Goal: Task Accomplishment & Management: Manage account settings

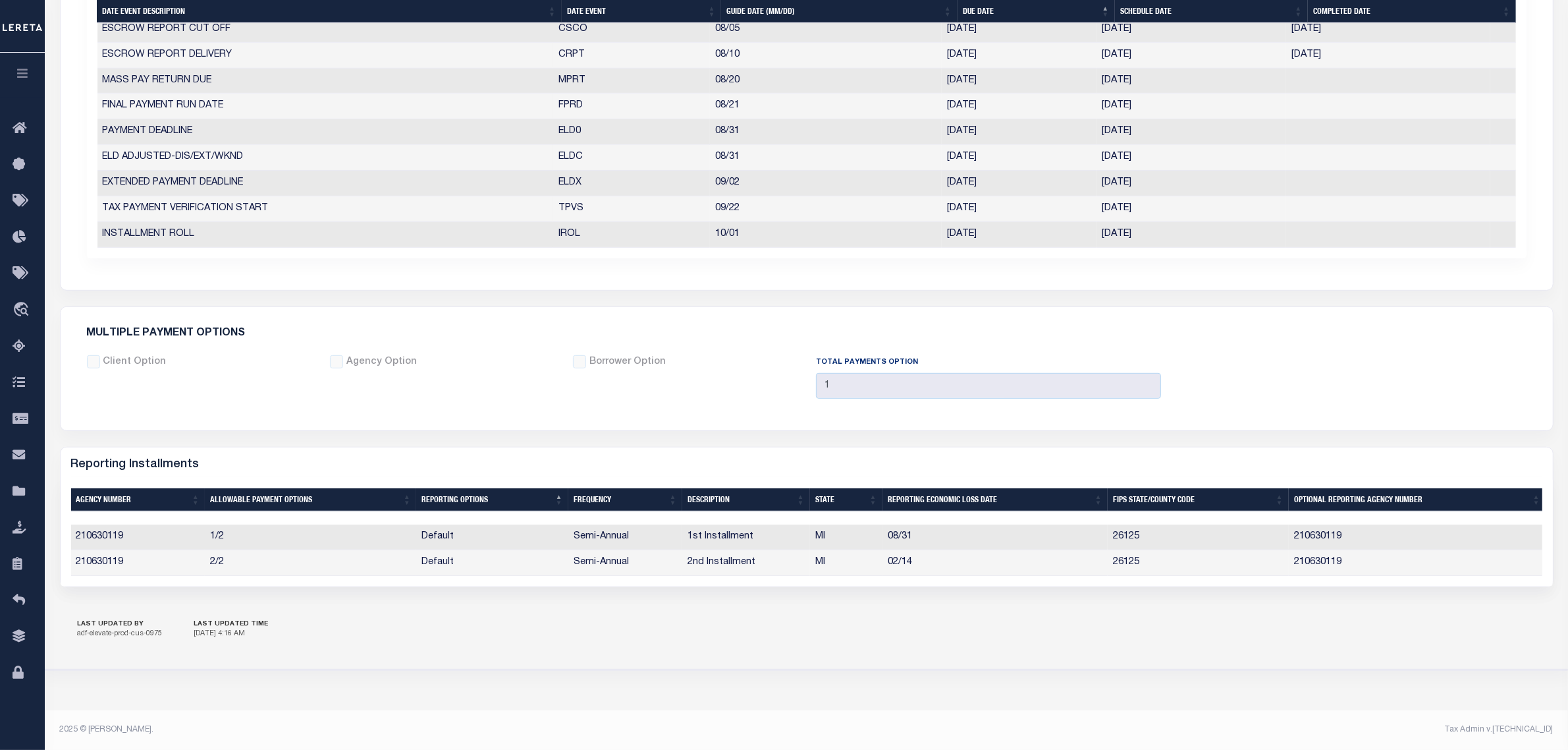
scroll to position [763, 0]
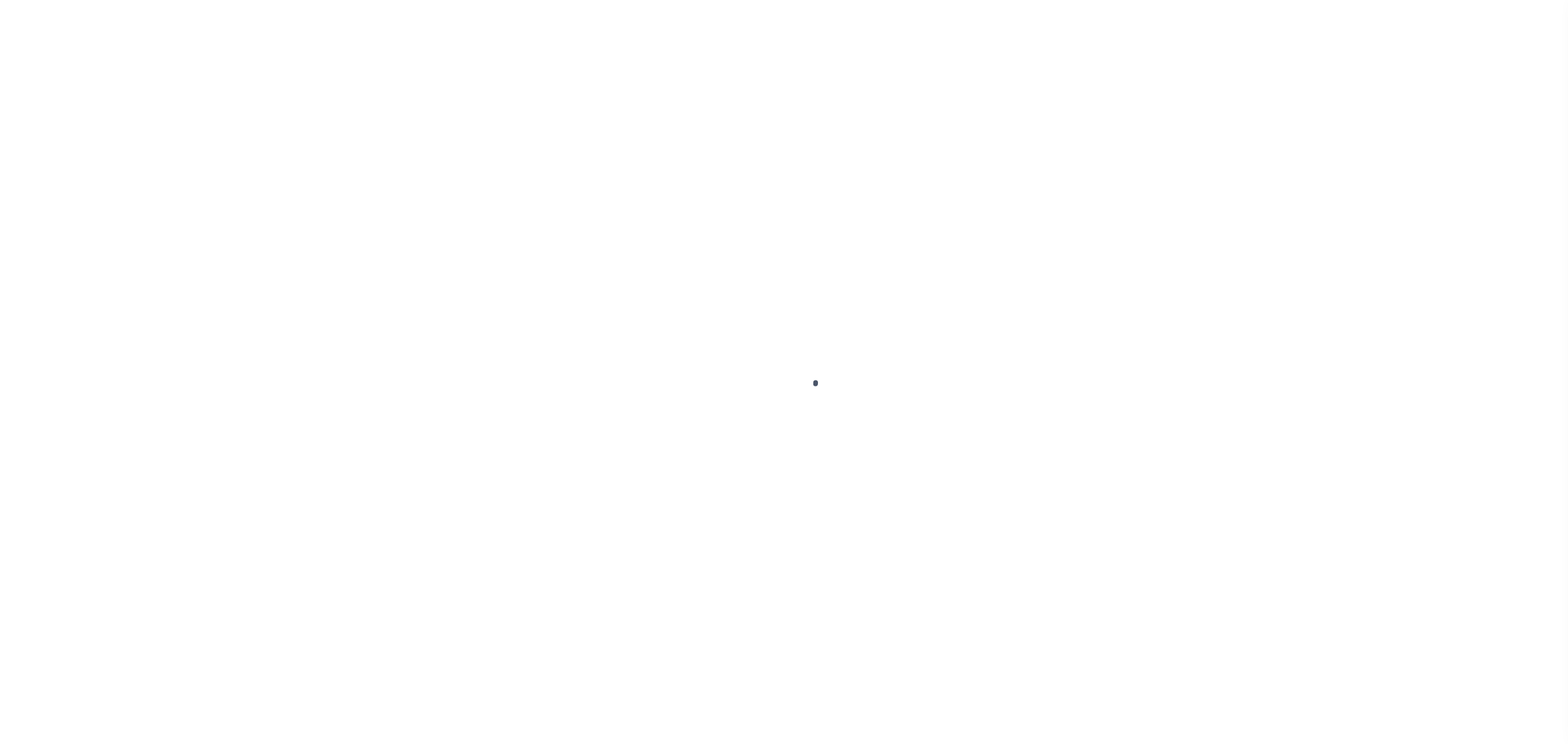
select select
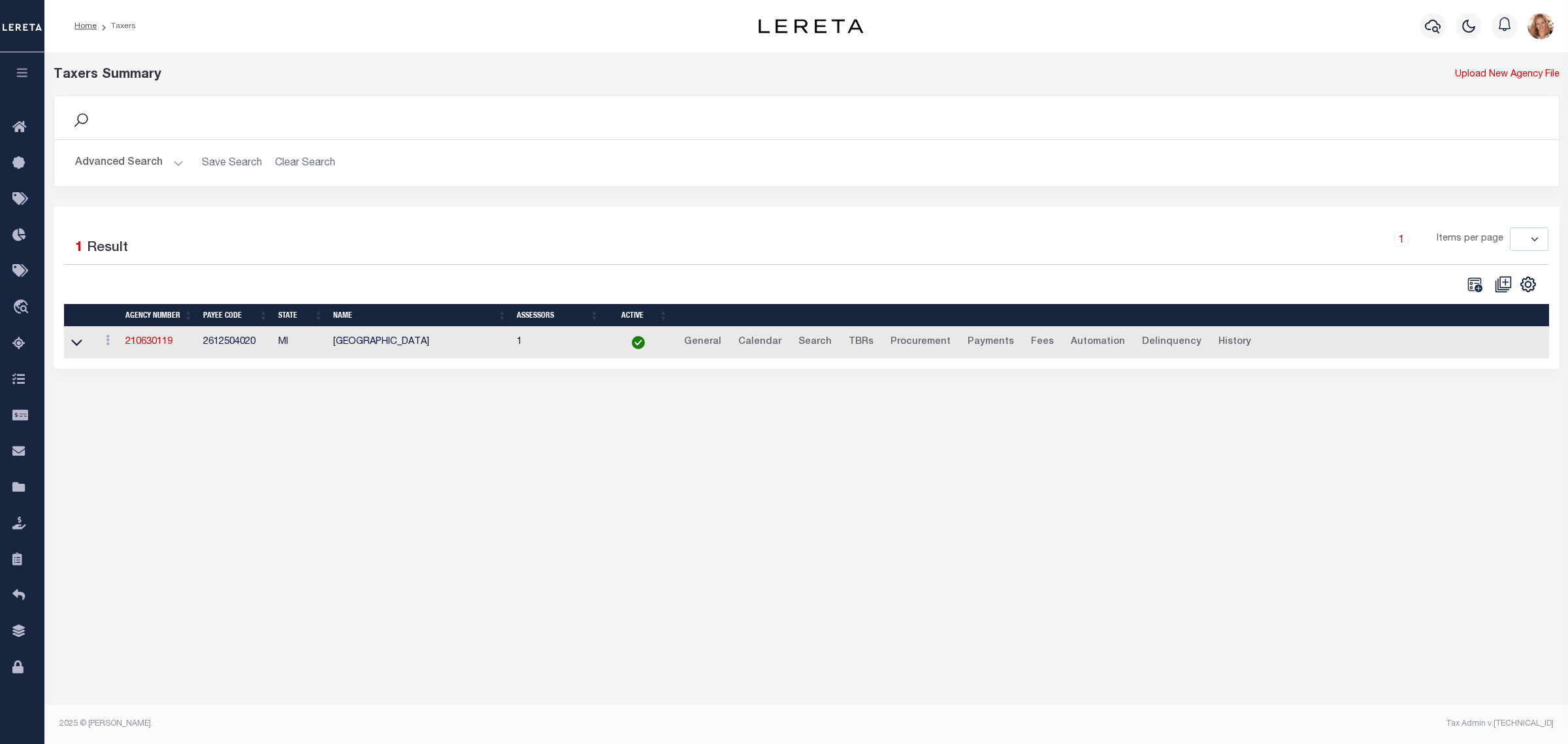
click at [115, 168] on button "Advanced Search" at bounding box center [129, 162] width 109 height 25
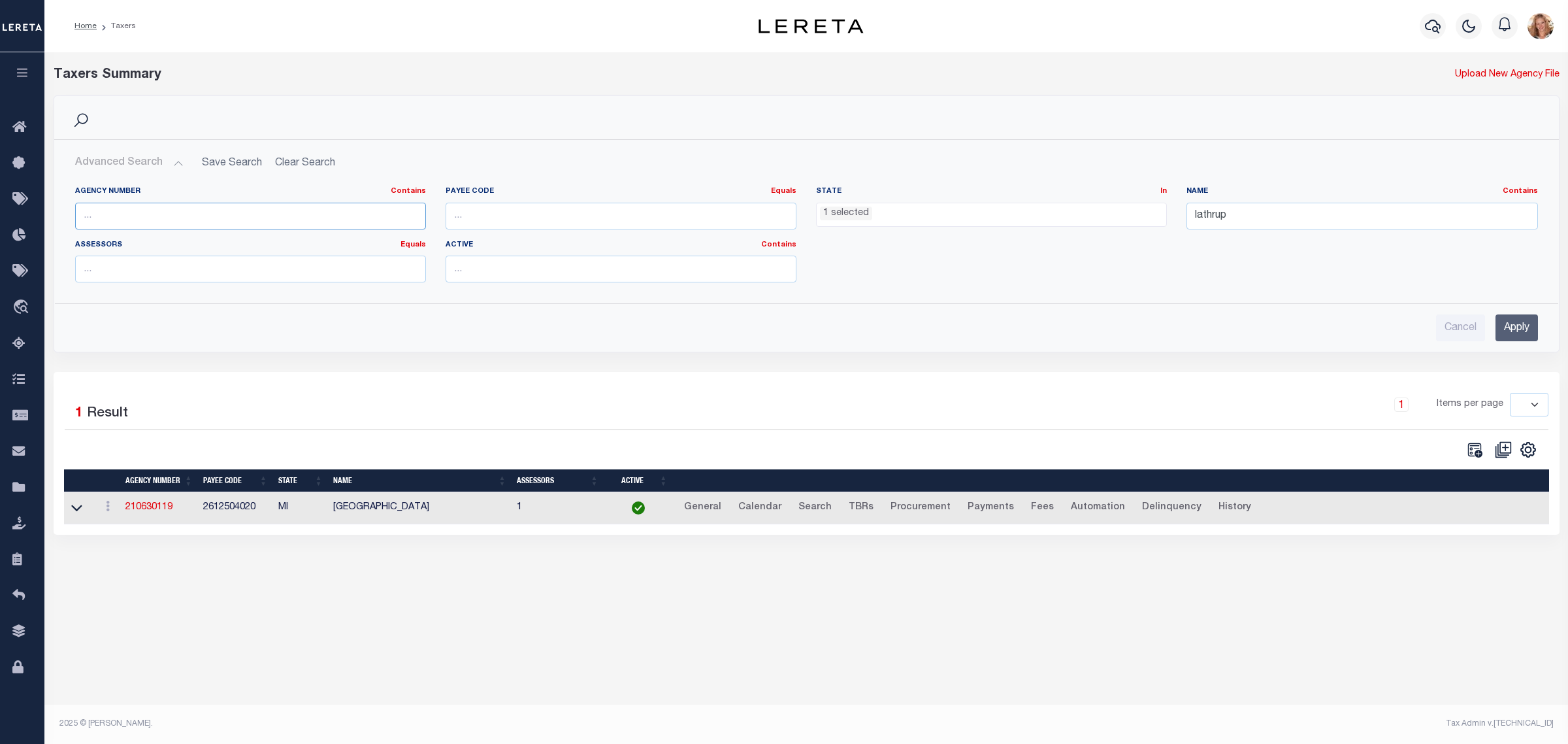
click at [113, 225] on input "text" at bounding box center [250, 215] width 351 height 27
type input "370628618"
click at [1011, 220] on ul "1 selected" at bounding box center [991, 211] width 349 height 18
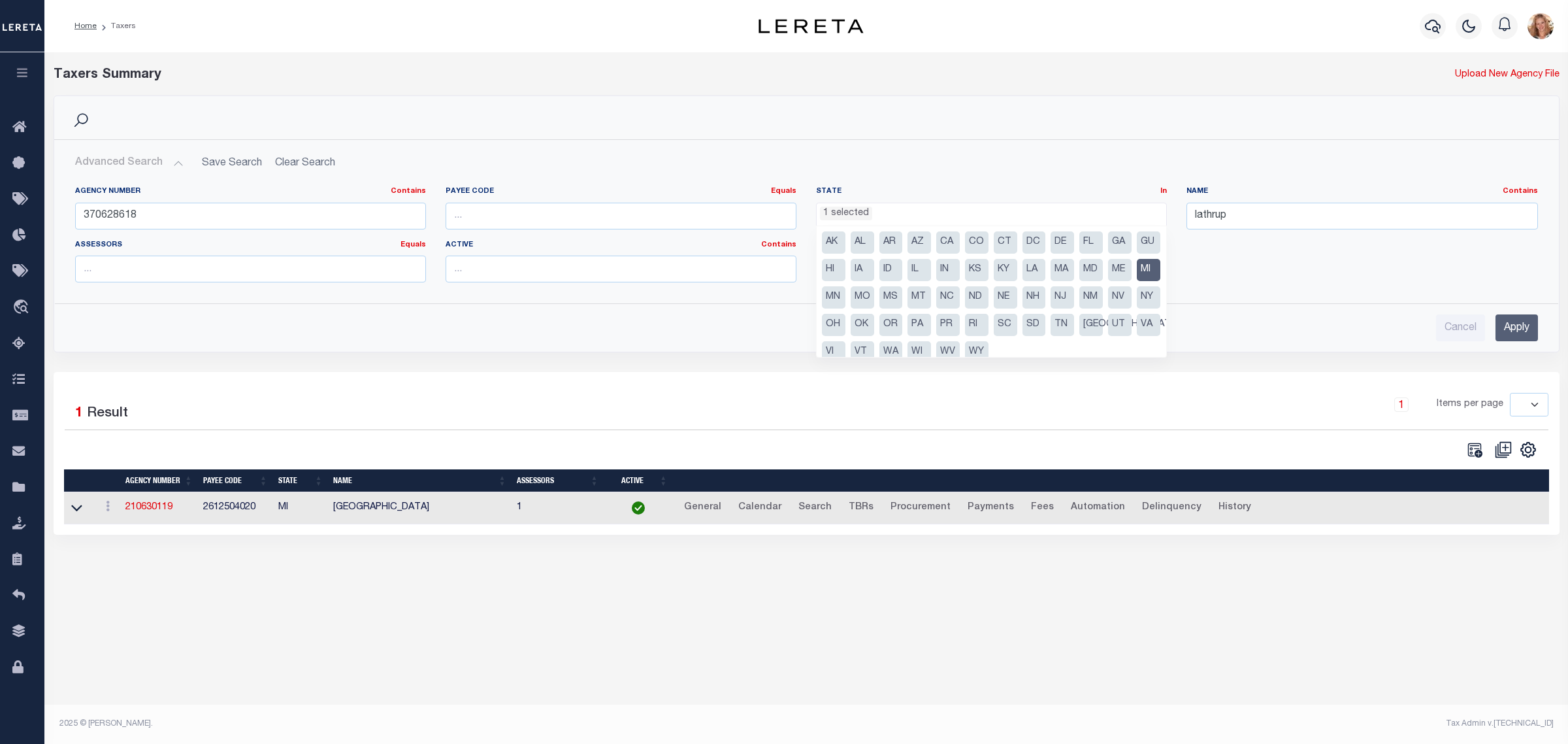
click at [1137, 281] on li "MI" at bounding box center [1148, 270] width 24 height 22
select select
click at [1216, 215] on input "lathrup" at bounding box center [1362, 215] width 351 height 27
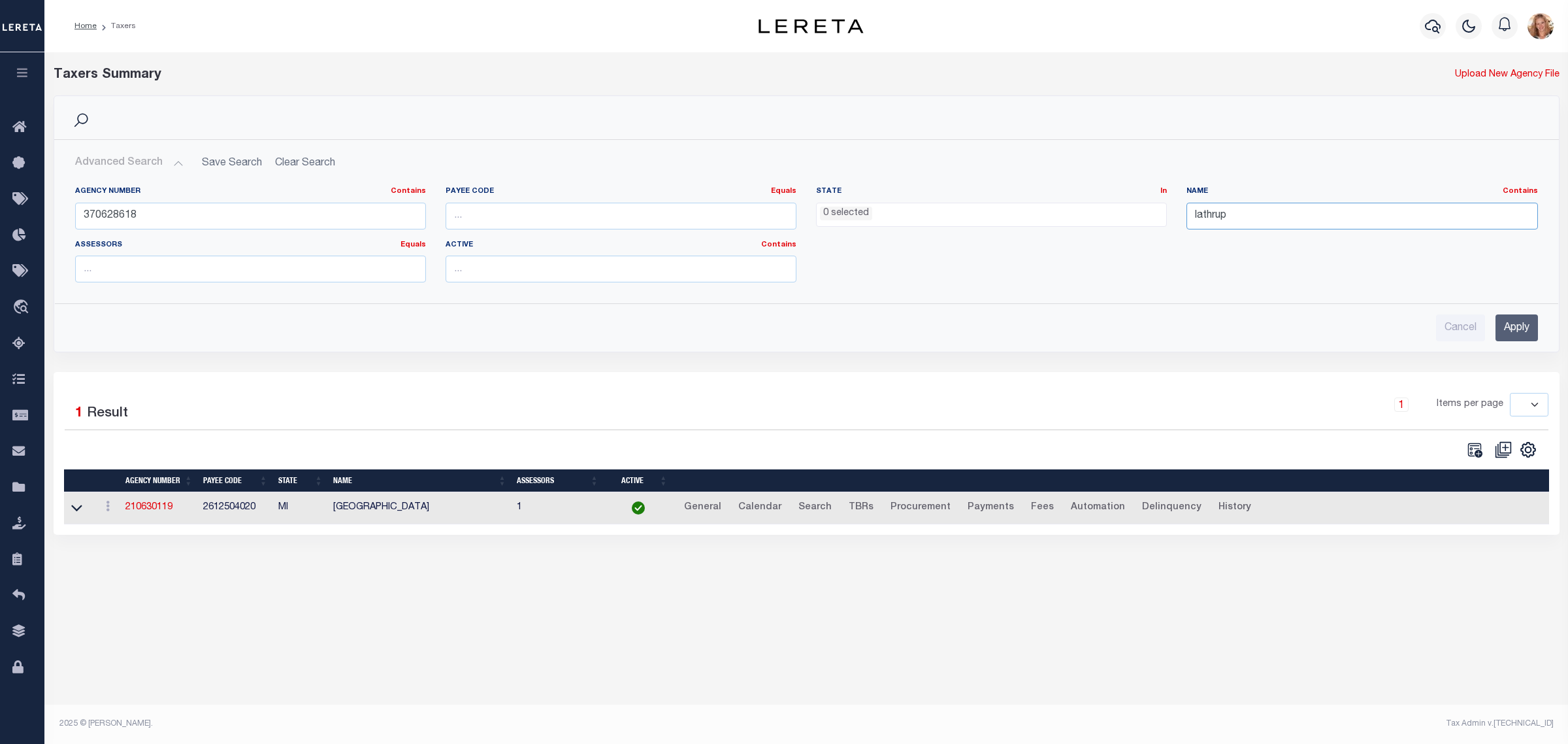
click at [1216, 215] on input "lathrup" at bounding box center [1362, 215] width 351 height 27
click at [1517, 332] on input "Apply" at bounding box center [1517, 327] width 42 height 27
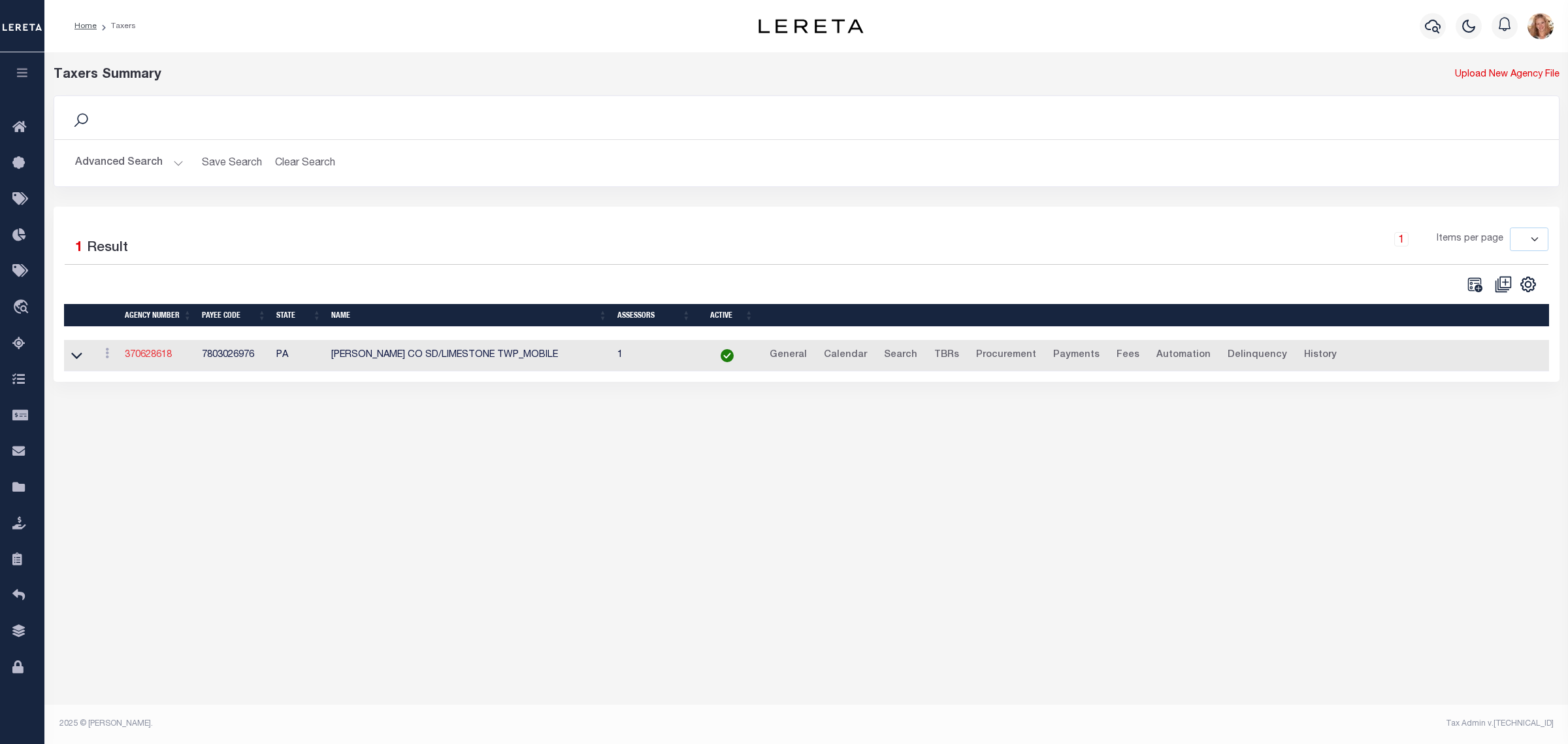
click at [163, 358] on link "370628618" at bounding box center [148, 355] width 47 height 9
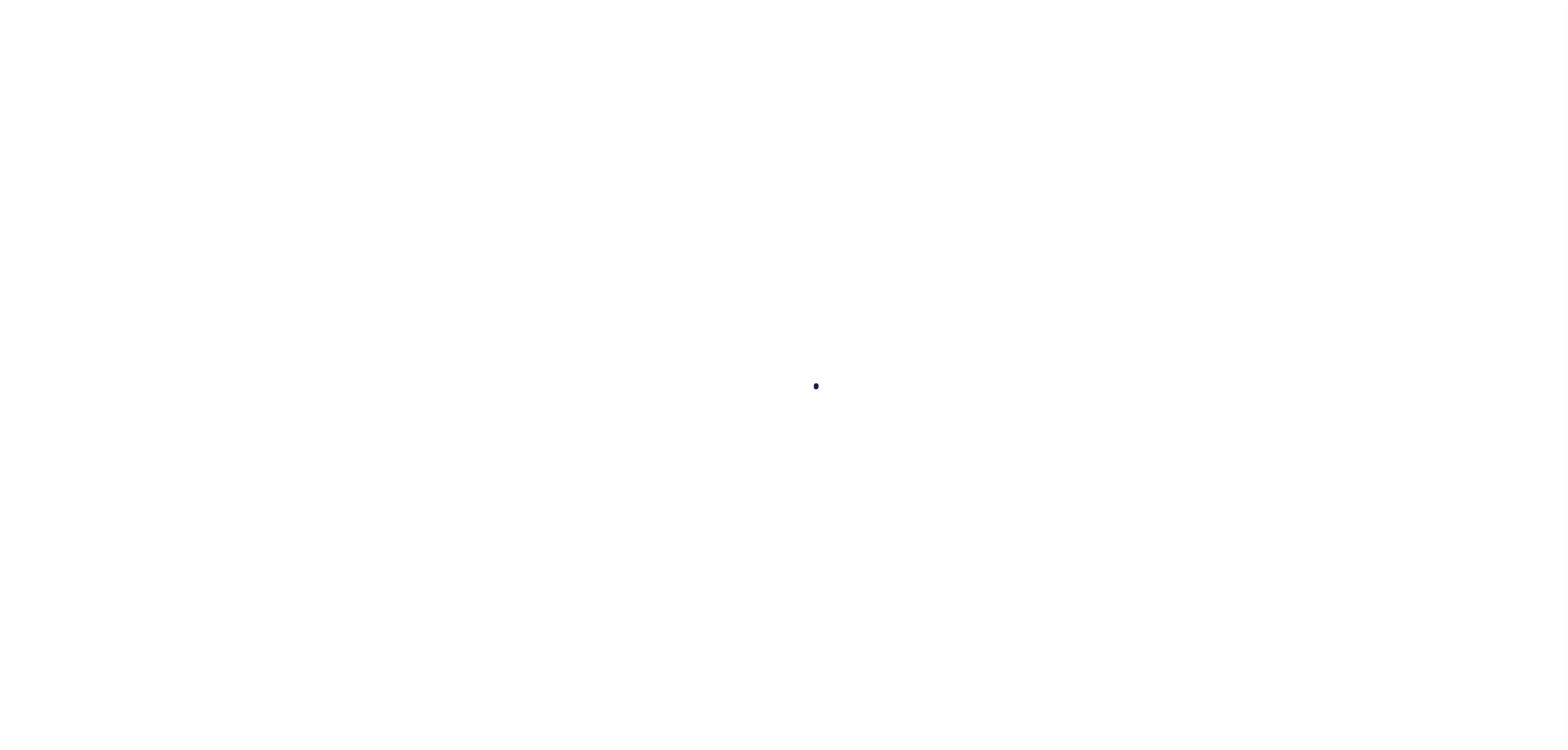
select select
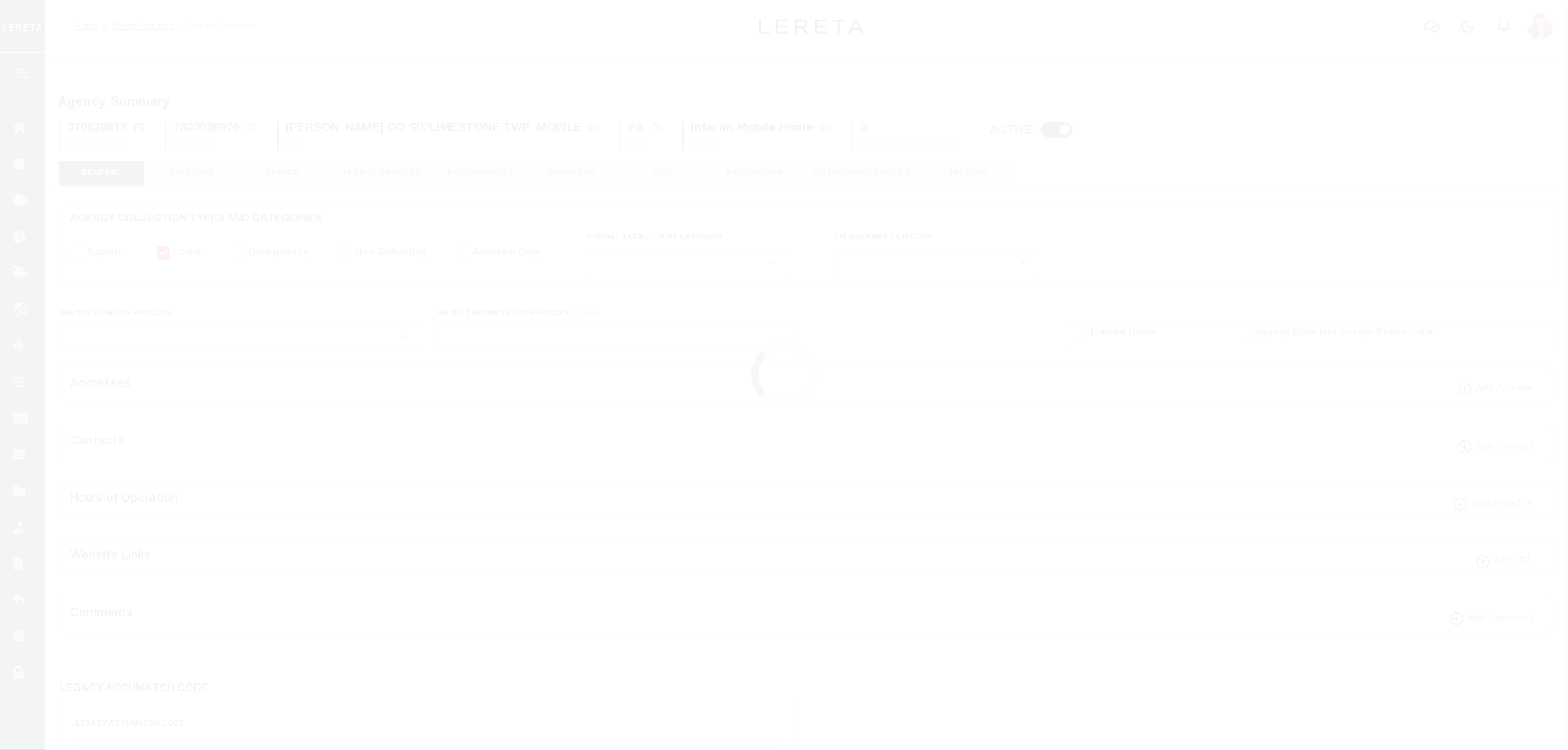
checkbox input "false"
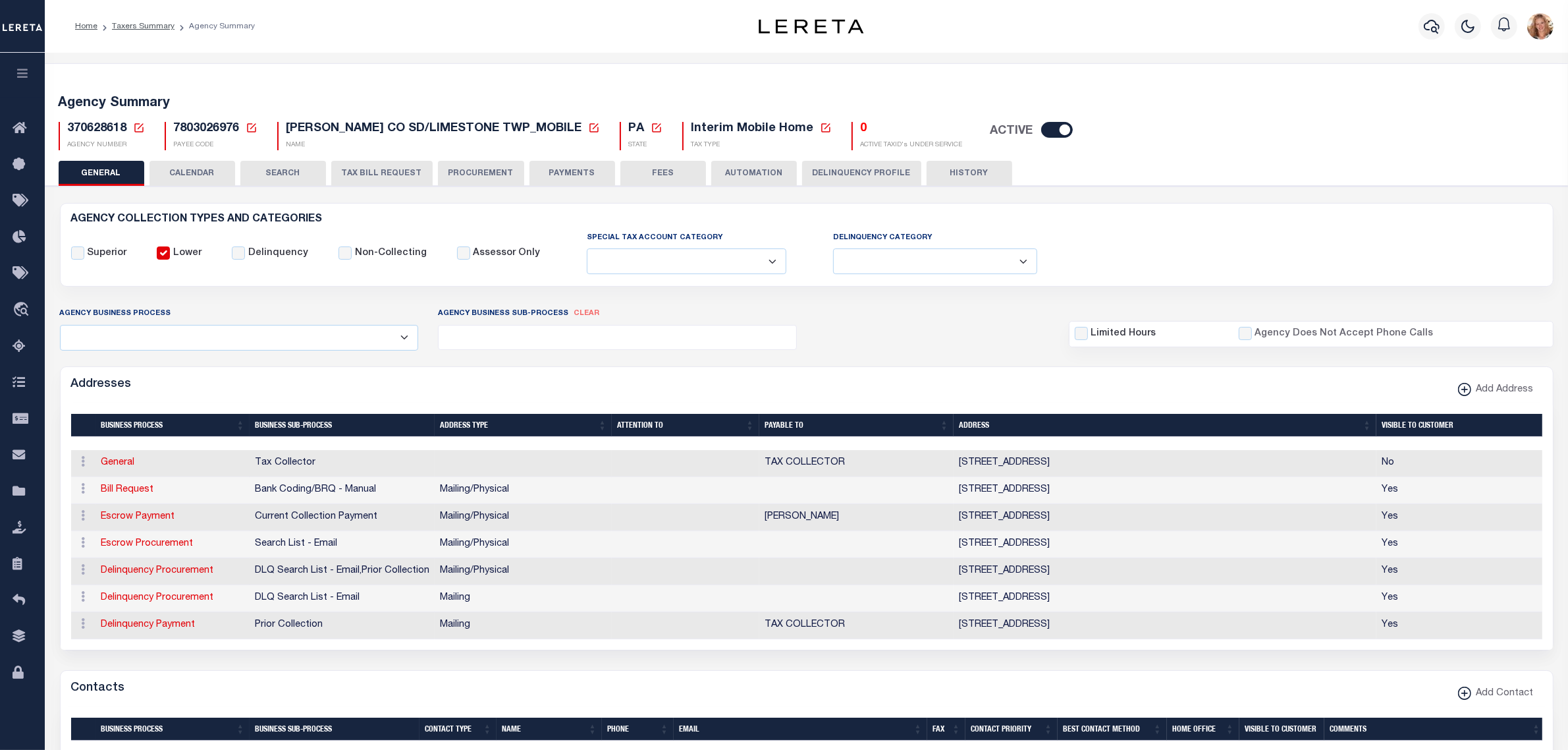
click at [655, 169] on button "FEES" at bounding box center [663, 173] width 86 height 25
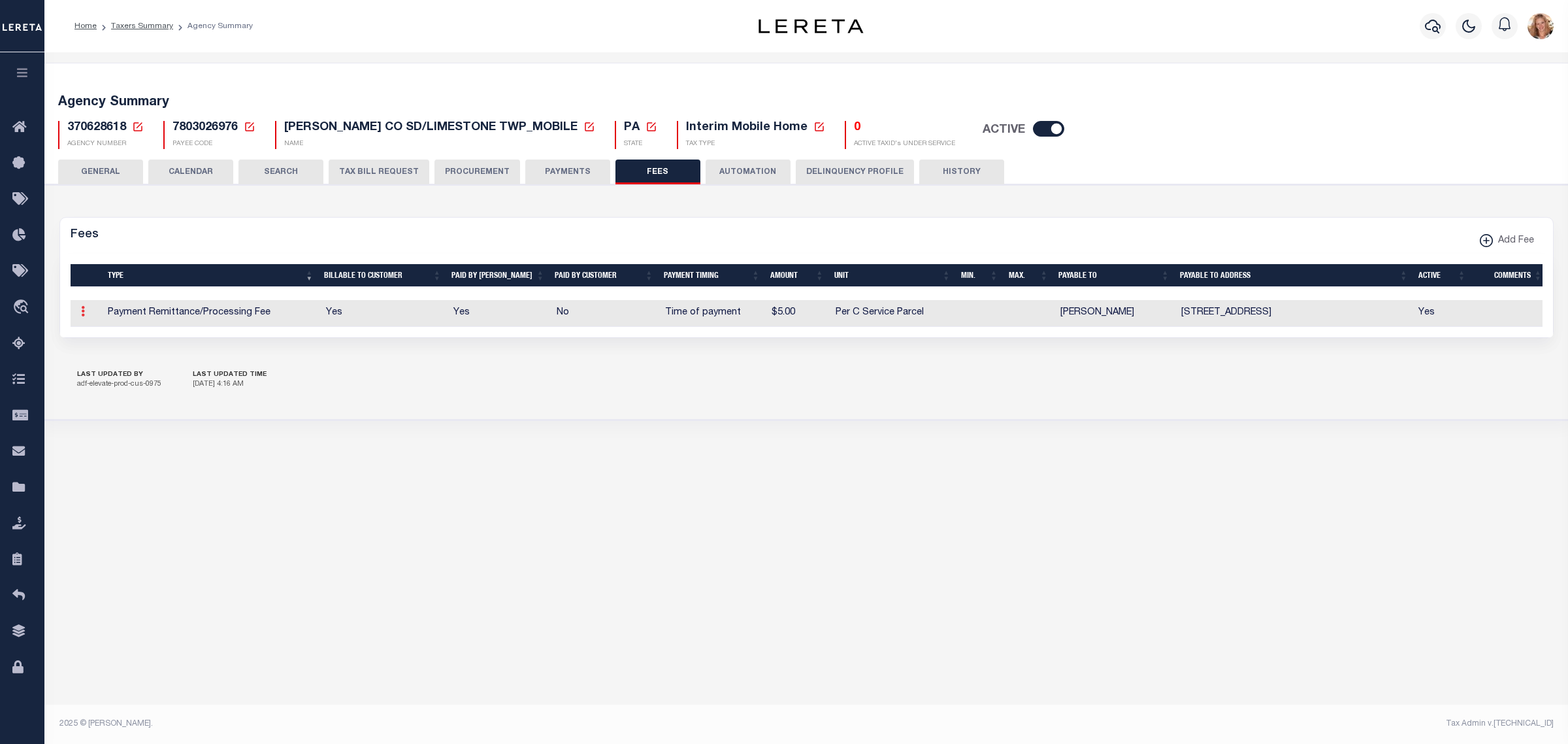
click at [81, 314] on icon at bounding box center [83, 311] width 4 height 11
click at [92, 357] on link "Edit" at bounding box center [106, 353] width 60 height 21
select select
checkbox input "false"
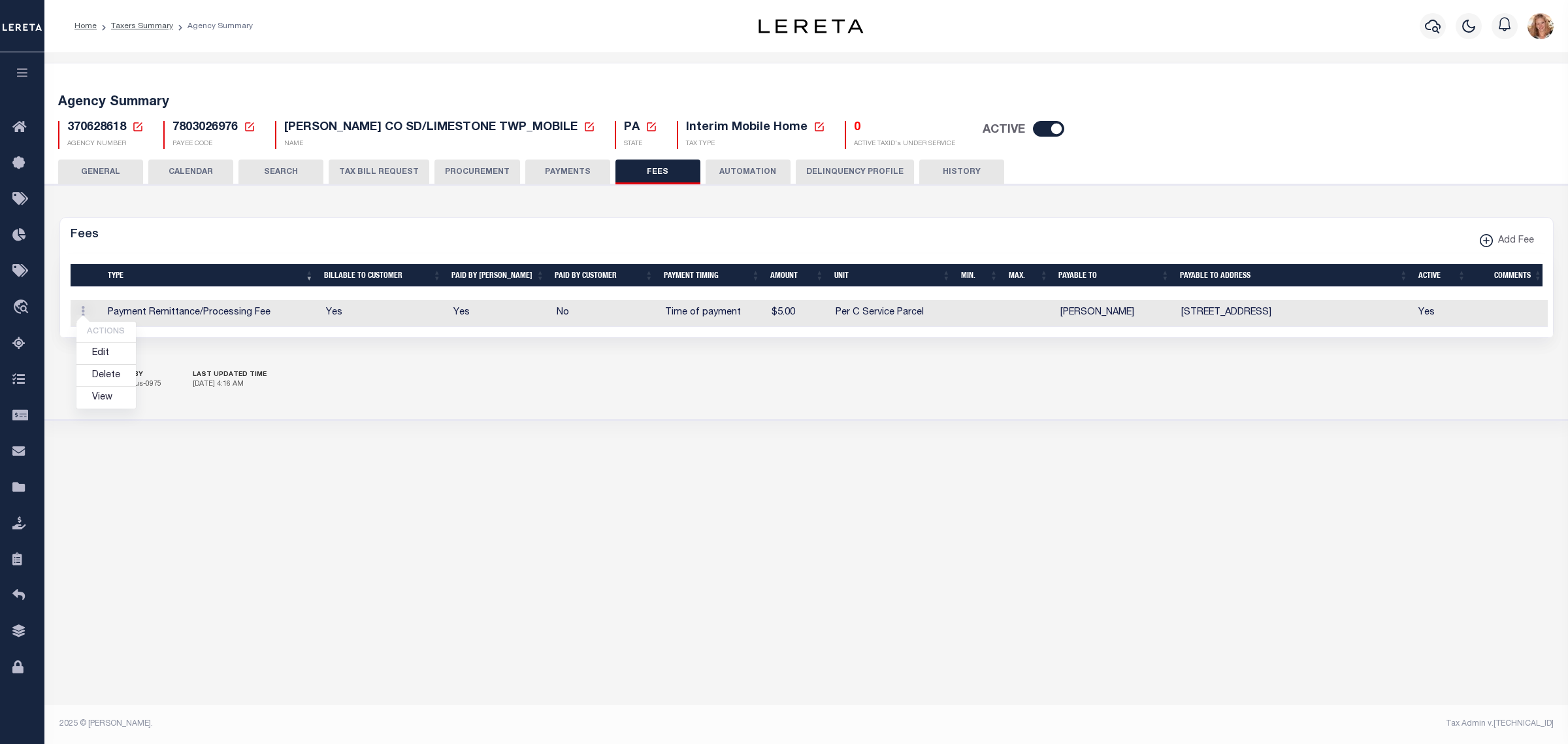
checkbox input "false"
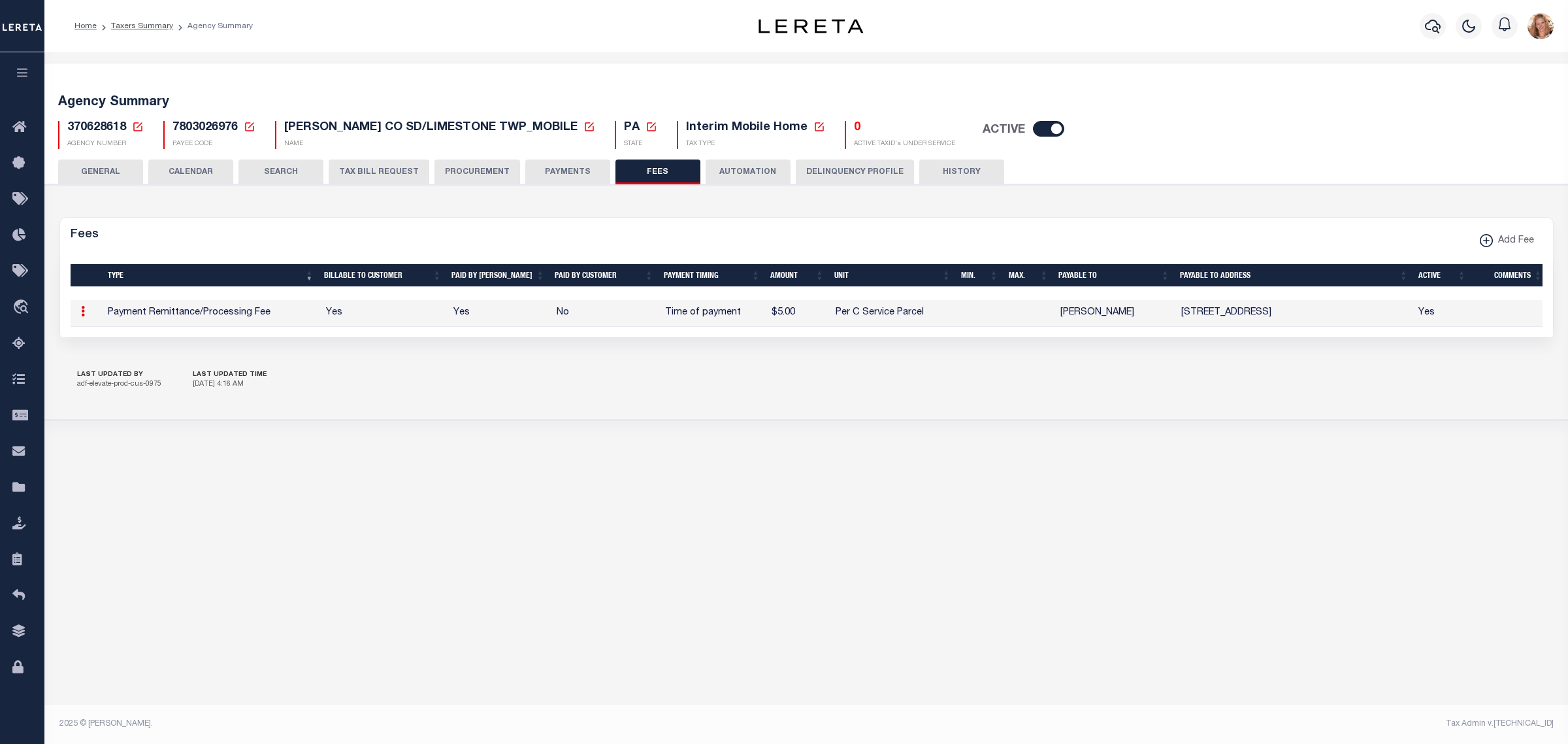
select select "10"
select select "7"
type input "$5"
select select
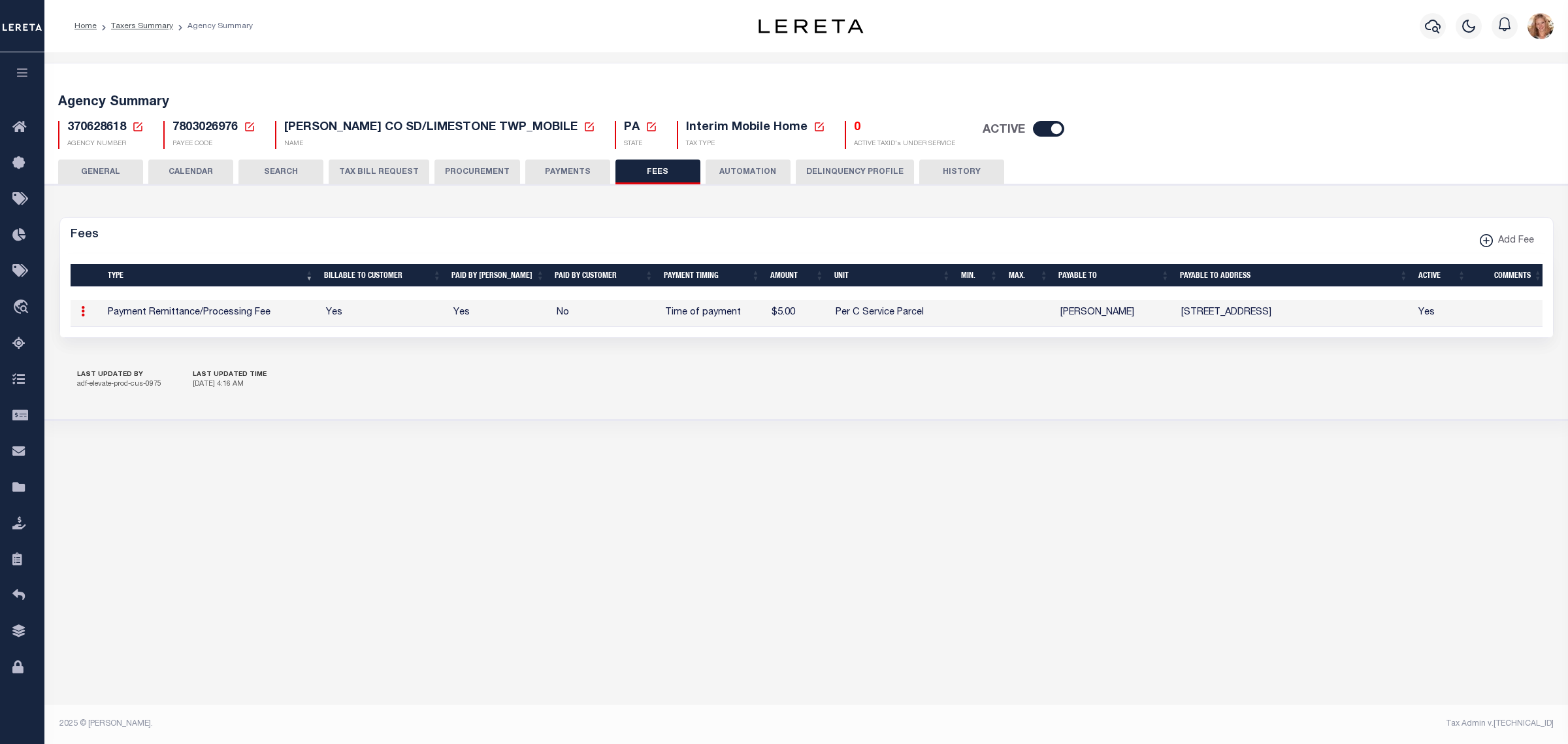
select select "5"
checkbox input "true"
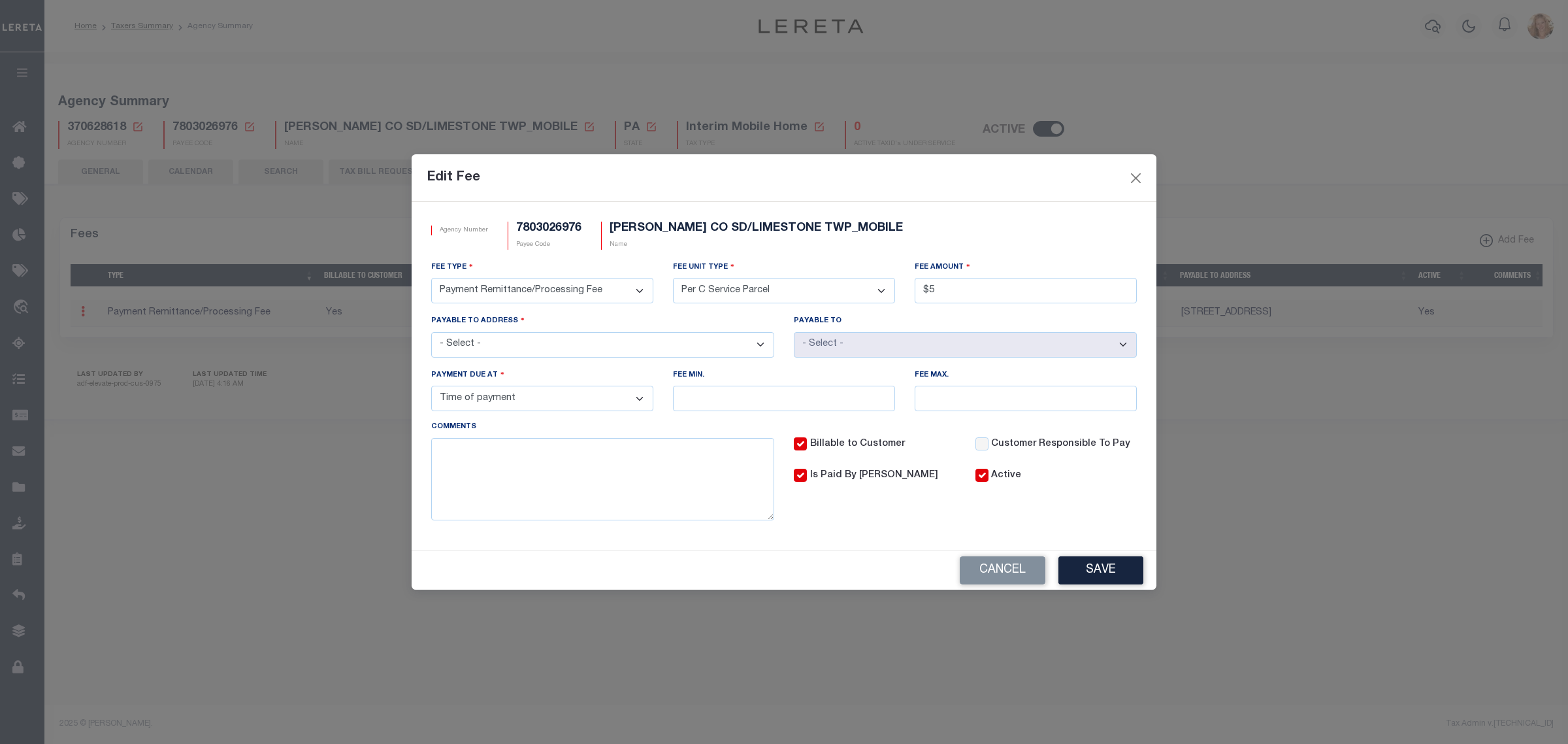
click at [629, 295] on select "3rd Party Web Extract Fee Current 3rd Party Web Extract Fee Prior Automation Fe…" at bounding box center [542, 290] width 222 height 25
select select "1"
click at [431, 278] on select "3rd Party Web Extract Fee Current 3rd Party Web Extract Fee Prior Automation Fe…" at bounding box center [542, 290] width 222 height 25
click at [535, 410] on select "- Select - File download Invoice (Prepay) Invoice (Trailing) Time of payment Ti…" at bounding box center [542, 398] width 222 height 25
select select "3"
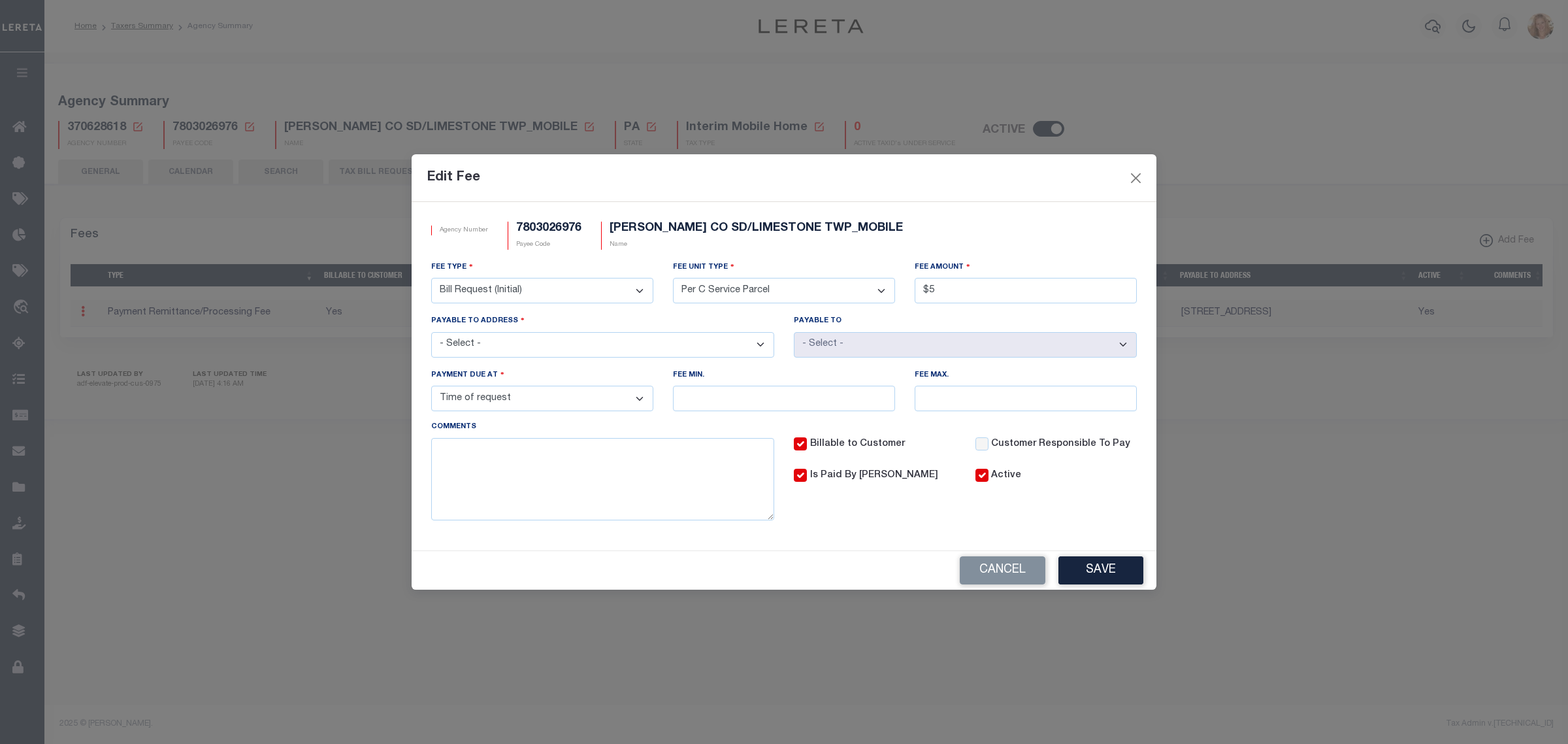
click at [431, 388] on select "- Select - File download Invoice (Prepay) Invoice (Trailing) Time of payment Ti…" at bounding box center [542, 398] width 222 height 25
click at [1138, 567] on button "Save" at bounding box center [1101, 570] width 85 height 28
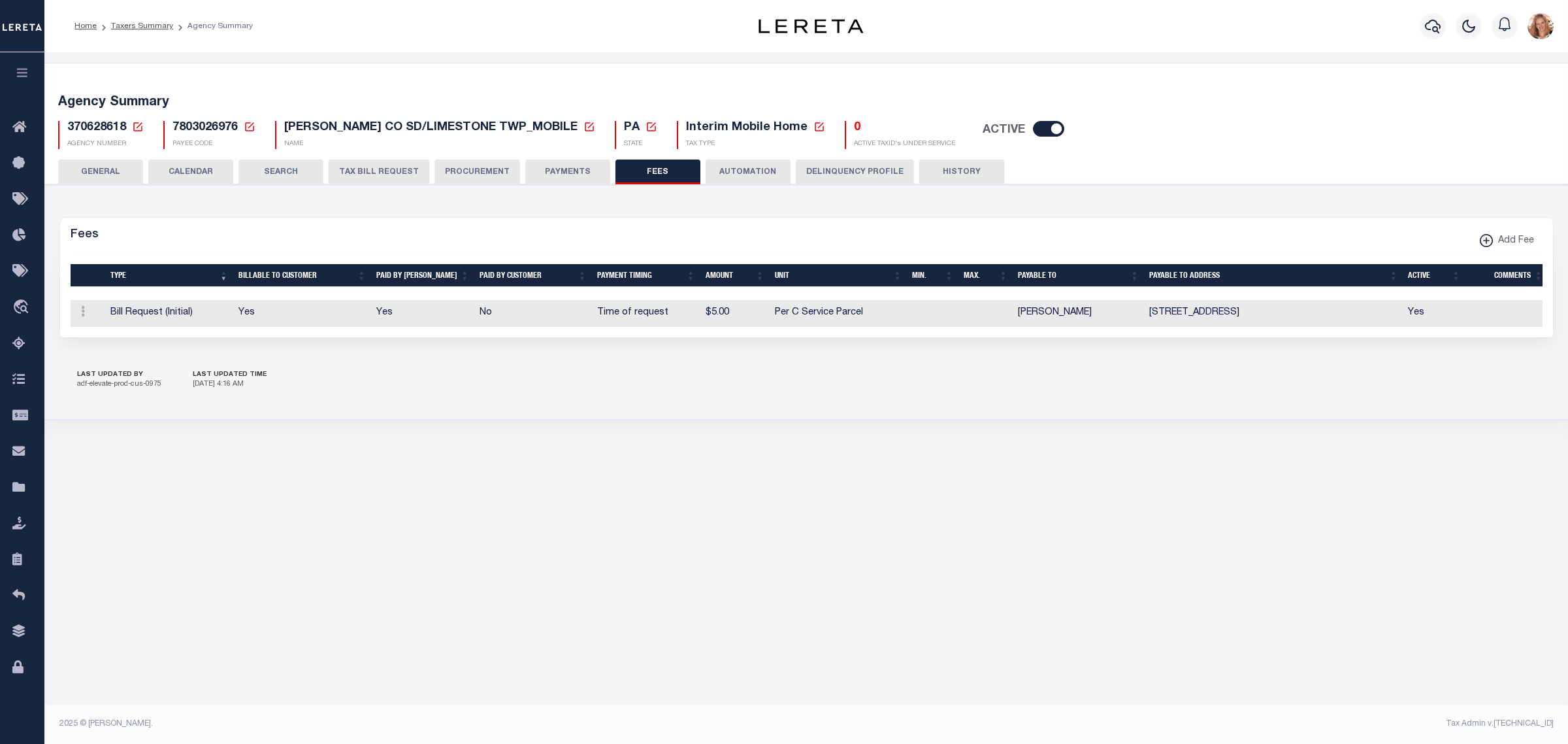
click at [139, 124] on icon at bounding box center [138, 127] width 9 height 9
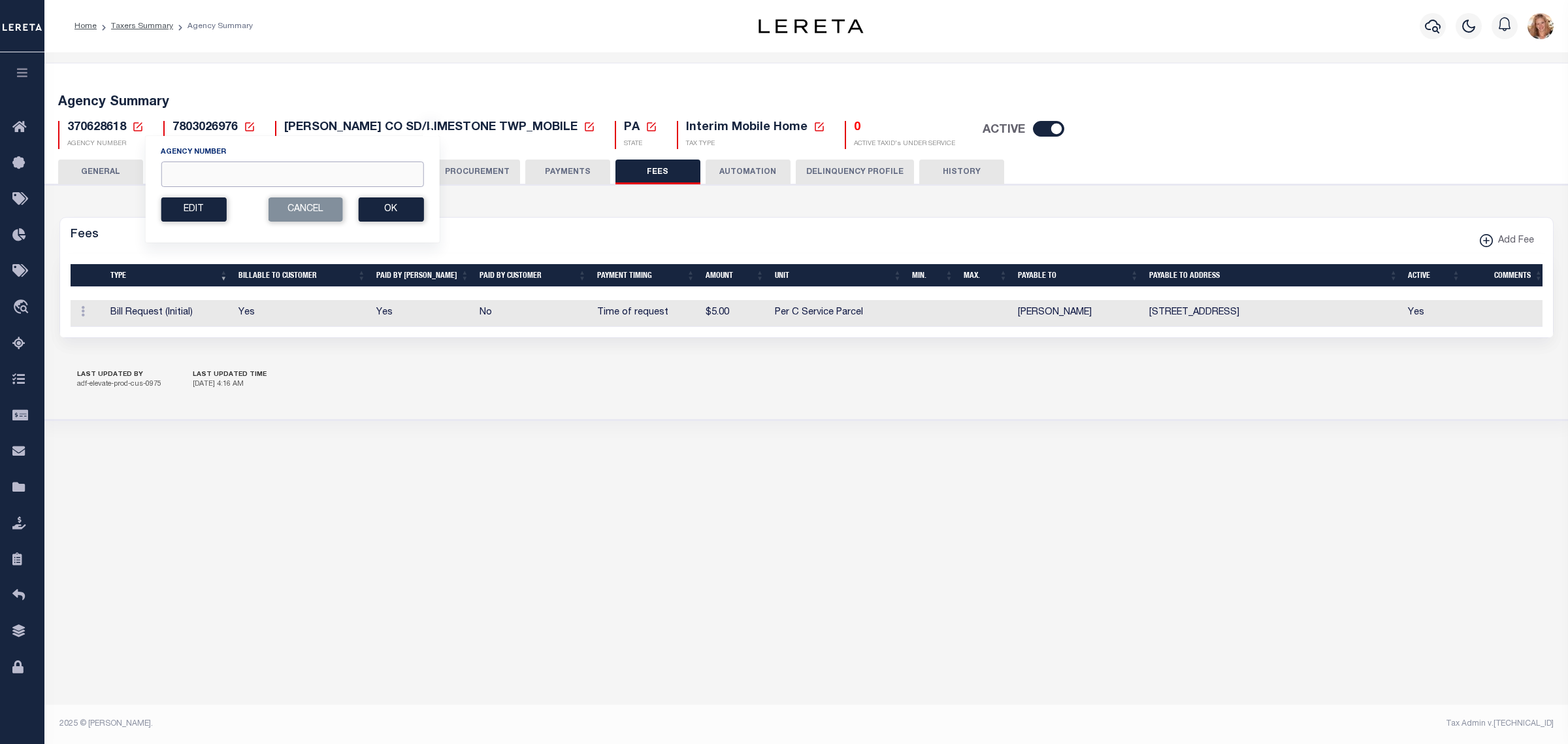
click at [190, 178] on input "Agency Number" at bounding box center [292, 174] width 263 height 25
type input "370620618"
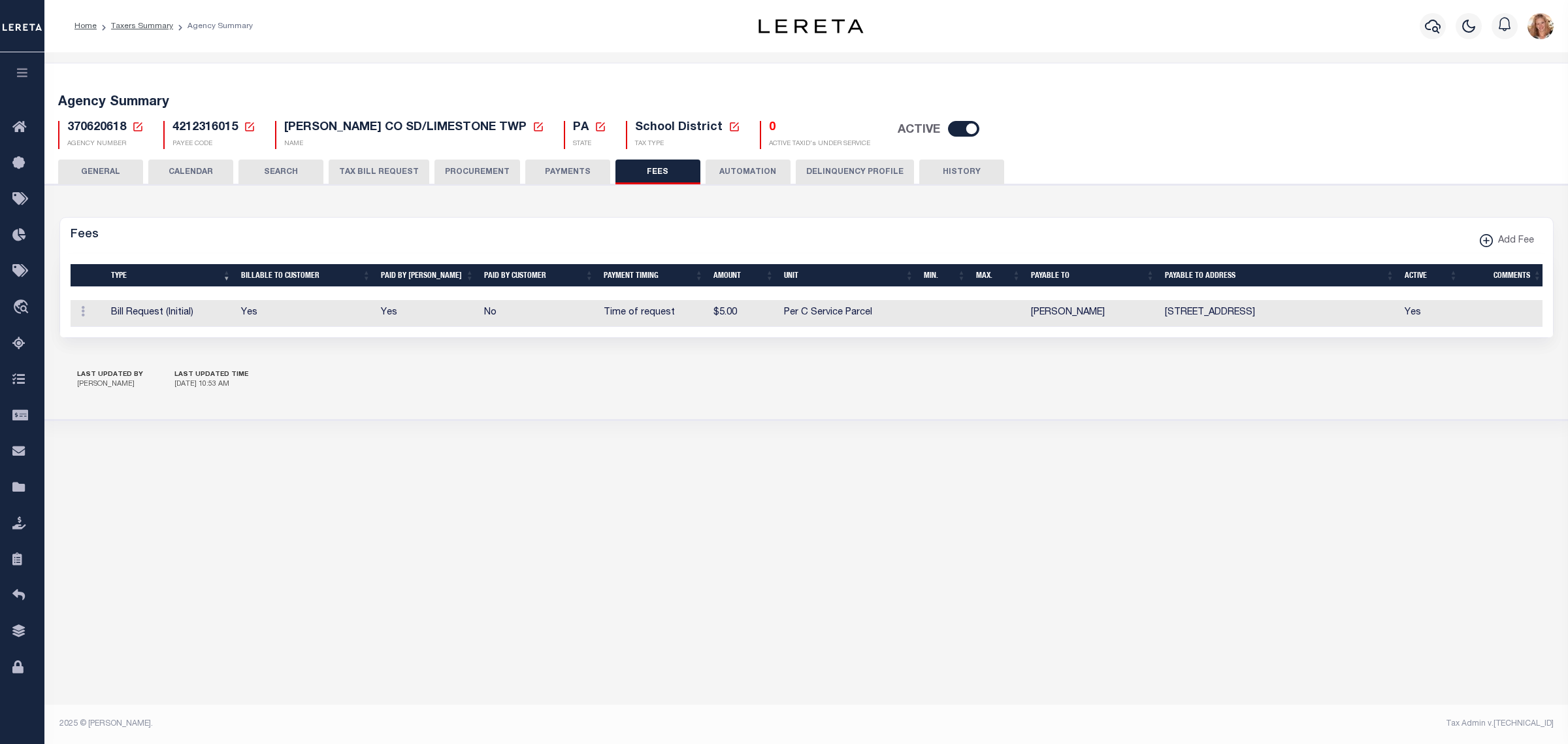
click at [545, 167] on button "PAYMENTS" at bounding box center [568, 172] width 85 height 25
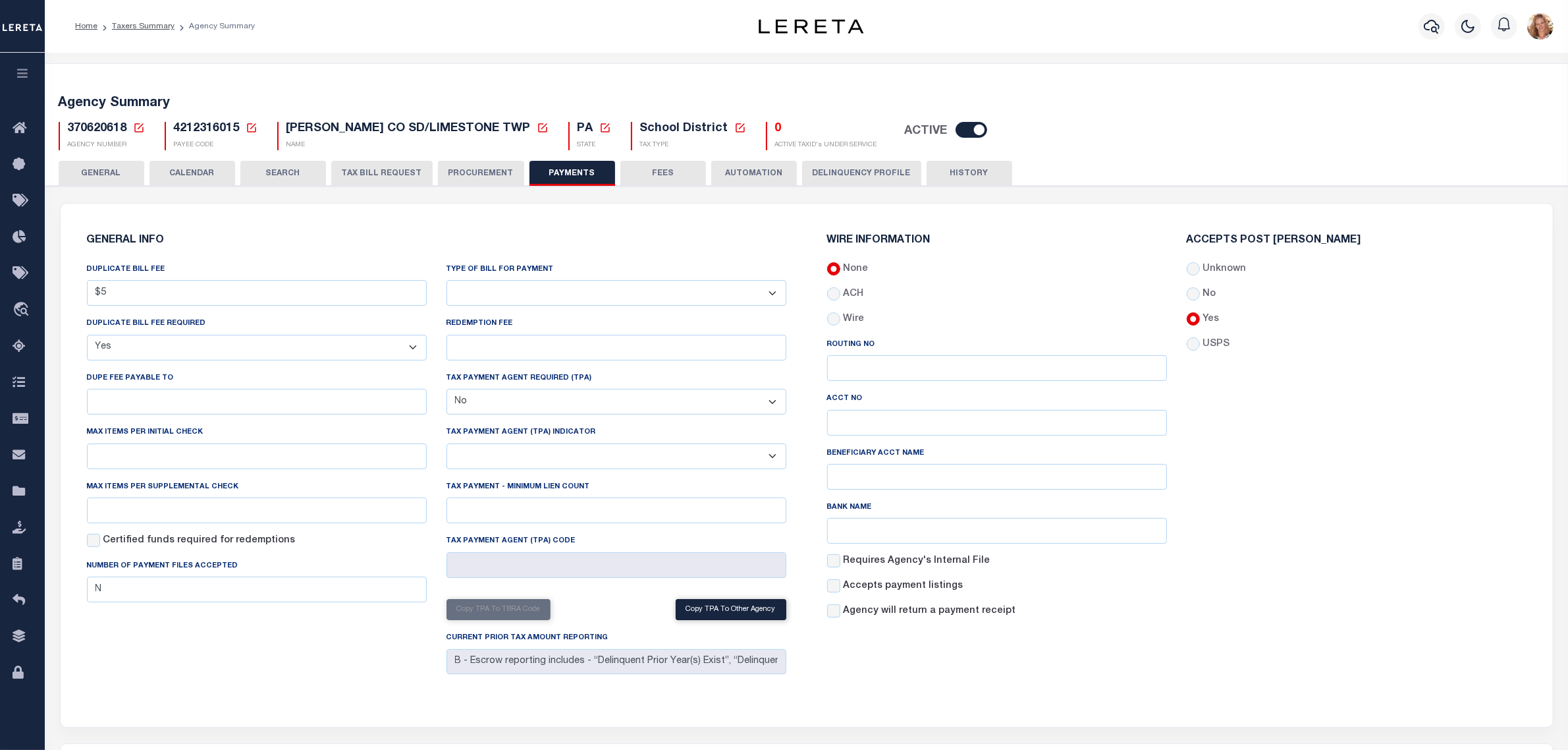
click at [549, 301] on select "Bar-Coded Tax Statement Print Tax Bills from Web. No DBF Required. Memo Bill Or…" at bounding box center [616, 293] width 340 height 25
select select "38"
click at [446, 280] on select "Bar-Coded Tax Statement Print Tax Bills from Web. No DBF Required. Memo Bill Or…" at bounding box center [616, 293] width 340 height 25
click at [1493, 723] on button "Save Edits" at bounding box center [1502, 731] width 107 height 29
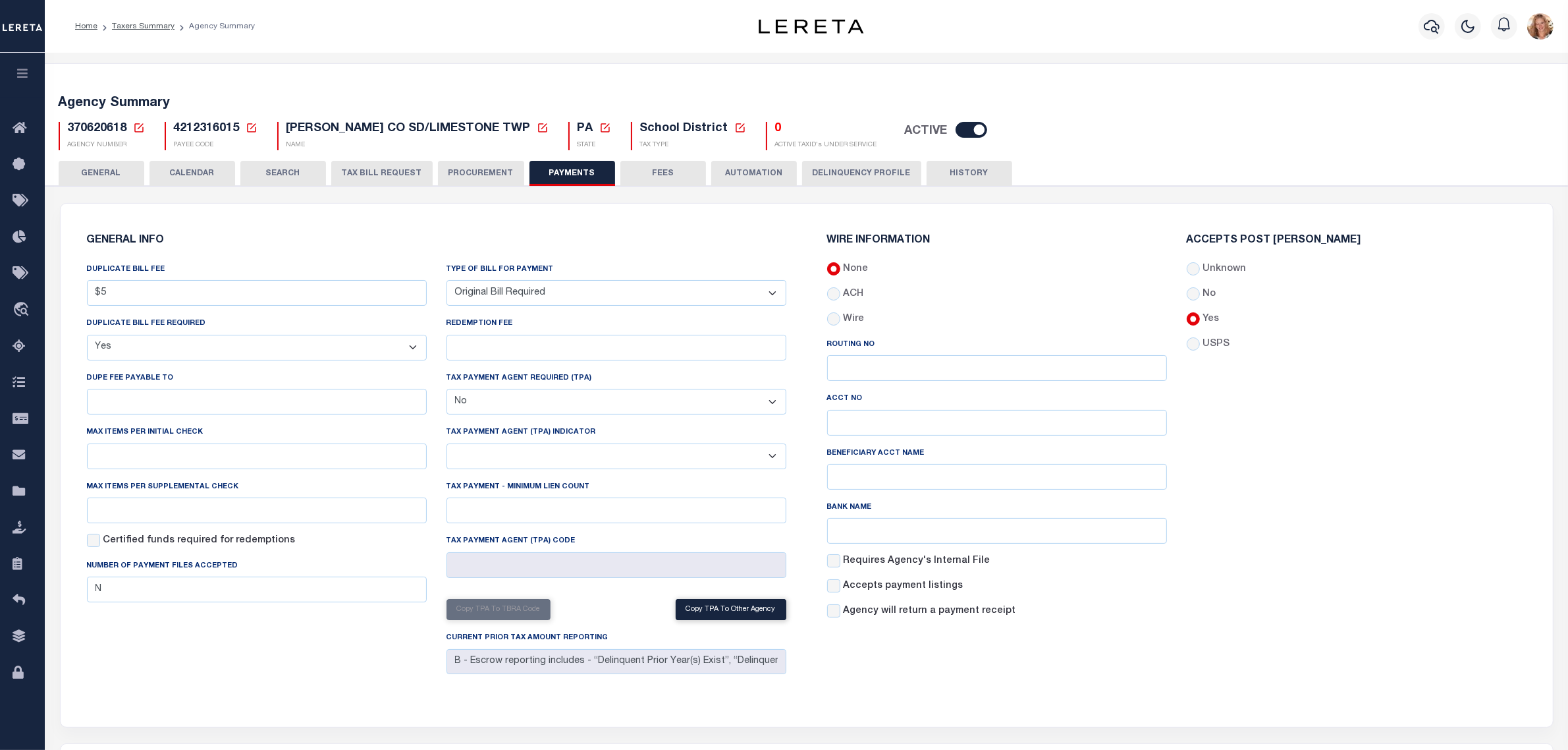
click at [138, 127] on icon at bounding box center [138, 127] width 12 height 12
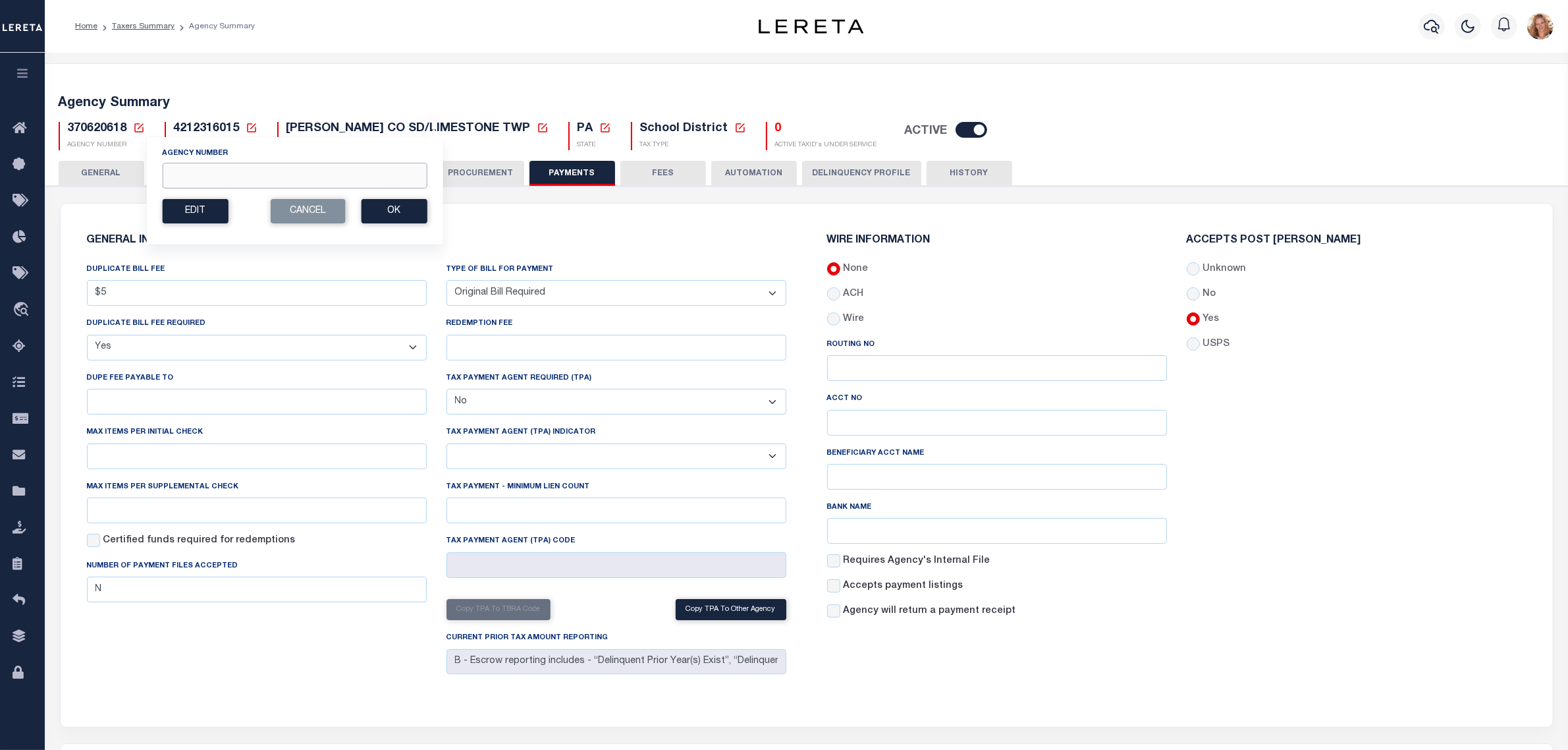
click at [195, 171] on input "Agency Number" at bounding box center [294, 175] width 265 height 25
type input "370410603"
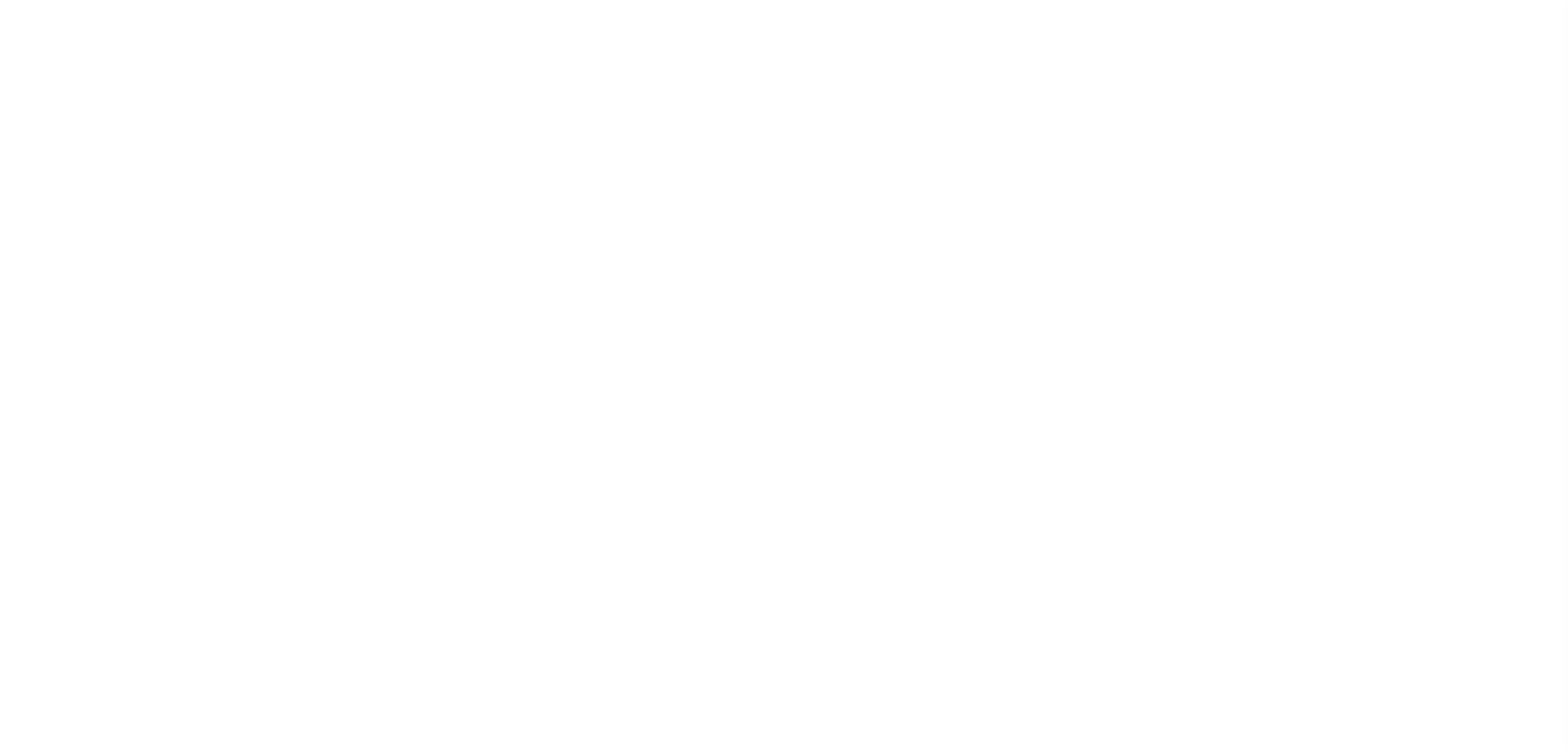
select select
checkbox input "false"
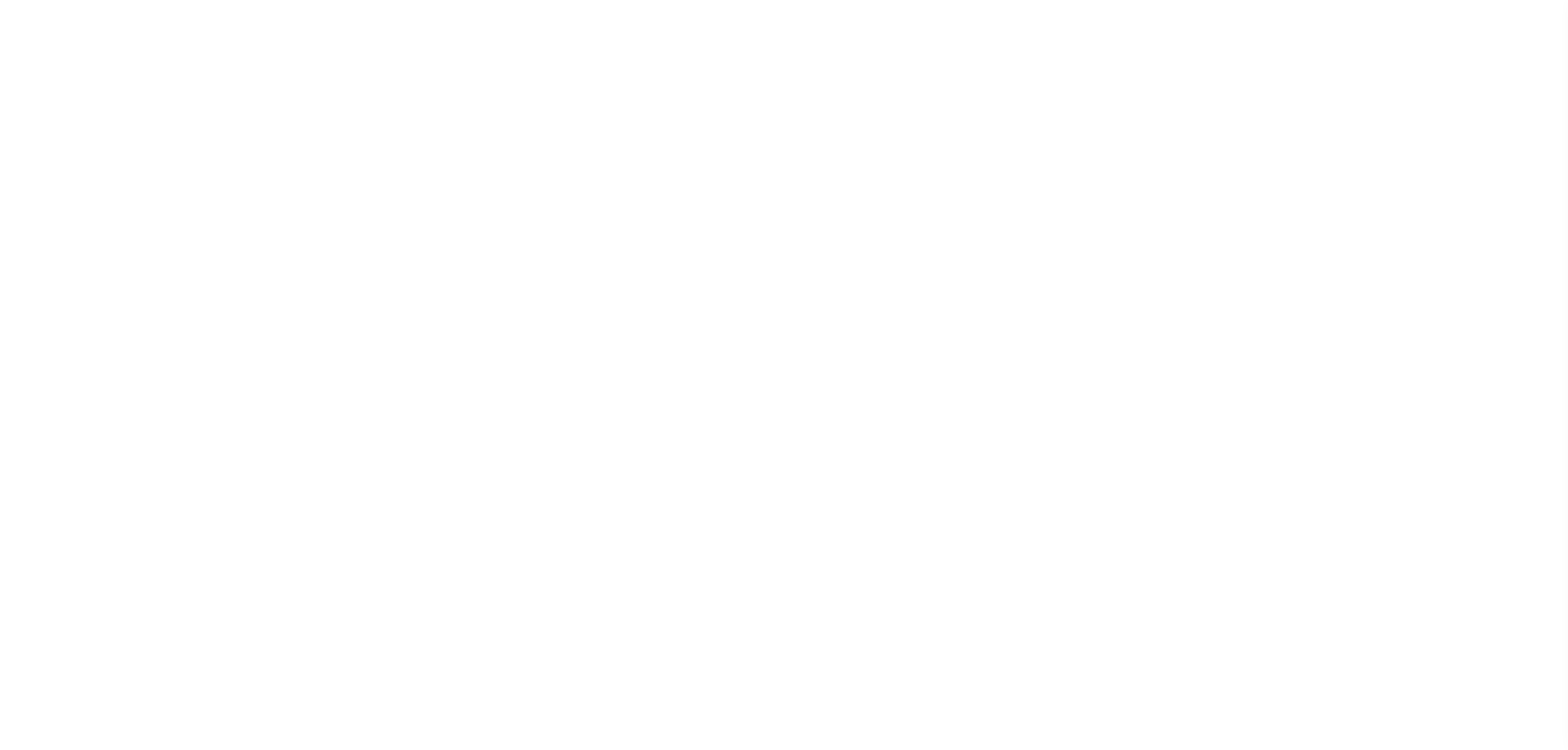
checkbox input "false"
type input "4208116050"
checkbox input "false"
type input "N"
select select "false"
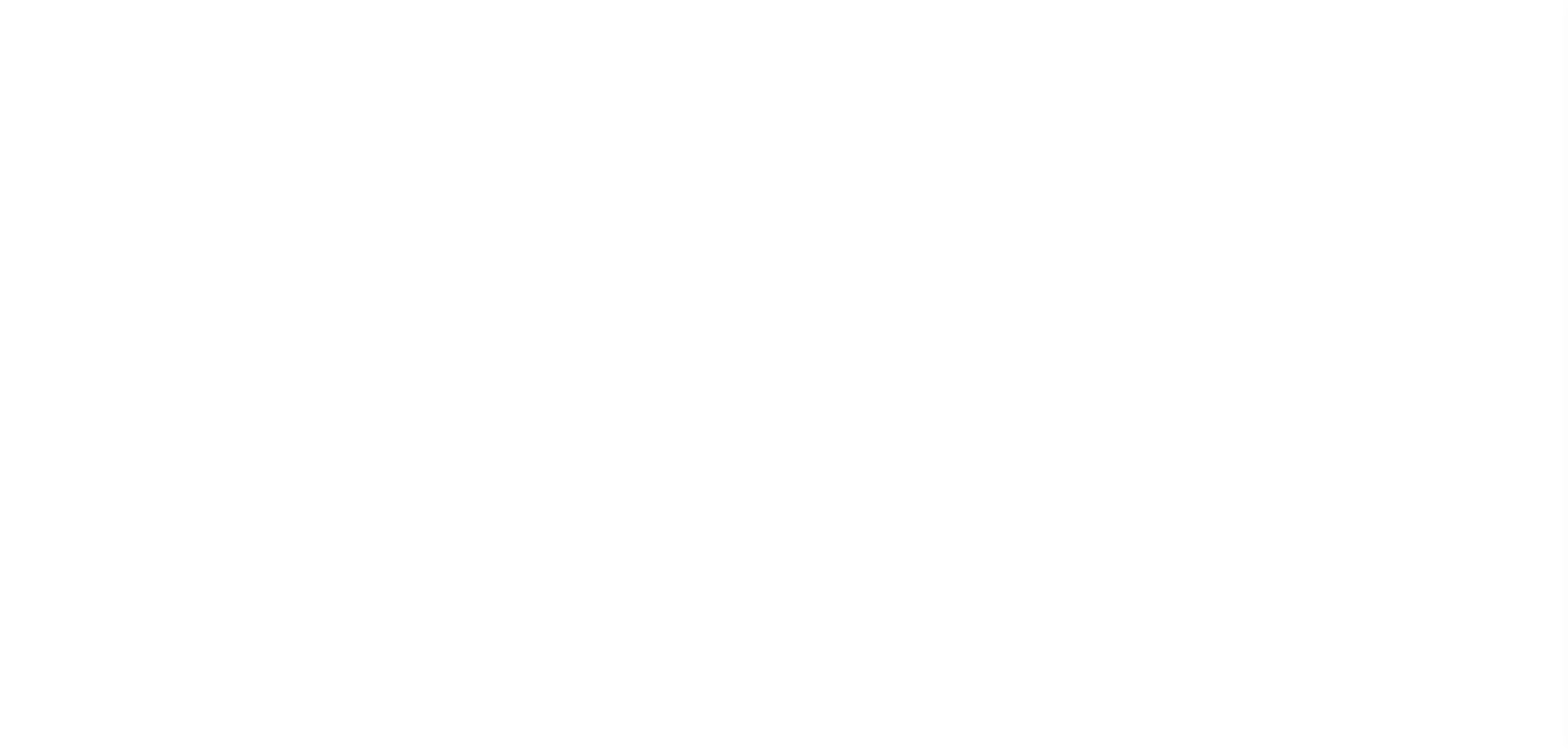
select select "7"
type input "B - Escrow reporting includes - “Delinquent Prior Year(s) Exist”, “Delinquent C…"
radio input "true"
checkbox input "false"
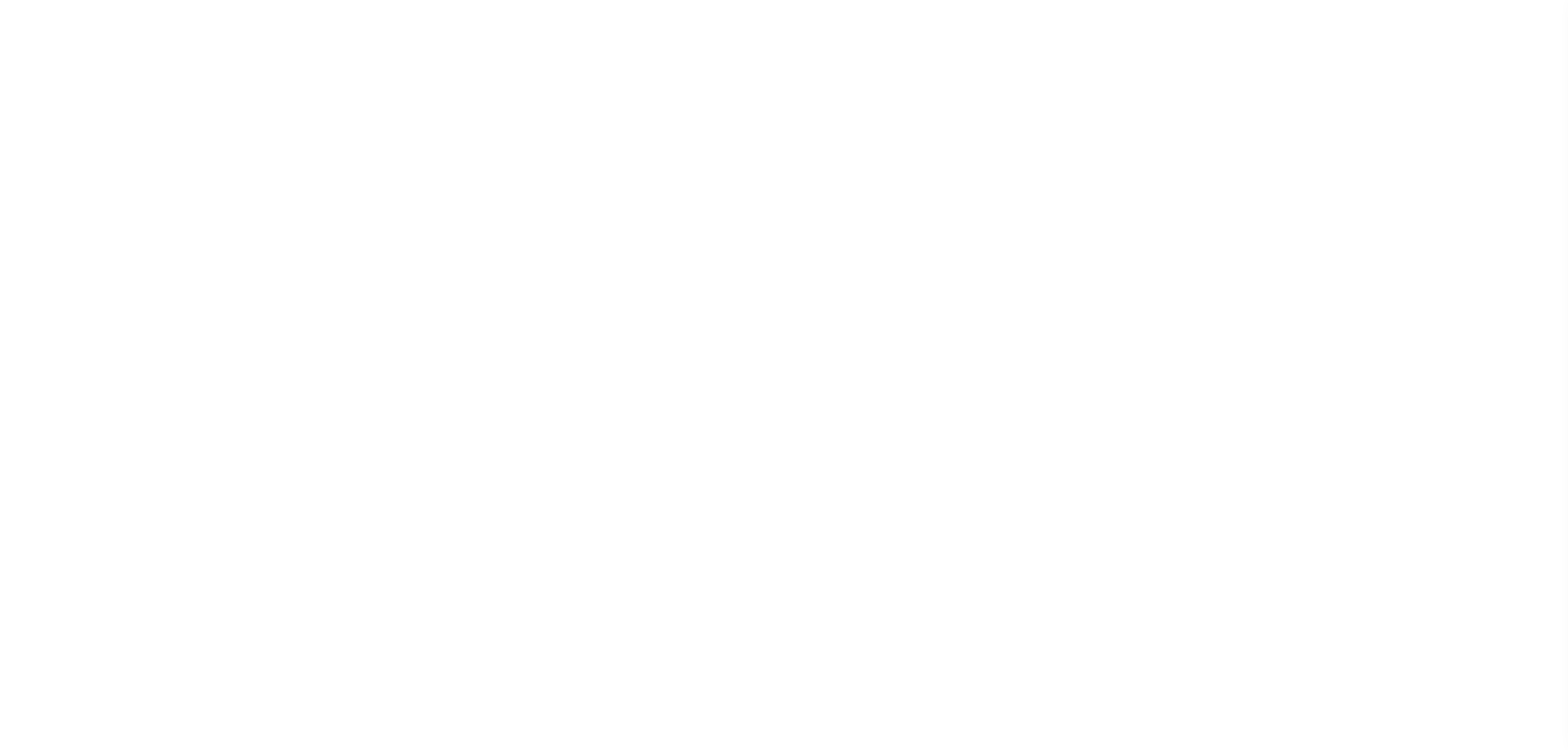
checkbox input "false"
radio input "true"
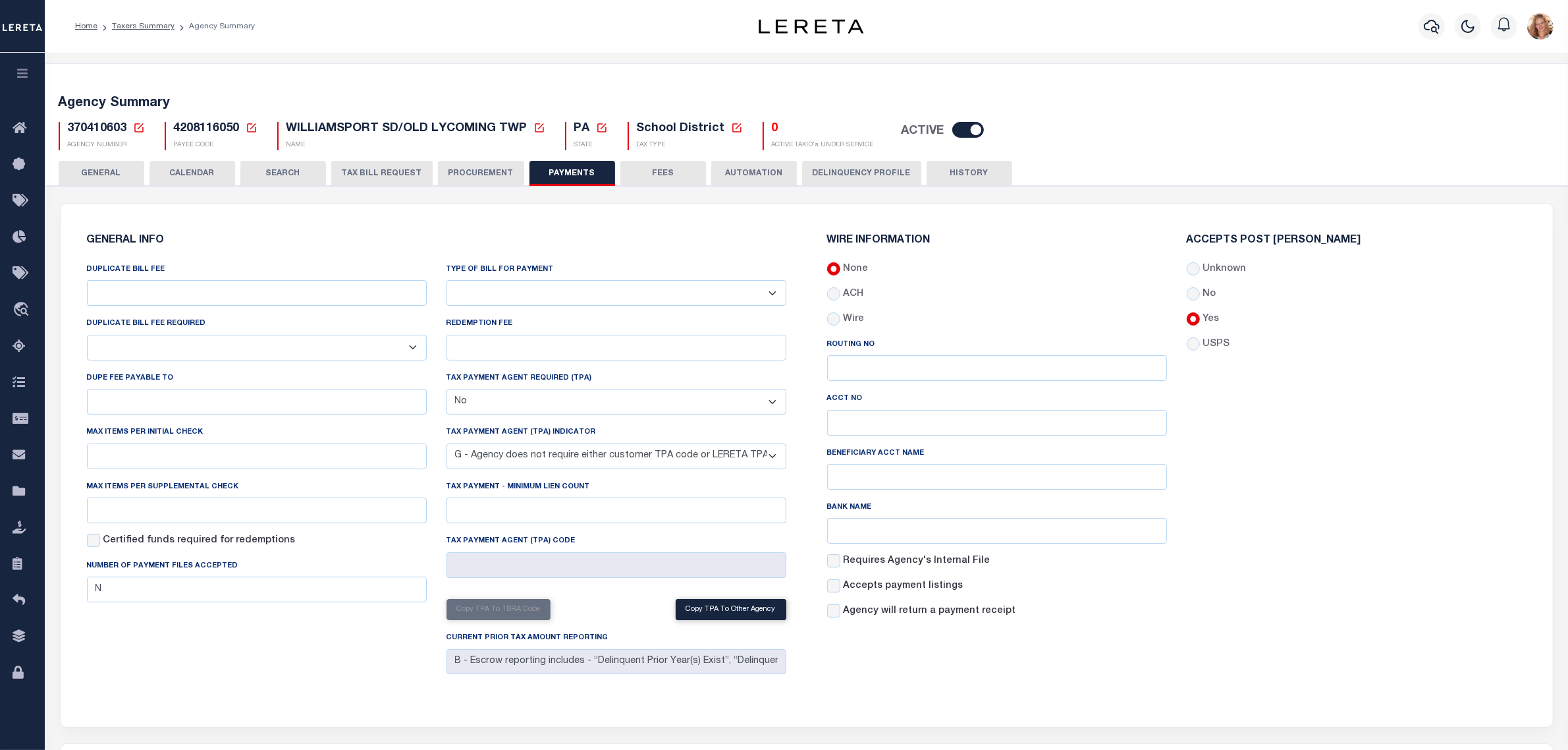
click at [120, 175] on button "GENERAL" at bounding box center [101, 173] width 86 height 25
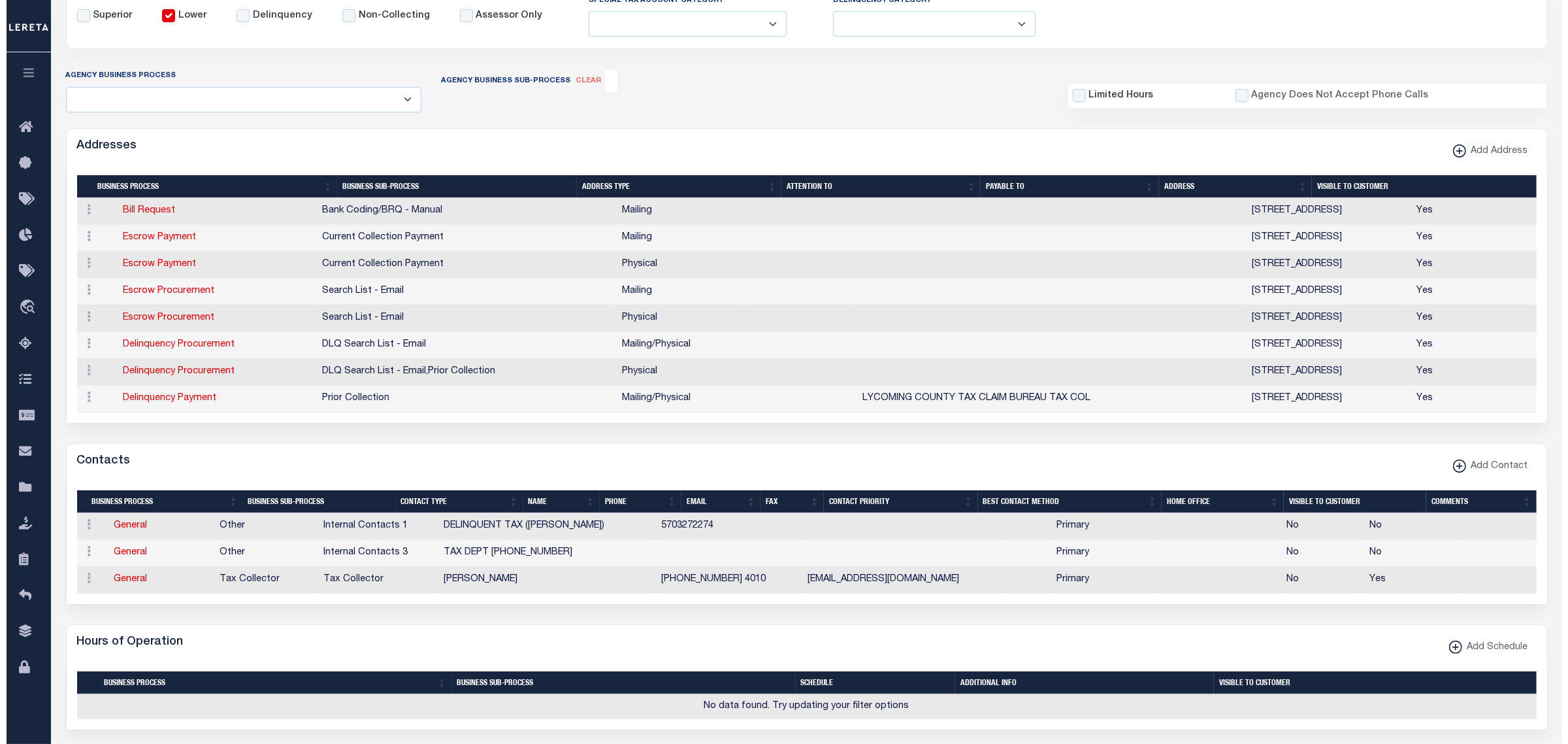
scroll to position [245, 0]
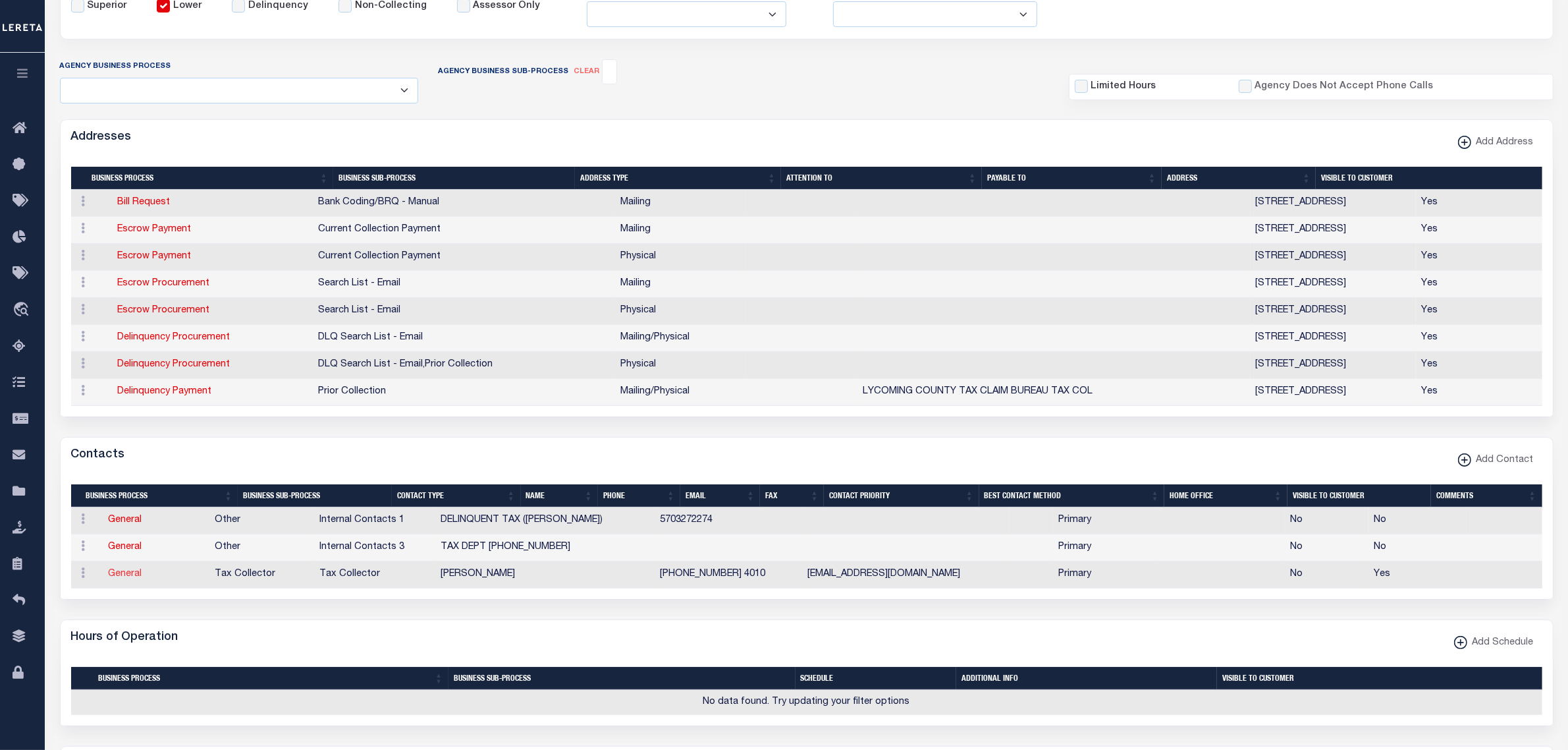
click at [124, 577] on link "General" at bounding box center [125, 574] width 34 height 9
checkbox input "false"
select select
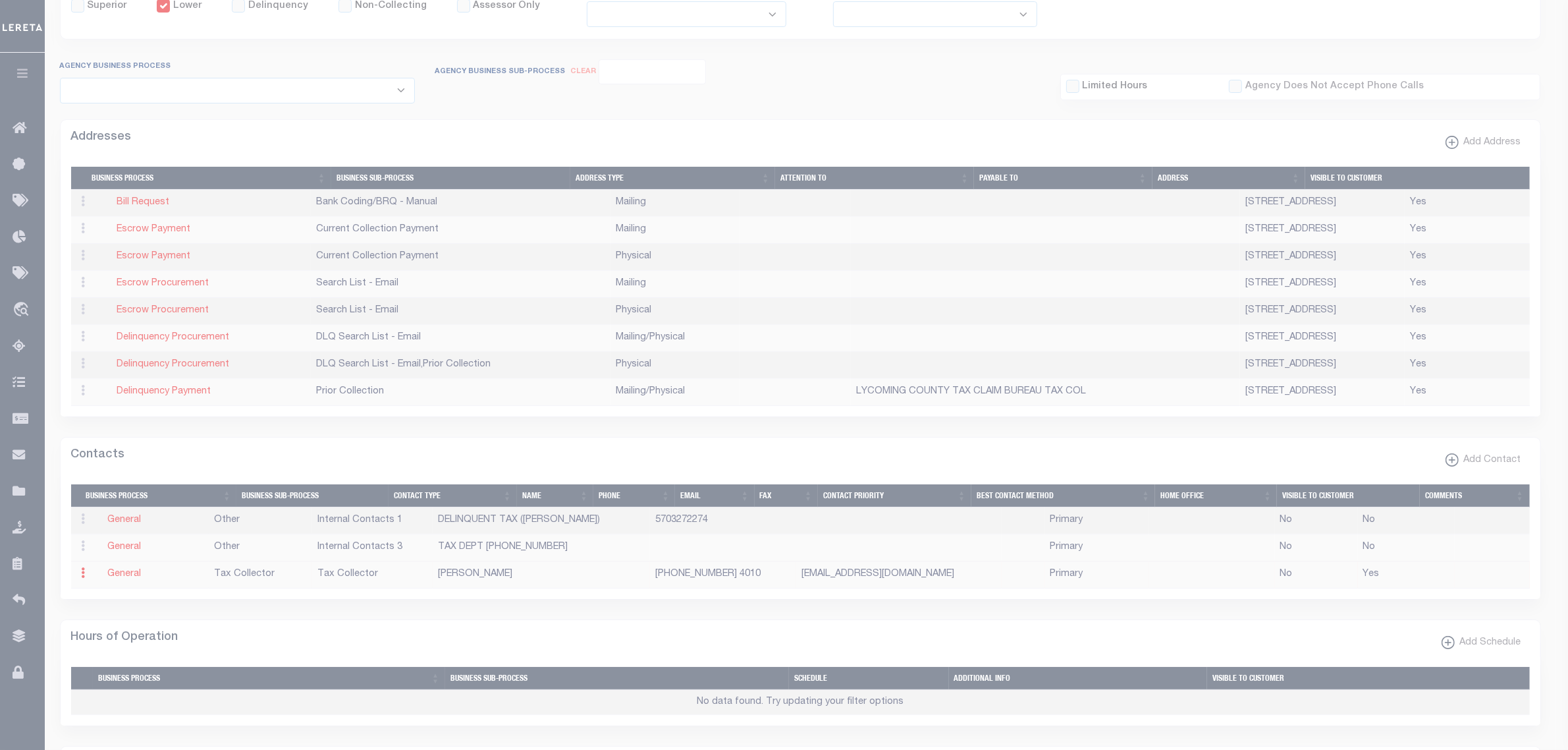
select select "2"
select select "1"
type input "TAMMY"
type input "HARRIS"
type input "570-327-5500"
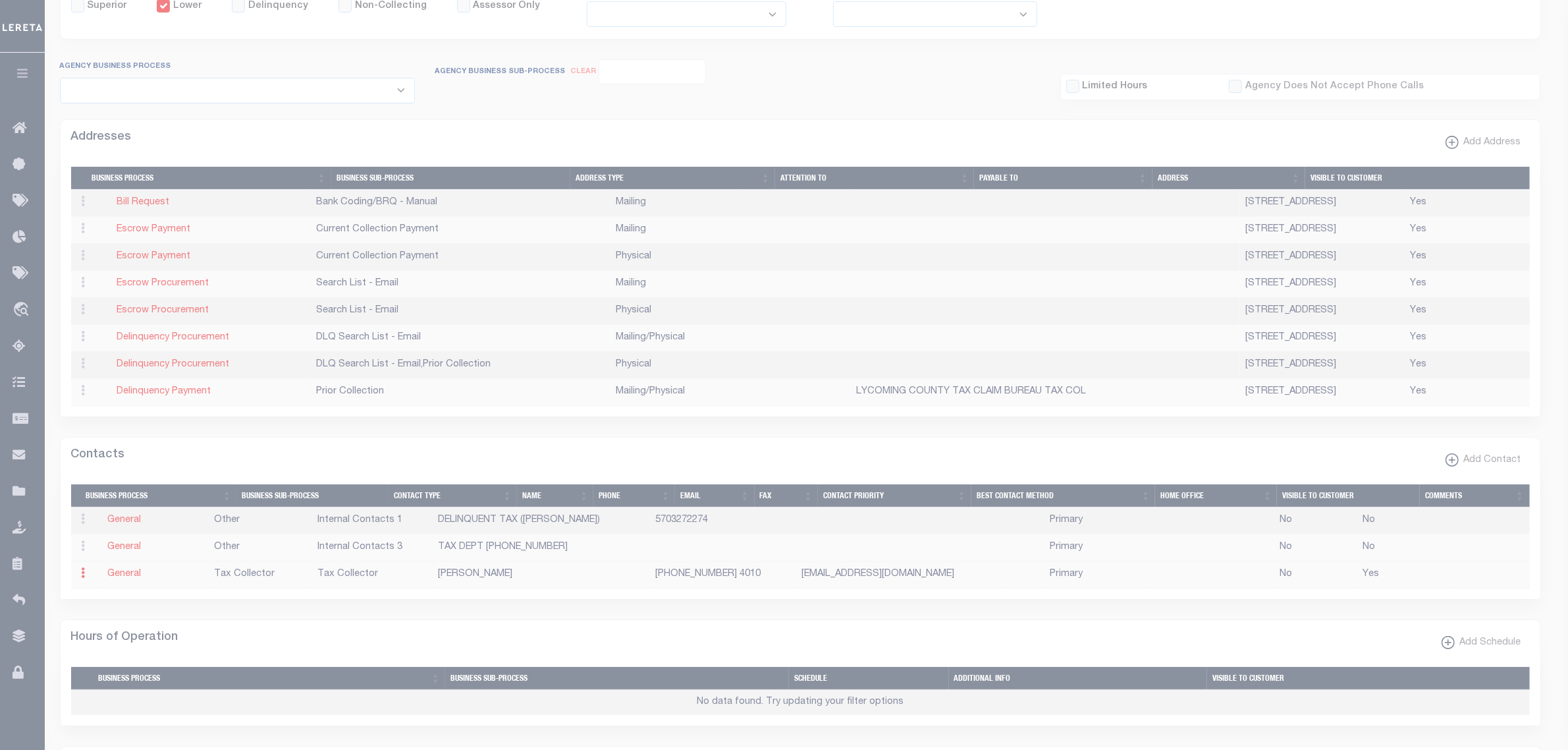
type input "4010"
type input "RETAXES@WASD.ORG"
checkbox input "true"
select select "6"
select select "31"
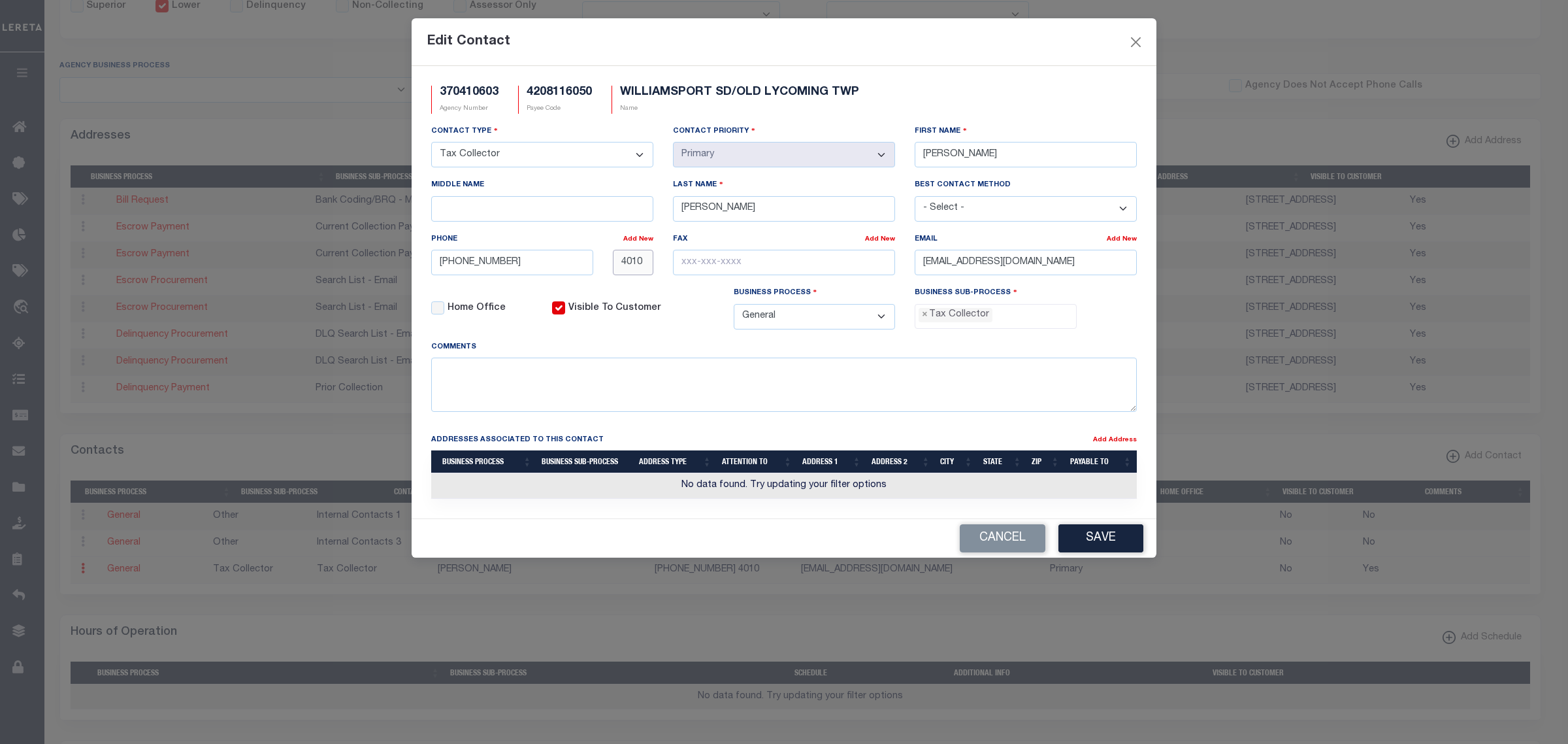
click at [649, 265] on input "4010" at bounding box center [633, 262] width 41 height 25
type input "40103"
click at [1087, 540] on button "Save" at bounding box center [1101, 538] width 85 height 28
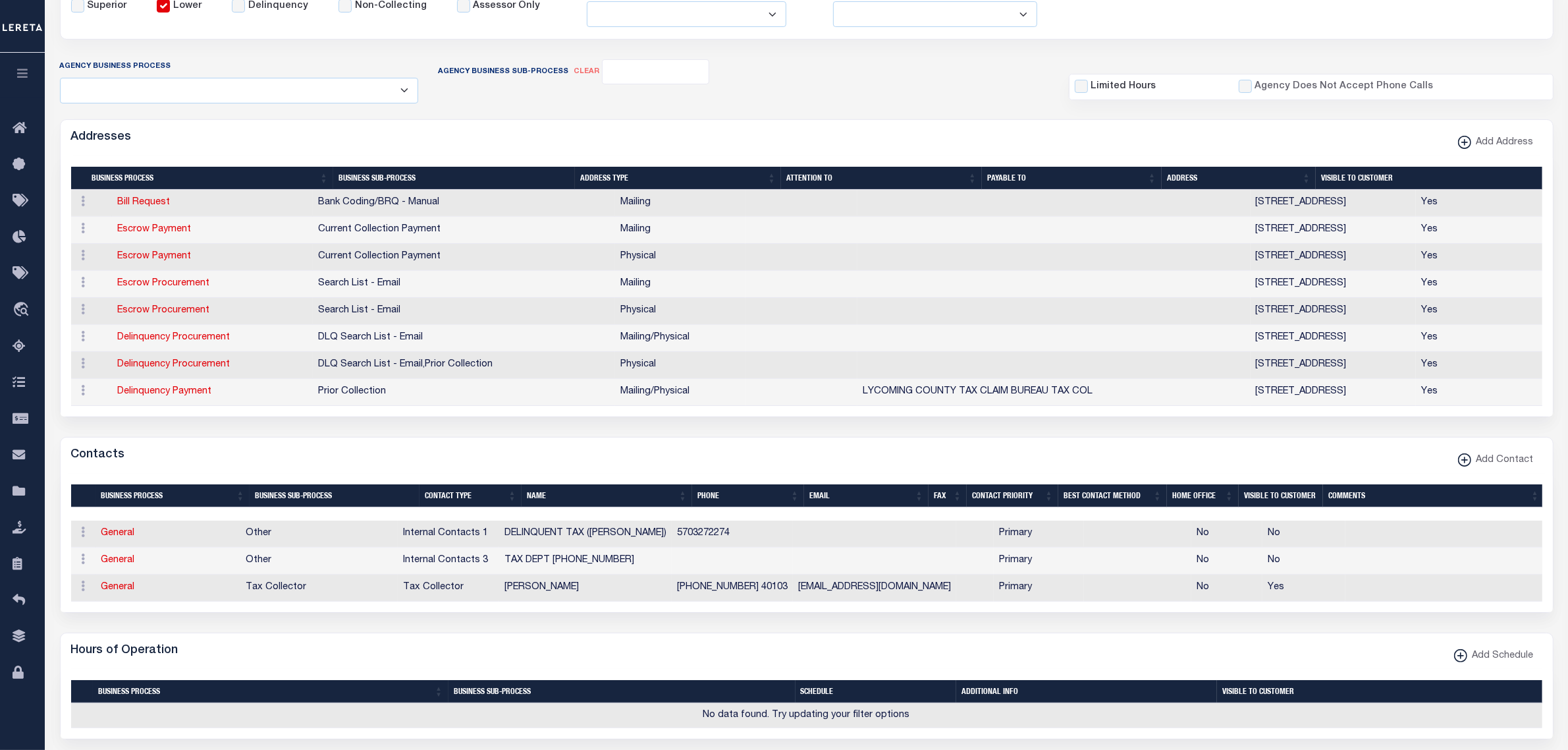
scroll to position [0, 0]
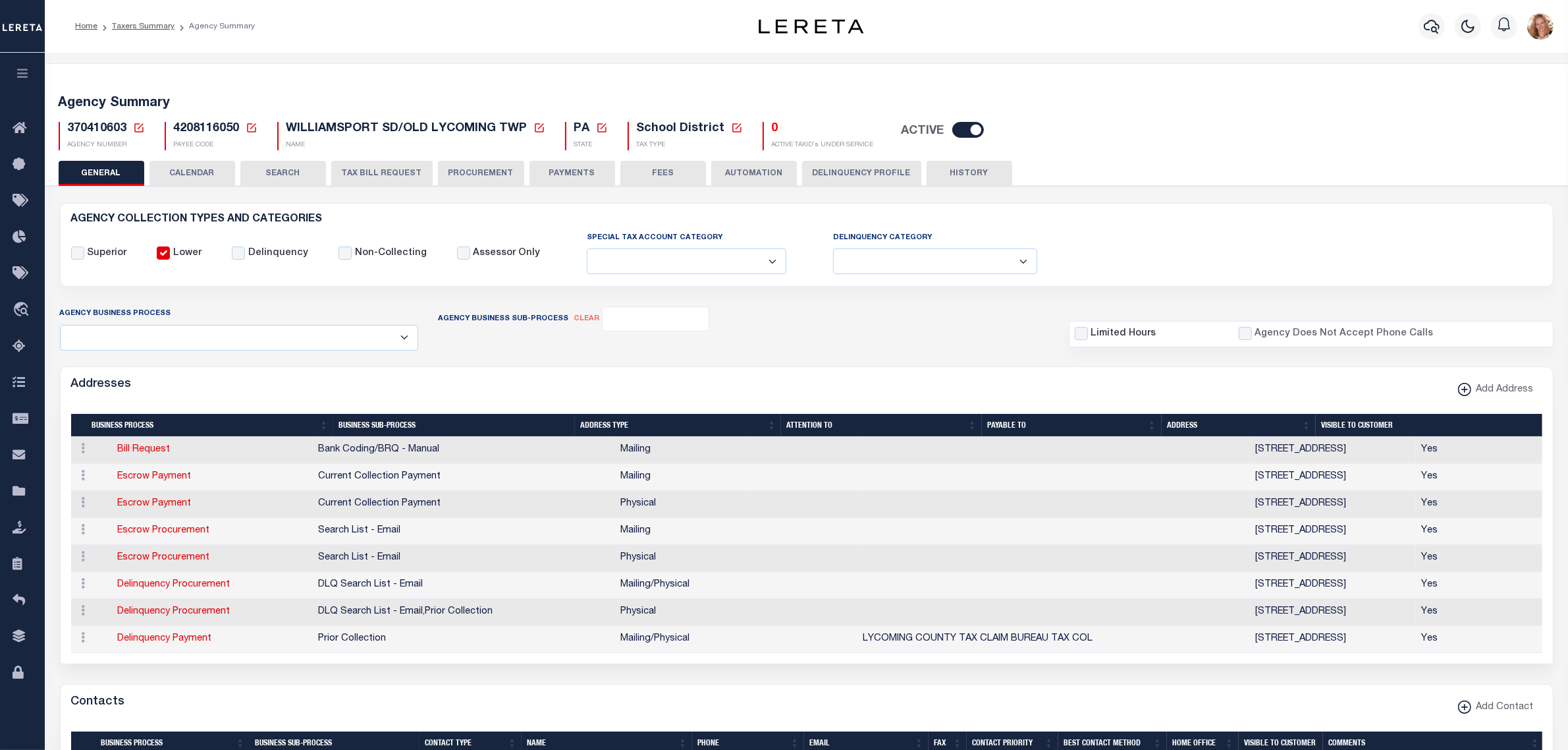
click at [136, 127] on icon at bounding box center [138, 127] width 12 height 12
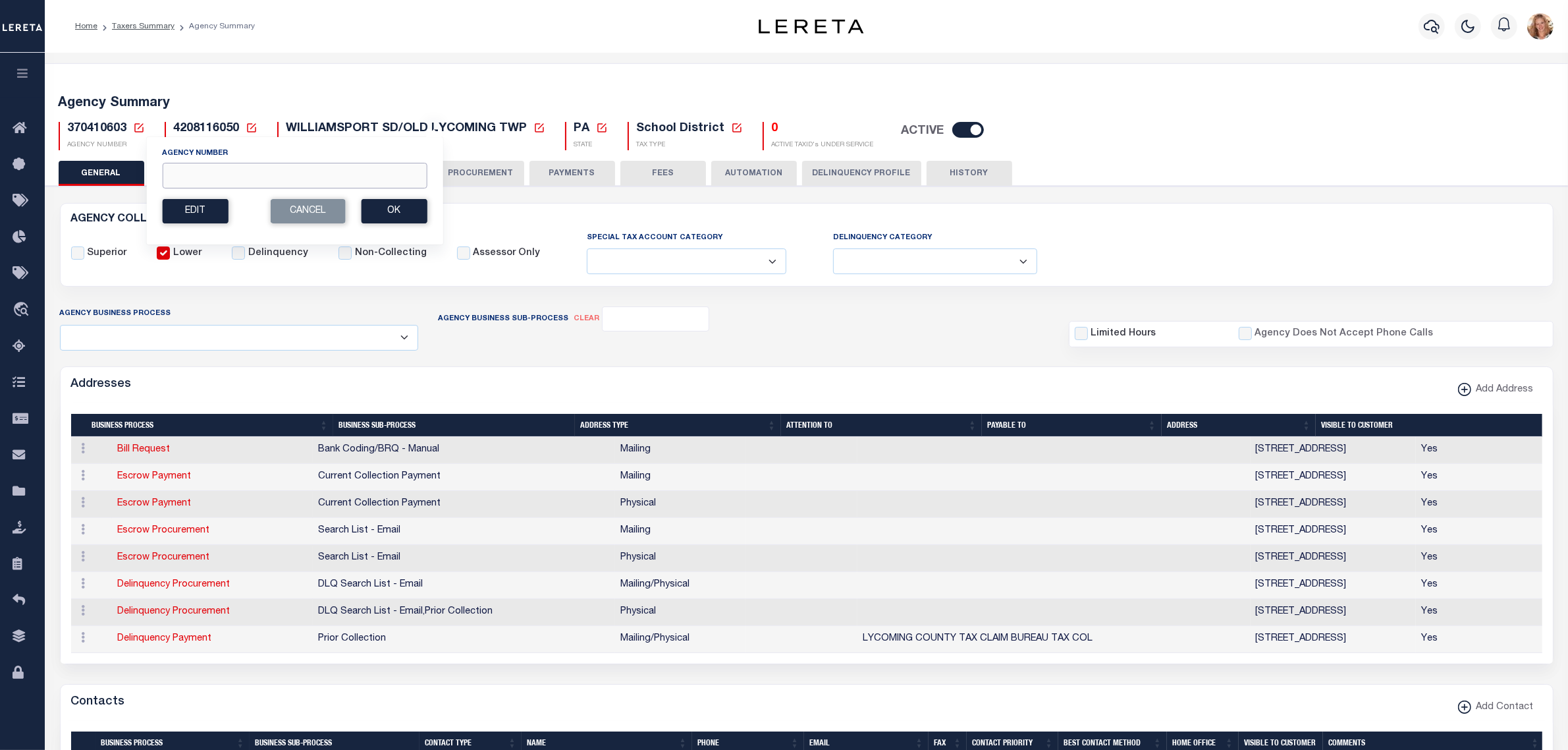
click at [192, 178] on input "Agency Number" at bounding box center [294, 175] width 265 height 25
type input "370310640"
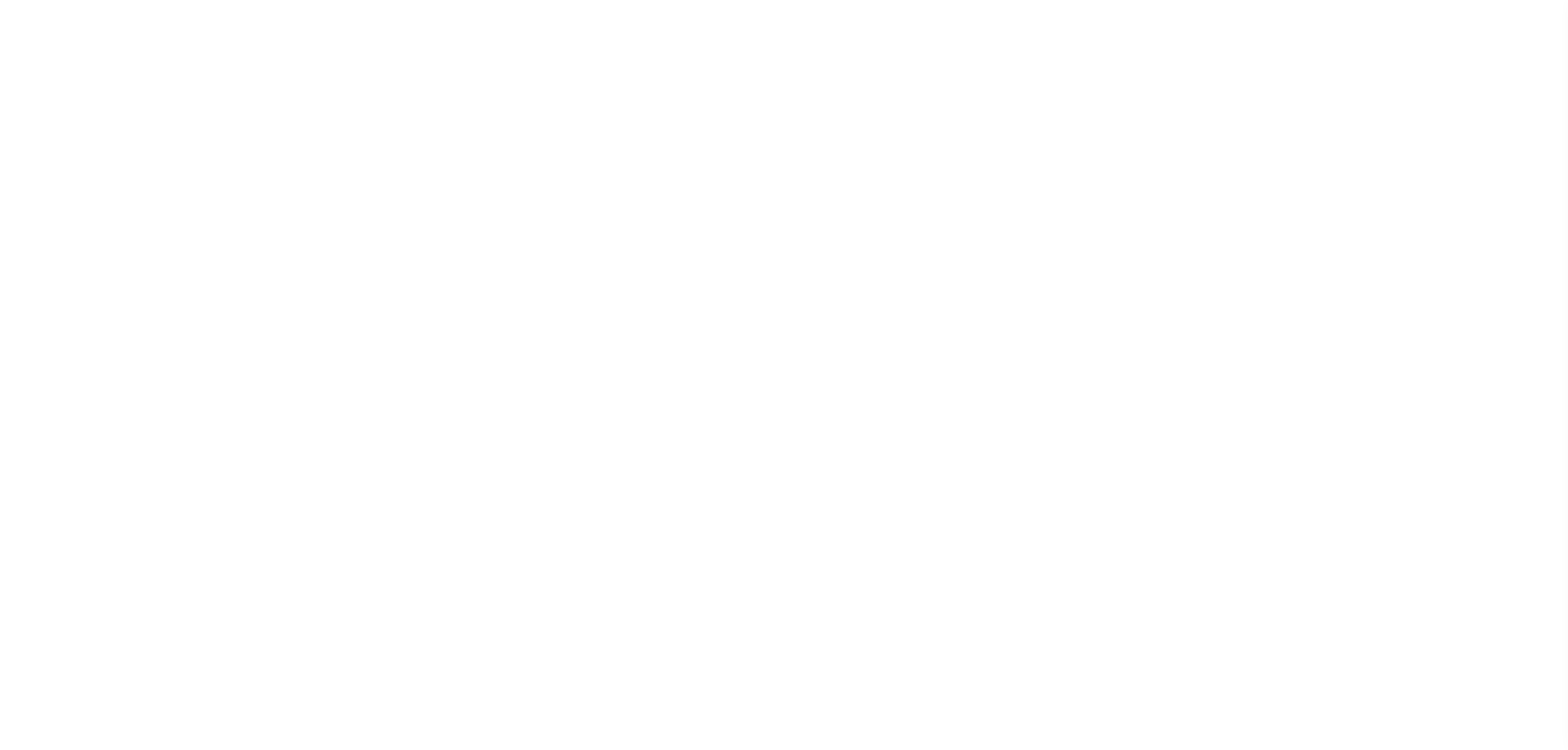
select select
checkbox input "false"
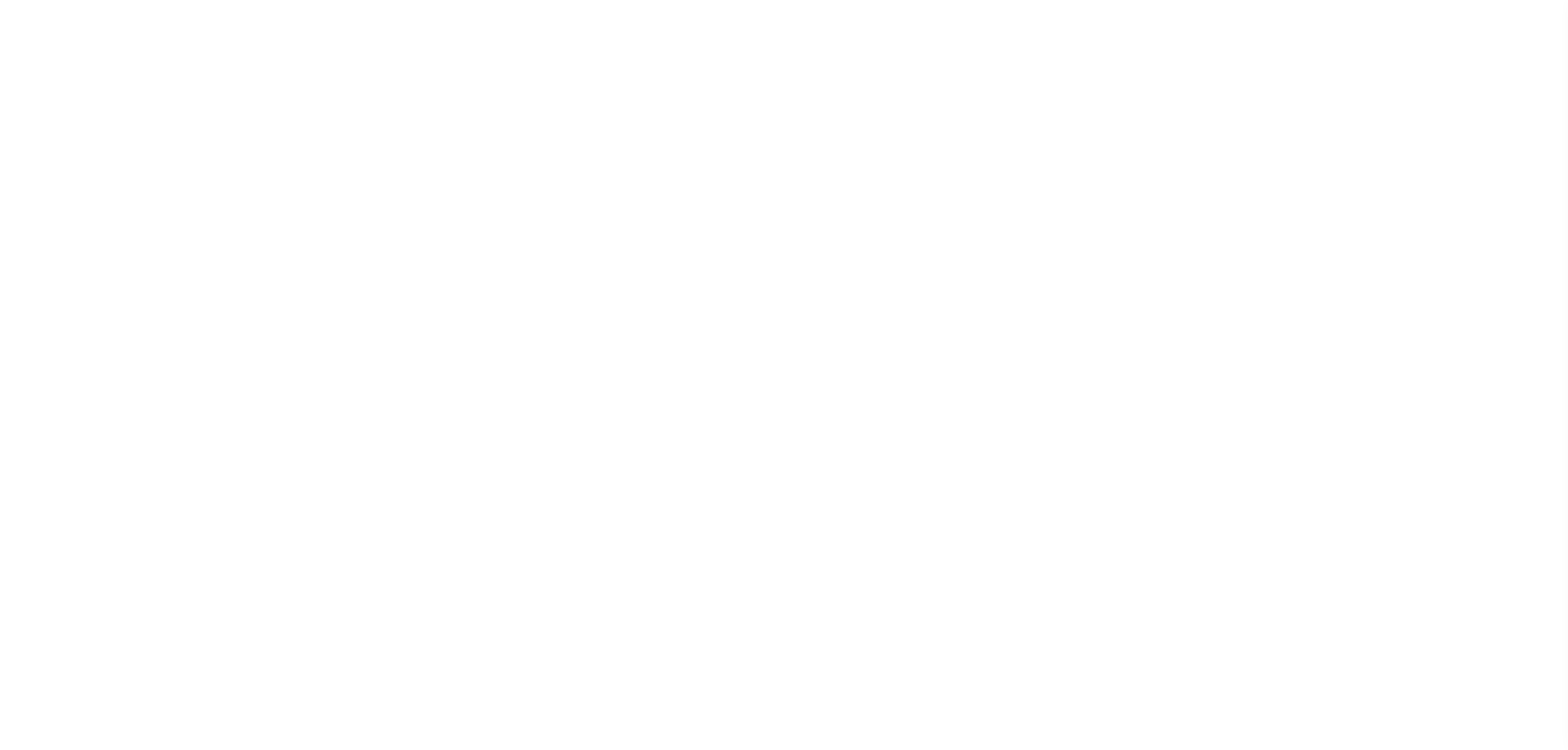
checkbox input "false"
type input "4206116041"
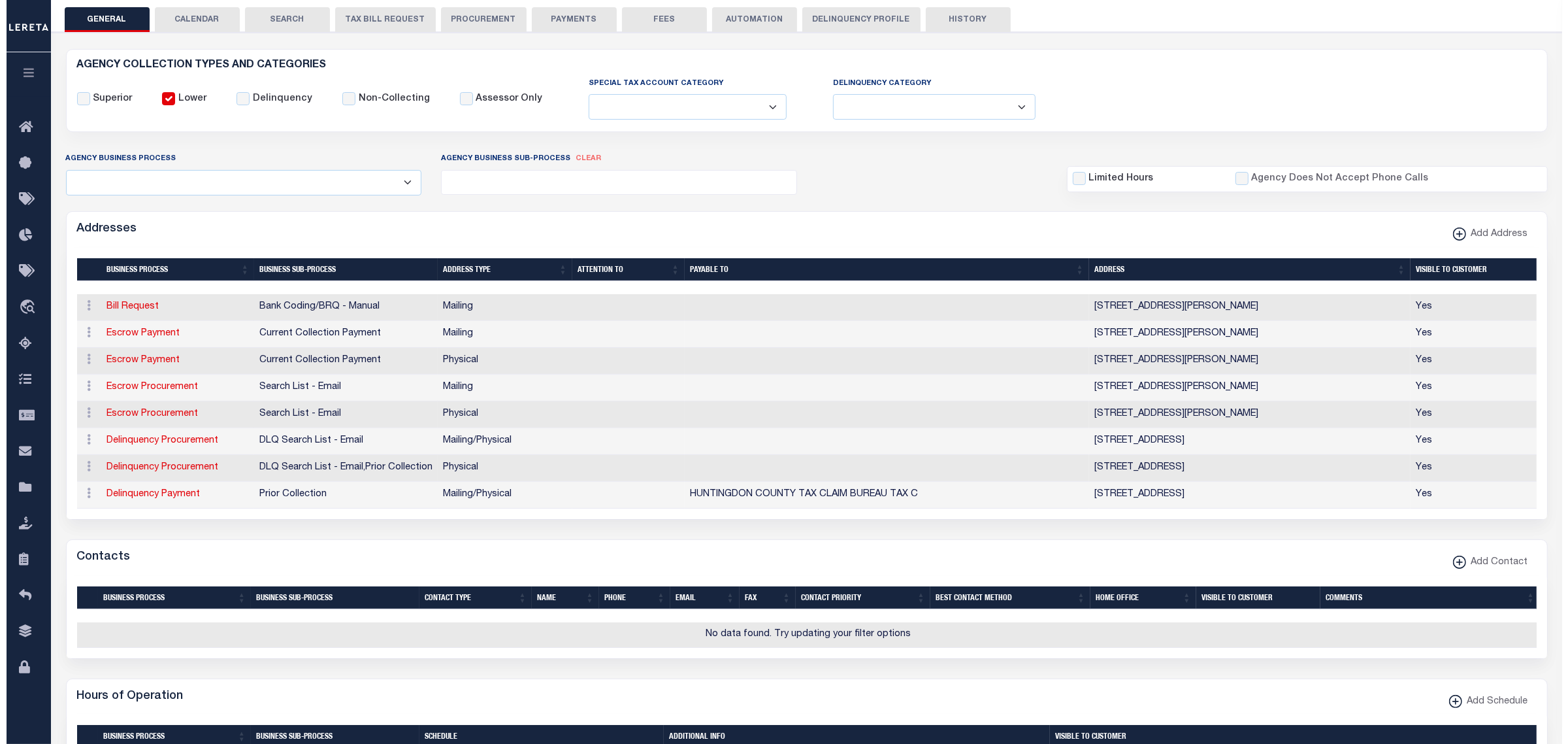
scroll to position [163, 0]
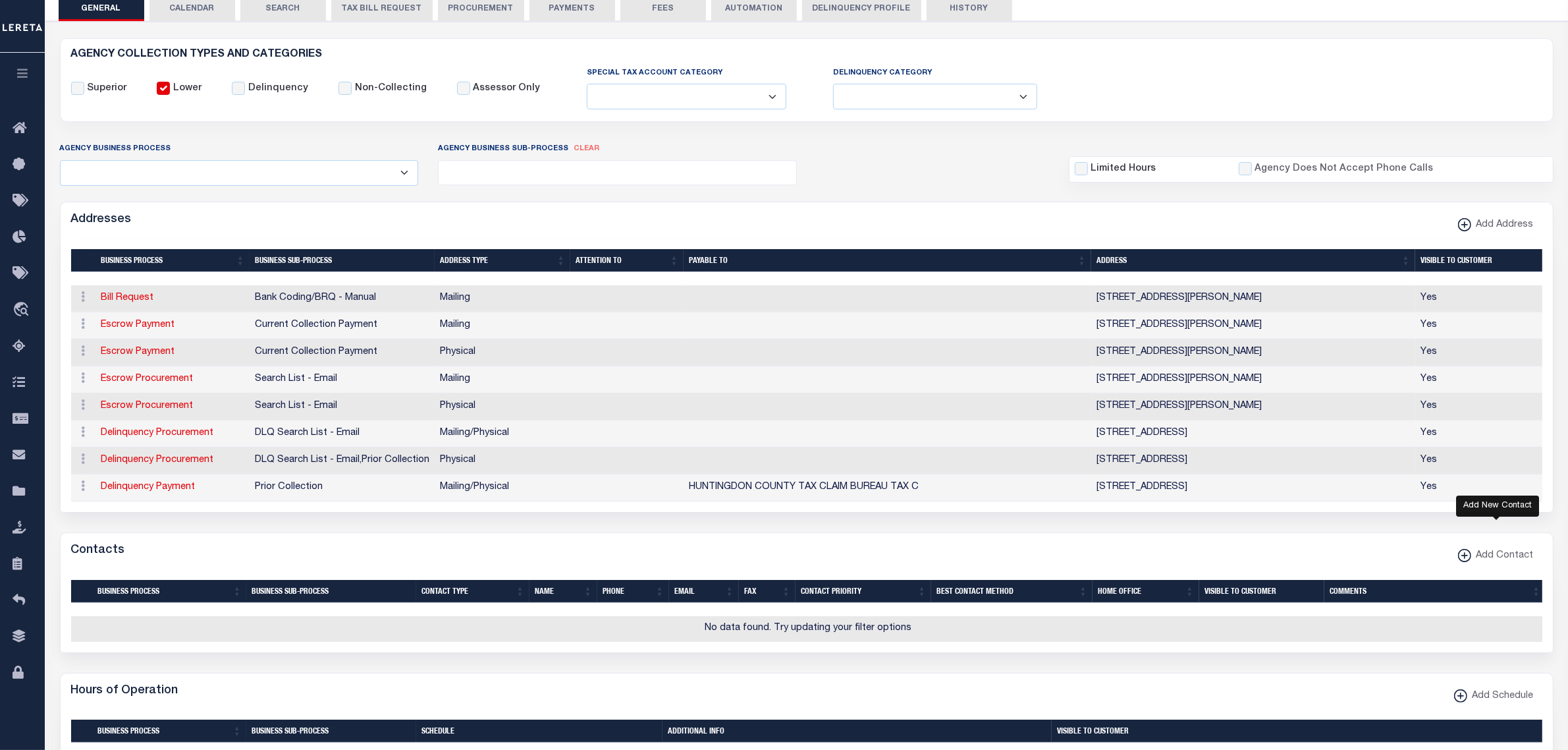
click at [1519, 563] on span "Add Contact" at bounding box center [1502, 556] width 63 height 15
select select "1"
checkbox input "false"
checkbox input "true"
select select
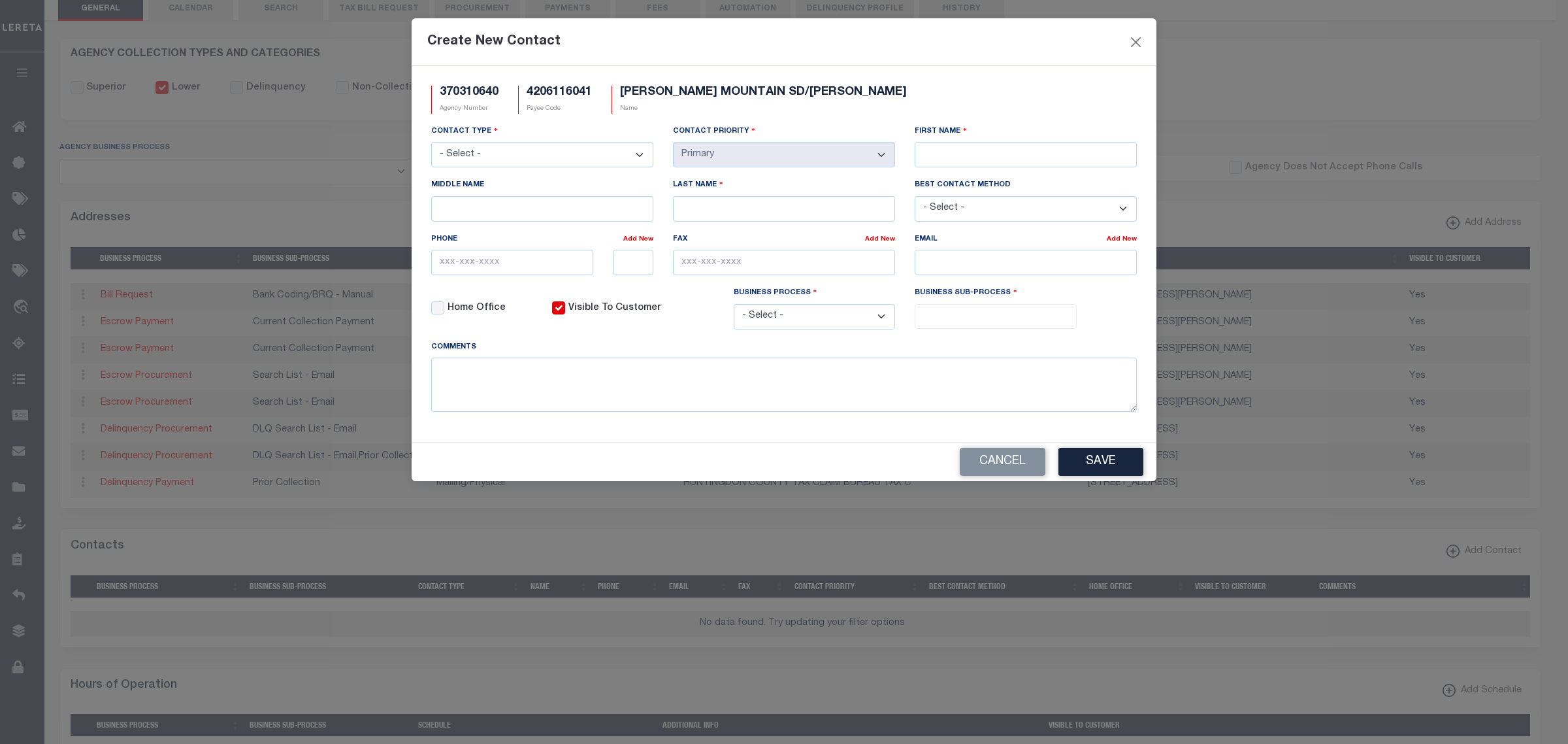
click at [571, 165] on select "- Select - Assessor Clerk Internal Contacts 1 Internal Contacts 2 Internal Cont…" at bounding box center [542, 154] width 222 height 25
select select "2"
click at [431, 143] on select "- Select - Assessor Clerk Internal Contacts 1 Internal Contacts 2 Internal Cont…" at bounding box center [542, 154] width 222 height 25
click at [967, 152] on input "First Name" at bounding box center [1026, 154] width 222 height 25
type input "PATRICIA"
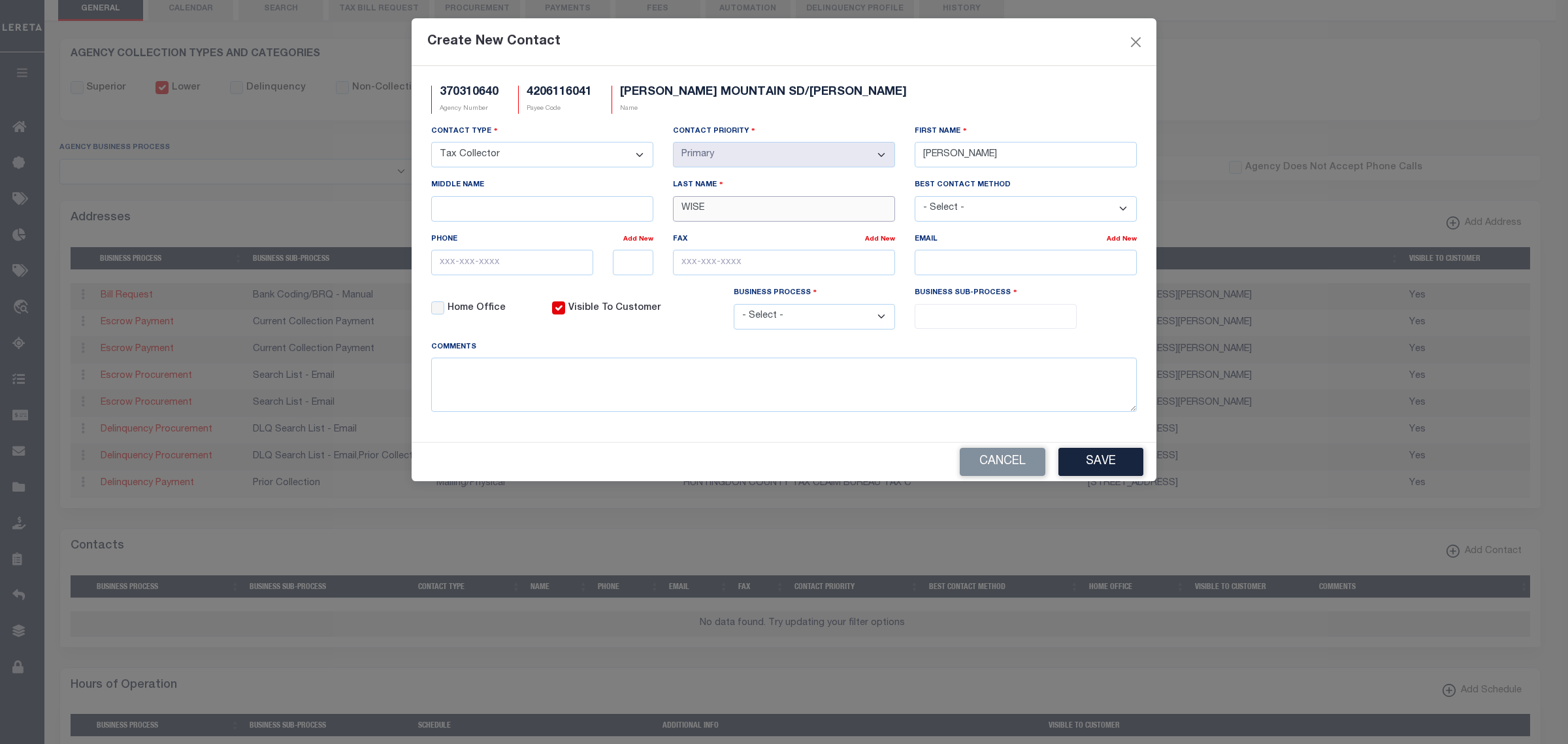
type input "WISE"
click at [476, 270] on input "text" at bounding box center [512, 262] width 162 height 25
paste input "814-635-2465"
type input "814-635-2465"
click at [1003, 262] on input "email" at bounding box center [1026, 262] width 222 height 25
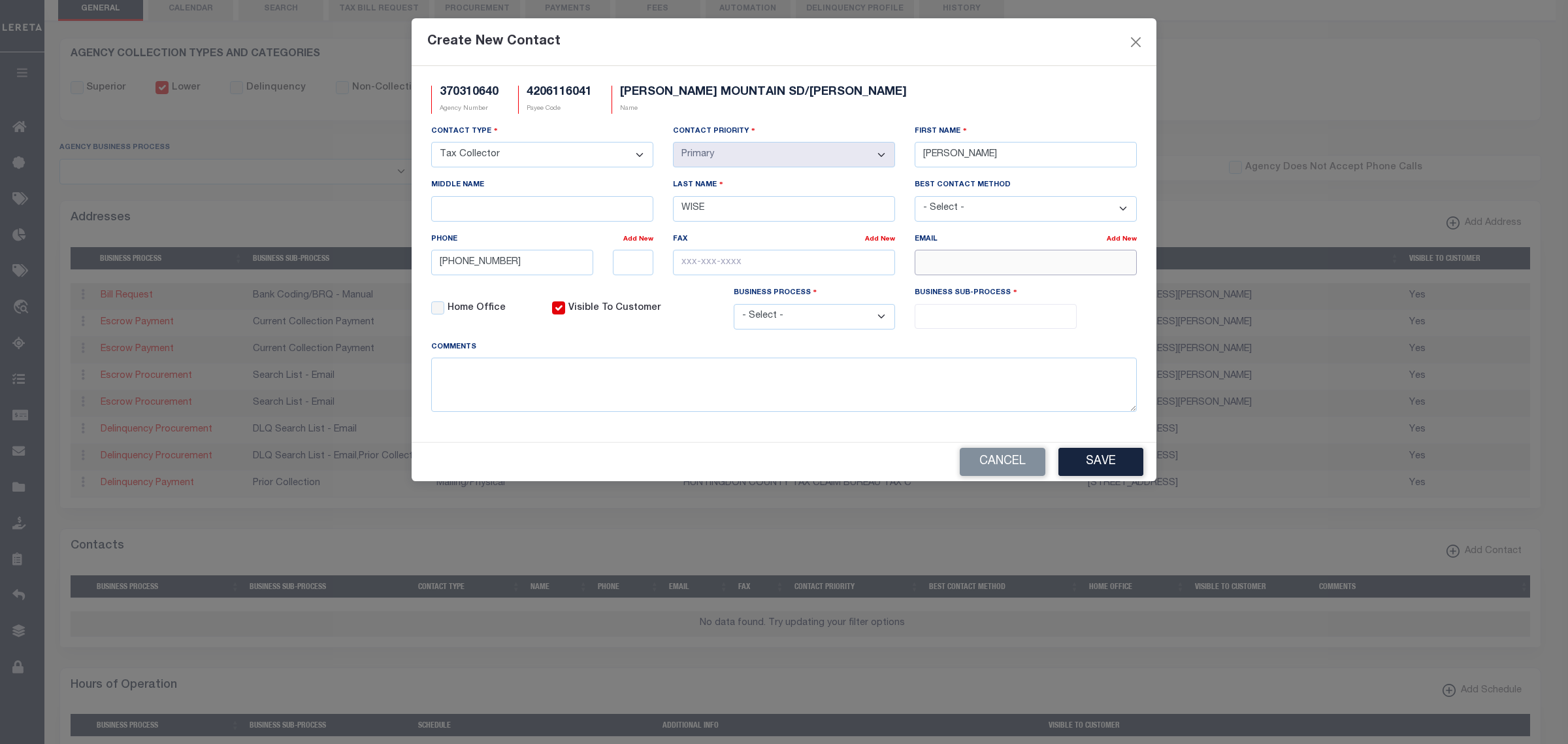
paste input "PATWIS16634@YAHOO.COM"
type input "PATWIS16634@YAHOO.COM"
click at [860, 329] on select "- Select - All Automation Bill Request Delinquency Payment Delinquency Procurem…" at bounding box center [815, 316] width 162 height 25
select select "6"
click at [734, 310] on select "- Select - All Automation Bill Request Delinquency Payment Delinquency Procurem…" at bounding box center [815, 316] width 162 height 25
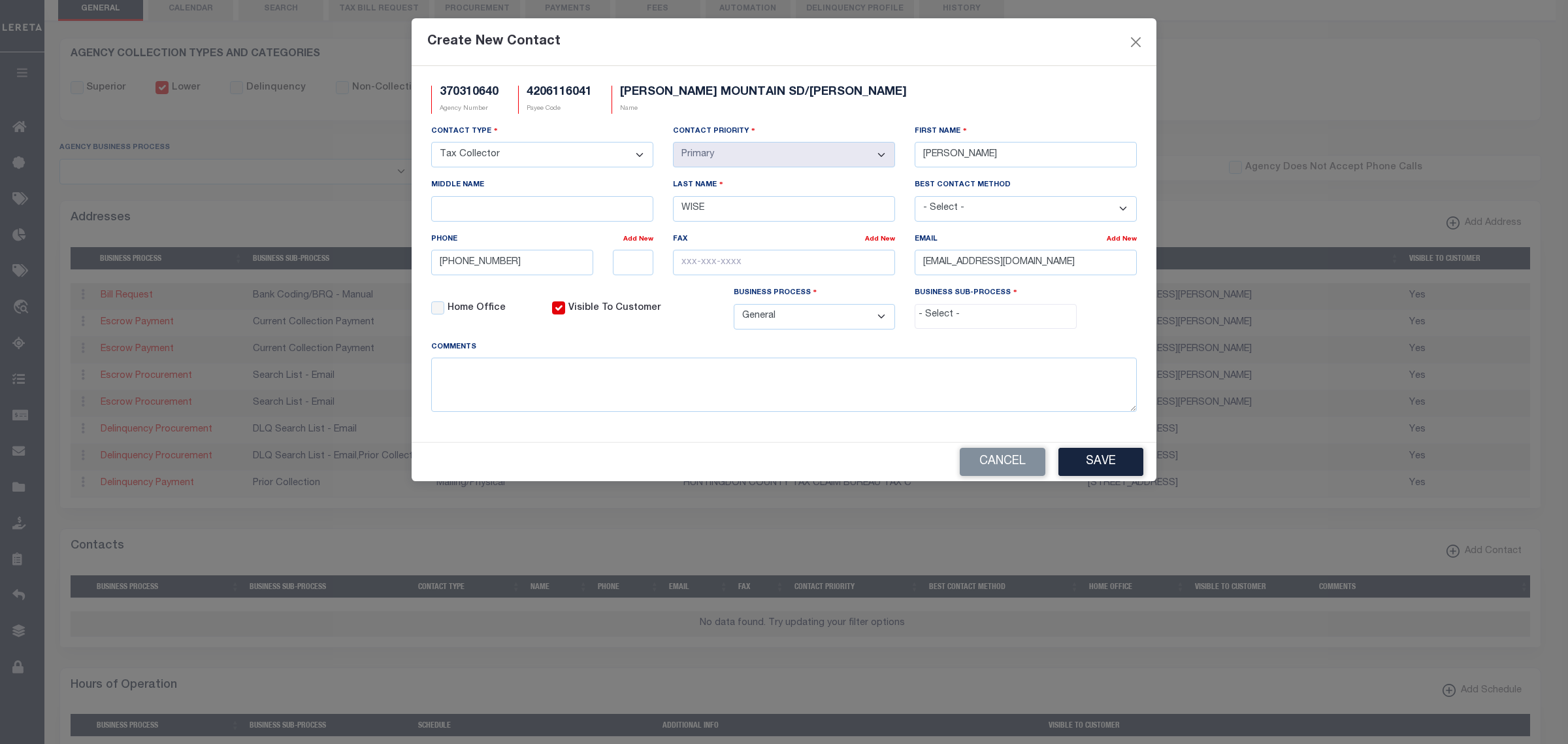
click at [940, 323] on input "search" at bounding box center [995, 315] width 153 height 15
select select "31"
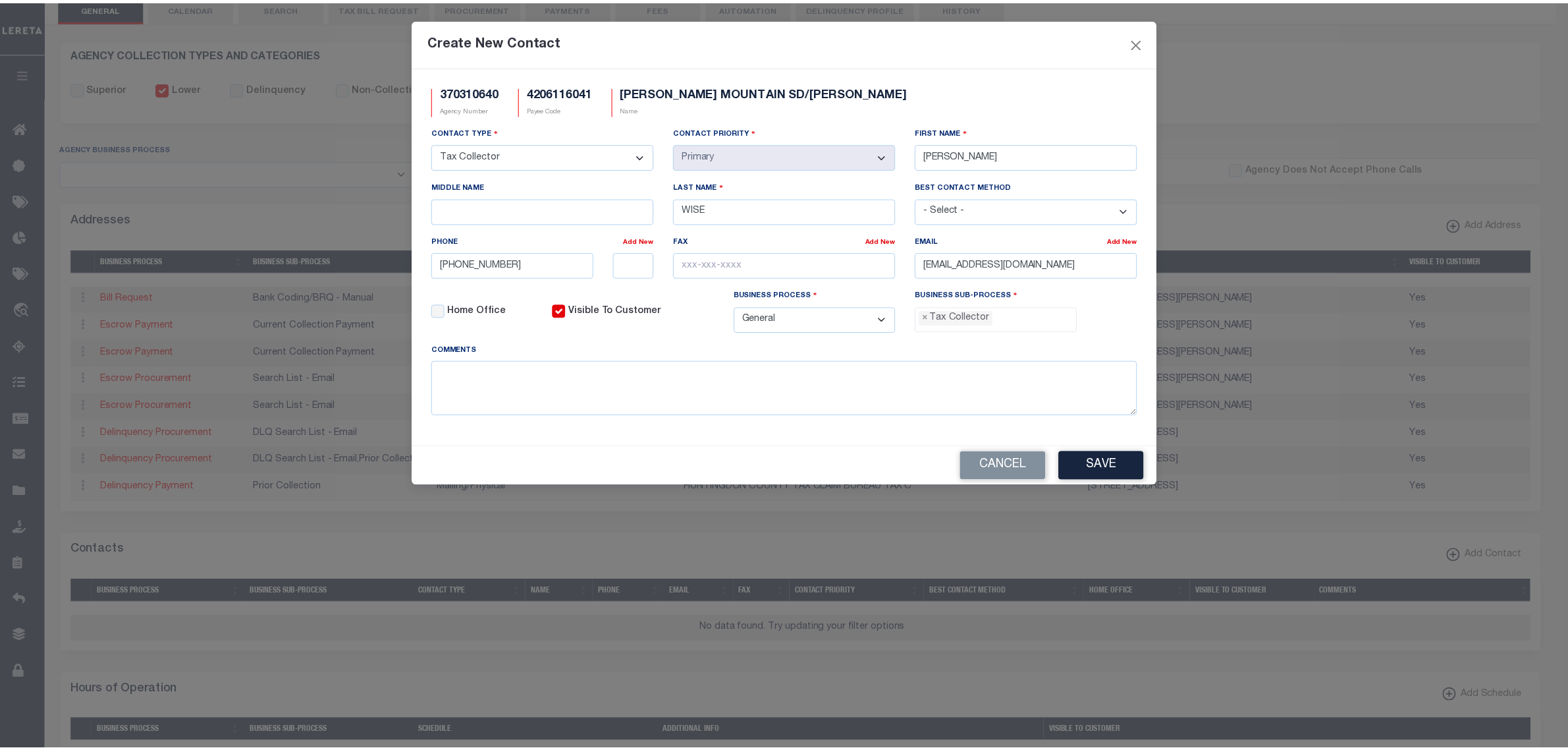
scroll to position [34, 0]
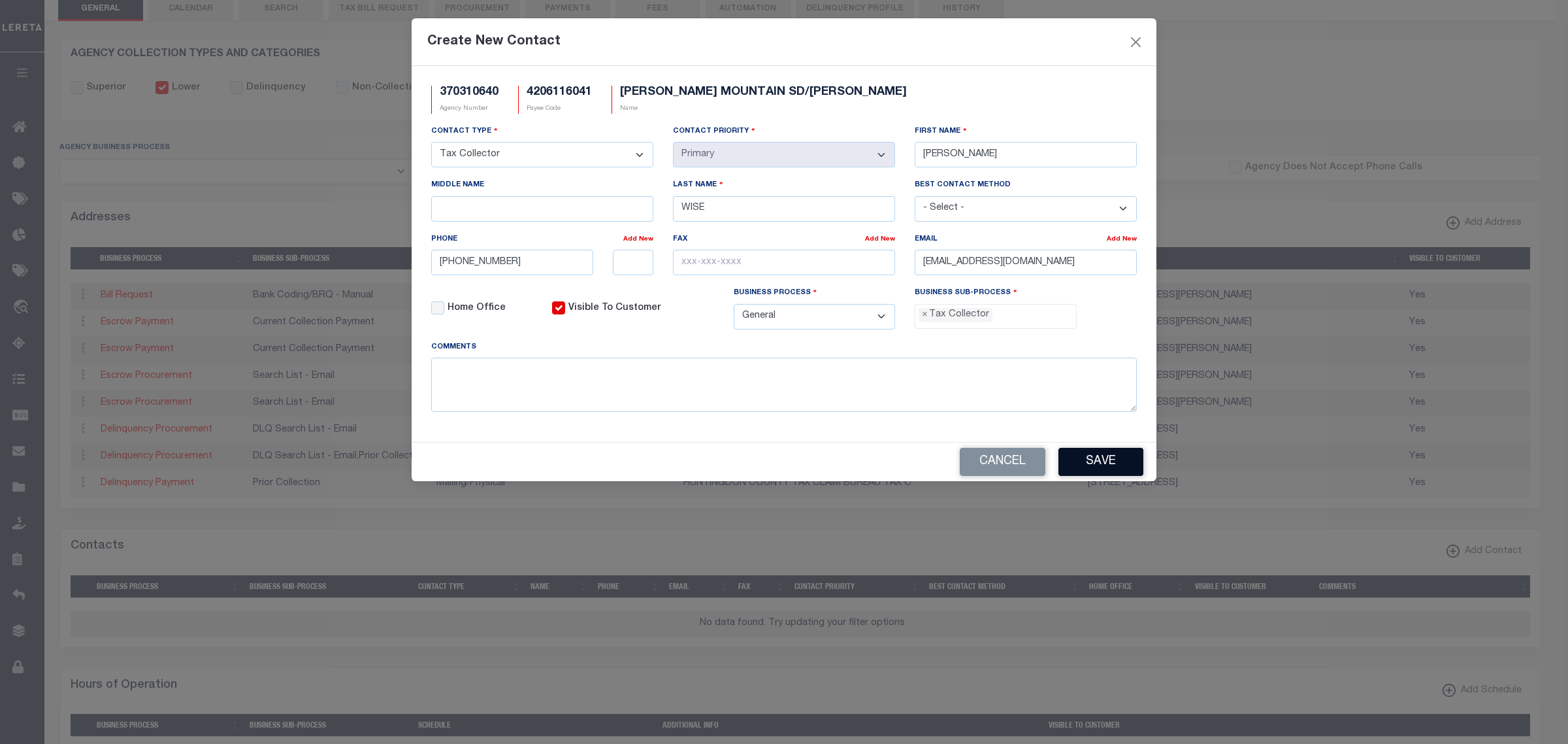
click at [1083, 456] on button "Save" at bounding box center [1101, 461] width 85 height 28
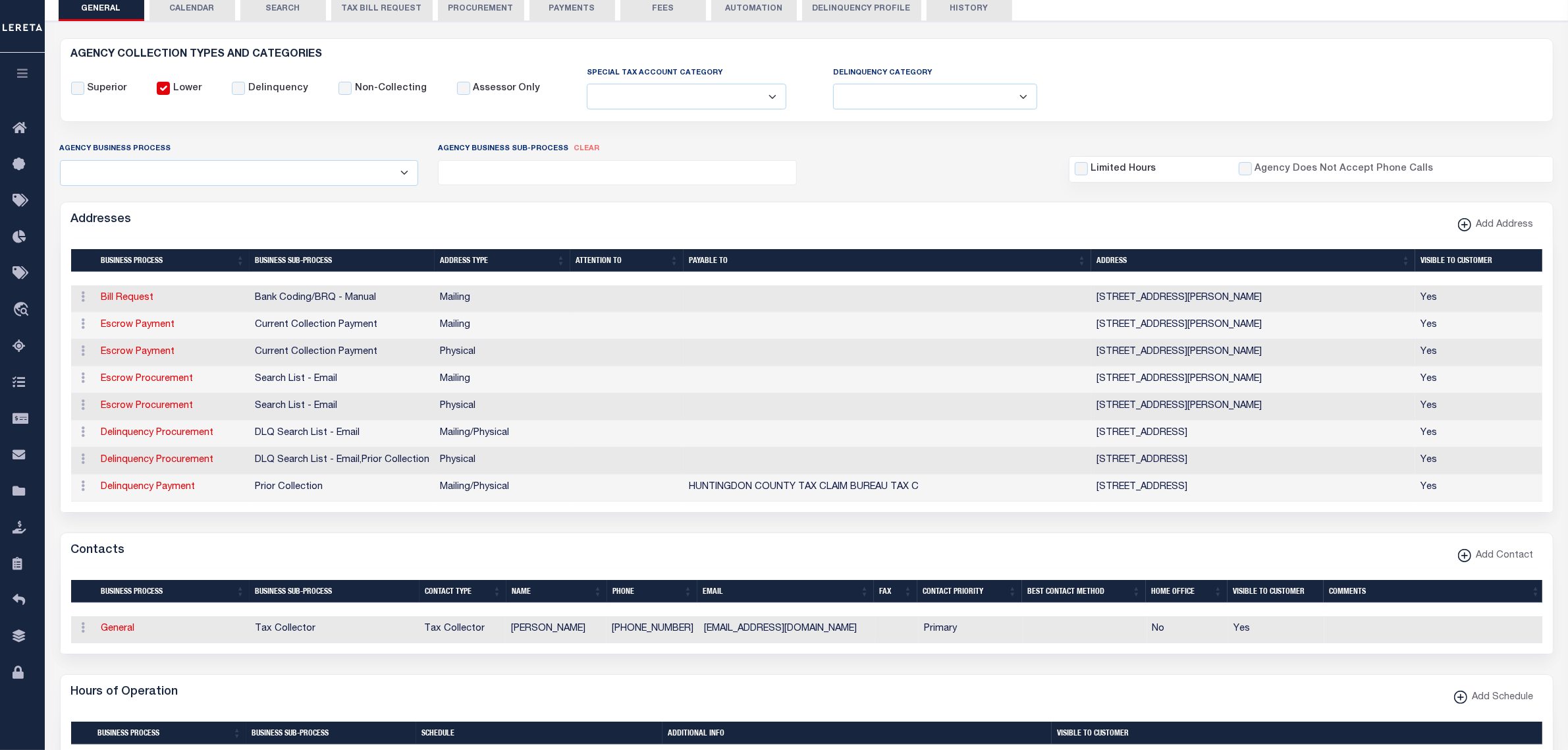
click at [591, 10] on button "PAYMENTS" at bounding box center [572, 8] width 86 height 25
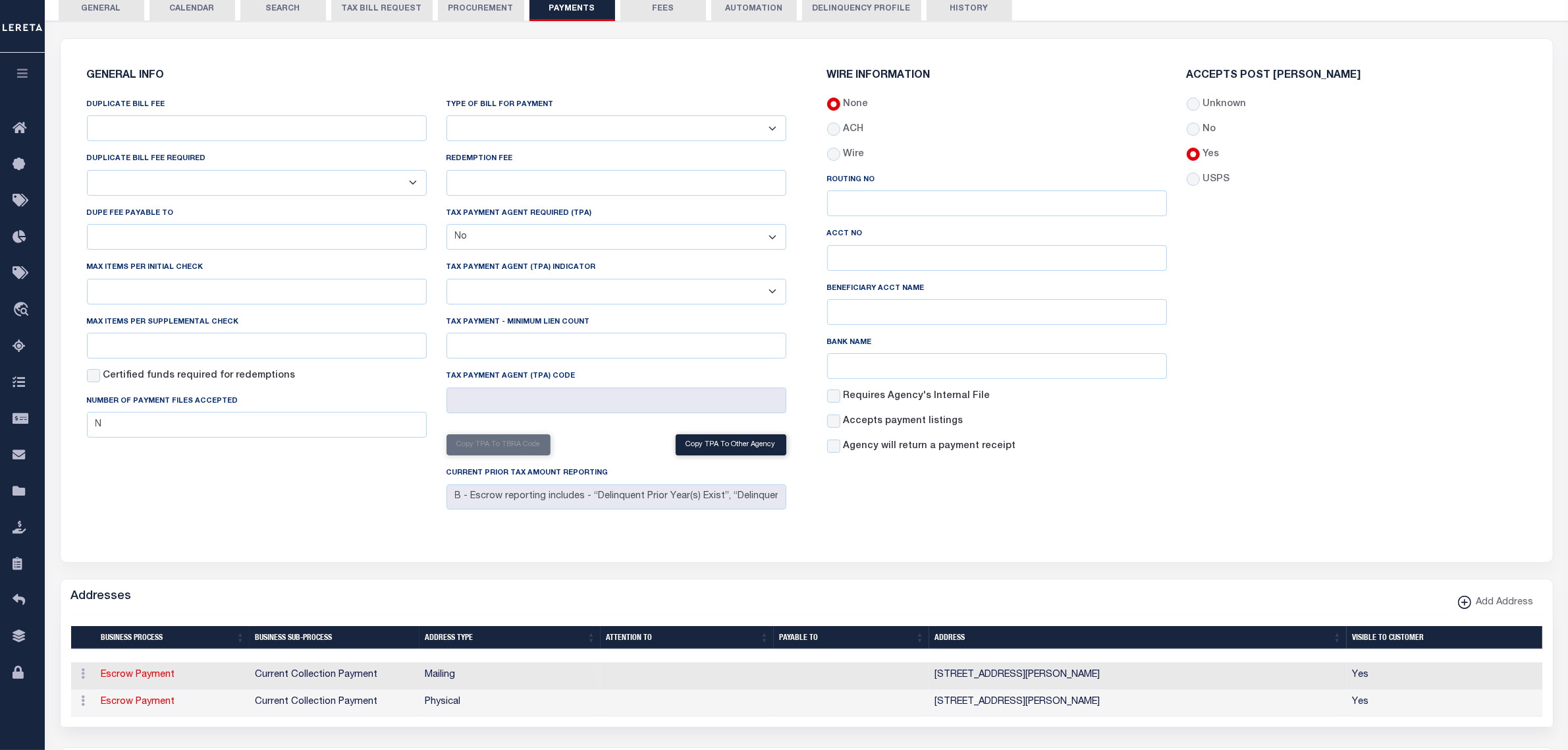
click at [540, 122] on select "Bar-Coded Tax Statement Print Tax Bills from Web. No DBF Required. Memo Bill Or…" at bounding box center [616, 127] width 340 height 25
select select "35"
click at [446, 116] on select "Bar-Coded Tax Statement Print Tax Bills from Web. No DBF Required. Memo Bill Or…" at bounding box center [616, 127] width 340 height 25
click at [574, 80] on h6 "GENERAL INFO" at bounding box center [437, 76] width 699 height 12
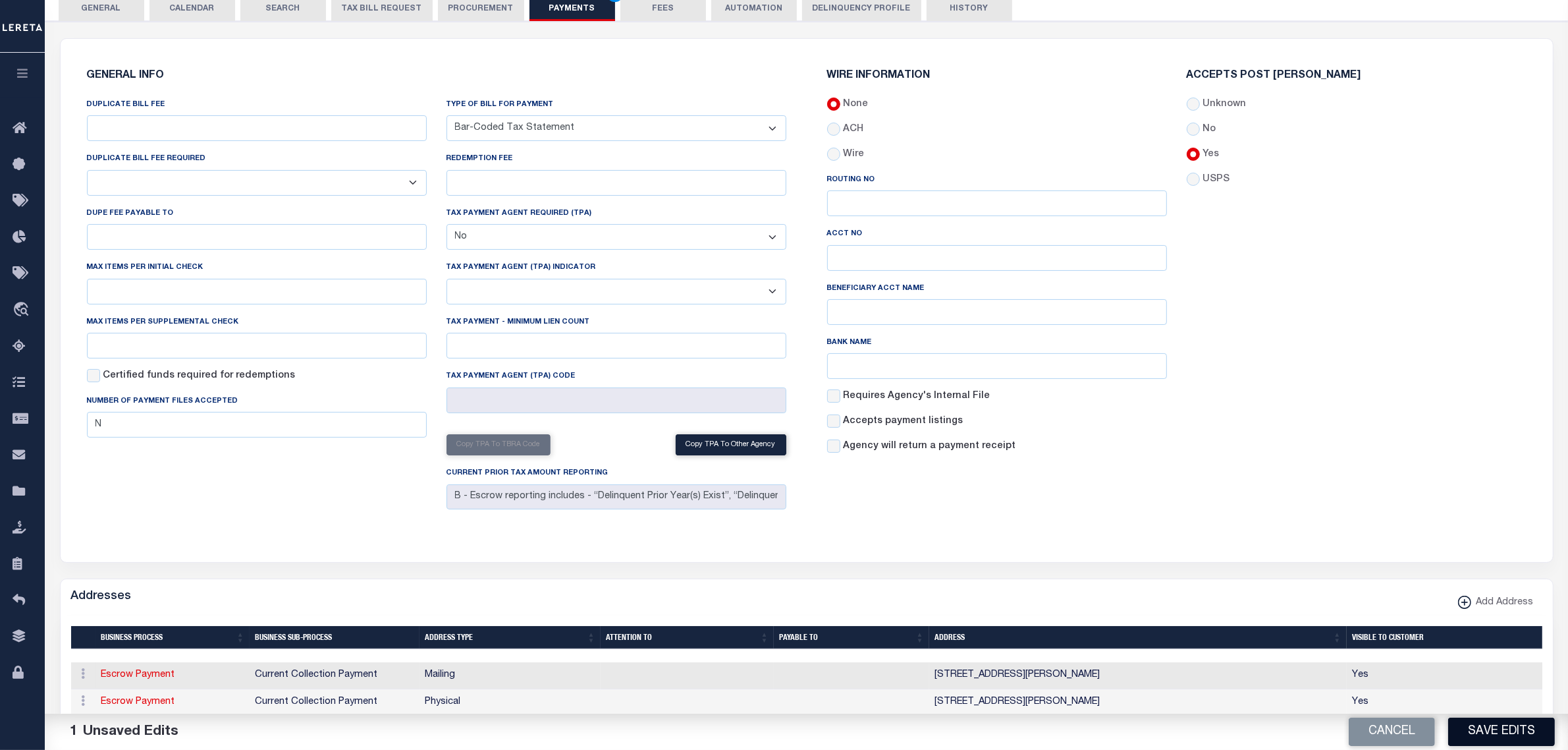
click at [1495, 737] on button "Save Edits" at bounding box center [1502, 731] width 107 height 29
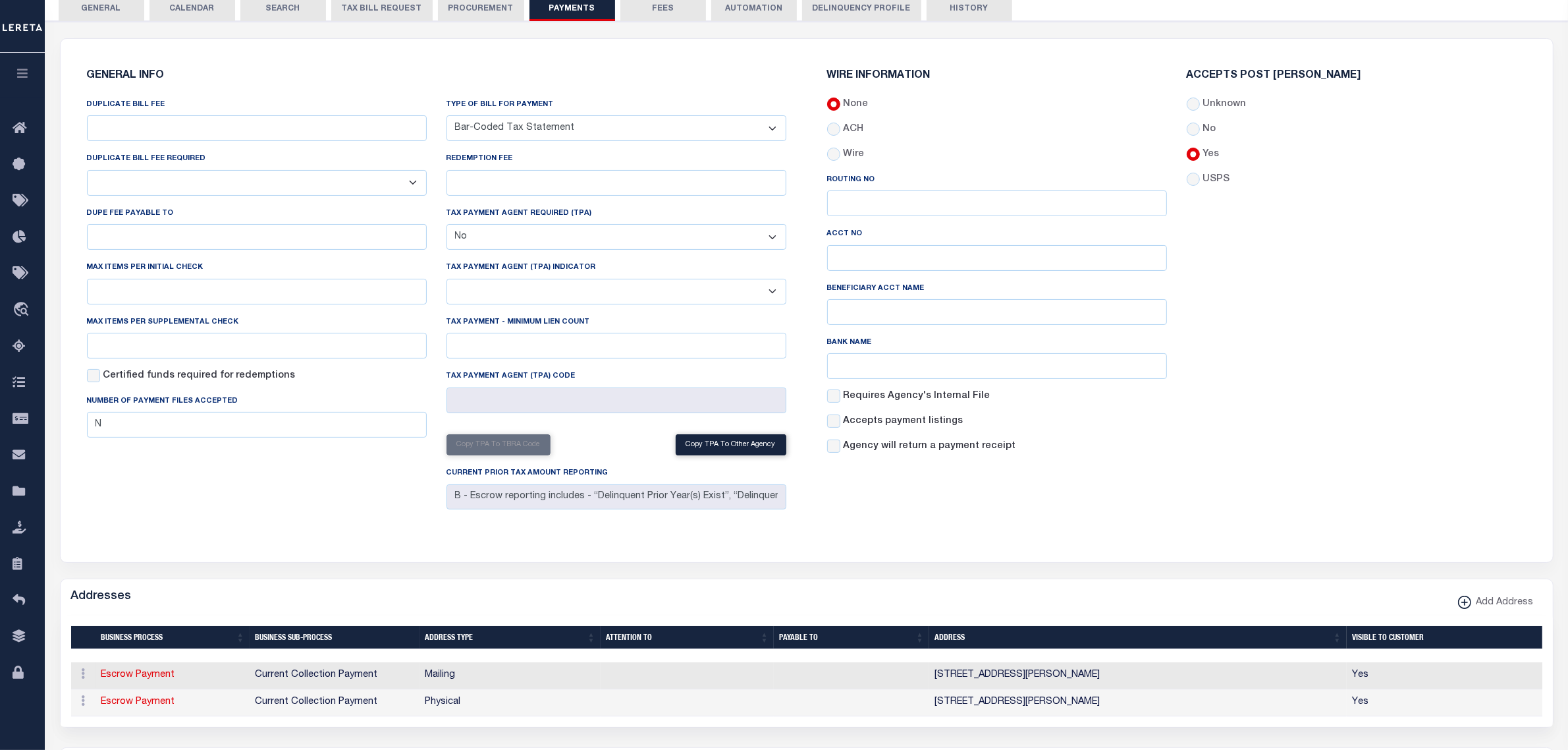
scroll to position [0, 0]
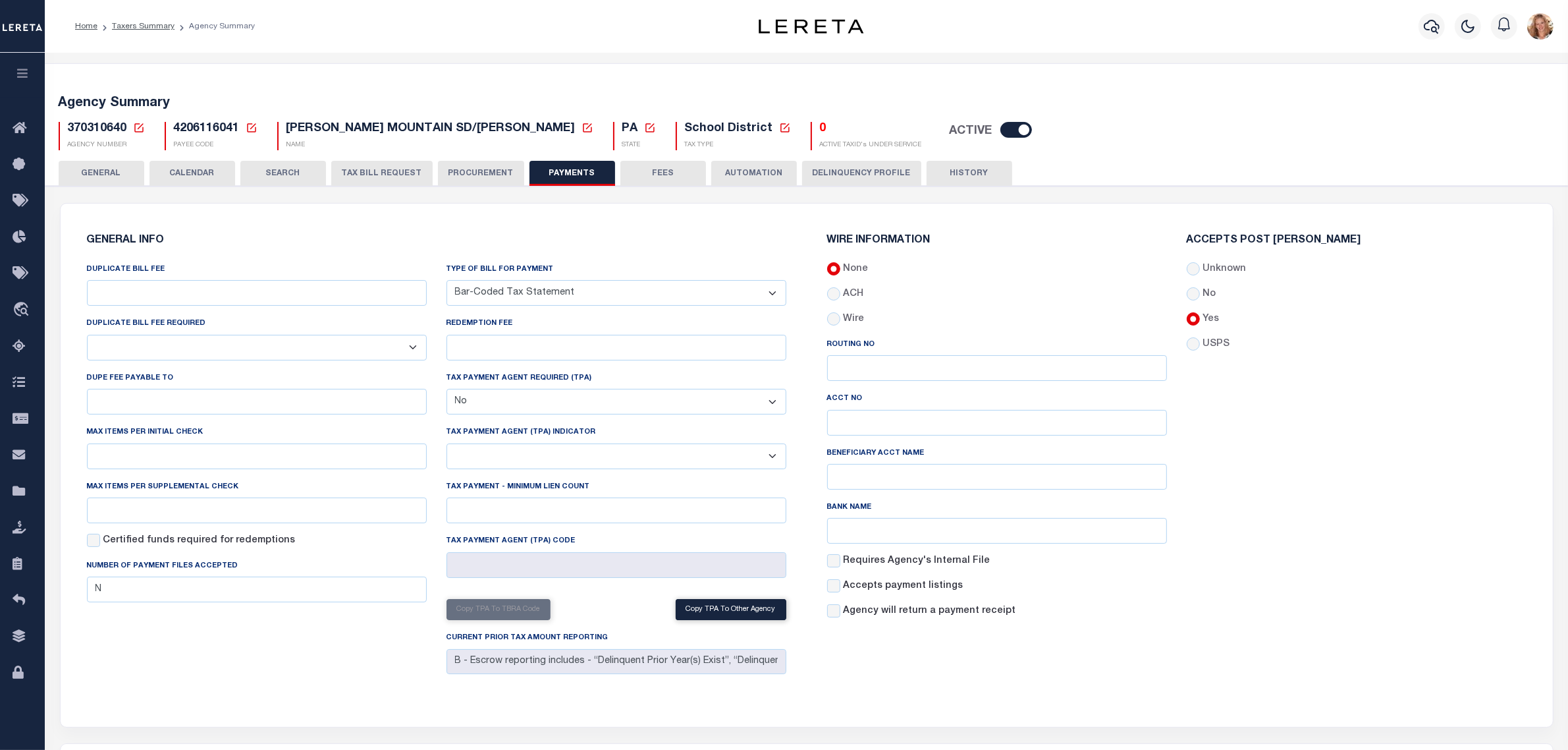
drag, startPoint x: 120, startPoint y: 170, endPoint x: 136, endPoint y: 126, distance: 46.8
click at [120, 170] on button "GENERAL" at bounding box center [101, 173] width 86 height 25
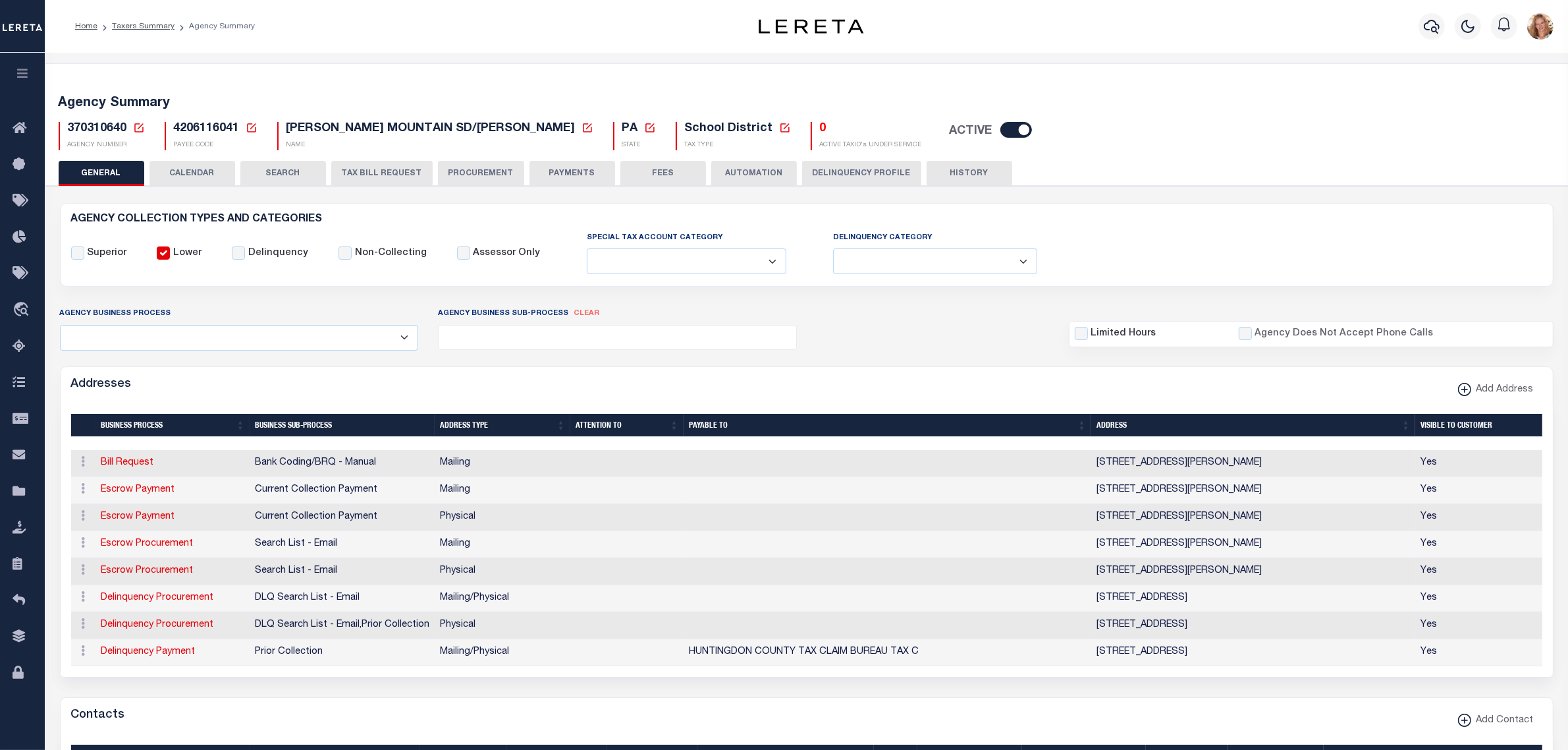
drag, startPoint x: 137, startPoint y: 126, endPoint x: 154, endPoint y: 182, distance: 58.5
click at [137, 126] on icon at bounding box center [138, 127] width 12 height 12
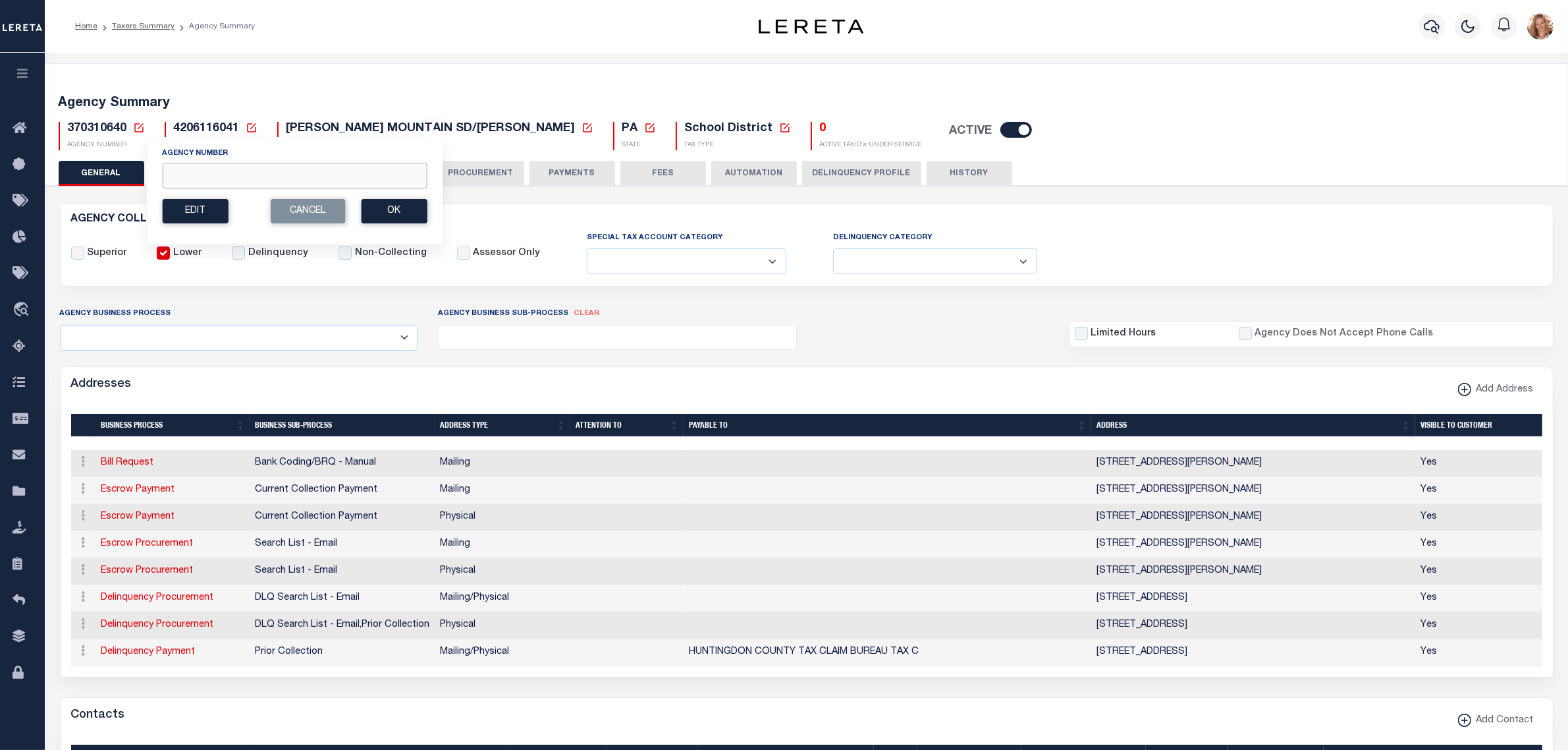
click at [180, 168] on input "Agency Number" at bounding box center [294, 175] width 265 height 25
type input "370640616"
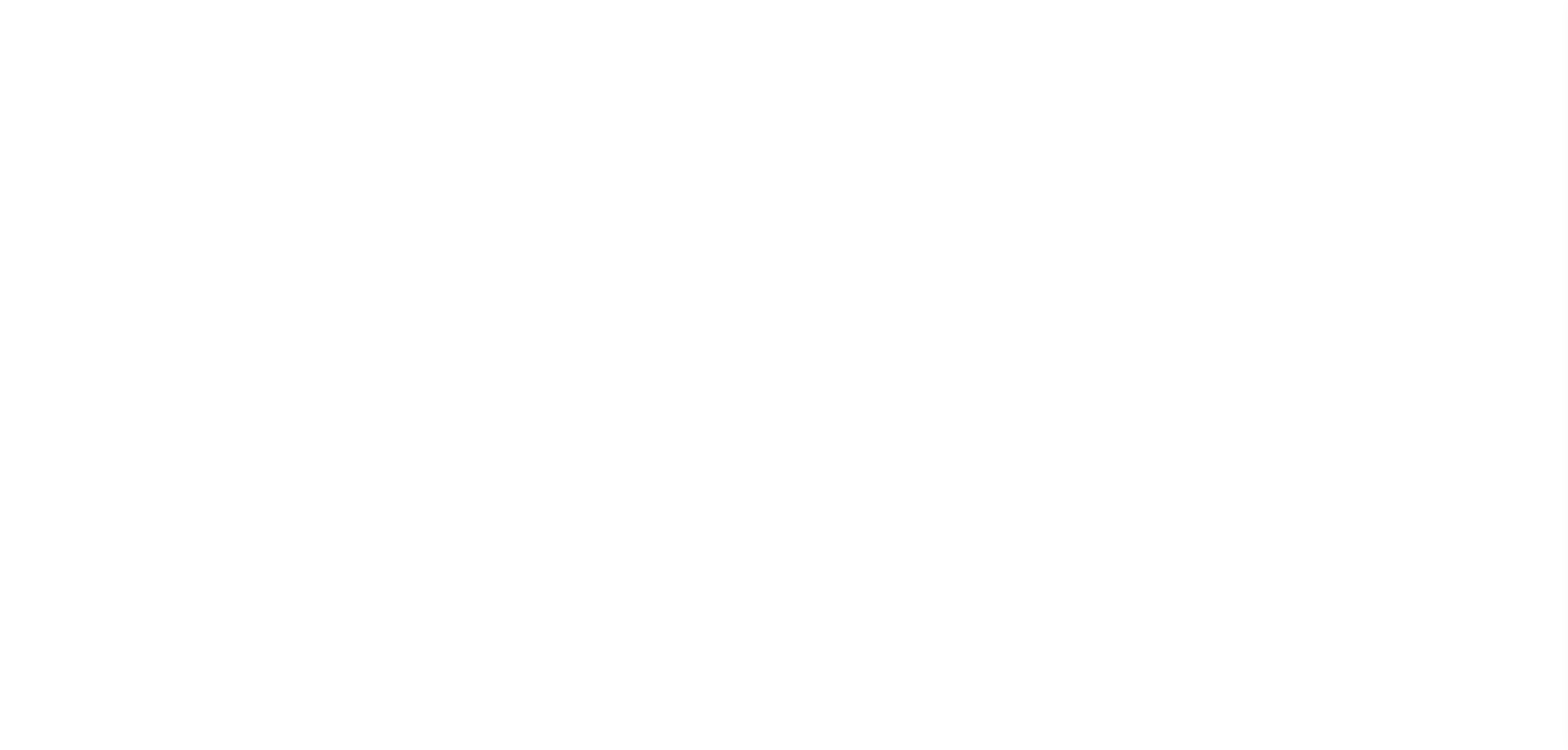
select select
checkbox input "false"
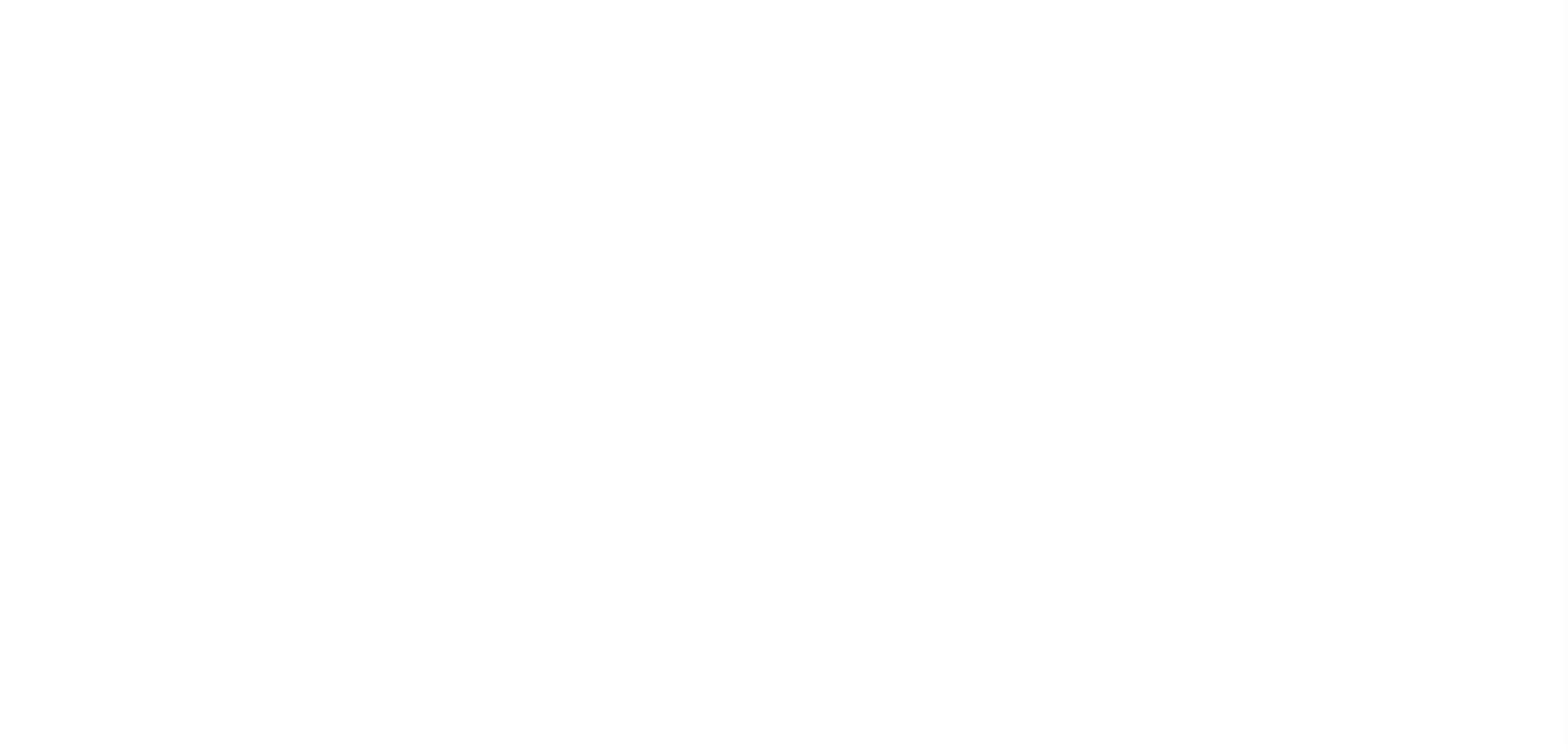
checkbox input "false"
type input "4212716020"
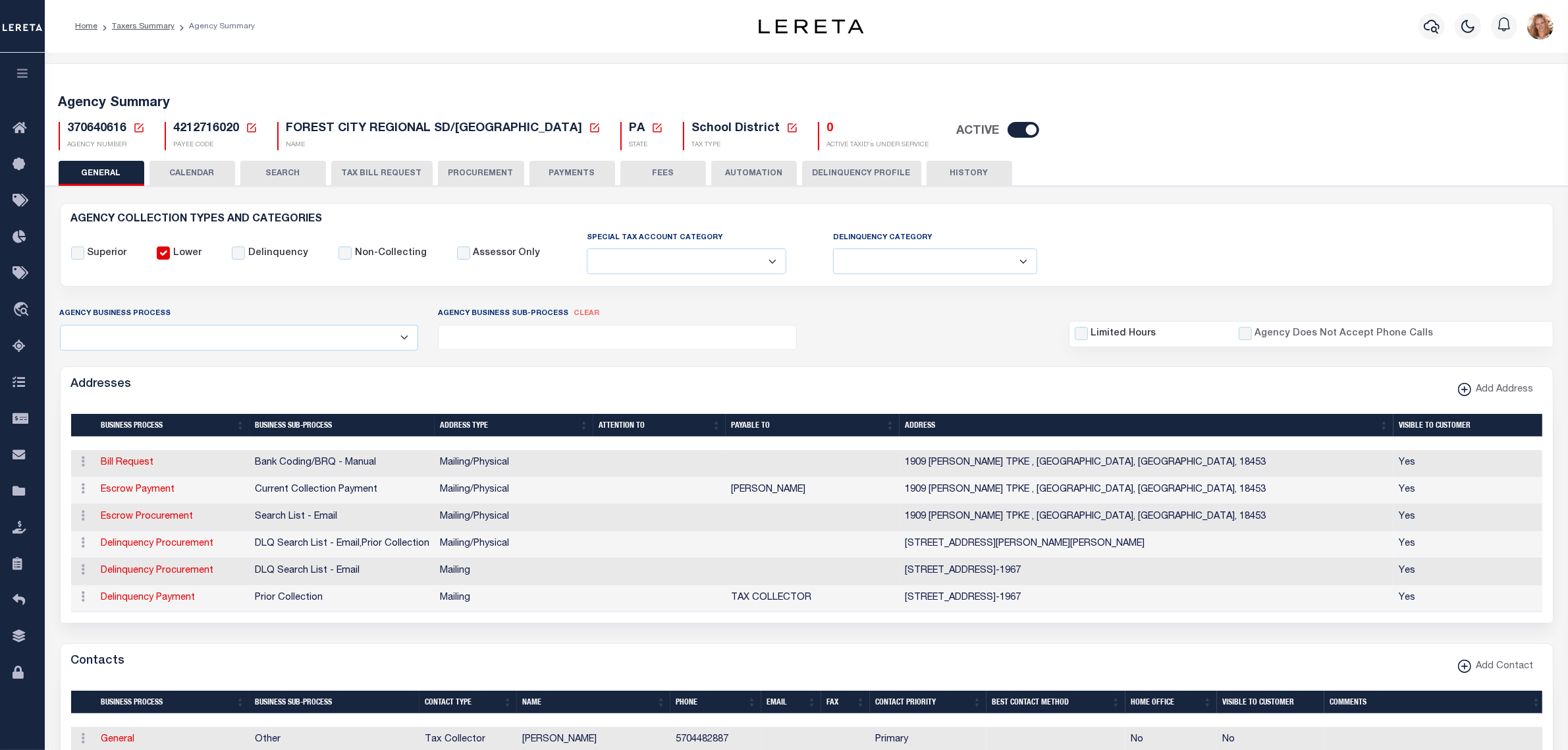
click at [401, 170] on button "TAX BILL REQUEST" at bounding box center [381, 173] width 101 height 25
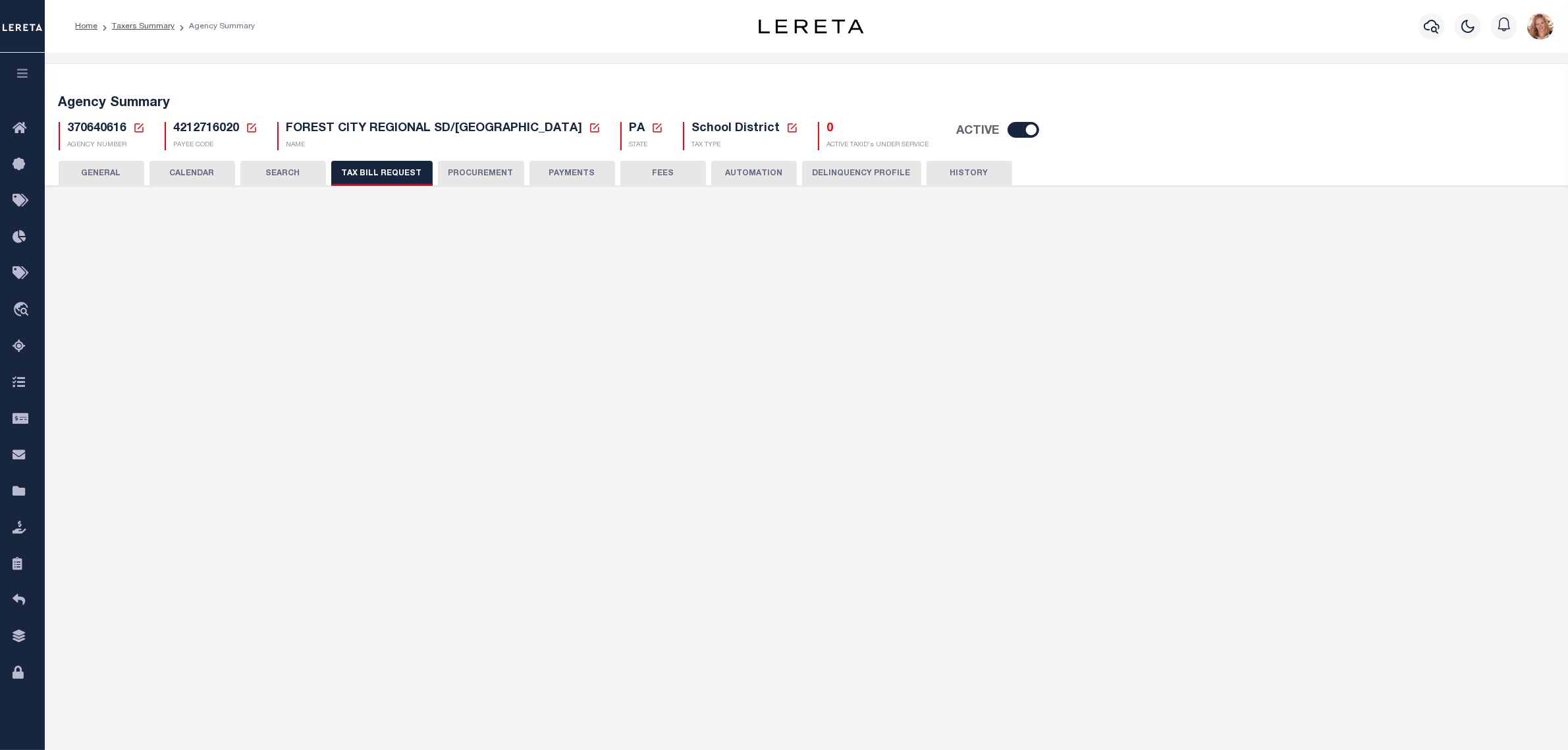
click at [581, 166] on button "PAYMENTS" at bounding box center [572, 173] width 86 height 25
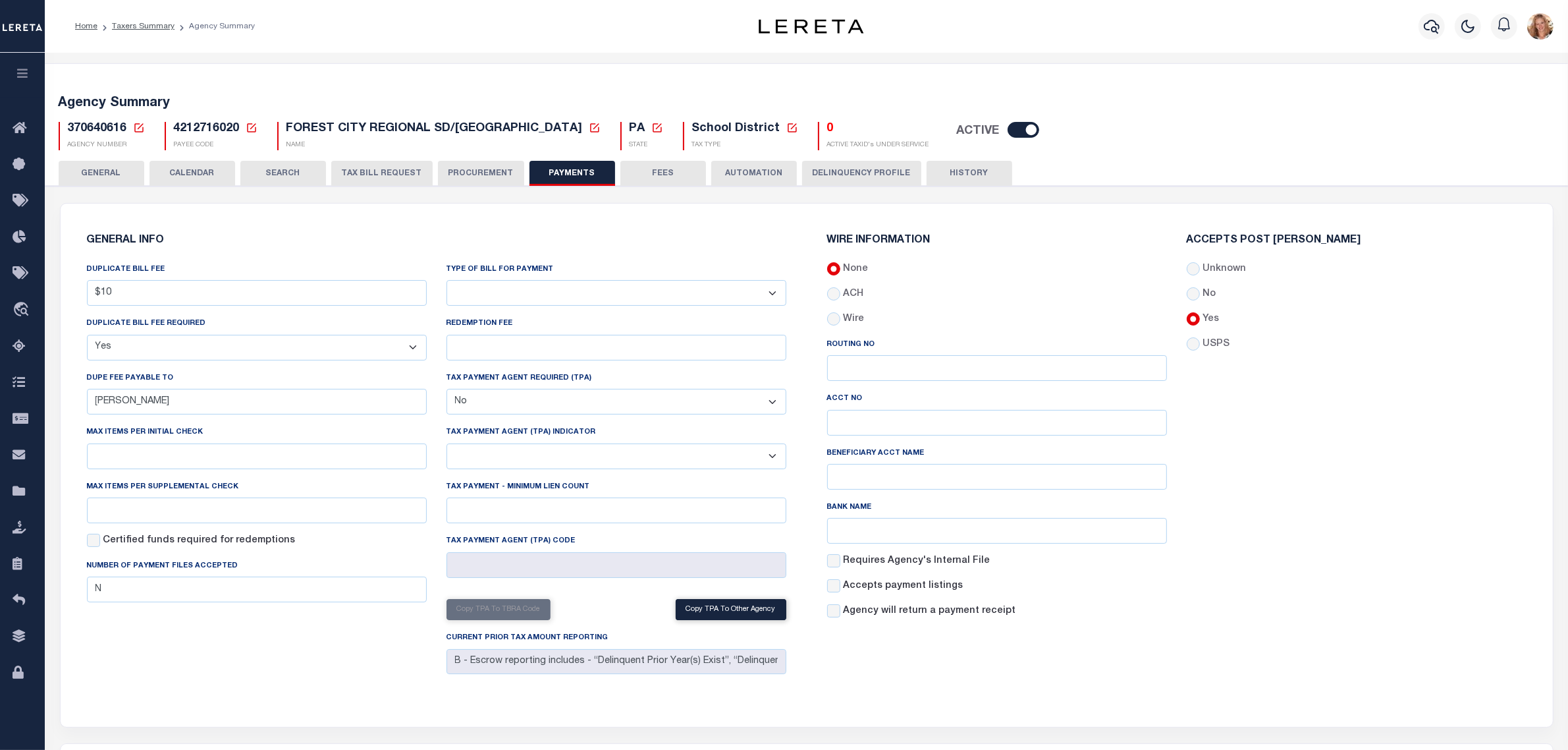
drag, startPoint x: 567, startPoint y: 288, endPoint x: 558, endPoint y: 304, distance: 18.4
click at [567, 288] on select "Bar-Coded Tax Statement Print Tax Bills from Web. No DBF Required. Memo Bill Or…" at bounding box center [616, 293] width 340 height 25
select select "35"
click at [446, 280] on select "Bar-Coded Tax Statement Print Tax Bills from Web. No DBF Required. Memo Bill Or…" at bounding box center [616, 293] width 340 height 25
click at [594, 243] on h6 "GENERAL INFO" at bounding box center [437, 241] width 699 height 12
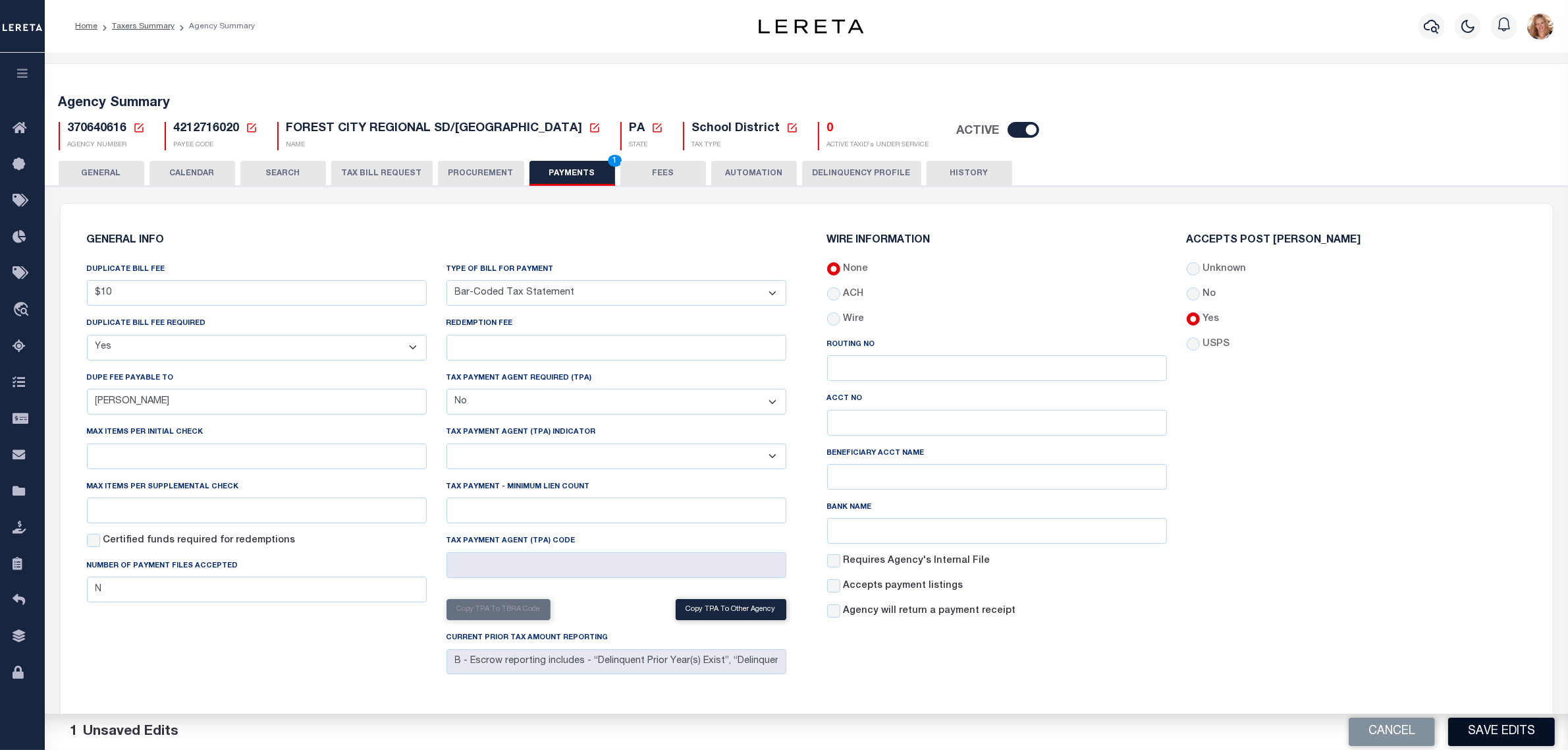
click at [1465, 738] on button "Save Edits" at bounding box center [1502, 731] width 107 height 29
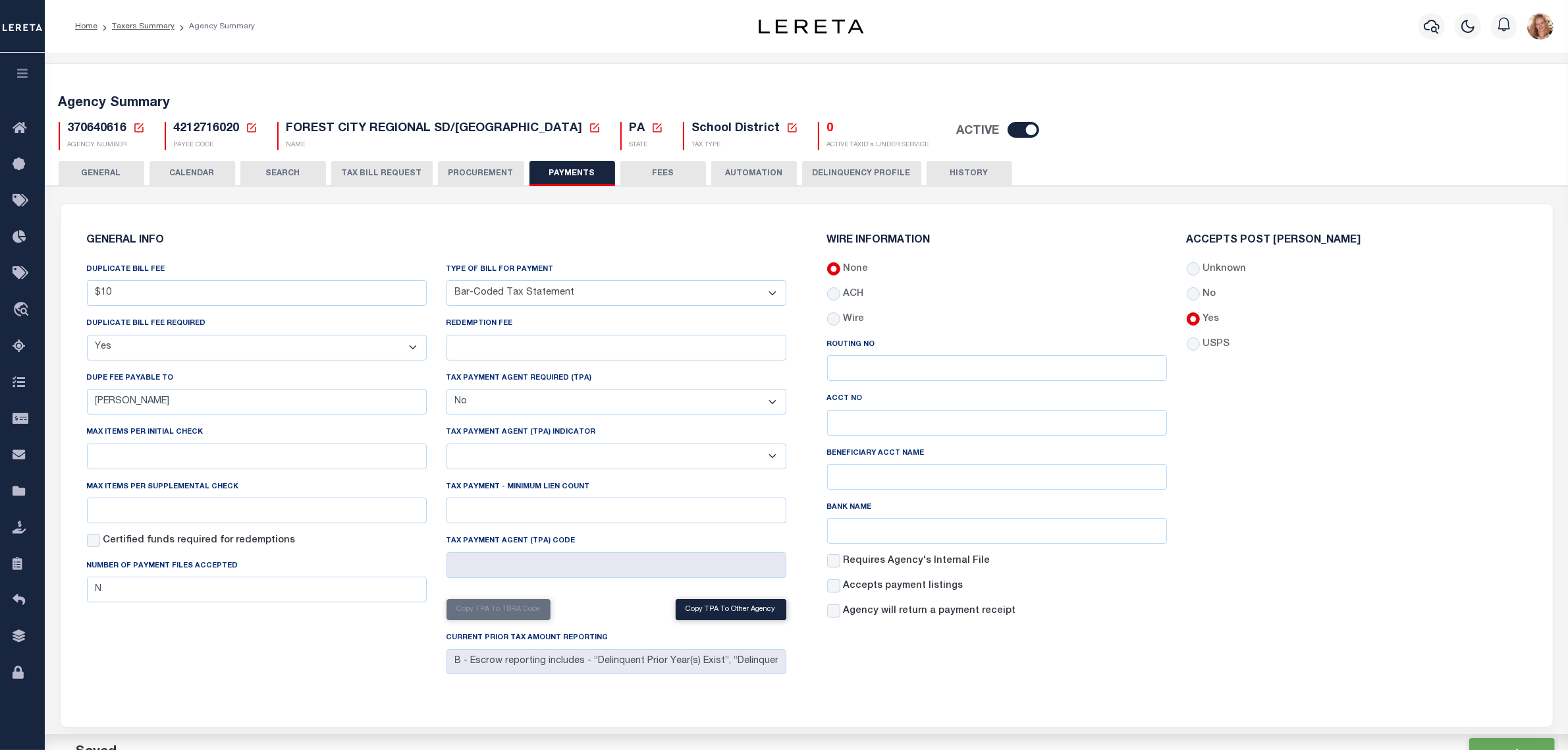
click at [643, 173] on button "FEES" at bounding box center [663, 173] width 86 height 25
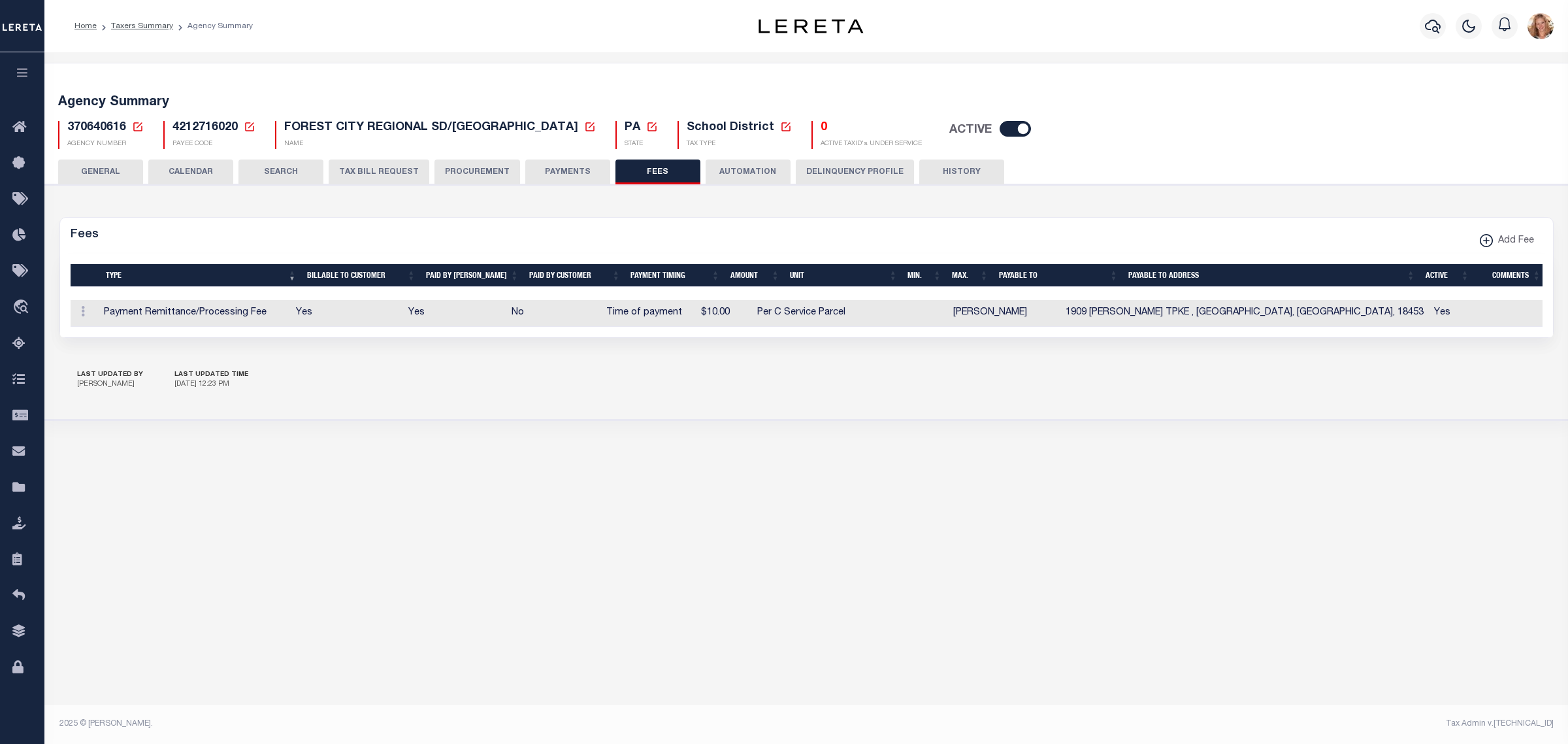
click at [142, 128] on icon at bounding box center [137, 126] width 11 height 11
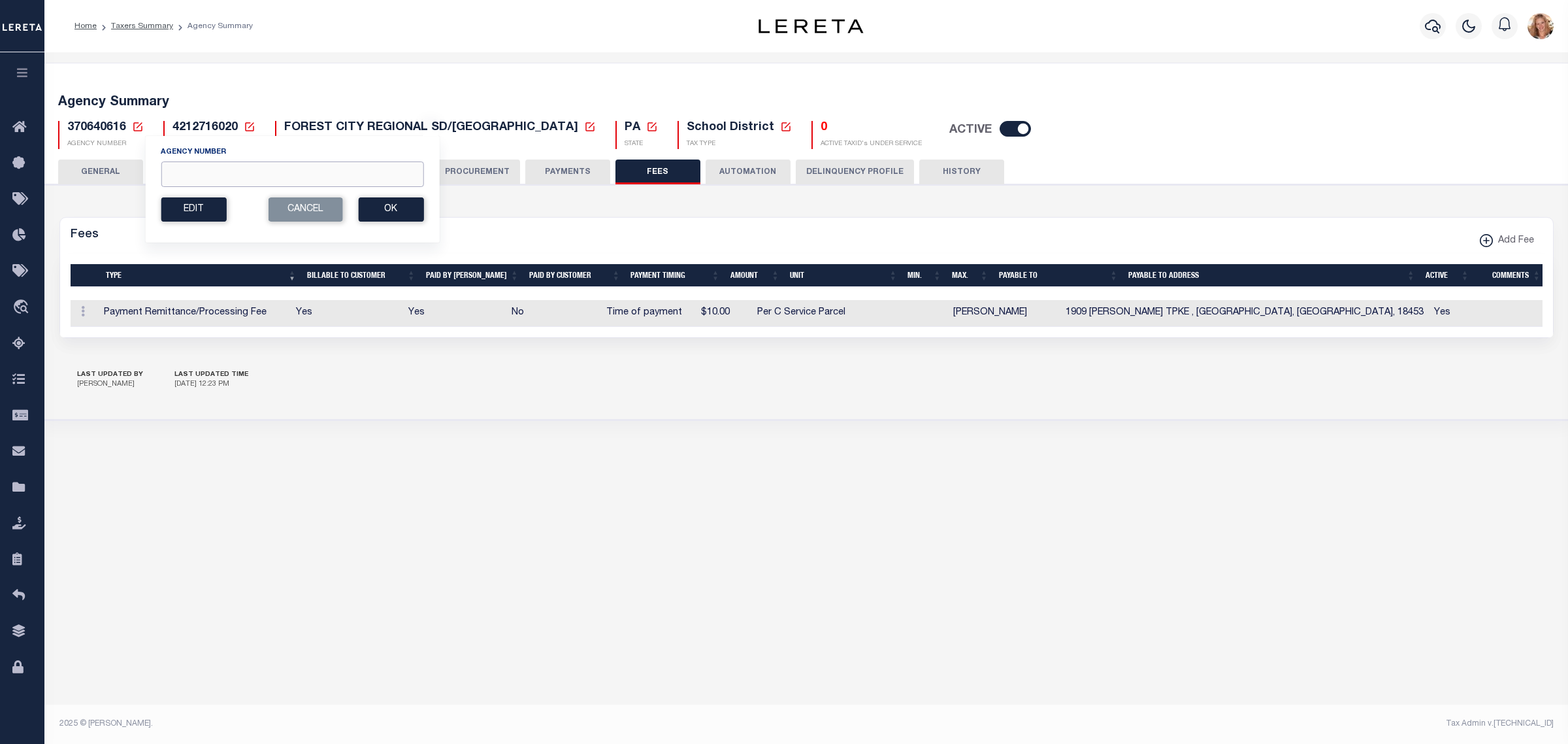
drag, startPoint x: 217, startPoint y: 175, endPoint x: 277, endPoint y: 172, distance: 60.1
click at [217, 175] on input "Agency Number" at bounding box center [292, 174] width 263 height 25
type input "370430616"
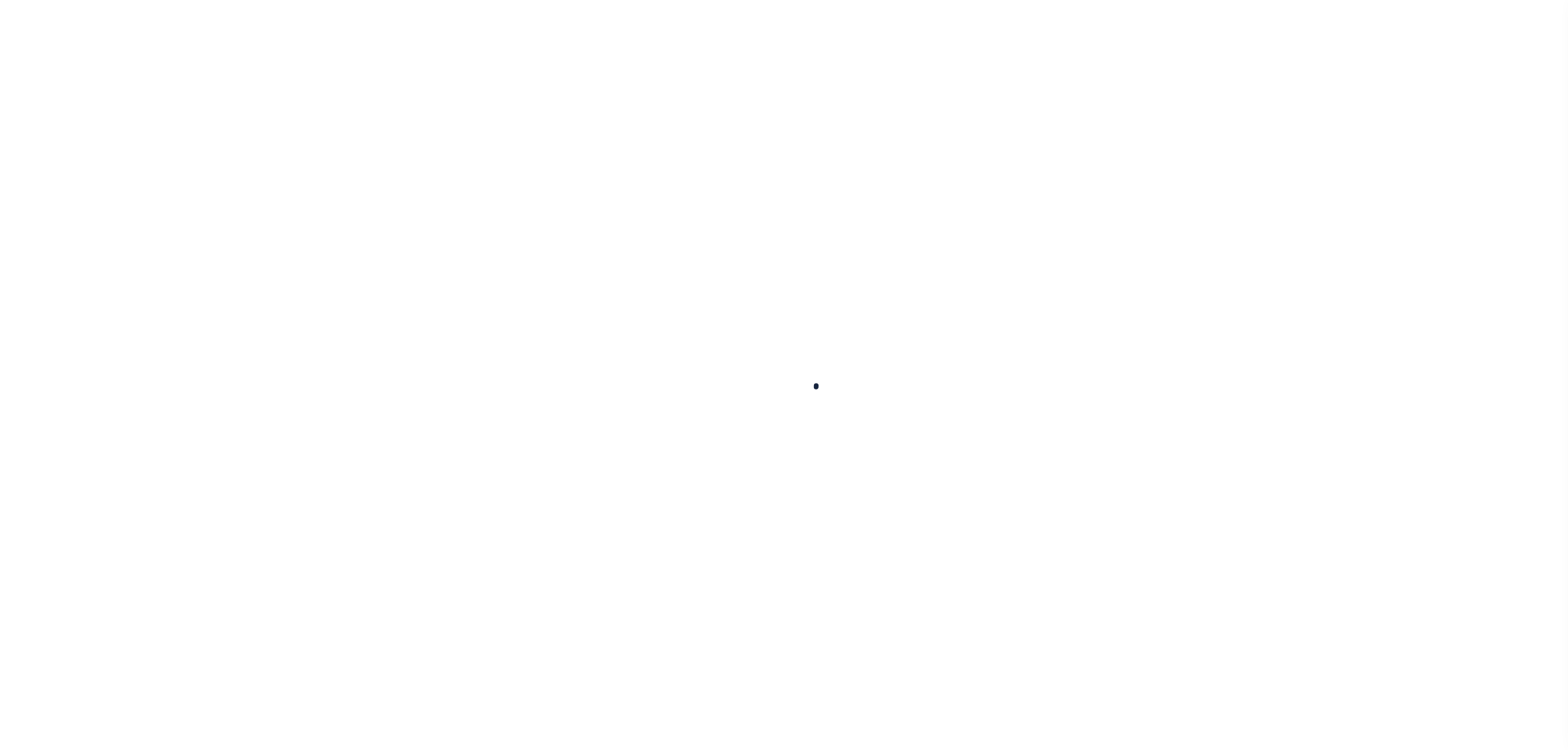
select select
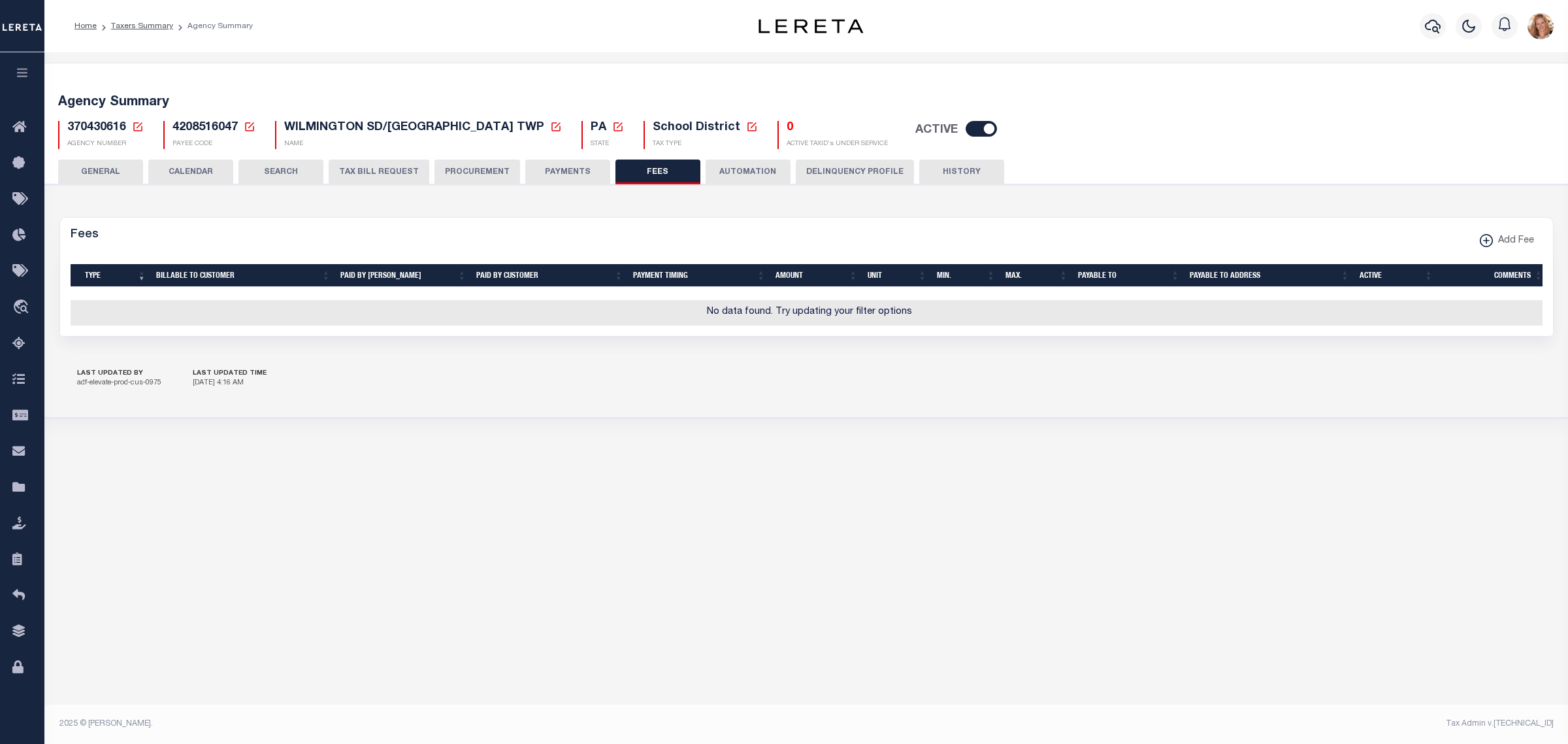
drag, startPoint x: 553, startPoint y: 173, endPoint x: 611, endPoint y: 154, distance: 61.0
click at [553, 173] on button "PAYMENTS" at bounding box center [568, 172] width 85 height 25
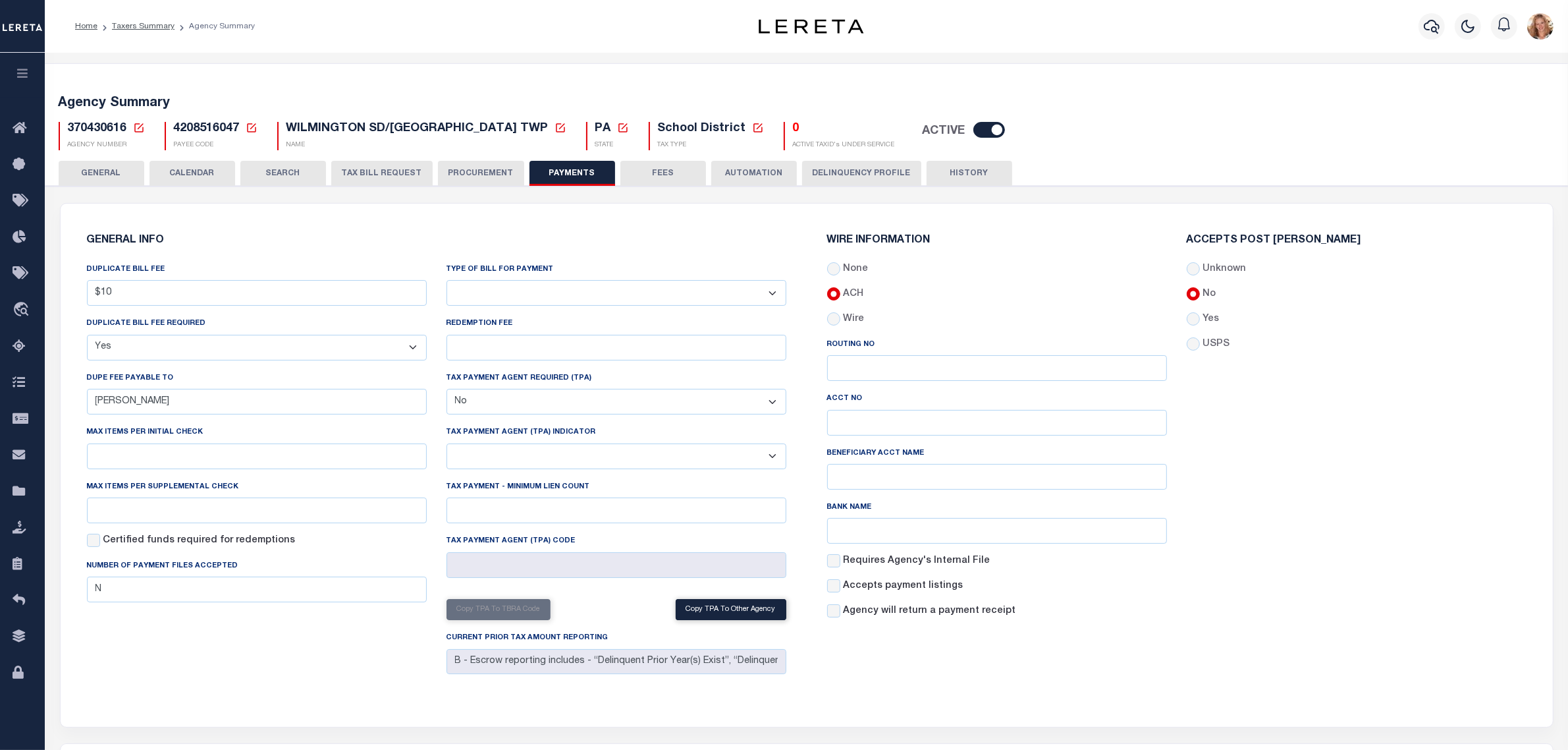
click at [1210, 326] on label "Yes" at bounding box center [1211, 319] width 16 height 15
click at [1200, 325] on input "Yes" at bounding box center [1193, 318] width 13 height 13
radio input "true"
click at [1272, 494] on div "Accepts Post [PERSON_NAME] Unknown No Yes" at bounding box center [1356, 433] width 360 height 394
click at [1497, 738] on button "Save Edits" at bounding box center [1502, 731] width 107 height 29
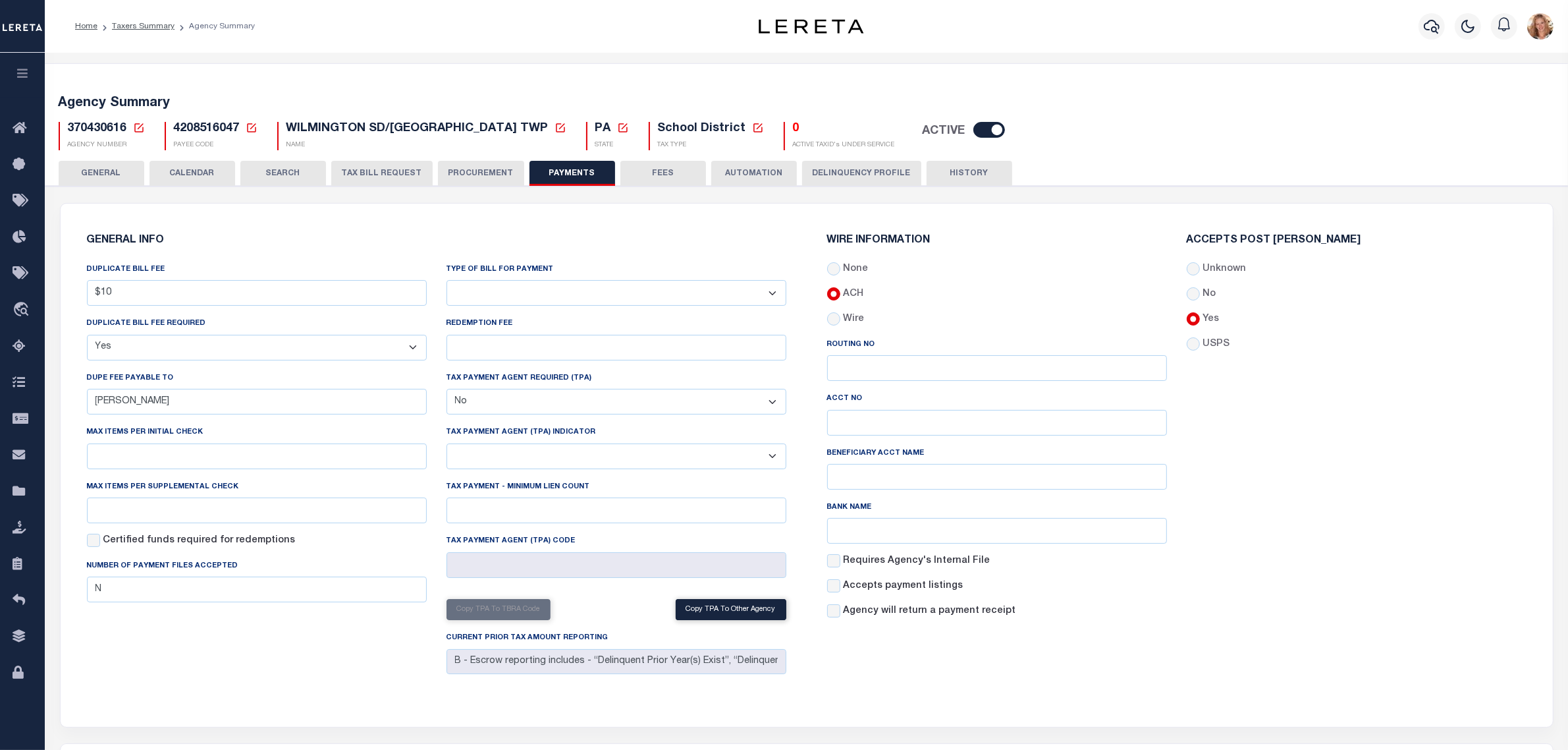
click at [670, 175] on button "FEES" at bounding box center [663, 173] width 86 height 25
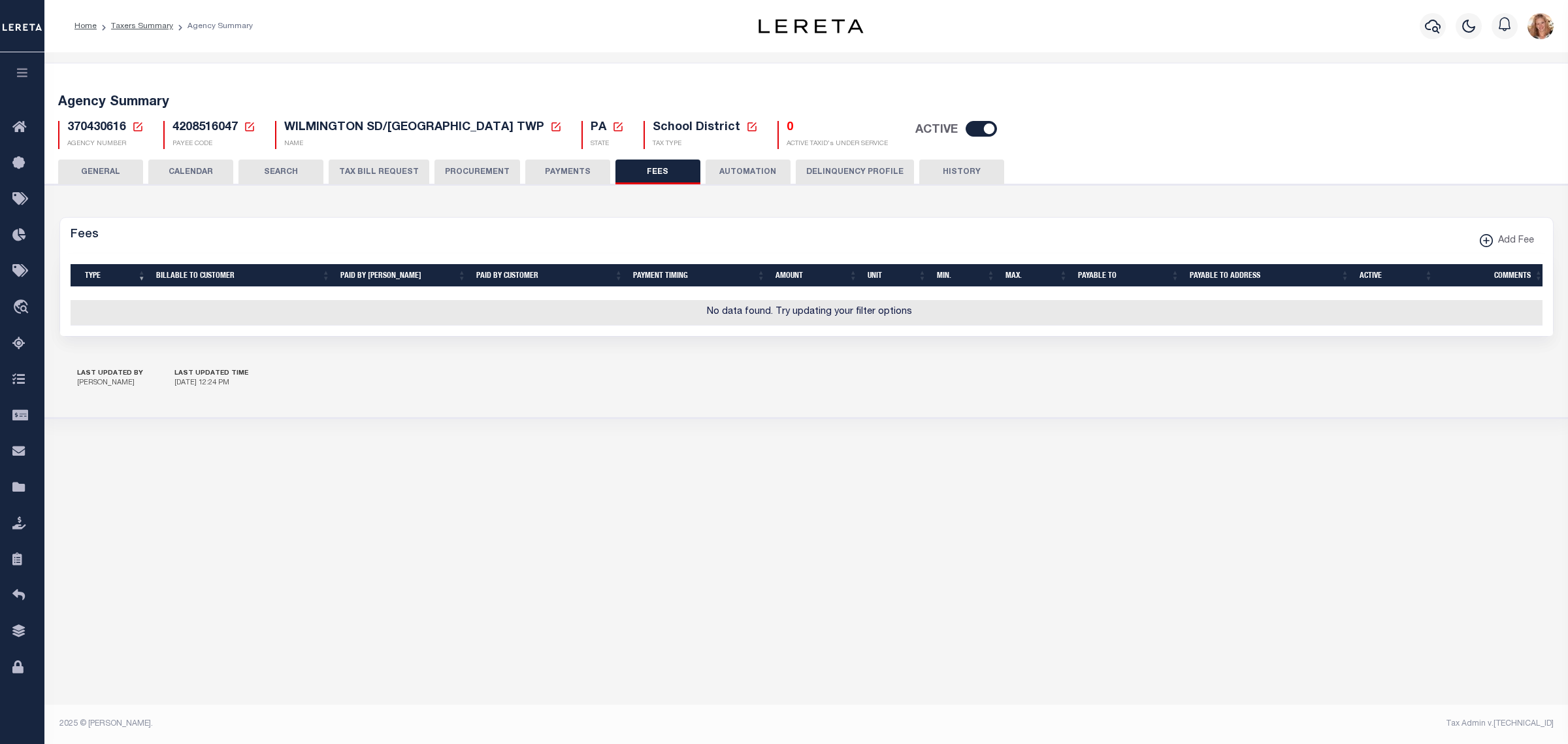
click at [1521, 236] on span "Add Fee" at bounding box center [1514, 241] width 41 height 15
select select
checkbox input "false"
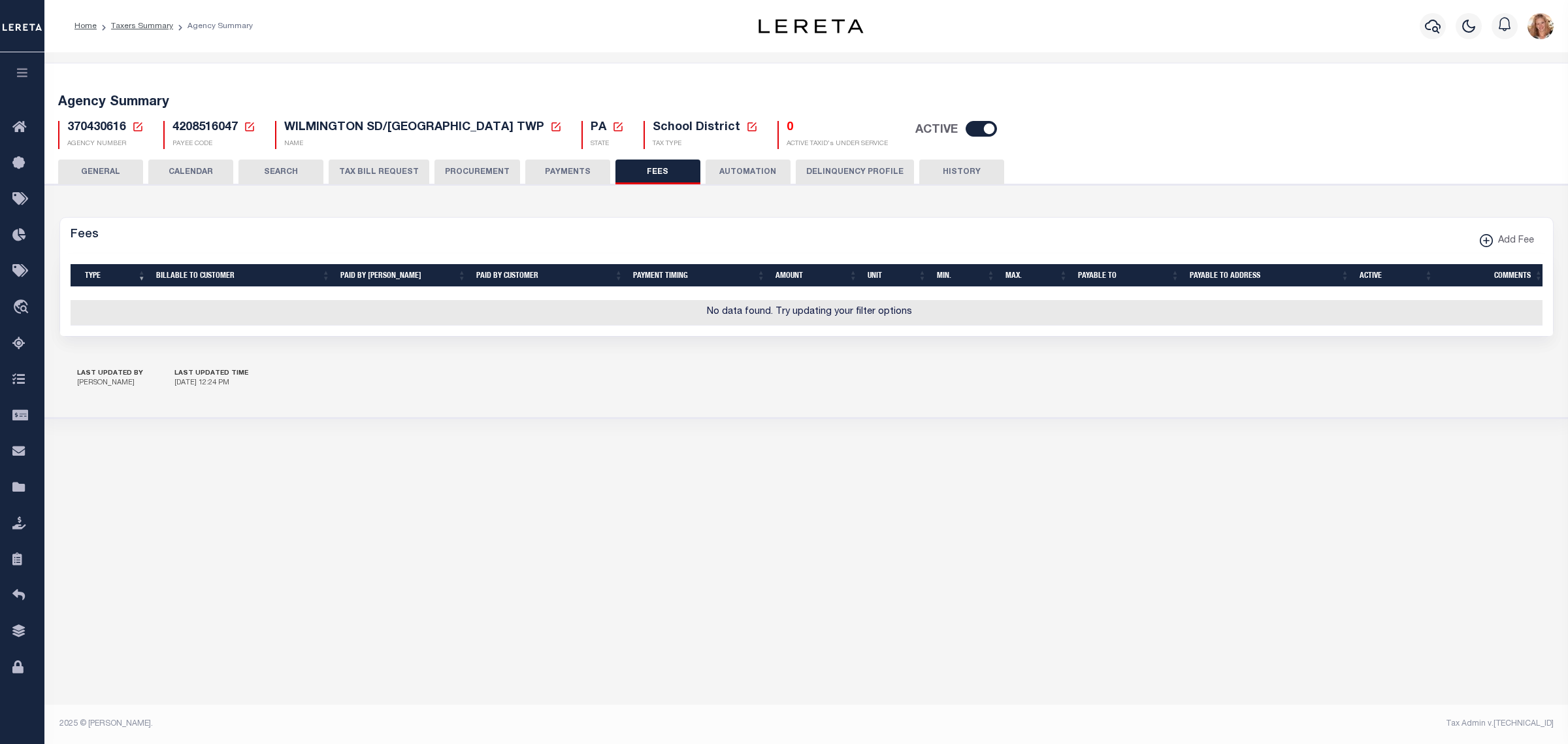
checkbox input "false"
checkbox input "true"
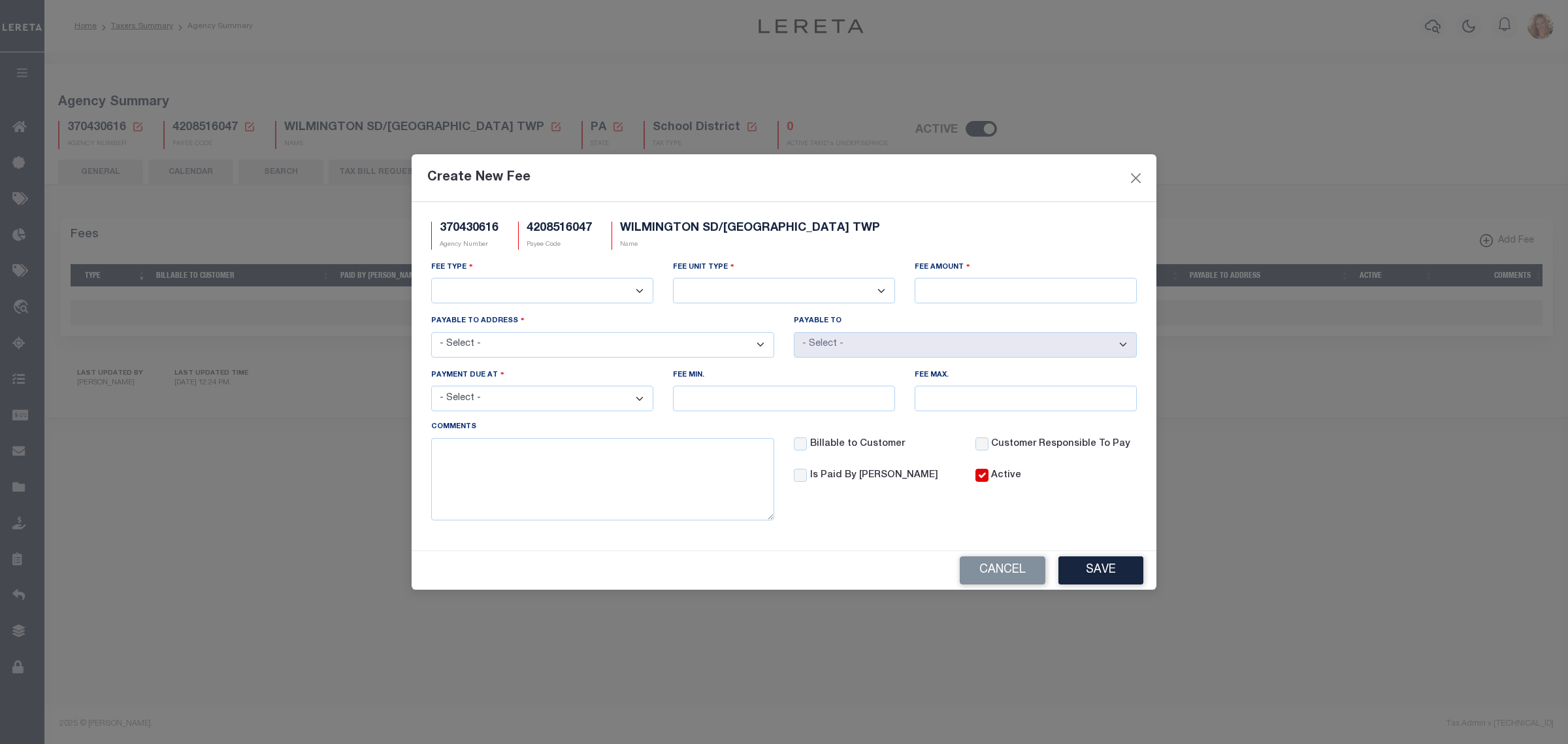
click at [493, 291] on select "3rd Party Web Extract Fee Current 3rd Party Web Extract Fee Prior Automation Fe…" at bounding box center [542, 290] width 222 height 25
select select "10"
click at [431, 278] on select "3rd Party Web Extract Fee Current 3rd Party Web Extract Fee Prior Automation Fe…" at bounding box center [542, 290] width 222 height 25
click at [751, 293] on select "Per Agency Per Agency Parcel Per B Service Parcel Per C Service Parcel Per File…" at bounding box center [784, 290] width 222 height 25
select select "7"
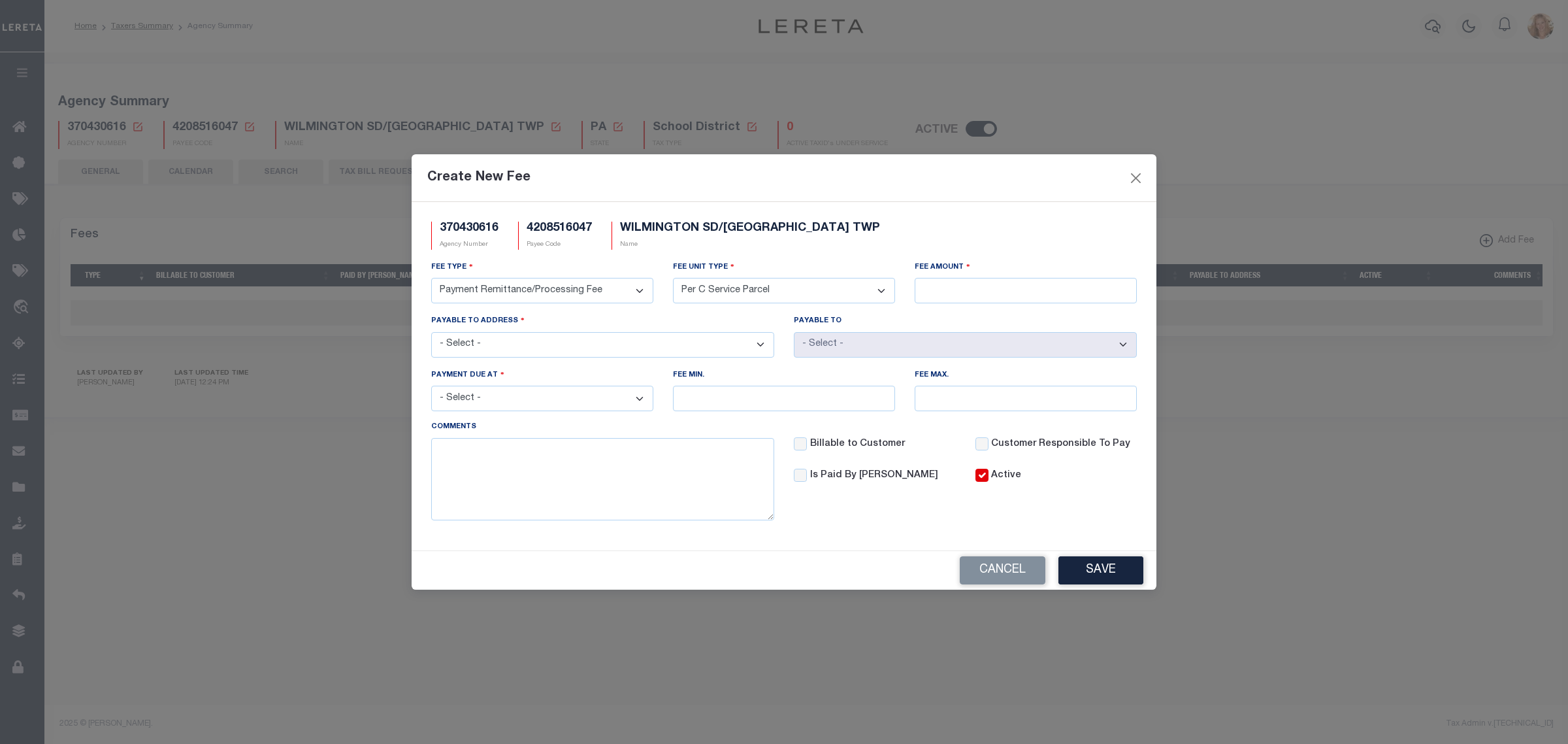
click at [673, 278] on select "Per Agency Per Agency Parcel Per B Service Parcel Per C Service Parcel Per File…" at bounding box center [784, 290] width 222 height 25
click at [942, 291] on input "Fee Amount" at bounding box center [1026, 290] width 222 height 25
type input "$10.00"
click at [649, 344] on select "- Select - 84 NUMBER 8 ROAD, NEW WILMINGTON, PA, 16142" at bounding box center [603, 344] width 343 height 25
select select "12798"
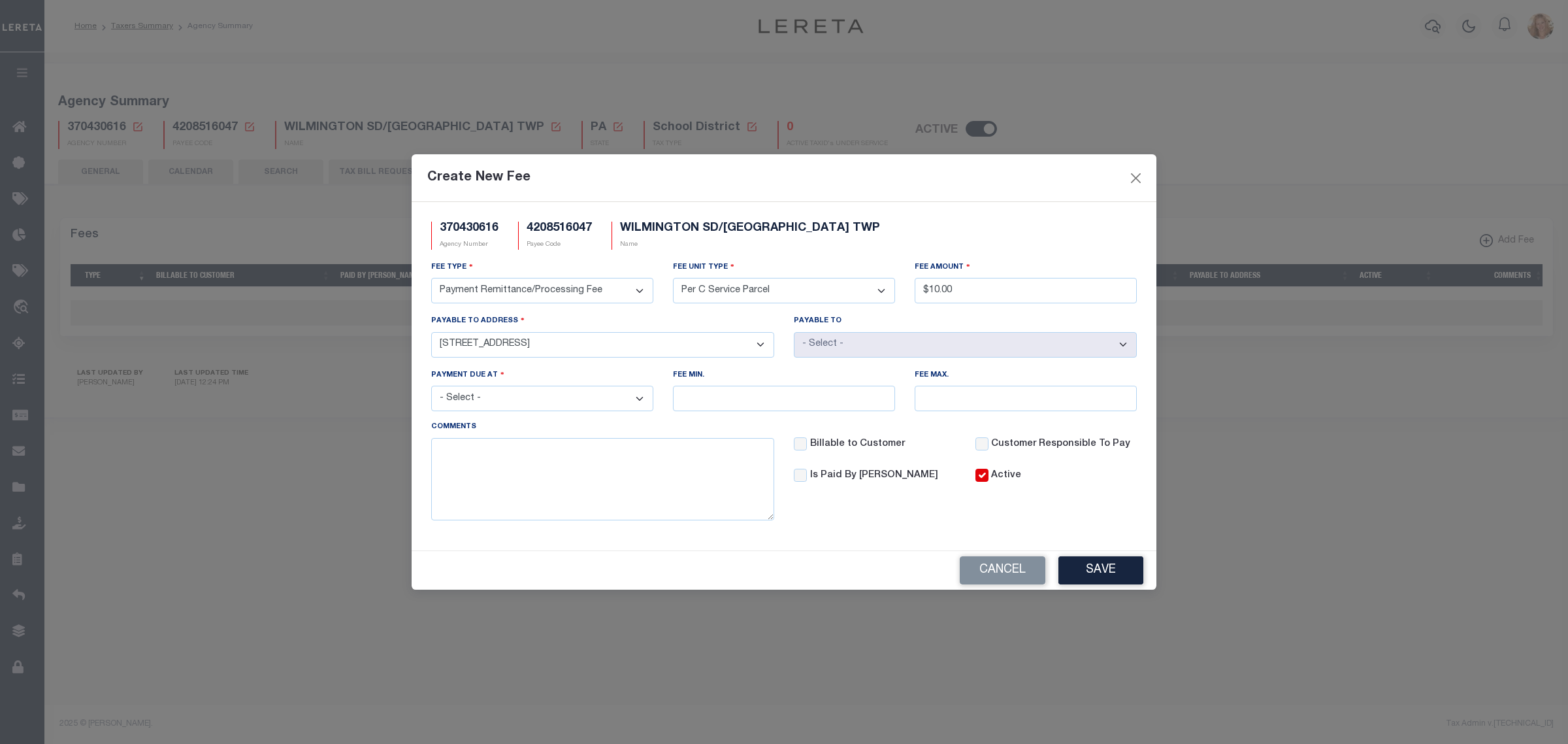
click at [431, 332] on select "- Select - 84 NUMBER 8 ROAD, NEW WILMINGTON, PA, 16142" at bounding box center [603, 344] width 343 height 25
select select "71672"
click at [553, 404] on select "- Select - File download Invoice (Prepay) Invoice (Trailing) Time of payment Ti…" at bounding box center [542, 398] width 222 height 25
select select "5"
click at [431, 388] on select "- Select - File download Invoice (Prepay) Invoice (Trailing) Time of payment Ti…" at bounding box center [542, 398] width 222 height 25
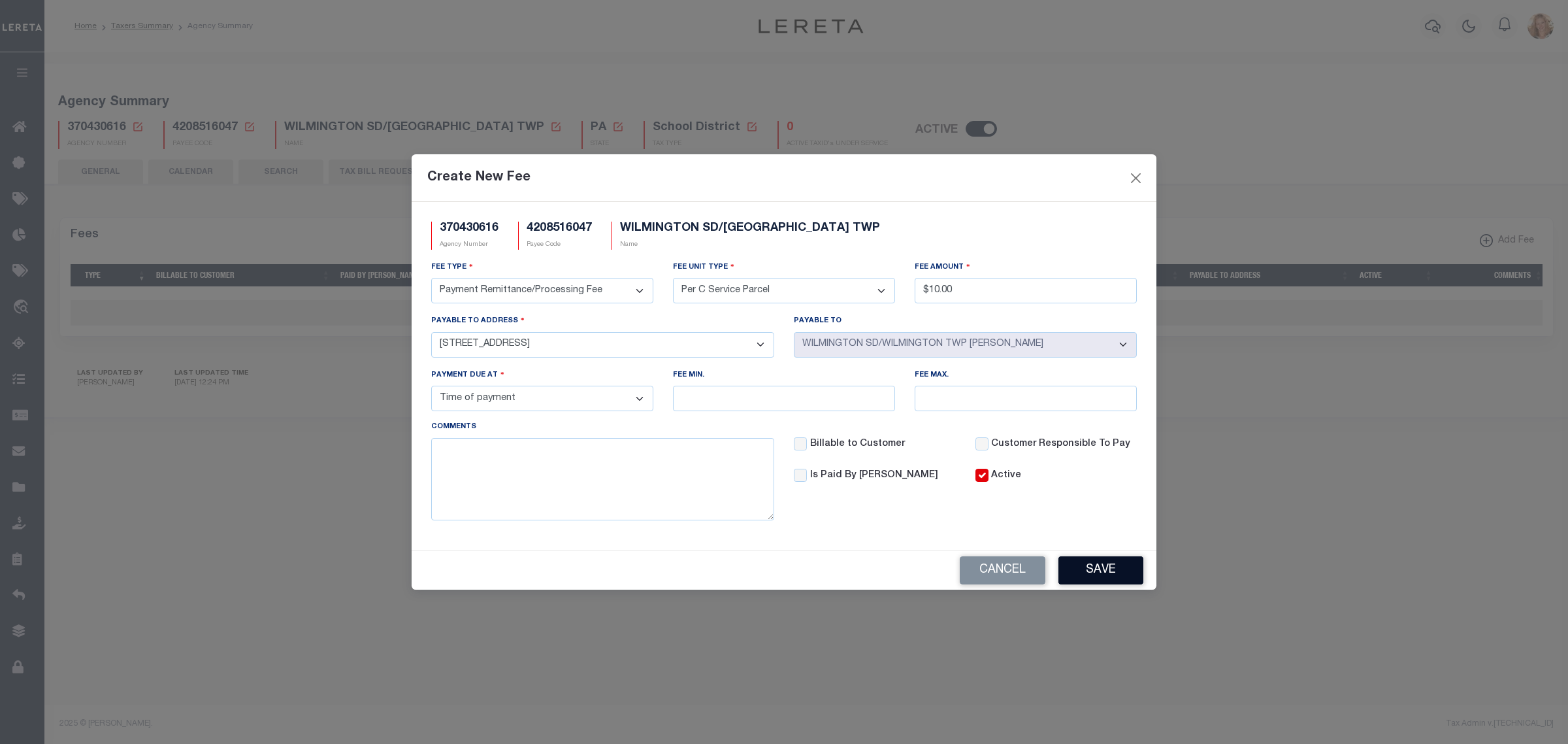
click at [1106, 567] on button "Save" at bounding box center [1101, 570] width 85 height 28
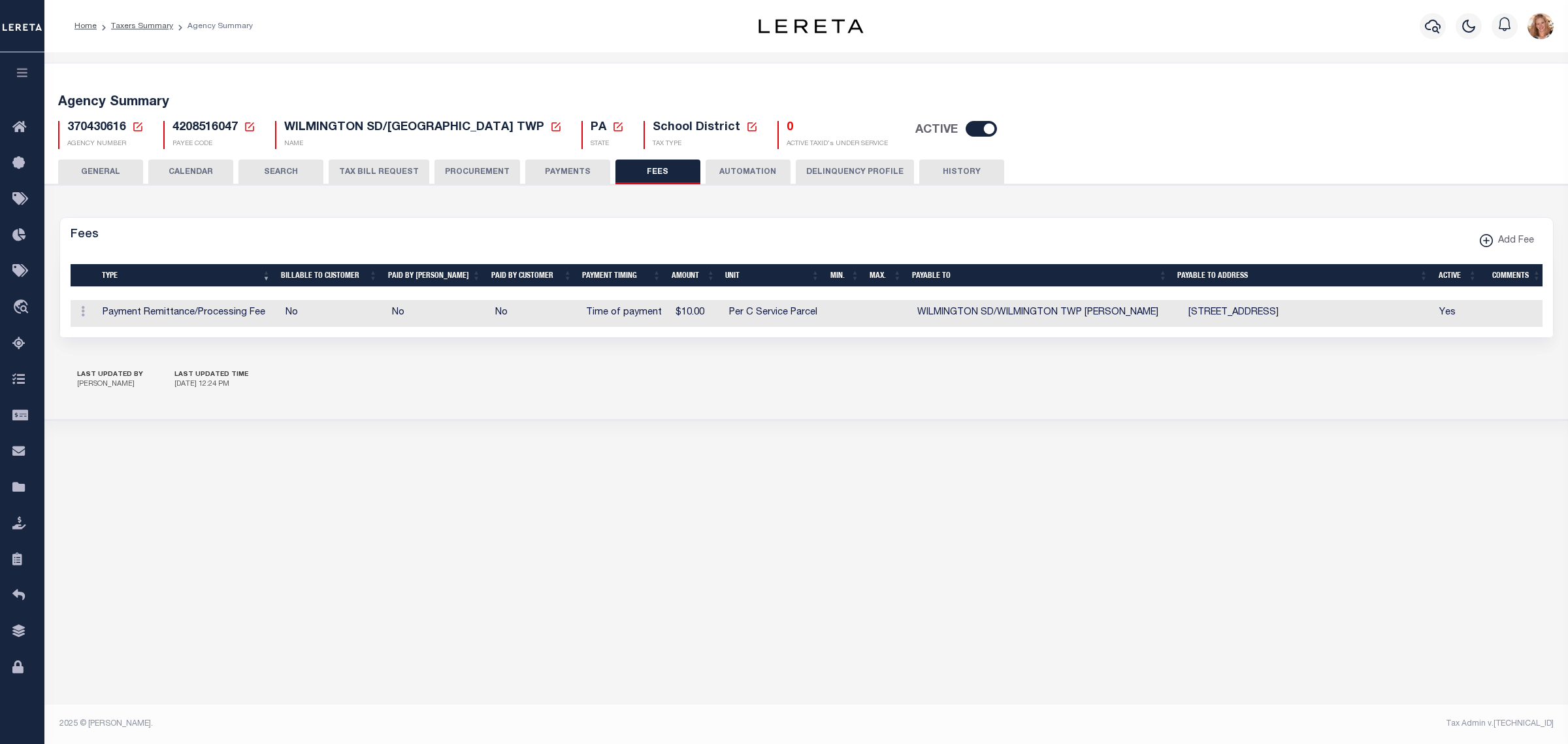
click at [538, 170] on button "PAYMENTS" at bounding box center [568, 172] width 85 height 25
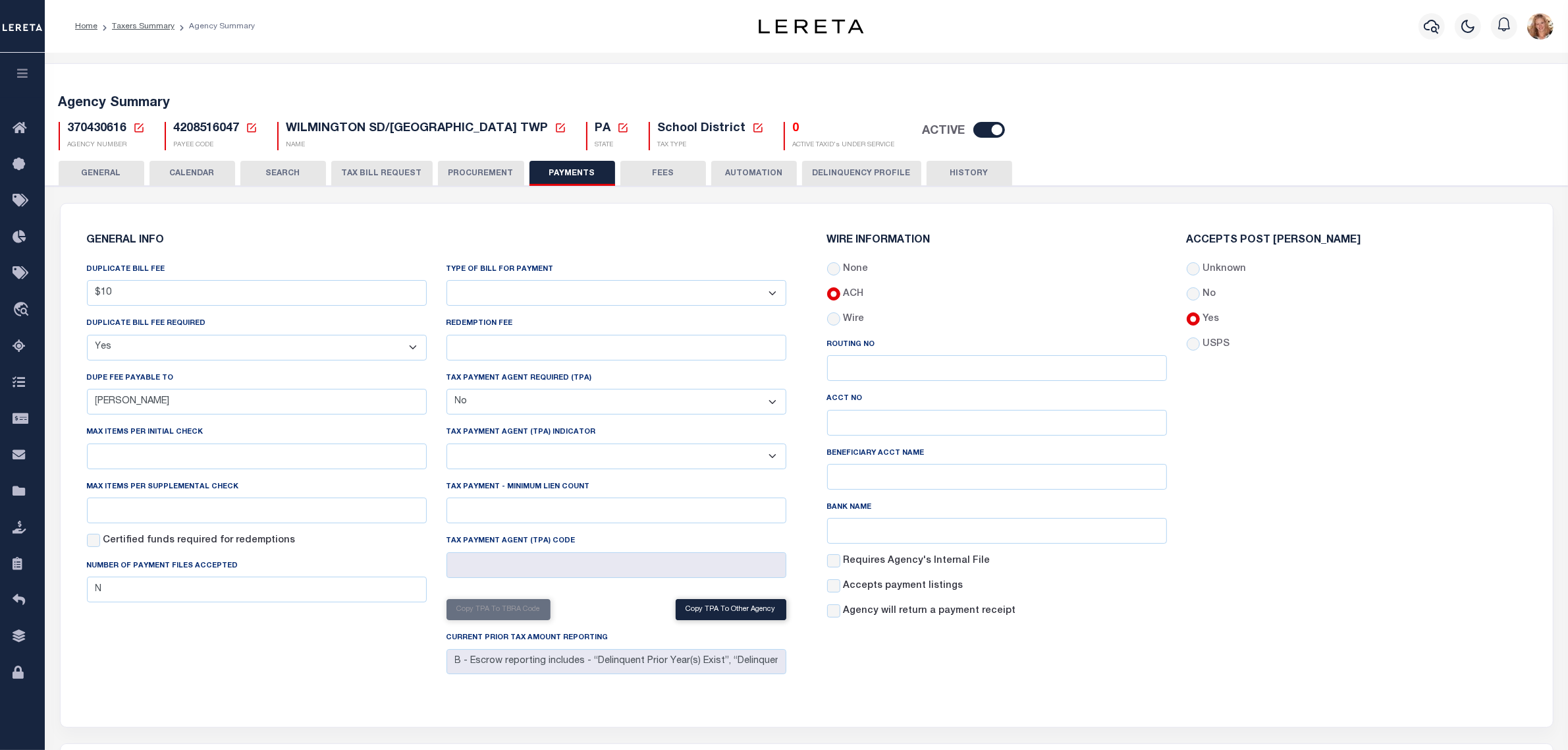
drag, startPoint x: 484, startPoint y: 290, endPoint x: 486, endPoint y: 304, distance: 14.1
click at [484, 290] on select "Bar-Coded Tax Statement Print Tax Bills from Web. No DBF Required. Memo Bill Or…" at bounding box center [616, 293] width 340 height 25
select select "35"
click at [446, 280] on select "Bar-Coded Tax Statement Print Tax Bills from Web. No DBF Required. Memo Bill Or…" at bounding box center [616, 293] width 340 height 25
click at [471, 205] on div "GENERAL INFO DUPLICATE BILL FEE $10 DUPLICATE BILL FEE REQUIRED Yes No DUPE FEE…" at bounding box center [806, 465] width 1492 height 523
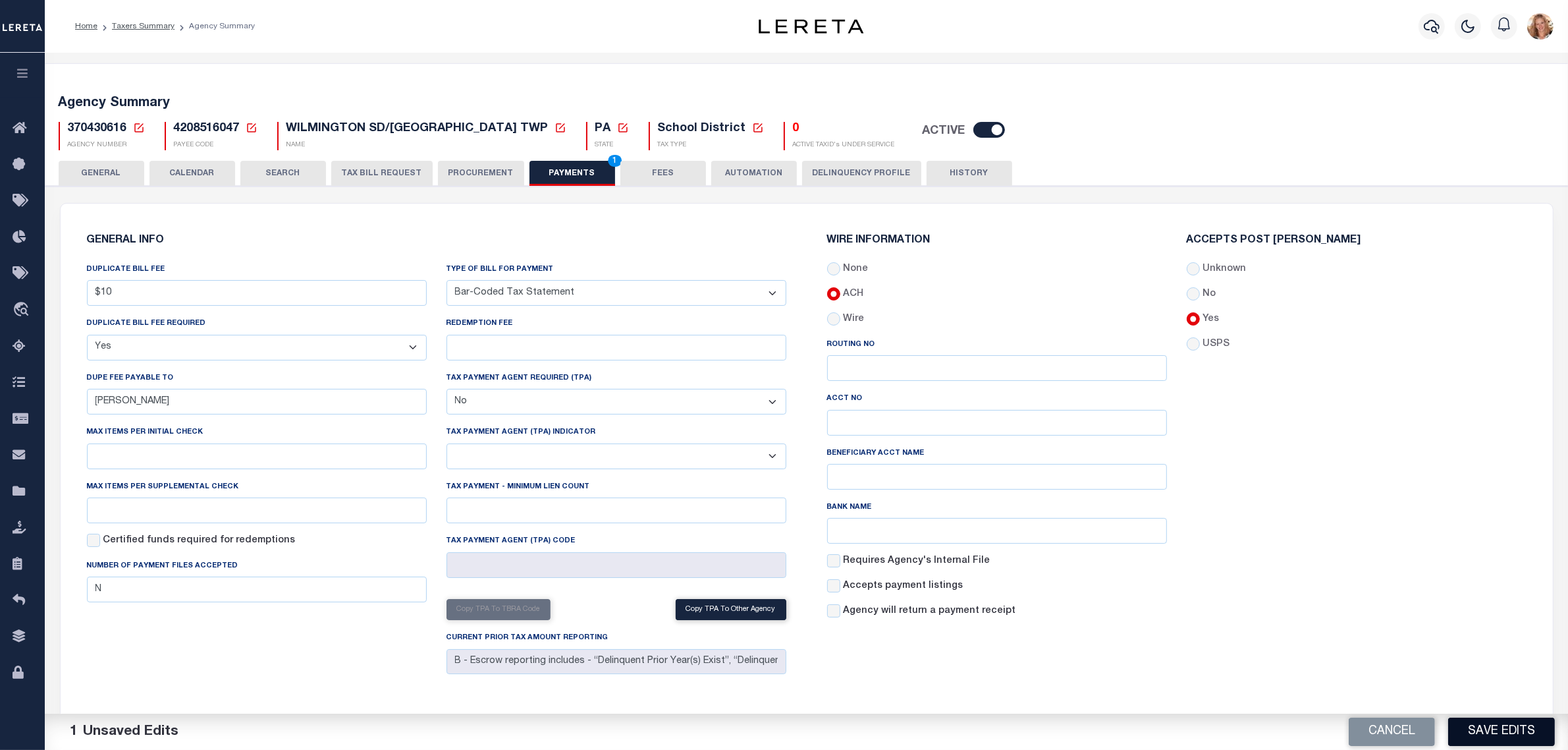
click at [1461, 726] on button "Save Edits" at bounding box center [1502, 731] width 107 height 29
click at [110, 179] on button "GENERAL" at bounding box center [101, 173] width 86 height 25
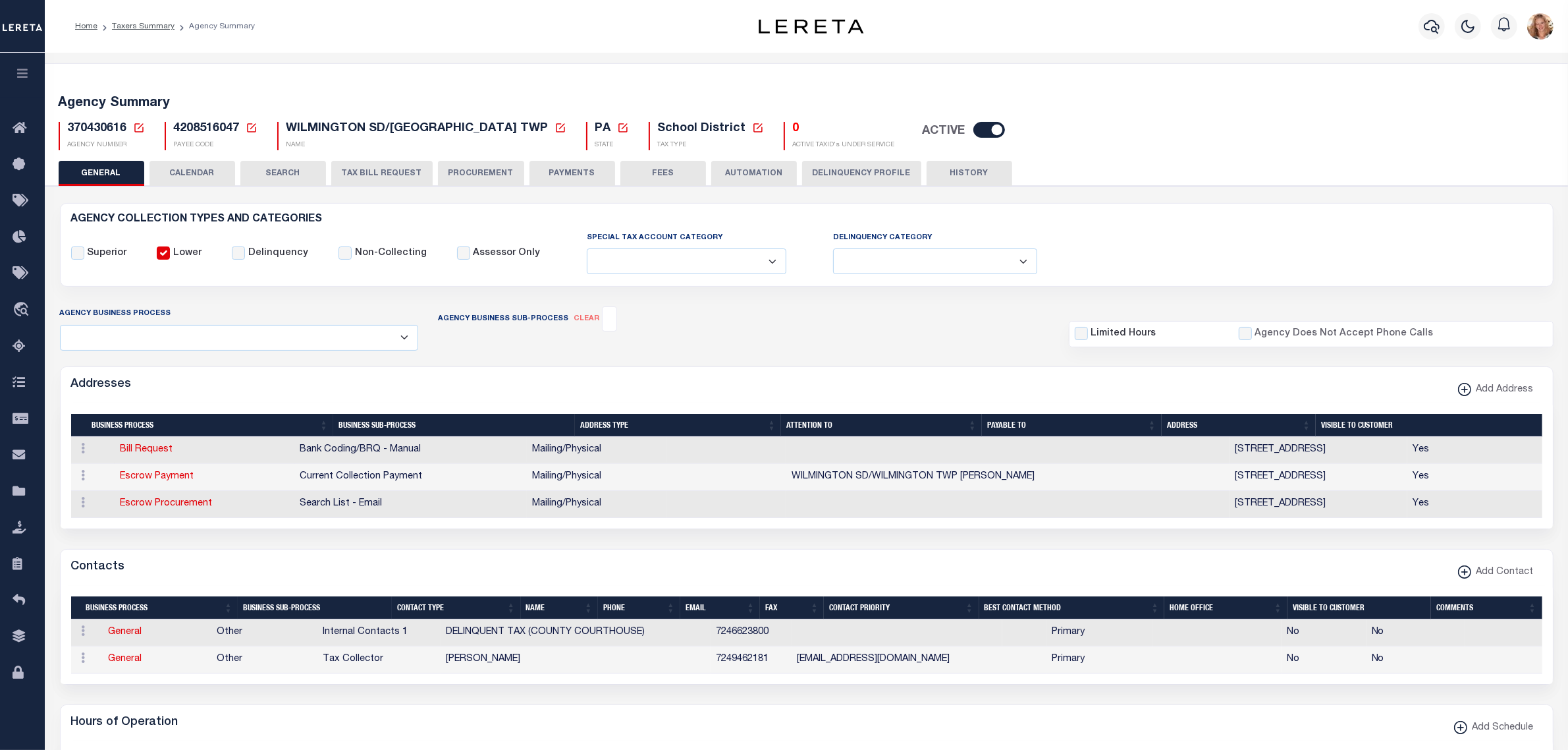
drag, startPoint x: 140, startPoint y: 129, endPoint x: 204, endPoint y: 162, distance: 72.0
click at [140, 129] on icon at bounding box center [138, 127] width 12 height 12
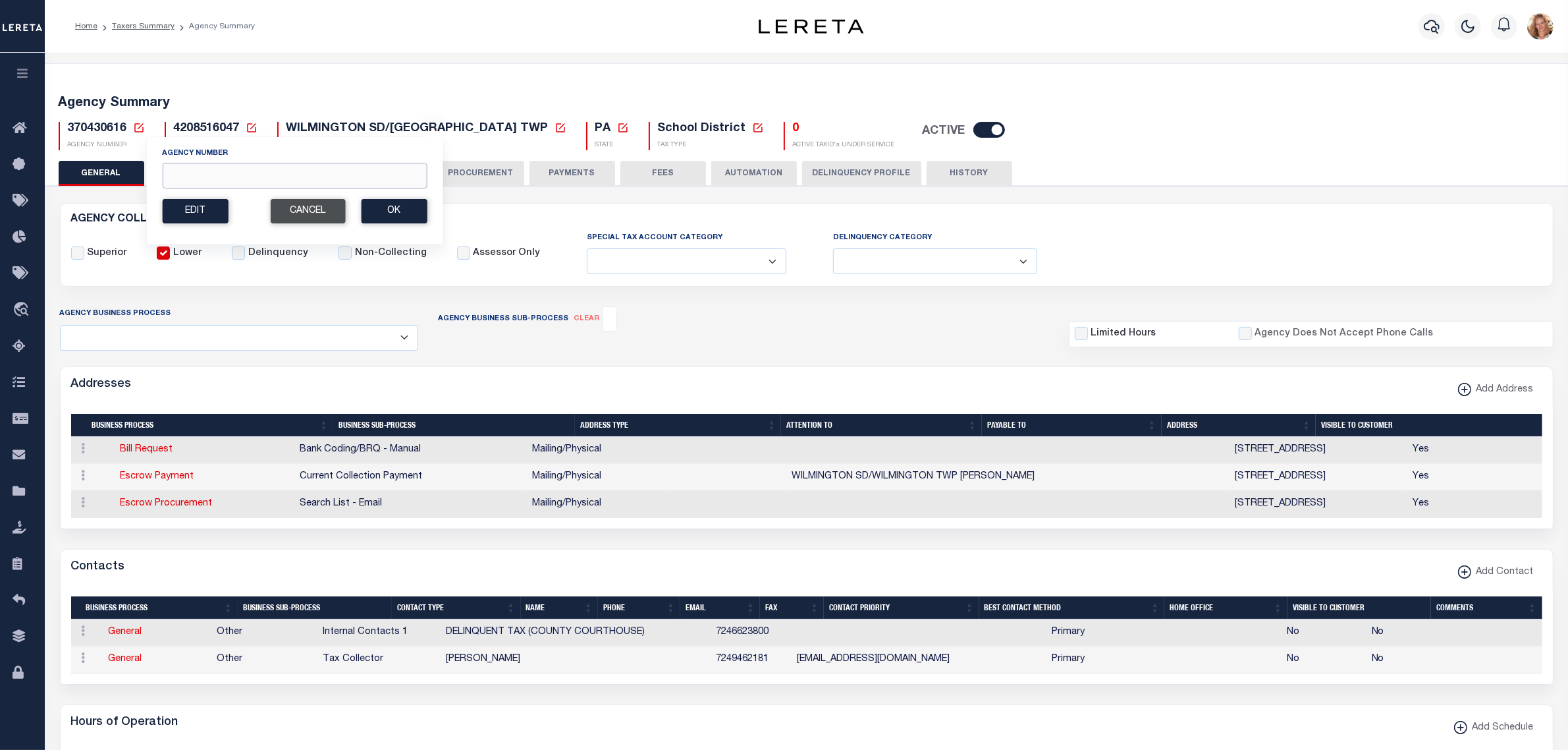
click at [208, 175] on input "Agency Number" at bounding box center [294, 175] width 265 height 25
type input "470220000"
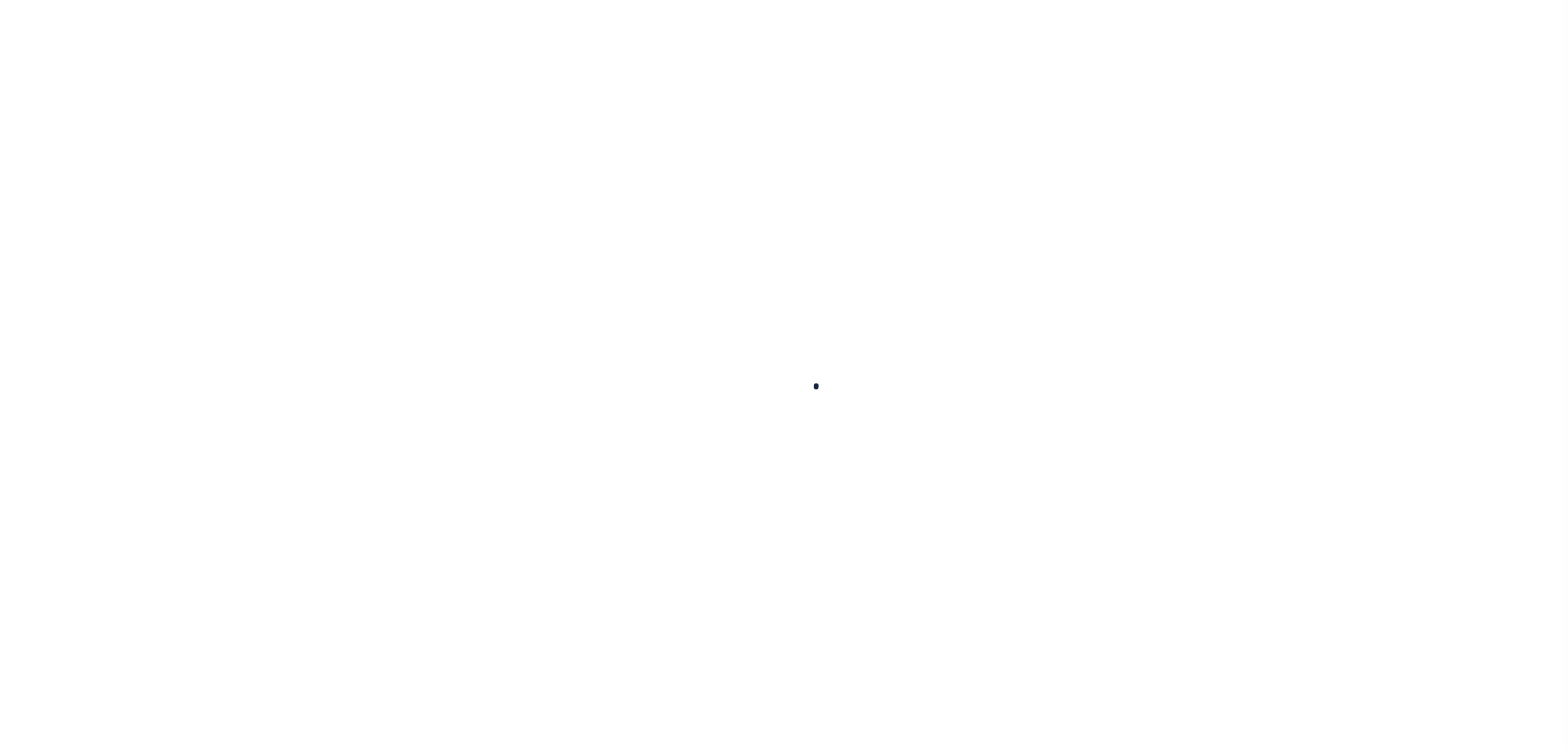
select select
checkbox input "false"
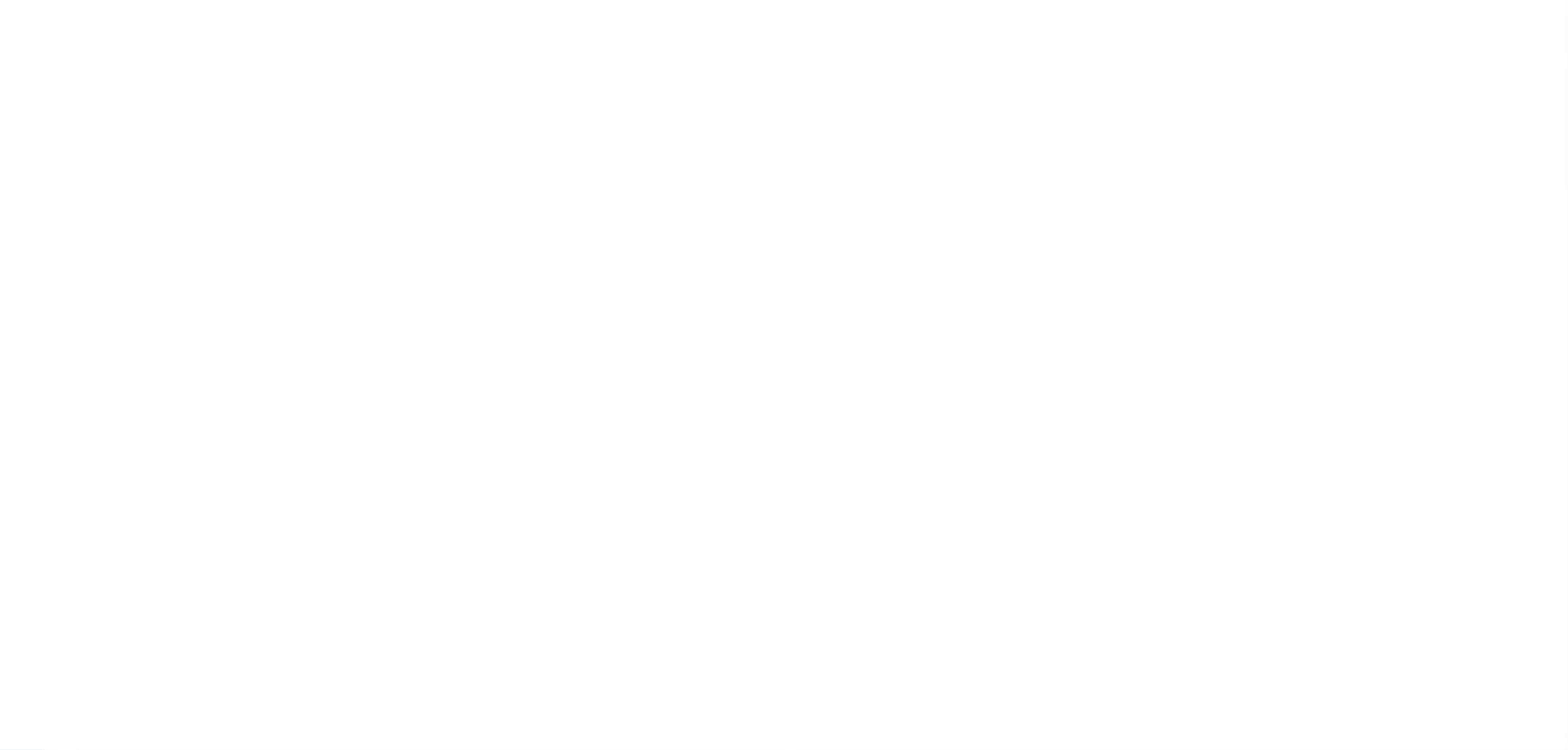
checkbox input "false"
type input "5404300000"
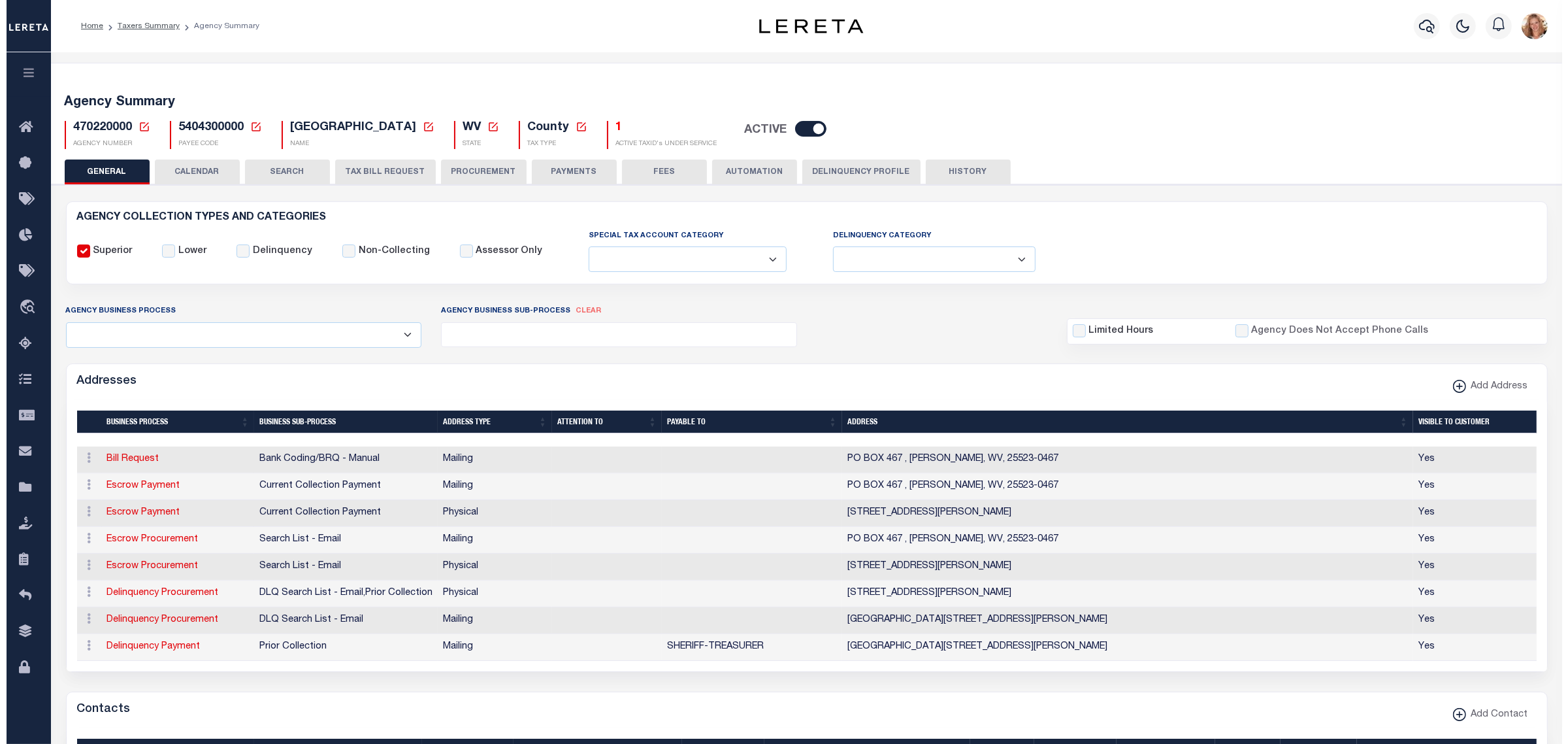
scroll to position [163, 0]
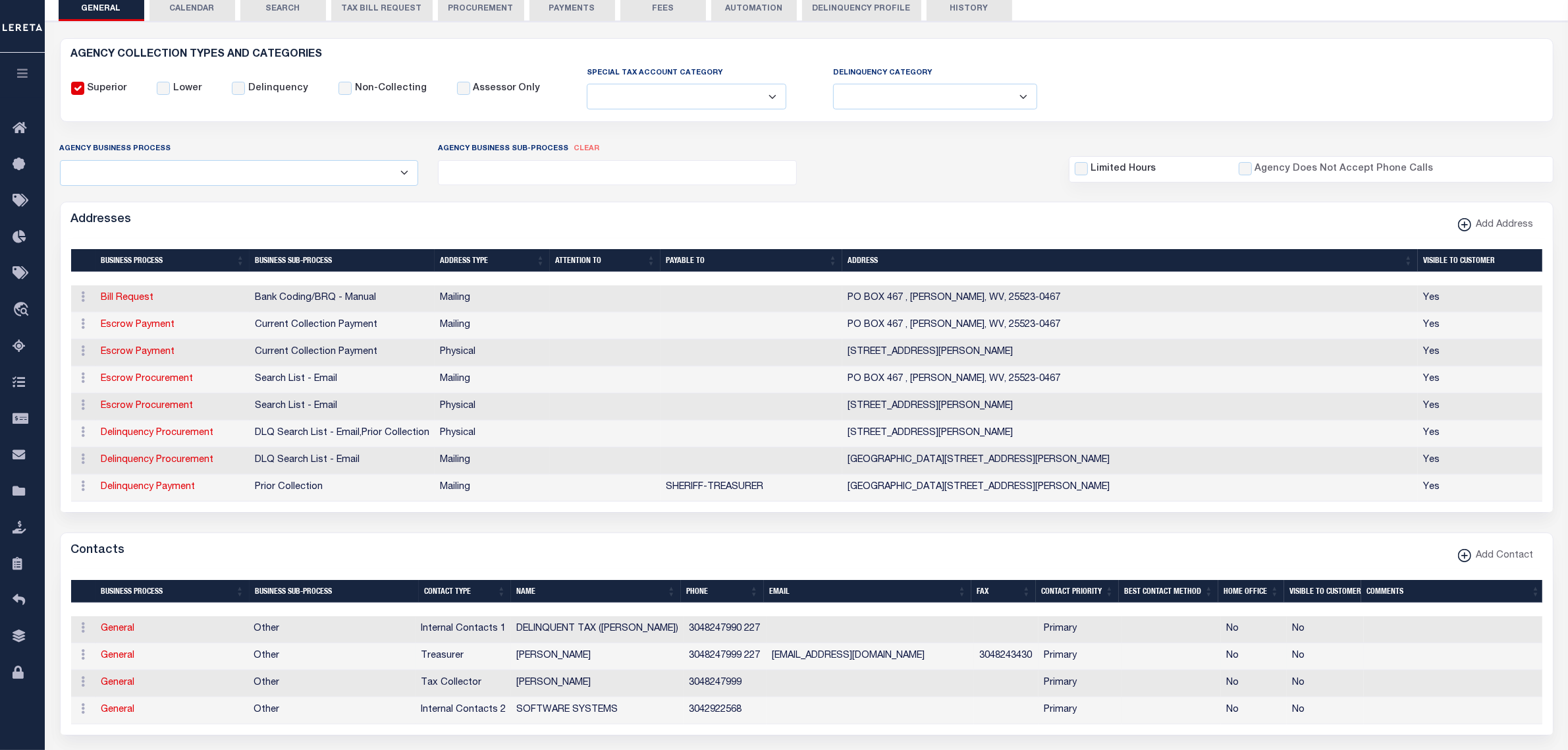
click at [113, 660] on td "General" at bounding box center [172, 657] width 152 height 27
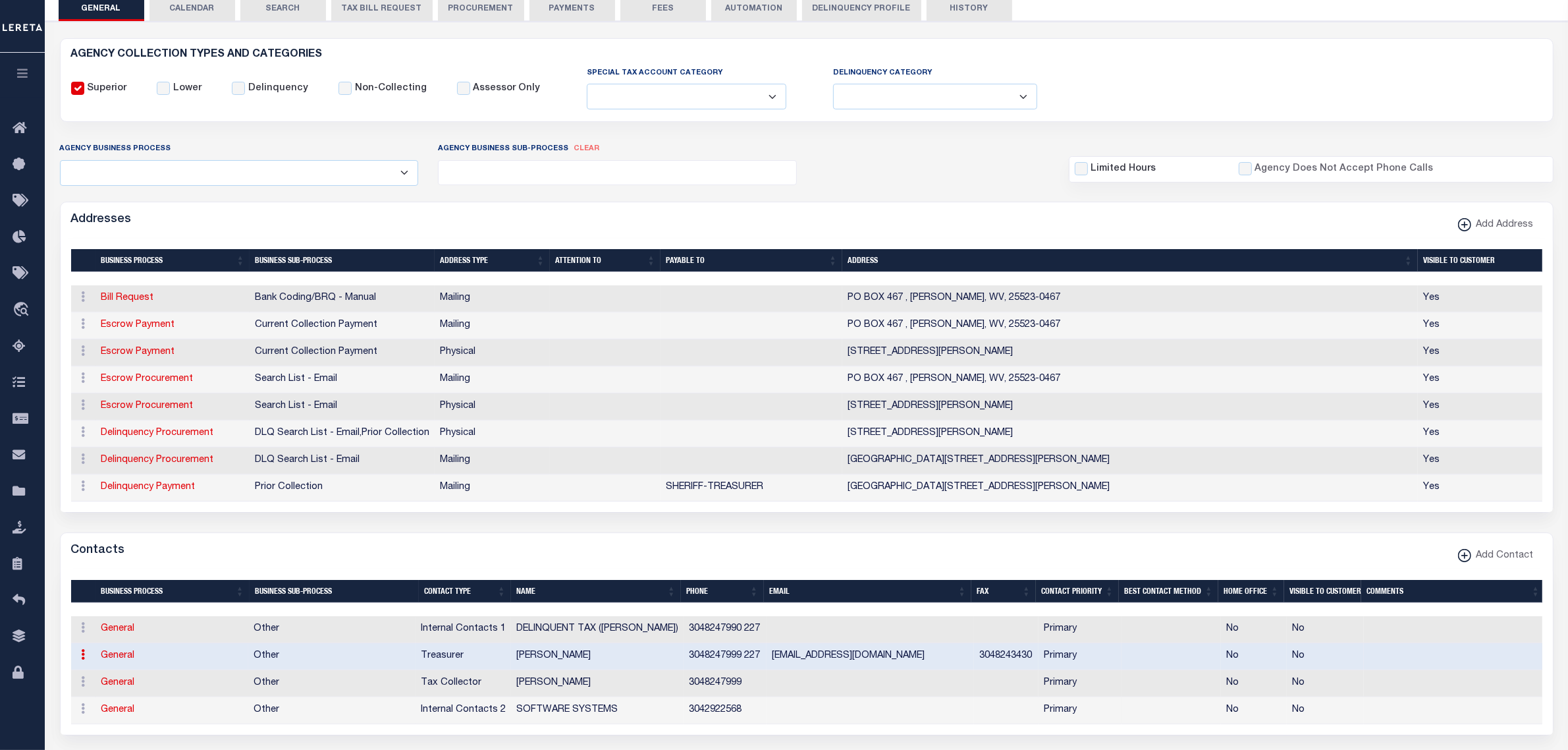
click at [113, 660] on link "General" at bounding box center [118, 656] width 34 height 9
checkbox input "false"
select select
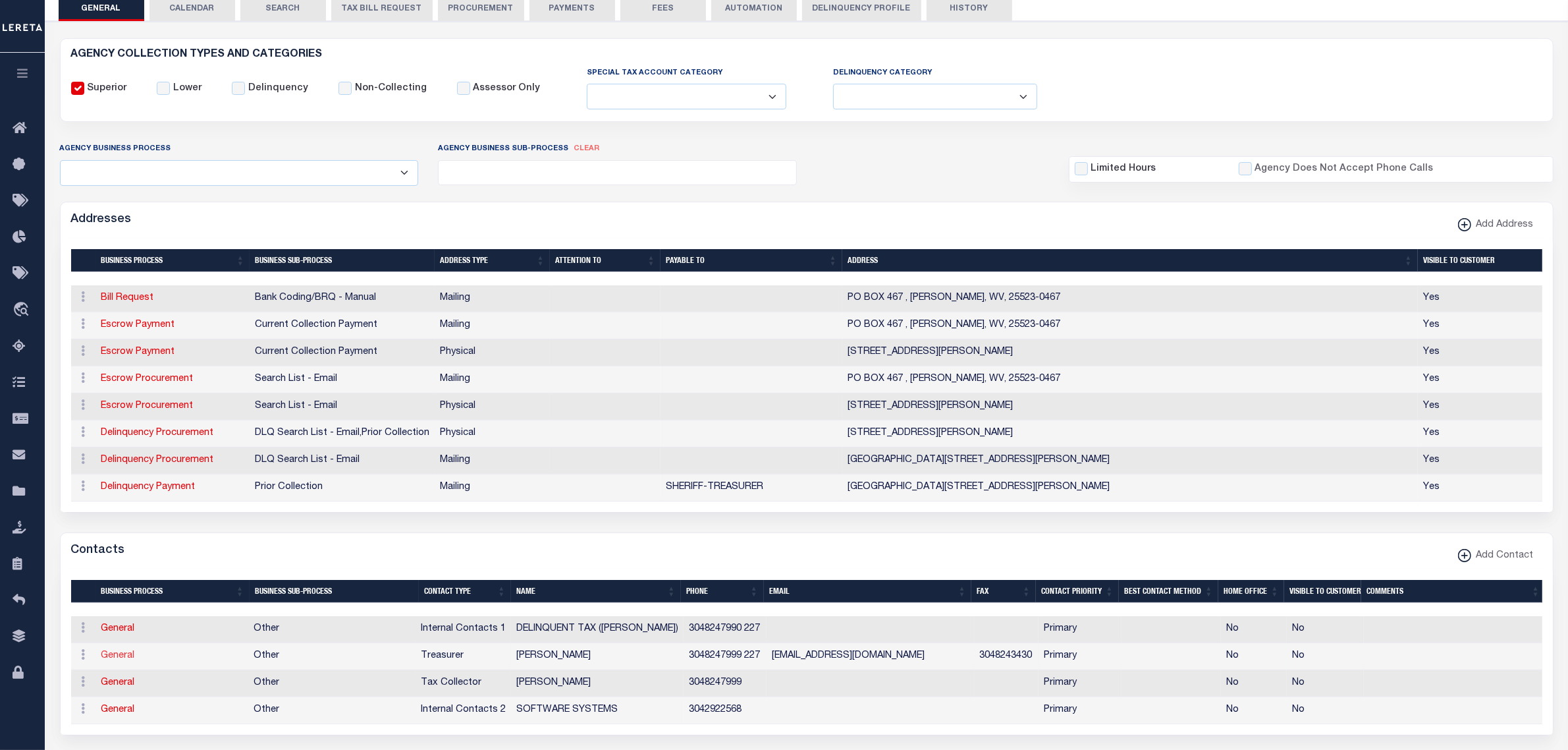
select select "3"
select select "1"
type input "[PERSON_NAME]"
type input "3048247999"
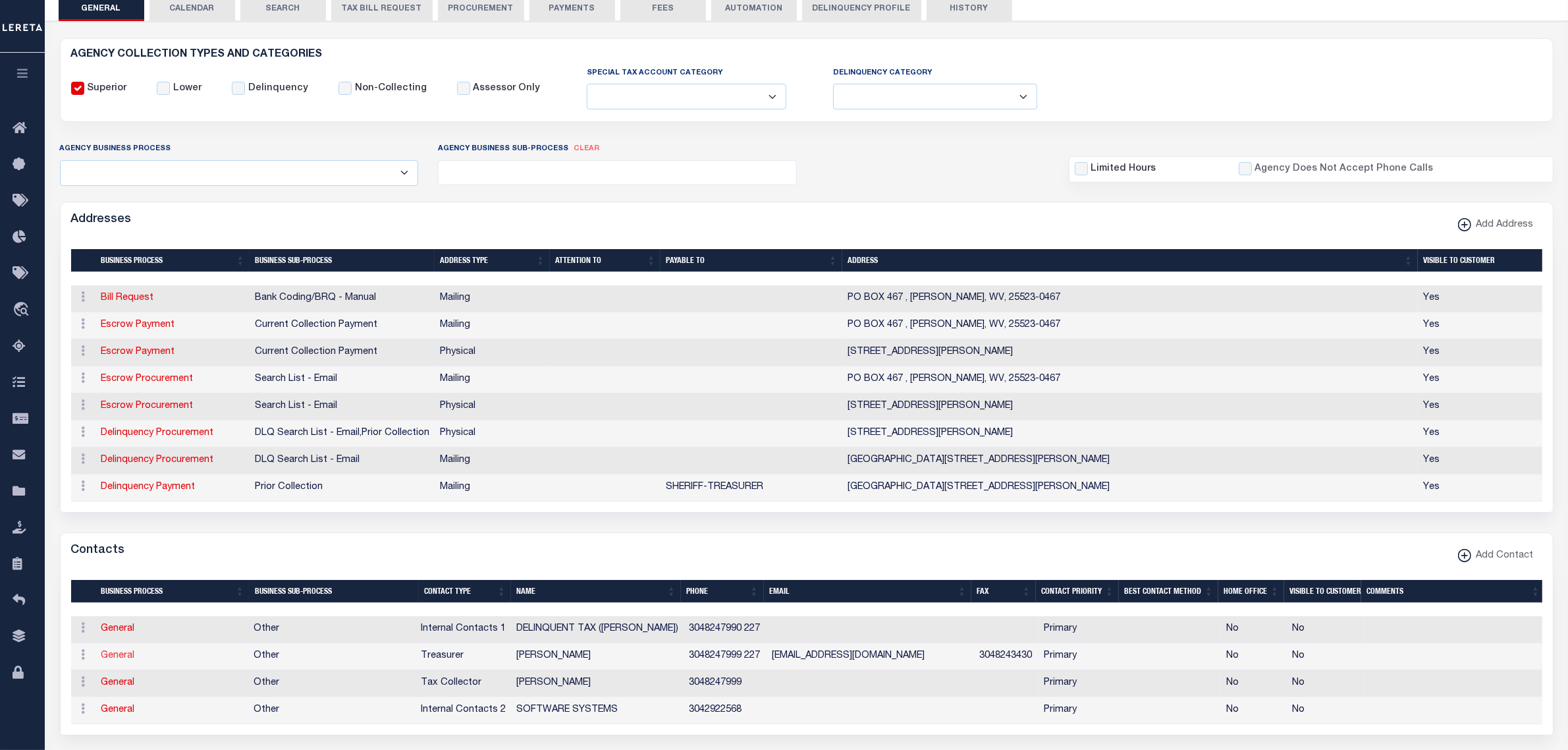
type input "227"
type input "3048243430"
type input "[EMAIL_ADDRESS][DOMAIN_NAME]"
select select "6"
select select "39"
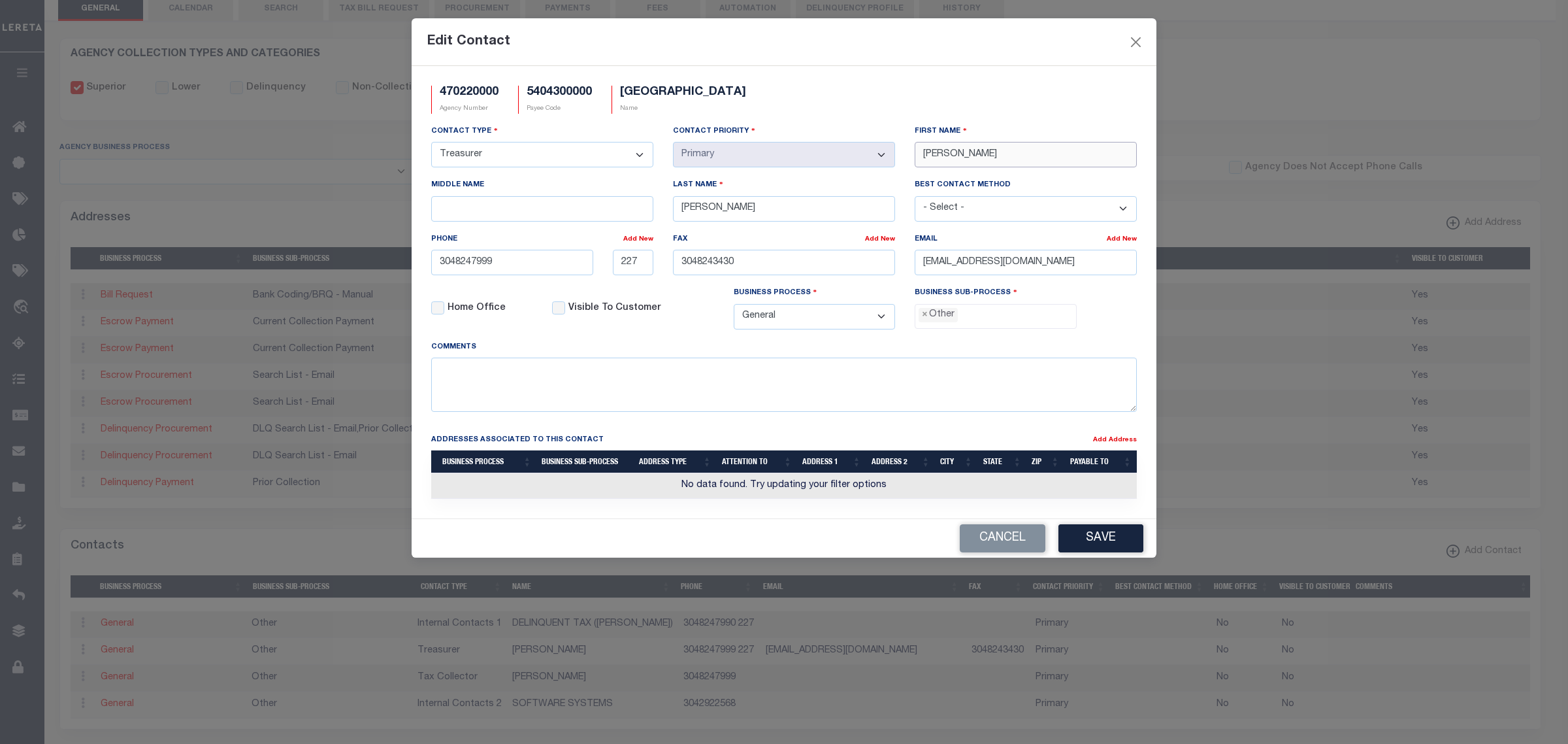
click at [938, 155] on input "[PERSON_NAME]" at bounding box center [1026, 154] width 222 height 25
type input "[PERSON_NAME]"
click at [545, 270] on input "304-824-7999" at bounding box center [512, 262] width 162 height 25
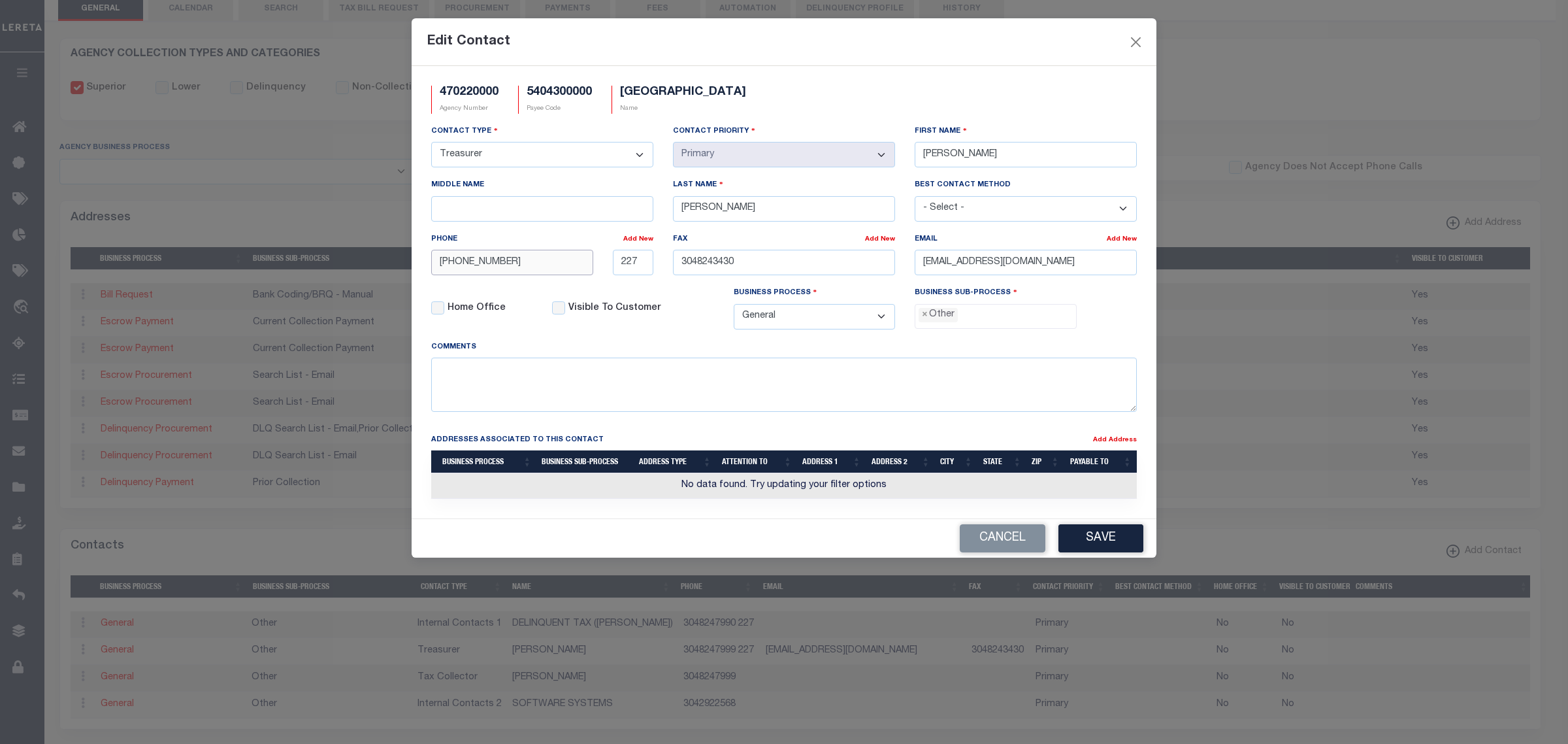
type input "304-824-7990"
type input "304-824-3430"
drag, startPoint x: 921, startPoint y: 265, endPoint x: 1190, endPoint y: 254, distance: 269.2
click at [1190, 254] on div "Edit Contact 470220000 Agency Number 5404300000 Payee Code LINCOLN COUNTY Name …" at bounding box center [784, 372] width 1568 height 744
paste input "BRIANGRALEY"
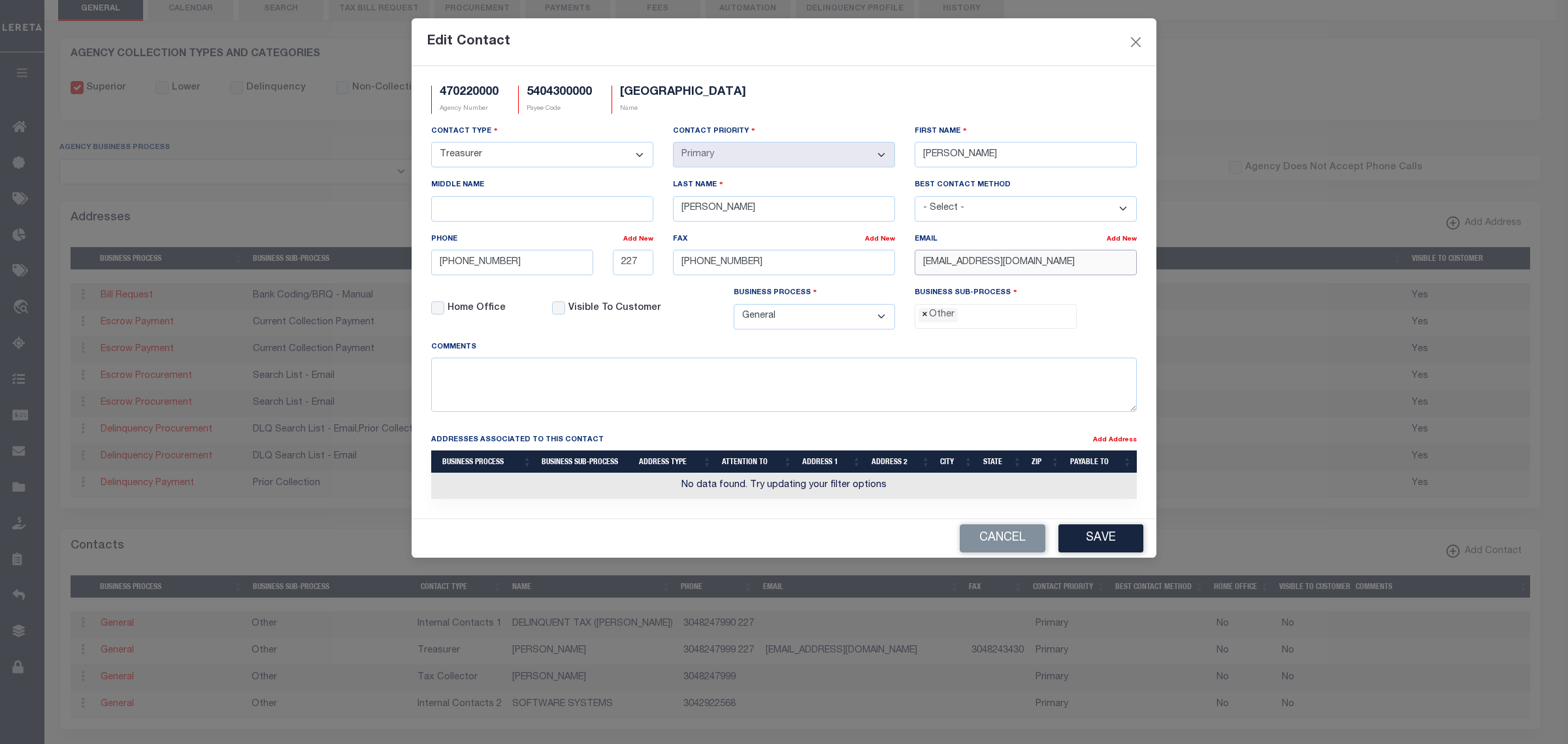
type input "BRIANGRALEY@LINCOLNCOUNTYWV.ORG"
click at [922, 323] on span "×" at bounding box center [925, 315] width 6 height 15
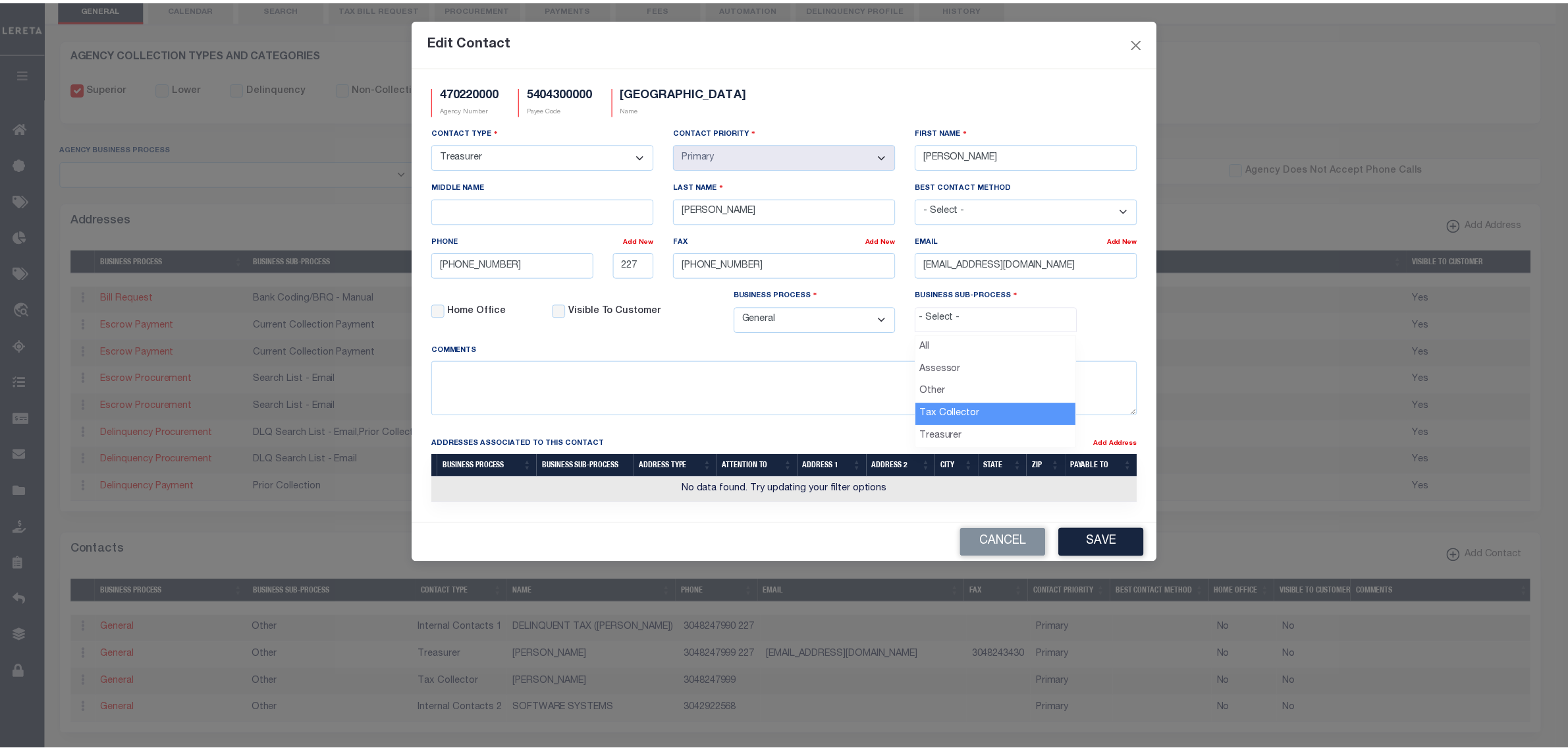
scroll to position [23, 0]
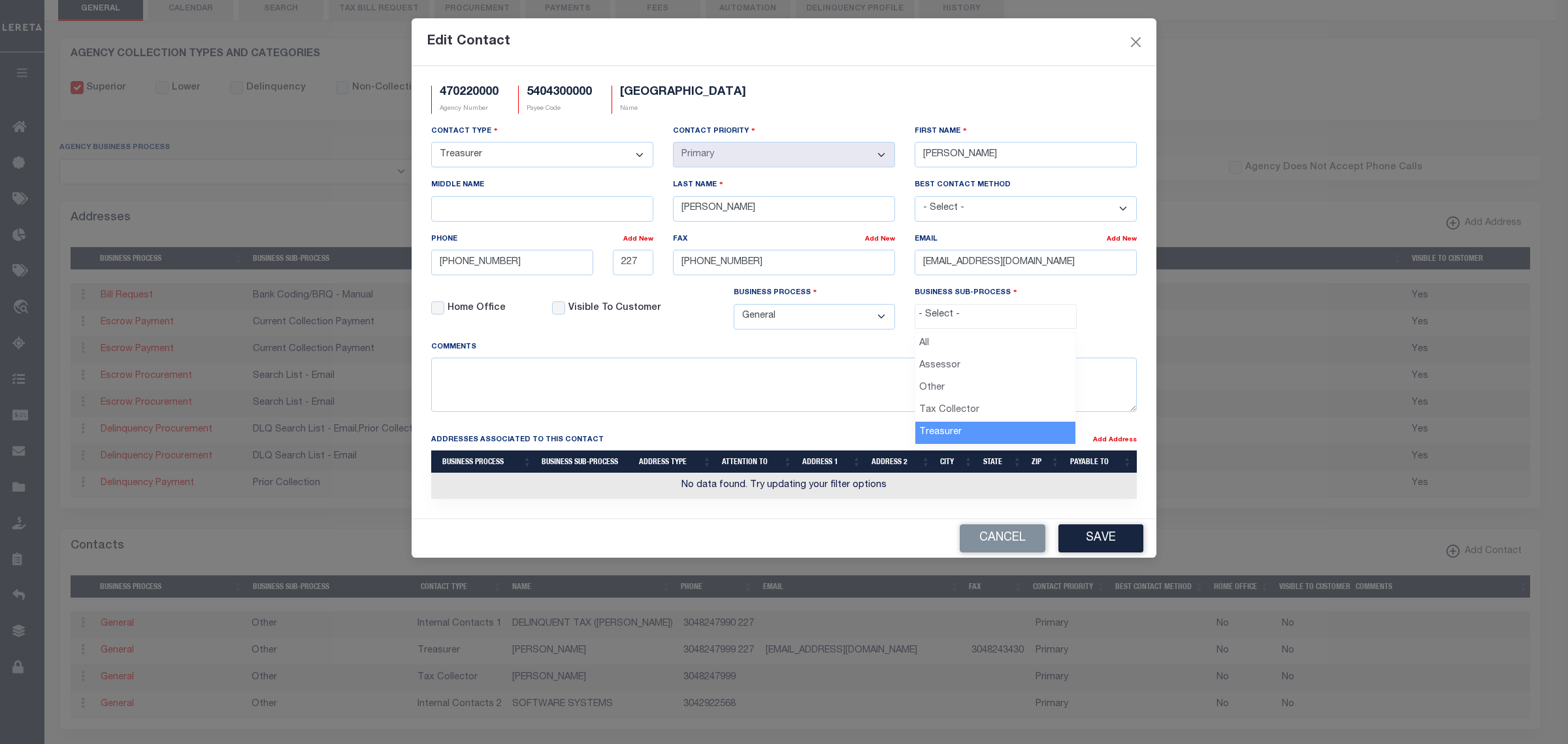
select select "32"
click at [1096, 547] on button "Save" at bounding box center [1101, 538] width 85 height 28
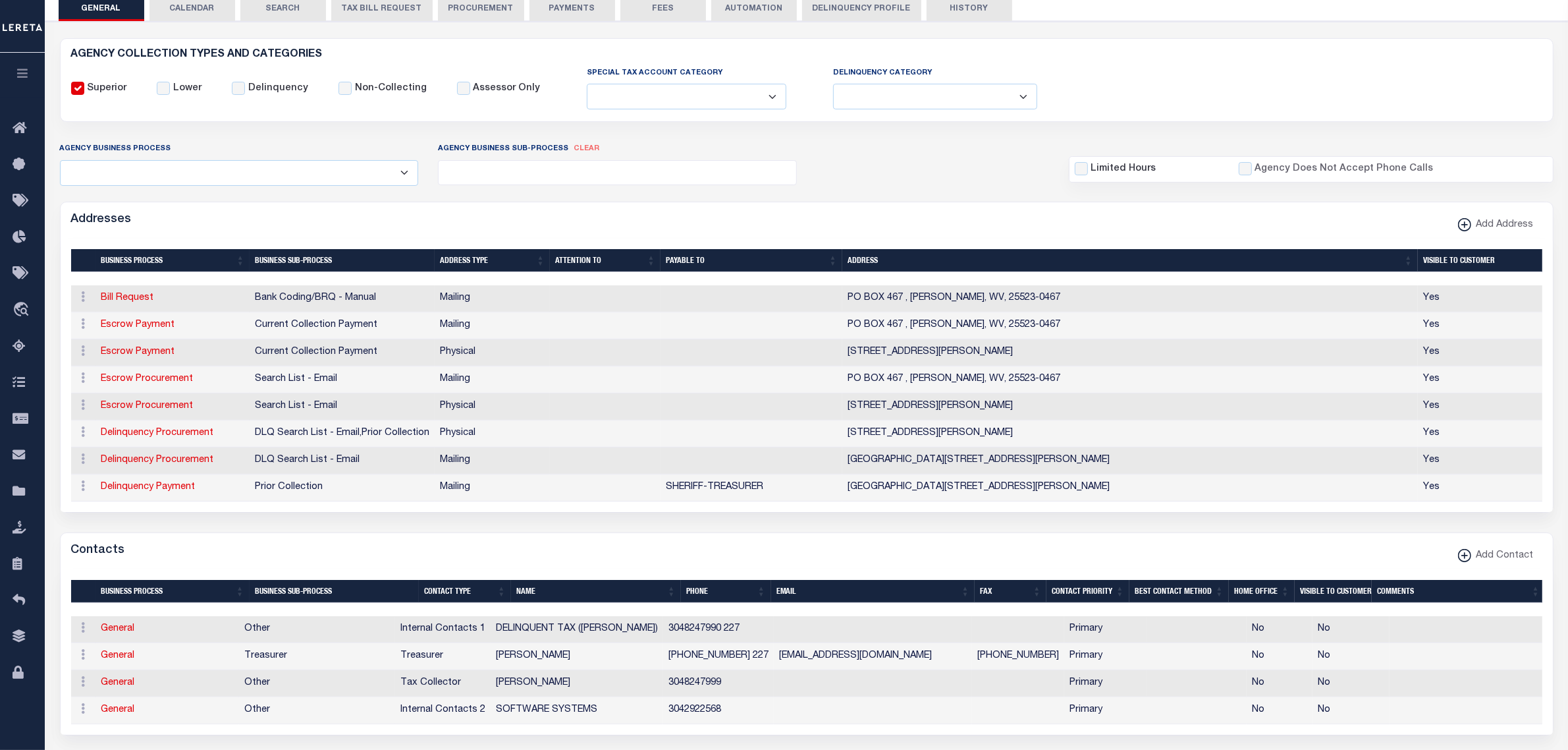
click at [357, 10] on button "TAX BILL REQUEST" at bounding box center [381, 8] width 101 height 25
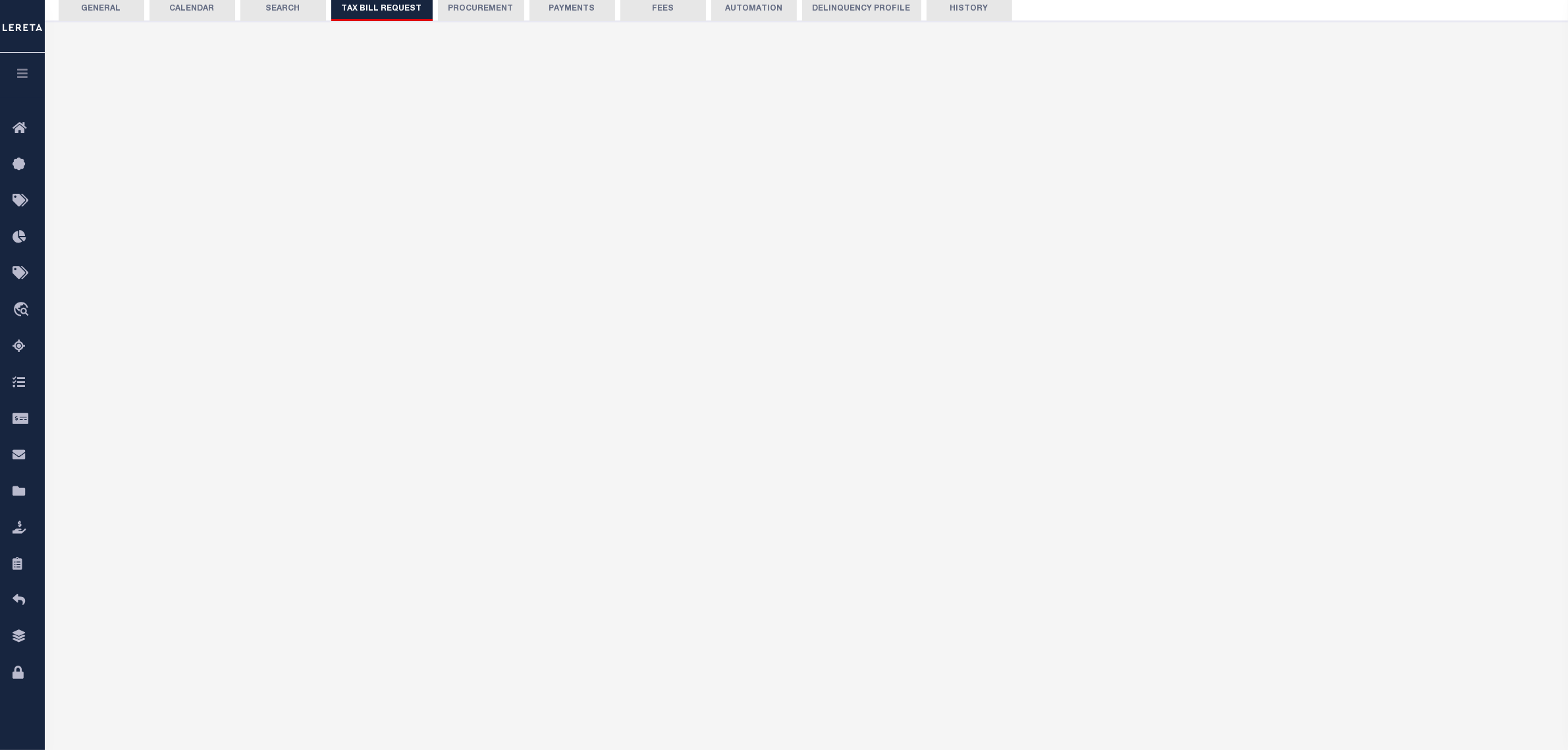
select select "27"
checkbox input "false"
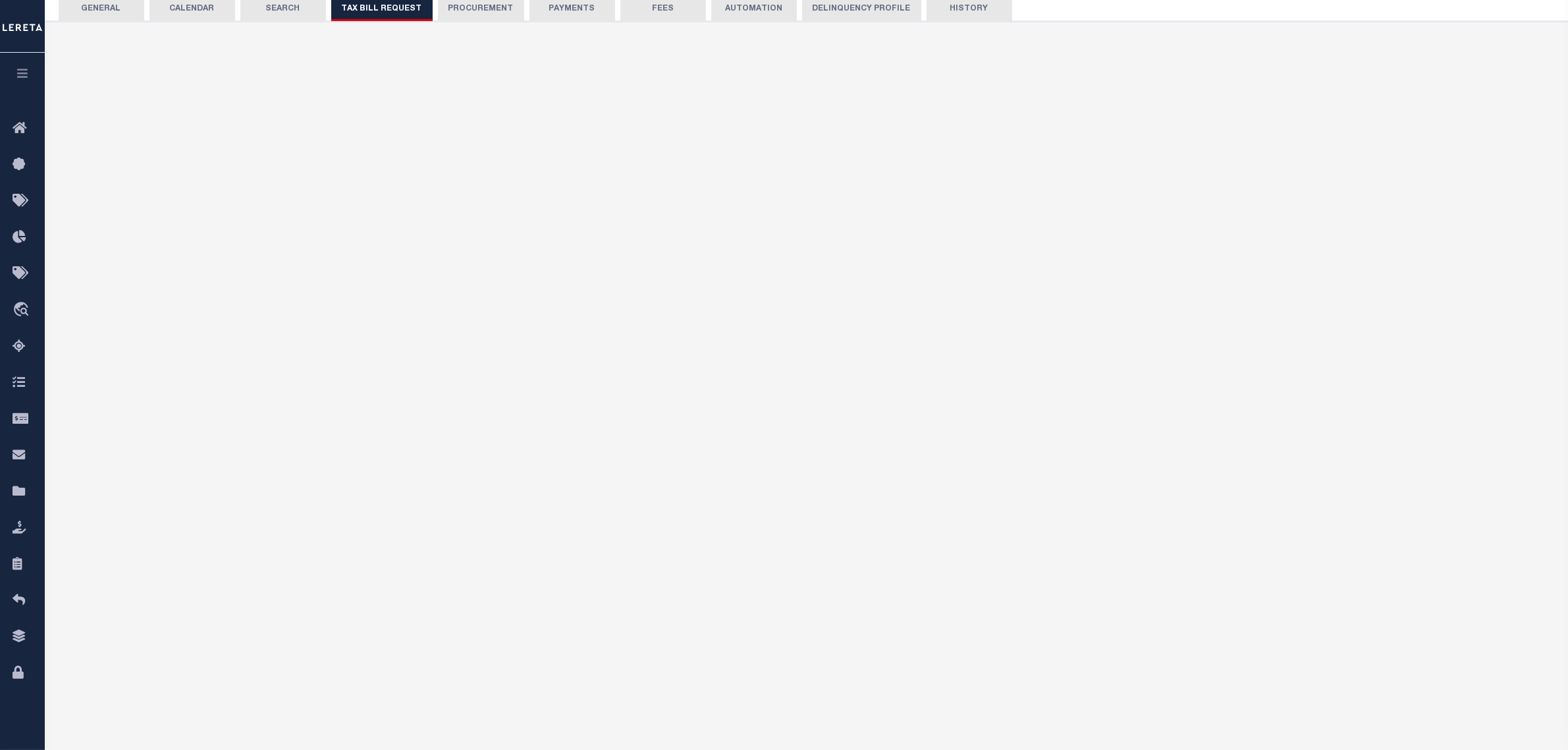
select select "23"
select select "false"
select select
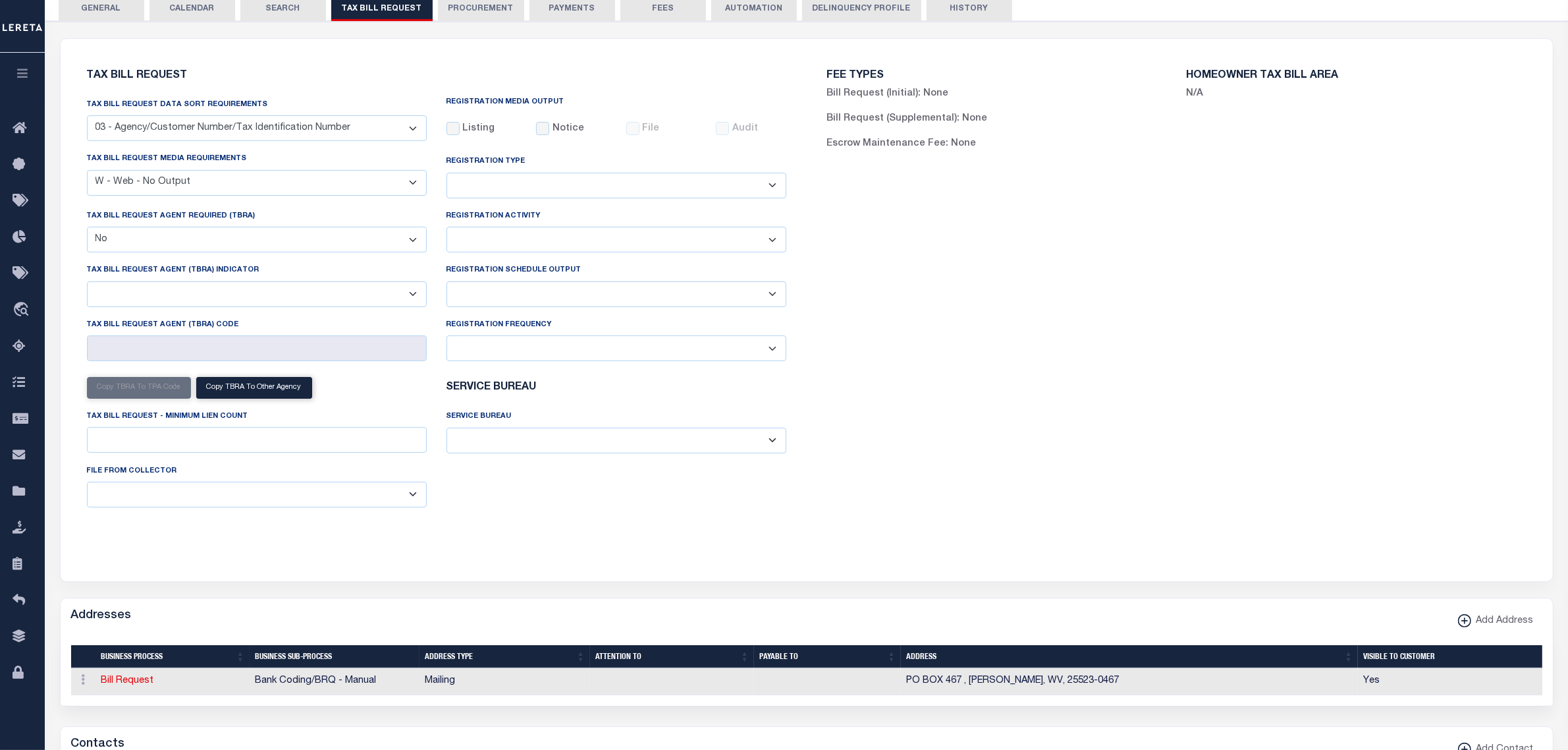
click at [577, 15] on button "PAYMENTS" at bounding box center [572, 8] width 86 height 25
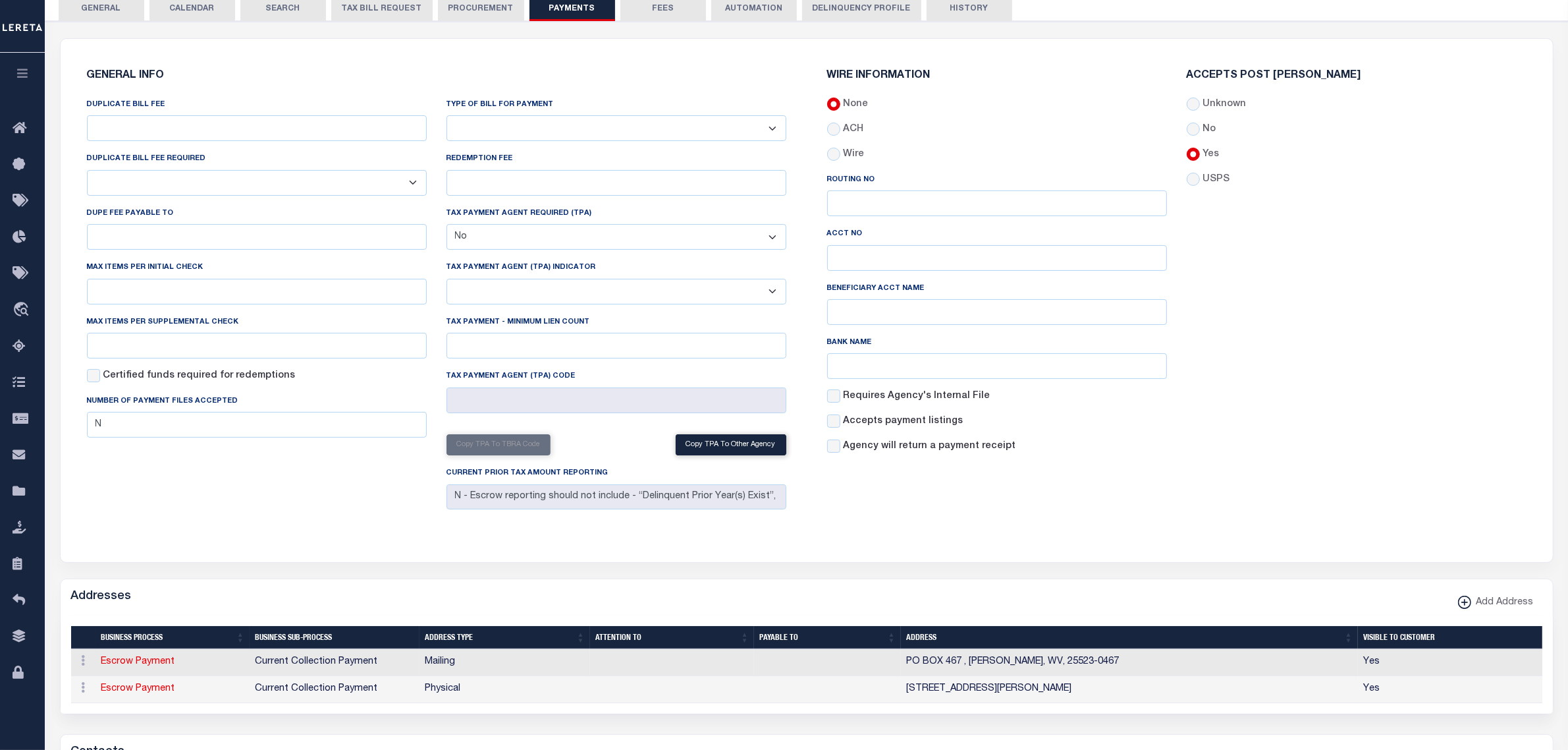
click at [545, 128] on select "Bar-Coded Tax Statement Print Tax Bills from Web. No DBF Required. Memo Bill Or…" at bounding box center [616, 127] width 340 height 25
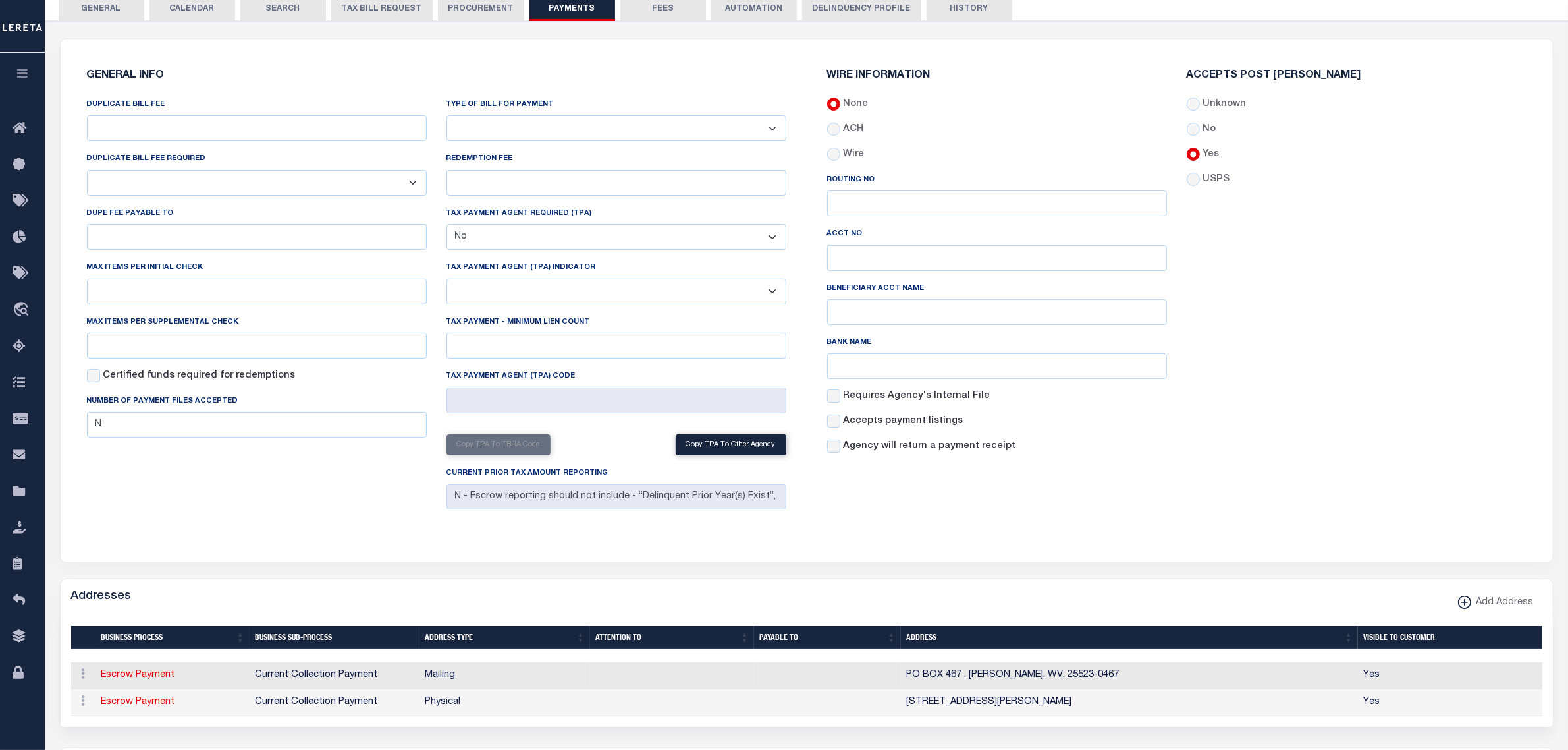
select select "35"
click at [446, 116] on select "Bar-Coded Tax Statement Print Tax Bills from Web. No DBF Required. Memo Bill Or…" at bounding box center [616, 127] width 340 height 25
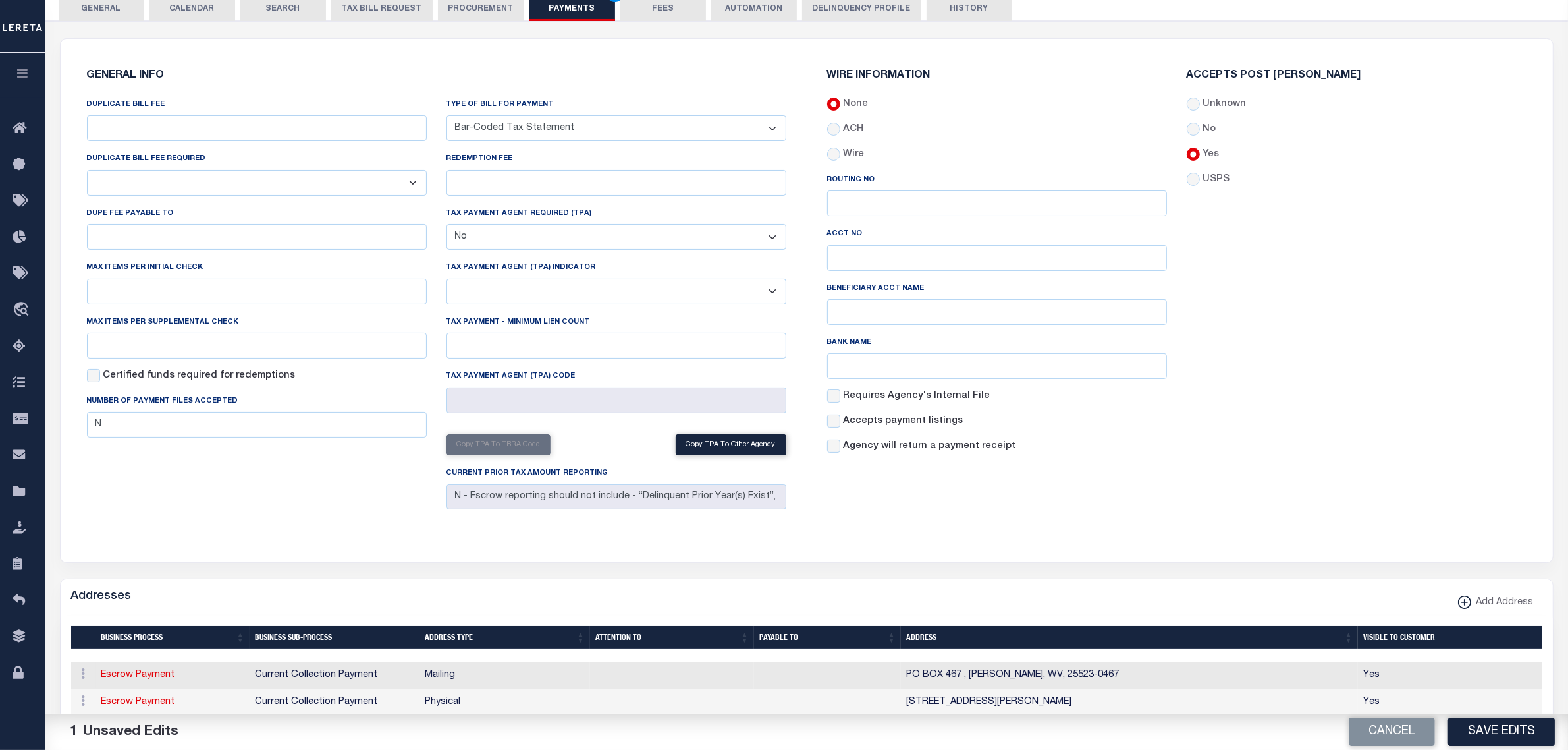
click at [581, 97] on div "Type of Bill for Payment Bar-Coded Tax Statement Print Tax Bills from Web. No D…" at bounding box center [616, 119] width 340 height 43
click at [1506, 732] on button "Save Edits" at bounding box center [1502, 731] width 107 height 29
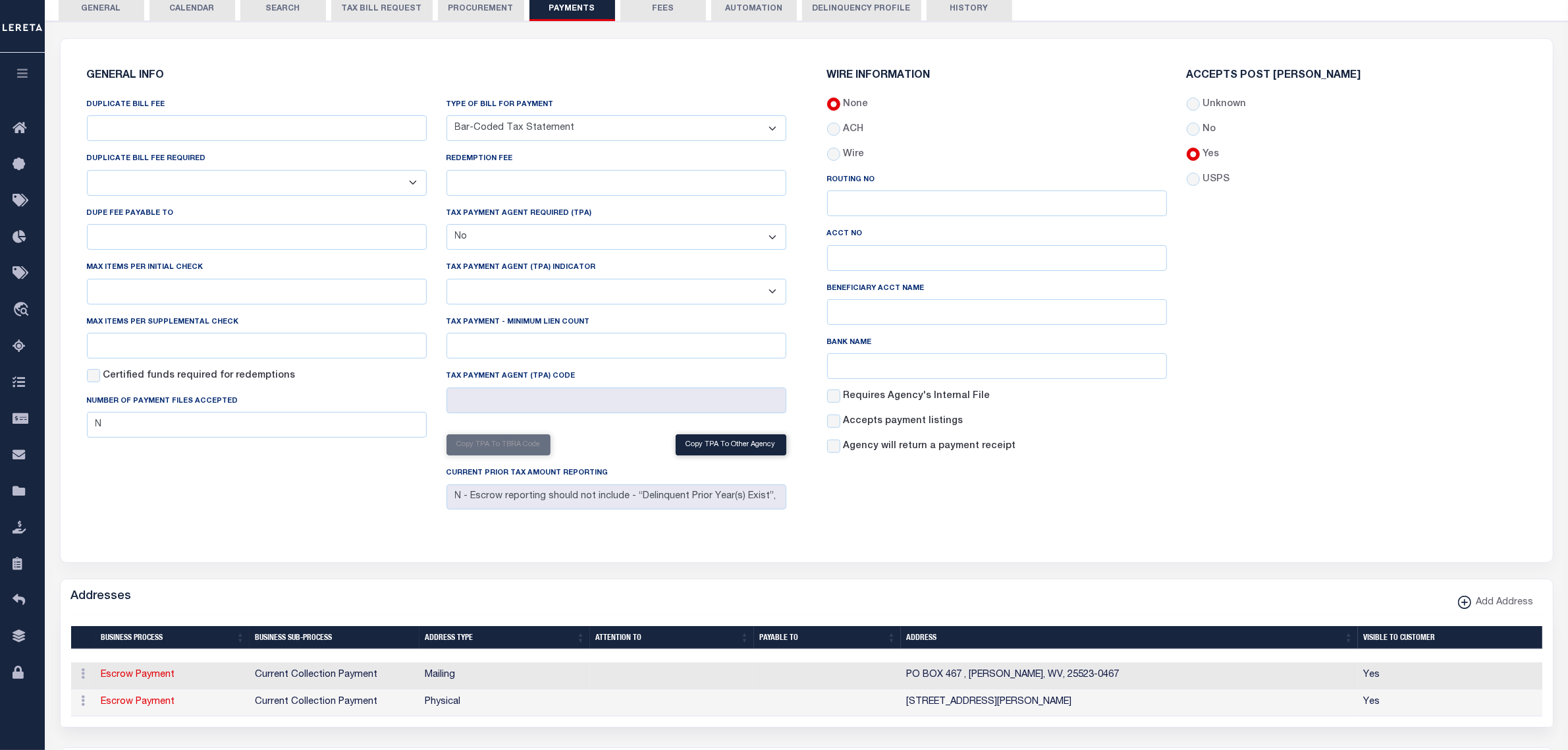
scroll to position [0, 0]
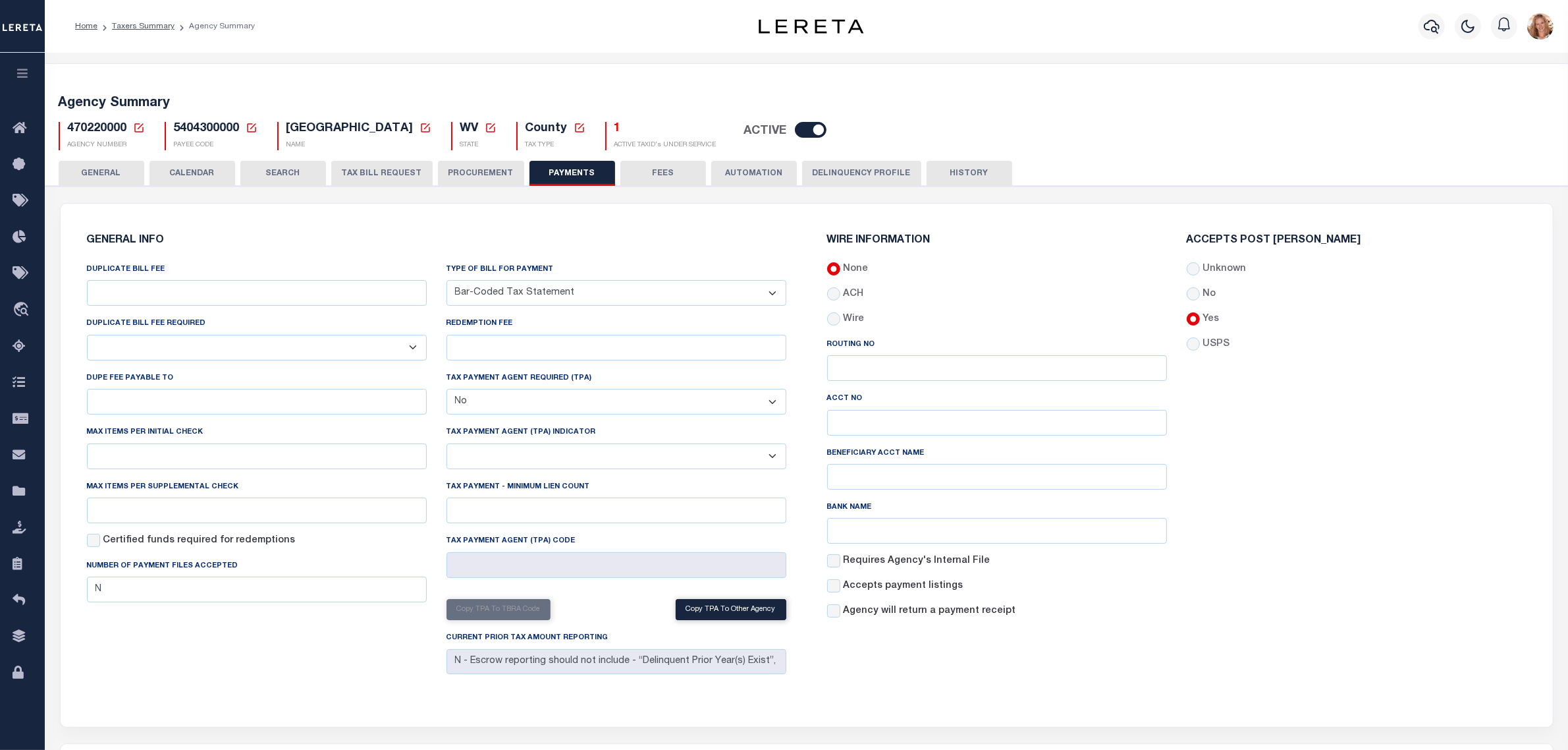
click at [106, 178] on button "GENERAL" at bounding box center [101, 173] width 86 height 25
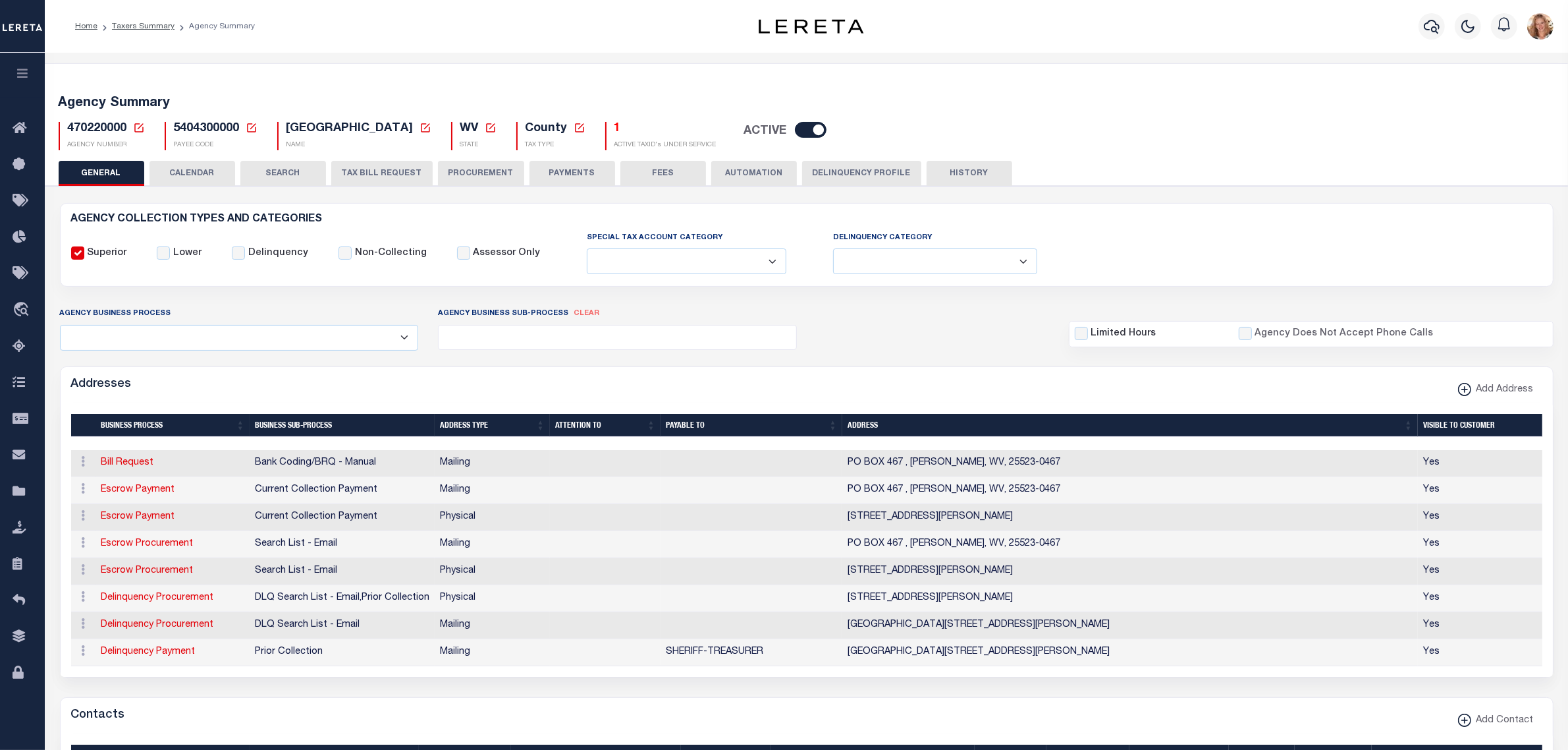
click at [137, 127] on icon at bounding box center [138, 127] width 12 height 12
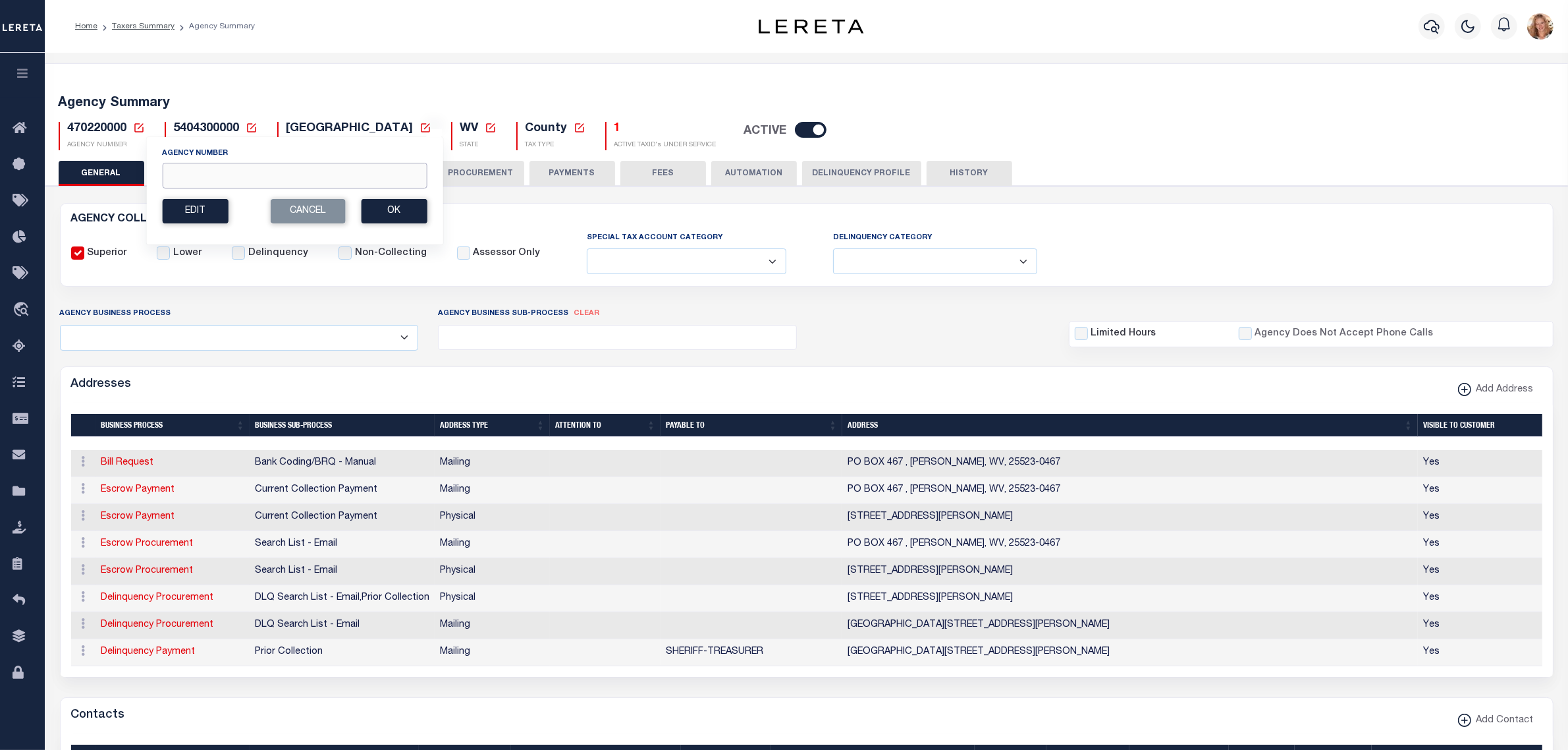
drag, startPoint x: 225, startPoint y: 172, endPoint x: 325, endPoint y: 232, distance: 116.6
click at [225, 172] on input "Agency Number" at bounding box center [294, 175] width 265 height 25
type input "470228801"
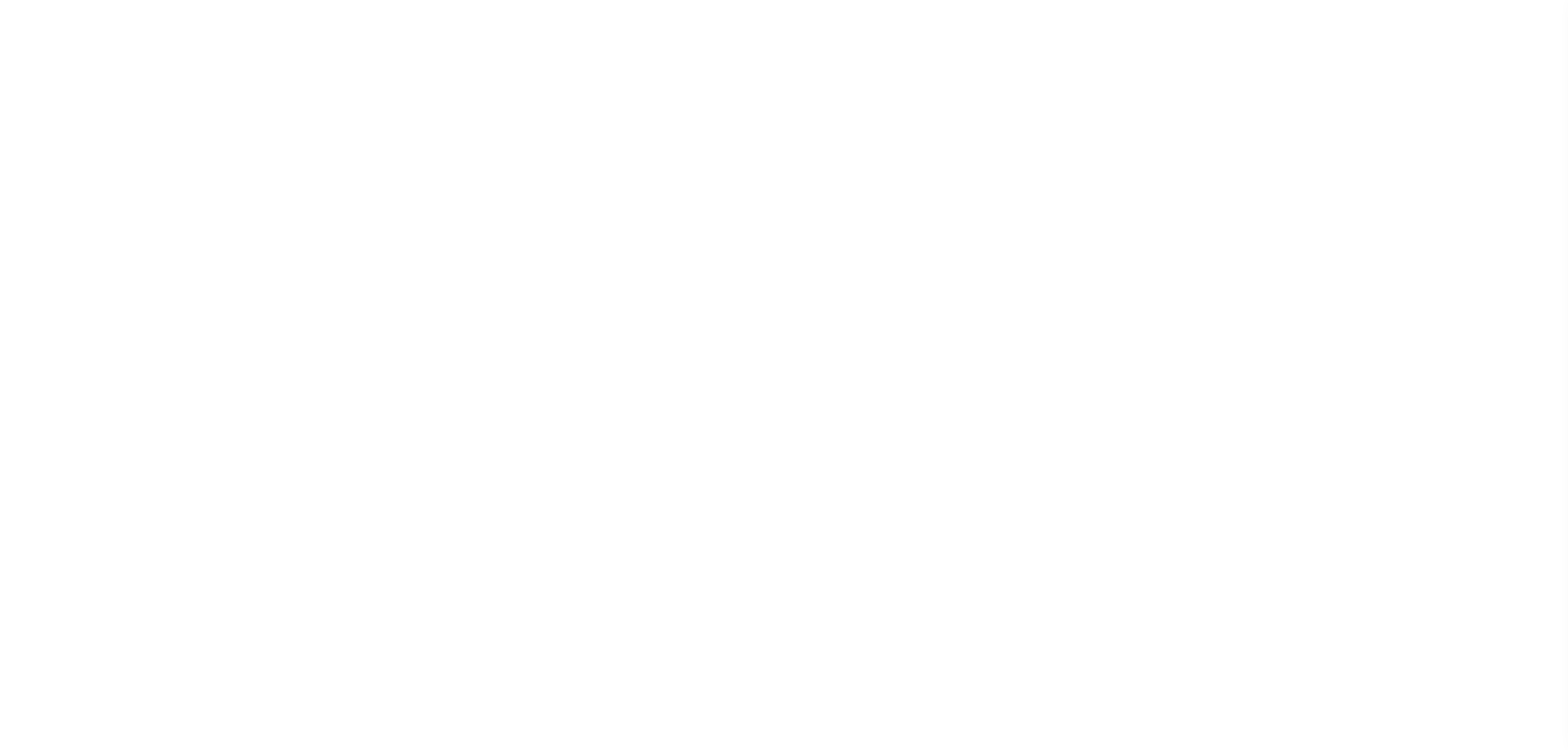
select select
checkbox input "false"
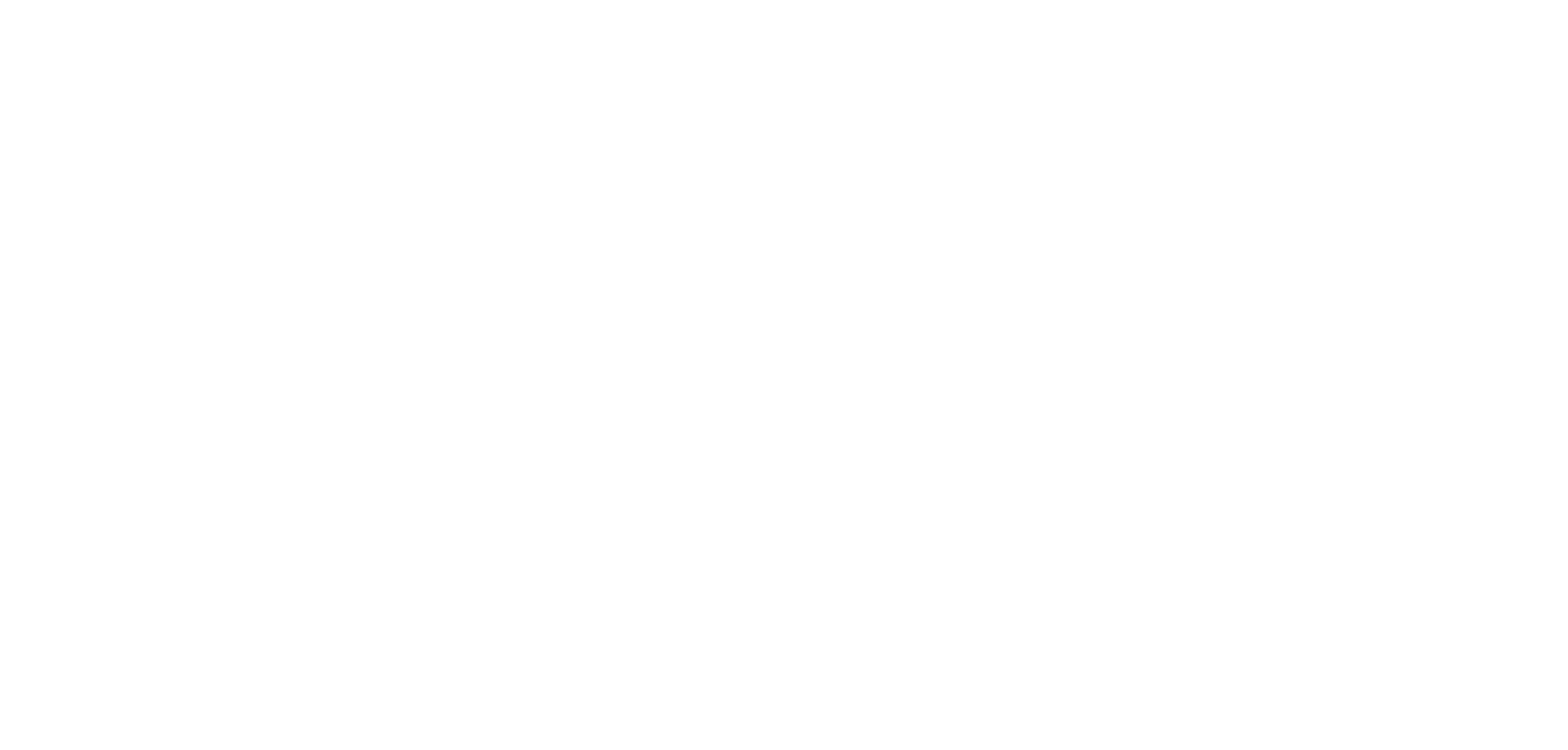
checkbox input "false"
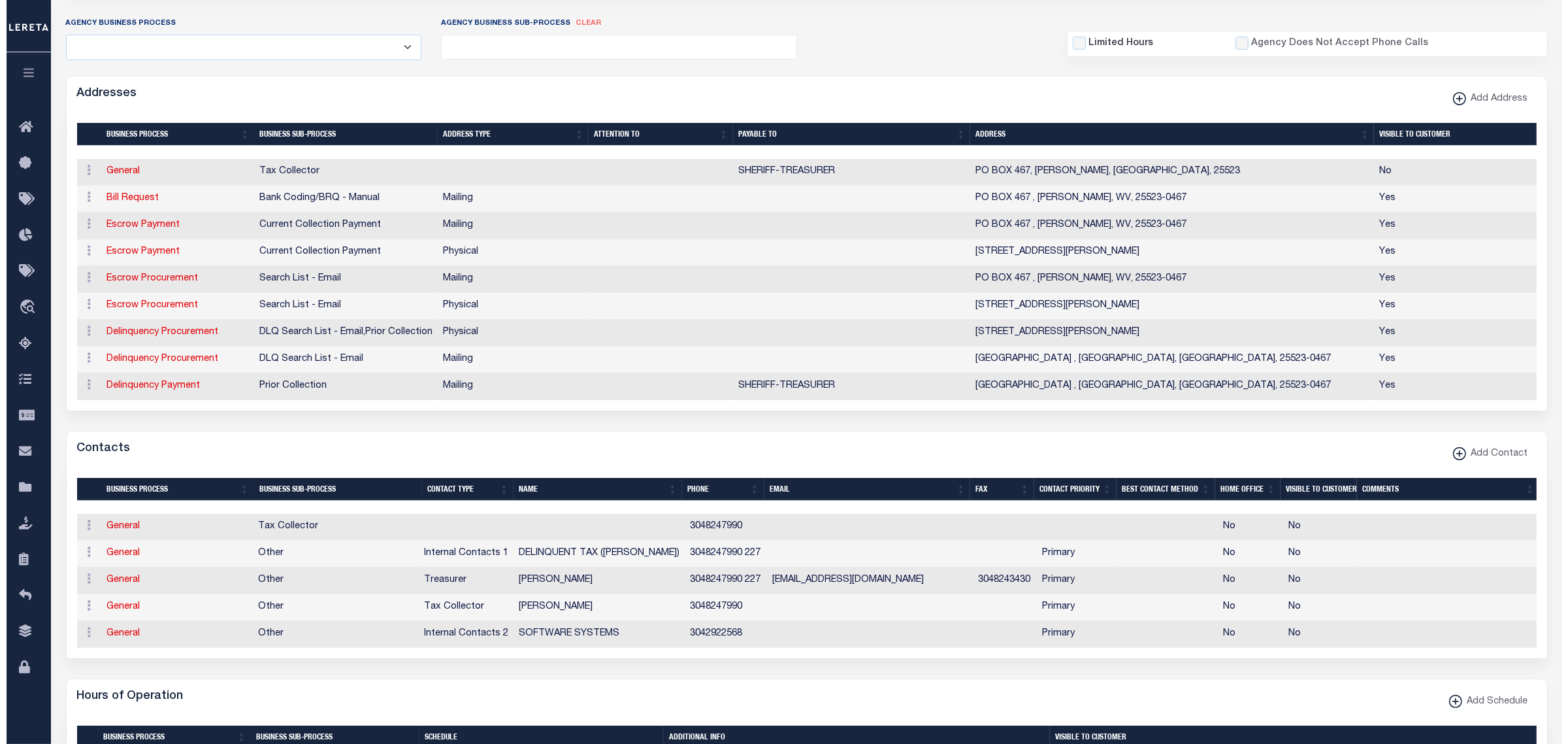
scroll to position [327, 0]
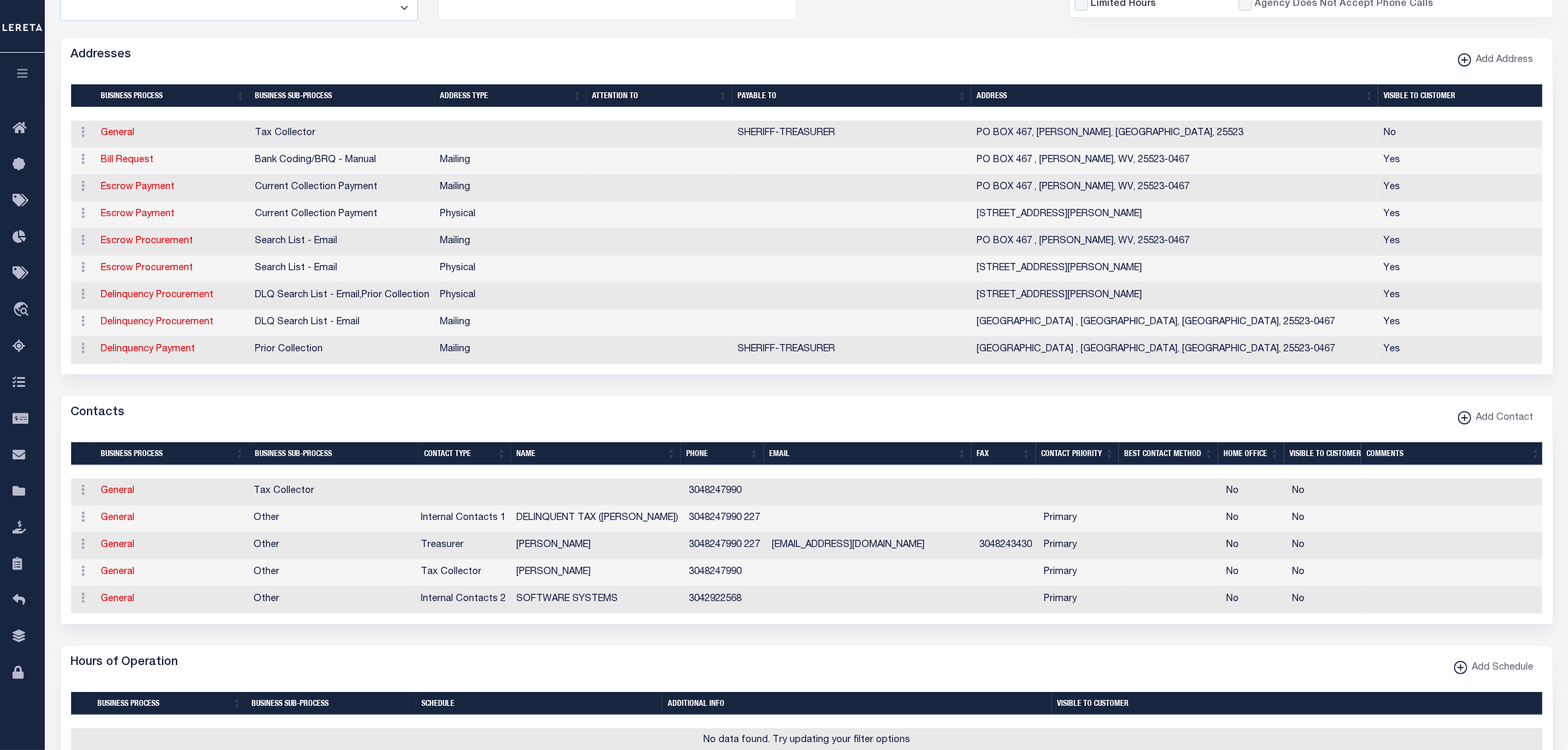
drag, startPoint x: 771, startPoint y: 558, endPoint x: 966, endPoint y: 558, distance: 195.0
click at [966, 558] on td "GENABOWMAN@LINCOLNCOUNTYWV.ORG" at bounding box center [870, 545] width 208 height 27
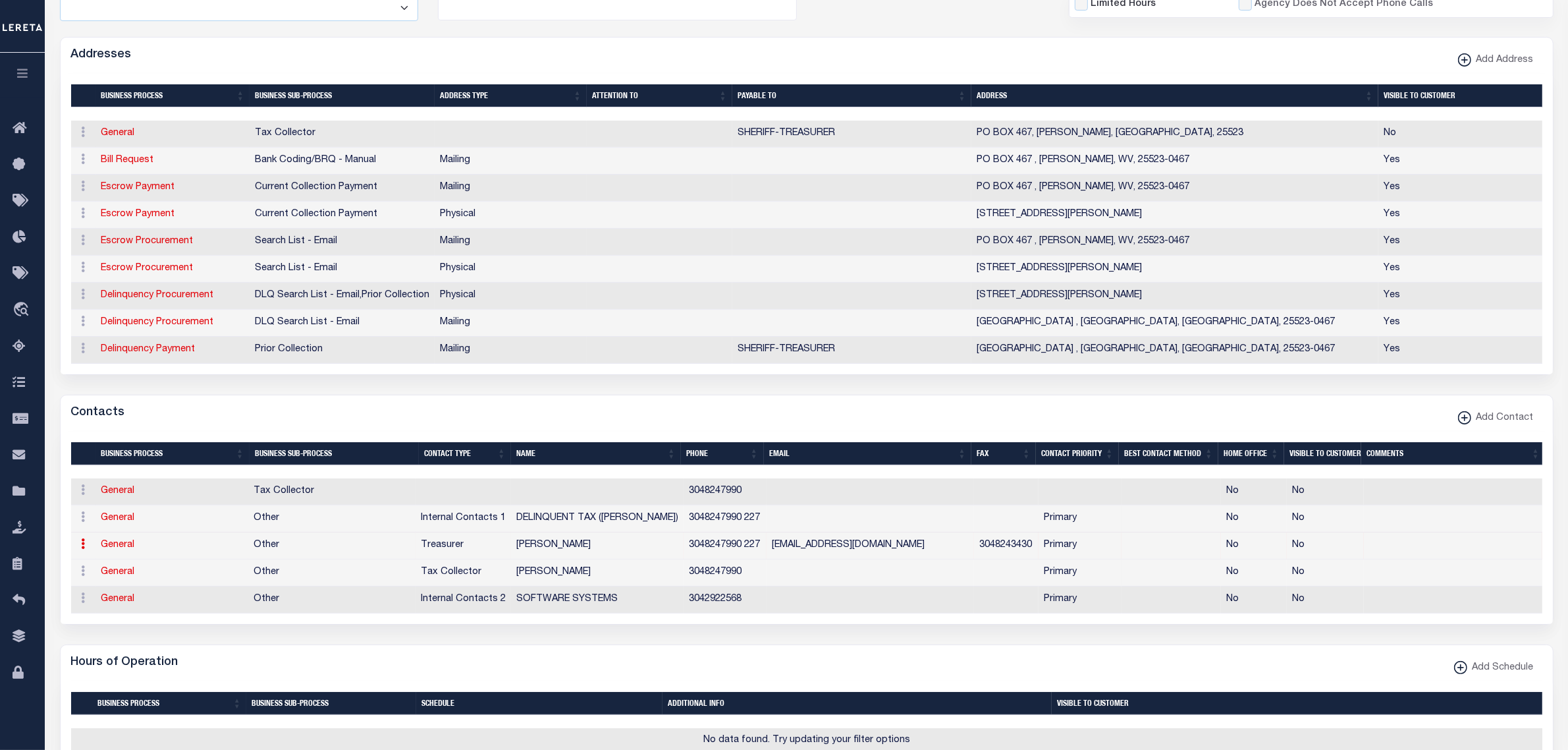
copy td "GENABOWMAN@LINCOLNCOUNTYWV.ORG"
drag, startPoint x: 106, startPoint y: 584, endPoint x: 117, endPoint y: 594, distance: 14.9
click at [106, 576] on link "General" at bounding box center [118, 572] width 34 height 9
checkbox input "false"
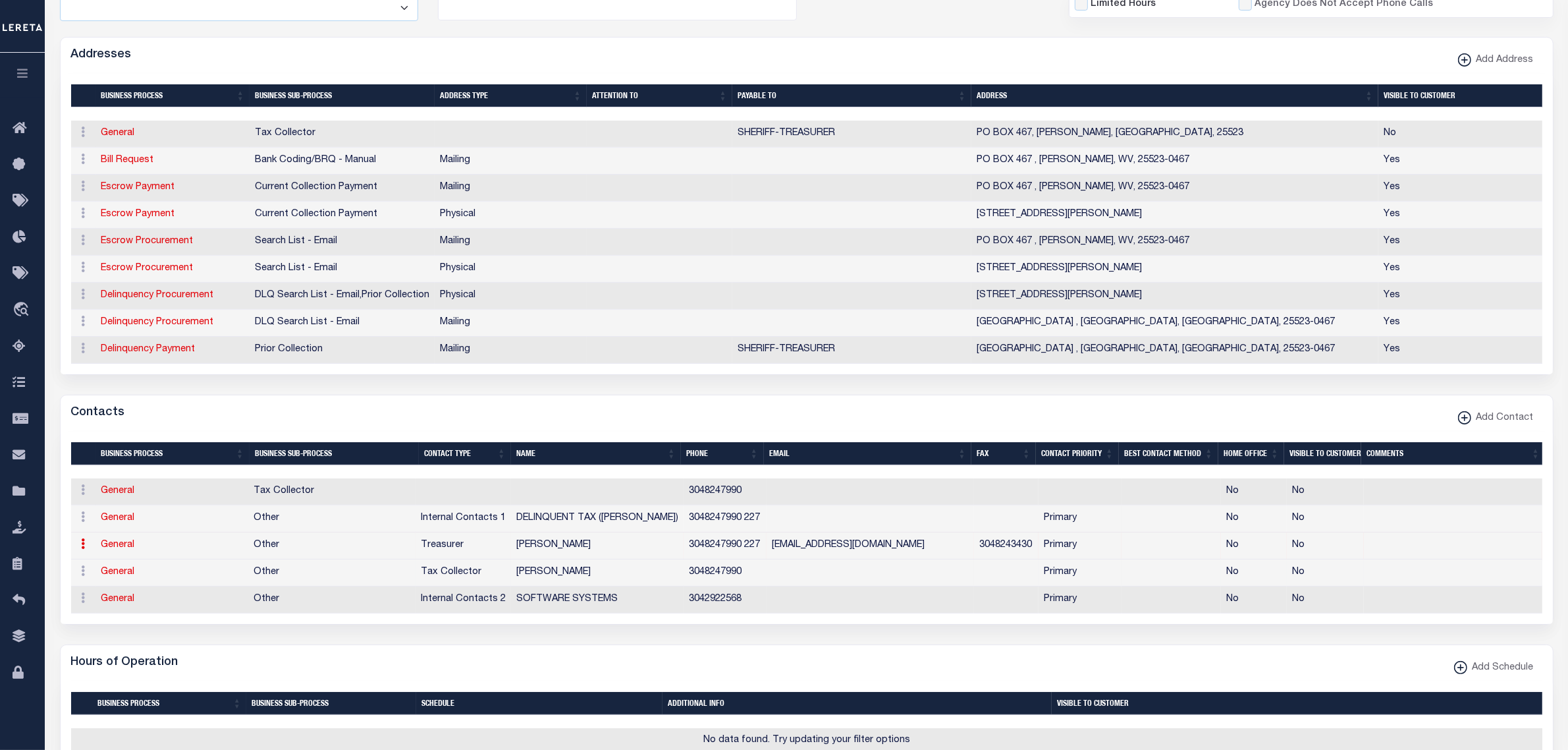
select select
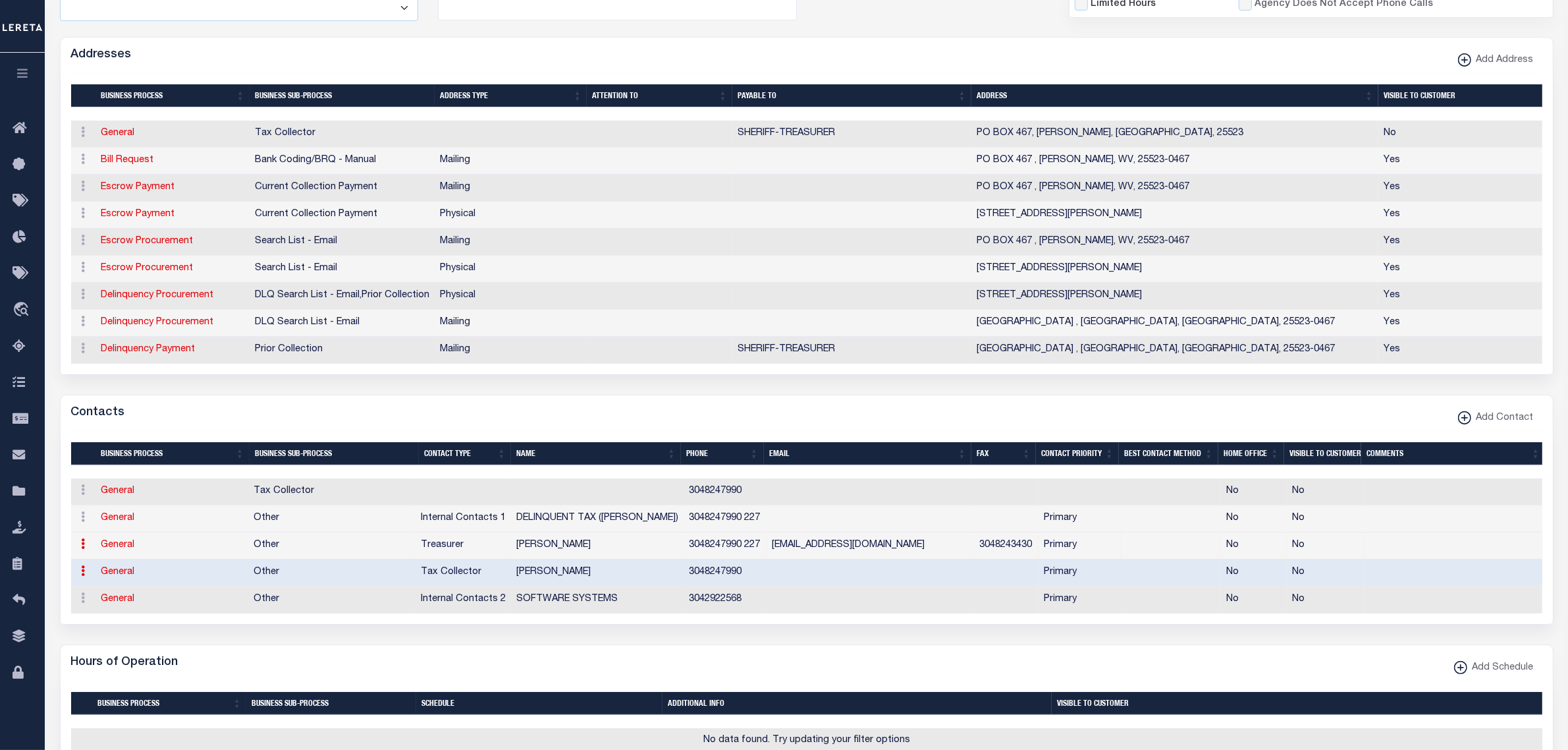
select select "2"
select select "1"
type input "GENA"
type input "BOWMAN"
type input "3048247990"
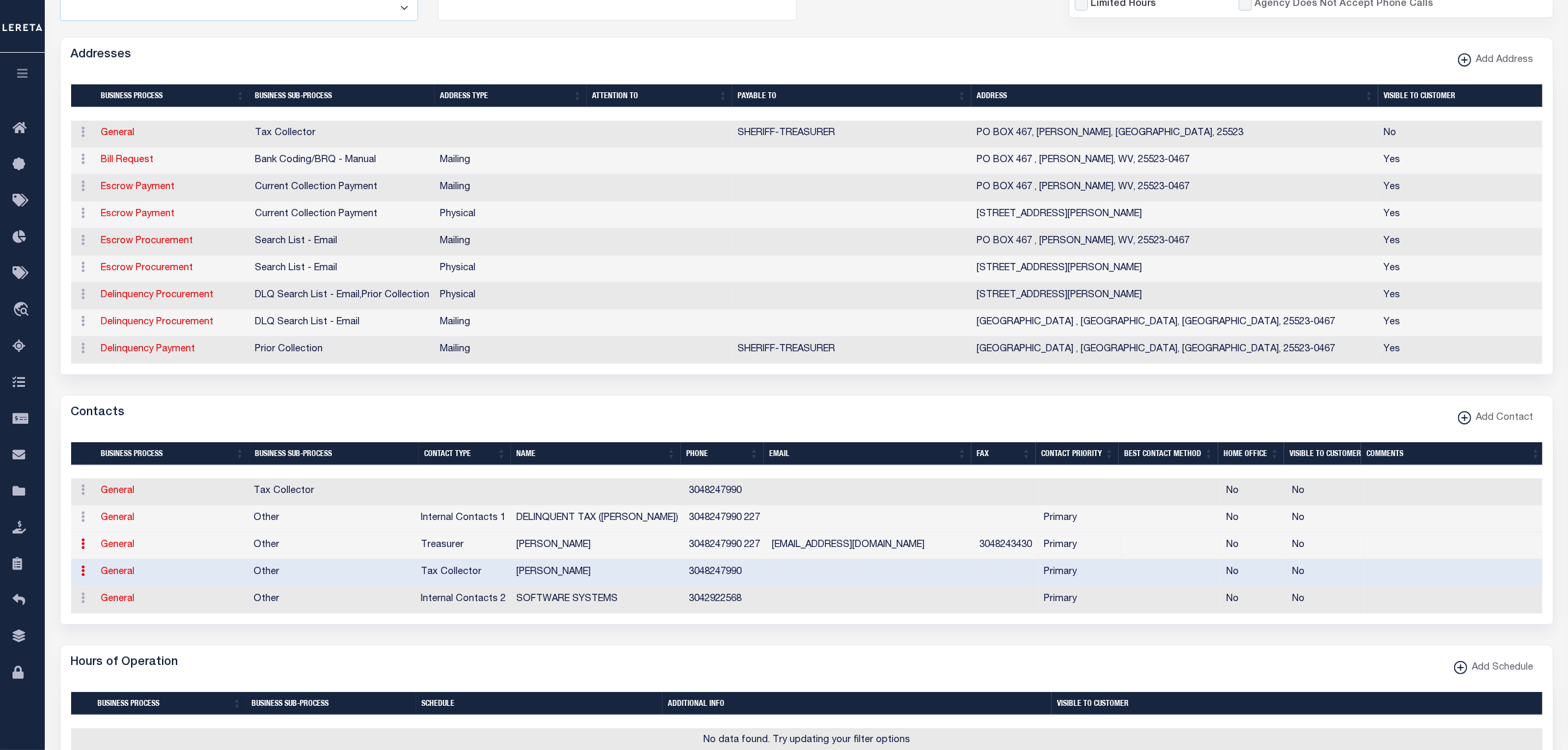
select select "6"
select select "39"
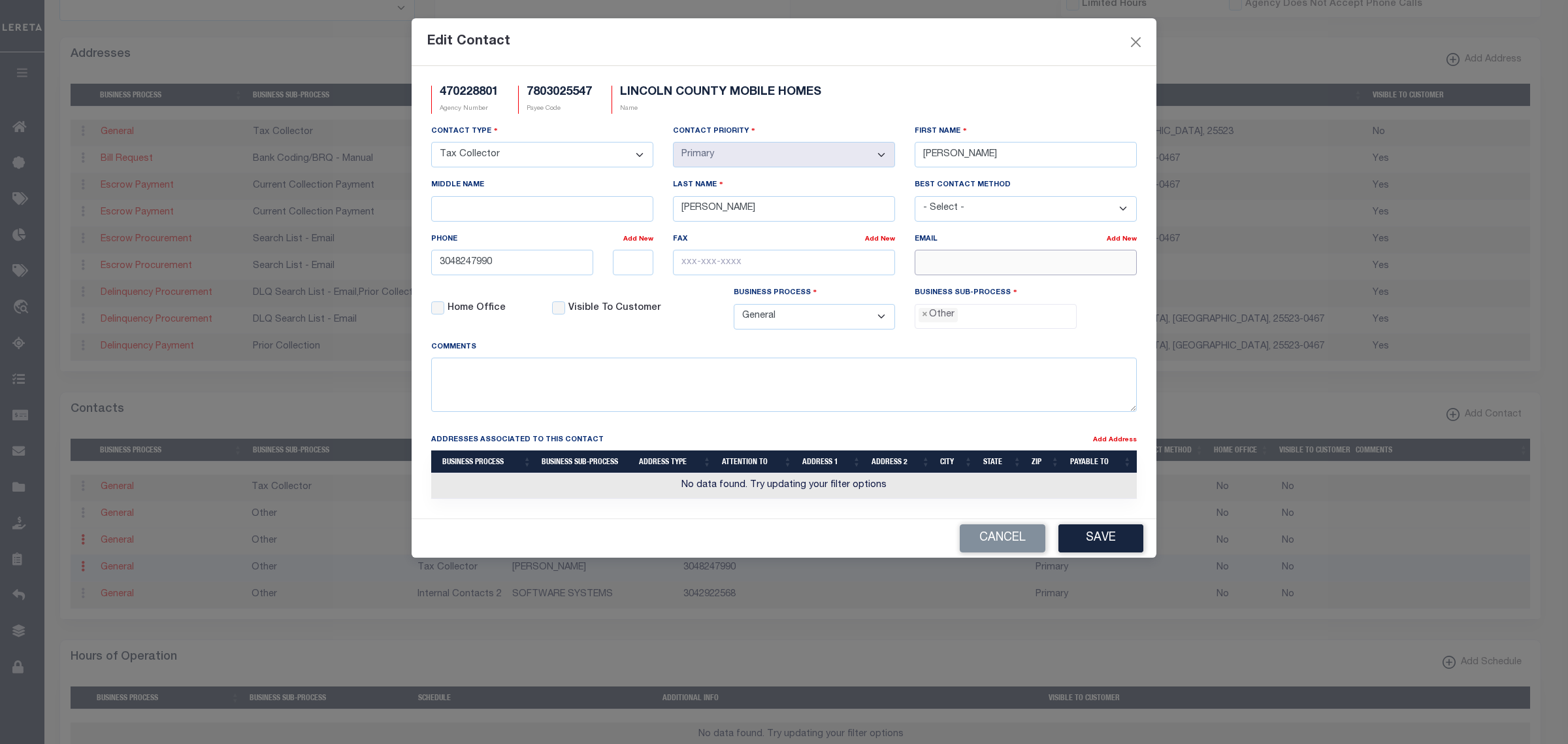
click at [948, 261] on input "email" at bounding box center [1026, 262] width 222 height 25
paste input "GENABOWMAN@LINCOLNCOUNTYWV.ORG"
type input "GENABOWMAN@LINCOLNCOUNTYWV.ORG"
click at [558, 270] on input "3048247990" at bounding box center [512, 262] width 162 height 25
type input "304-824-7990"
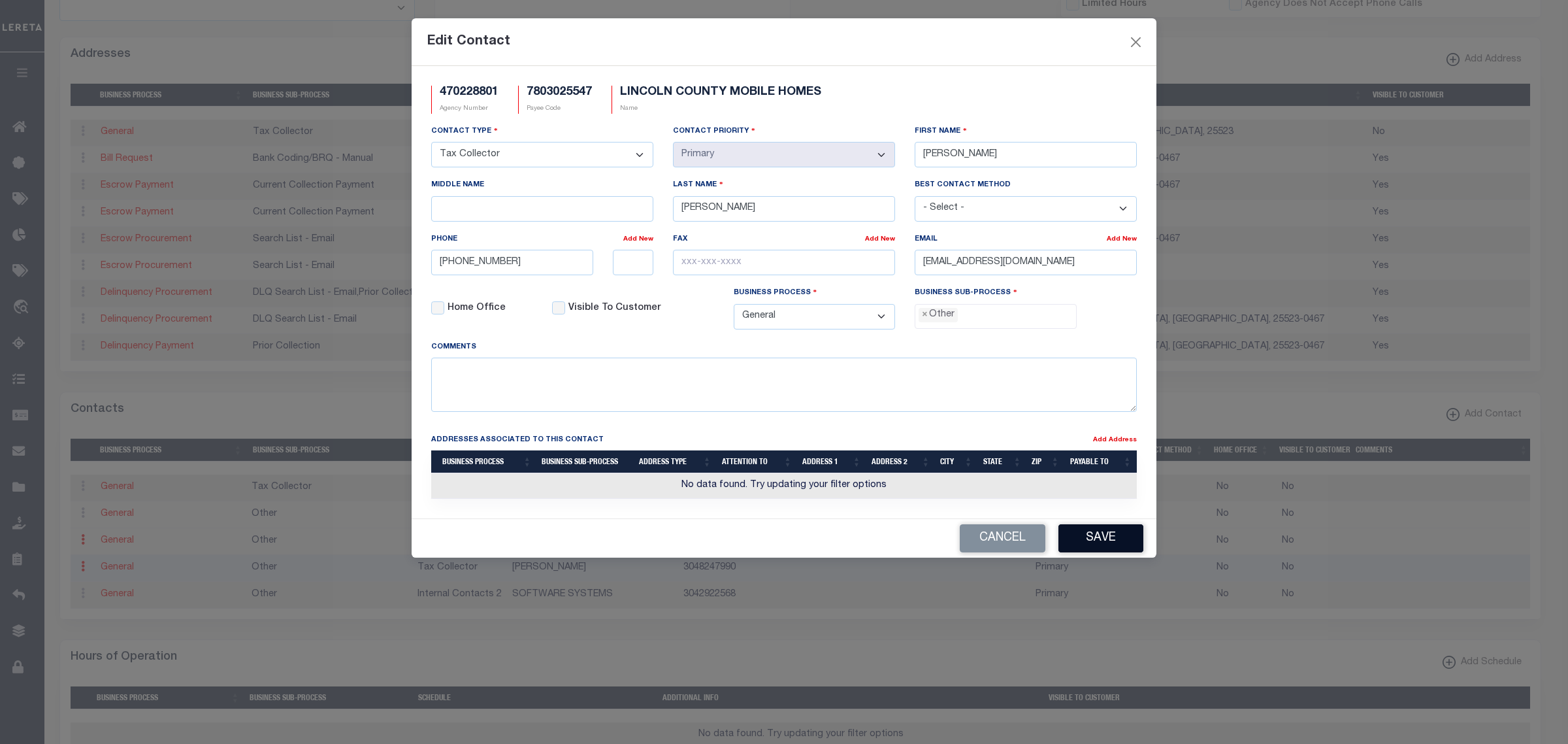
click at [1121, 539] on button "Save" at bounding box center [1101, 538] width 85 height 28
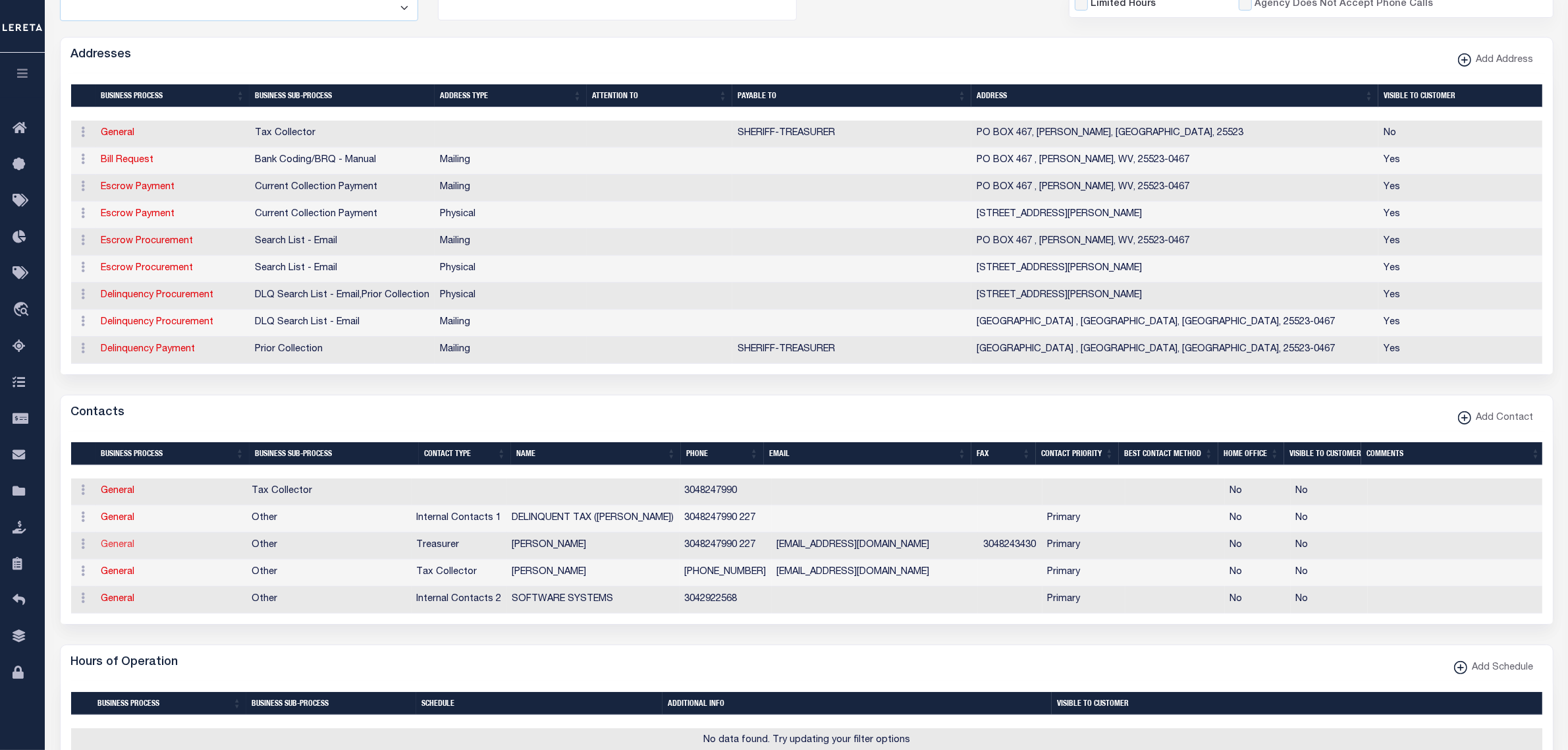
click at [103, 549] on link "General" at bounding box center [118, 545] width 34 height 9
select select
checkbox input "false"
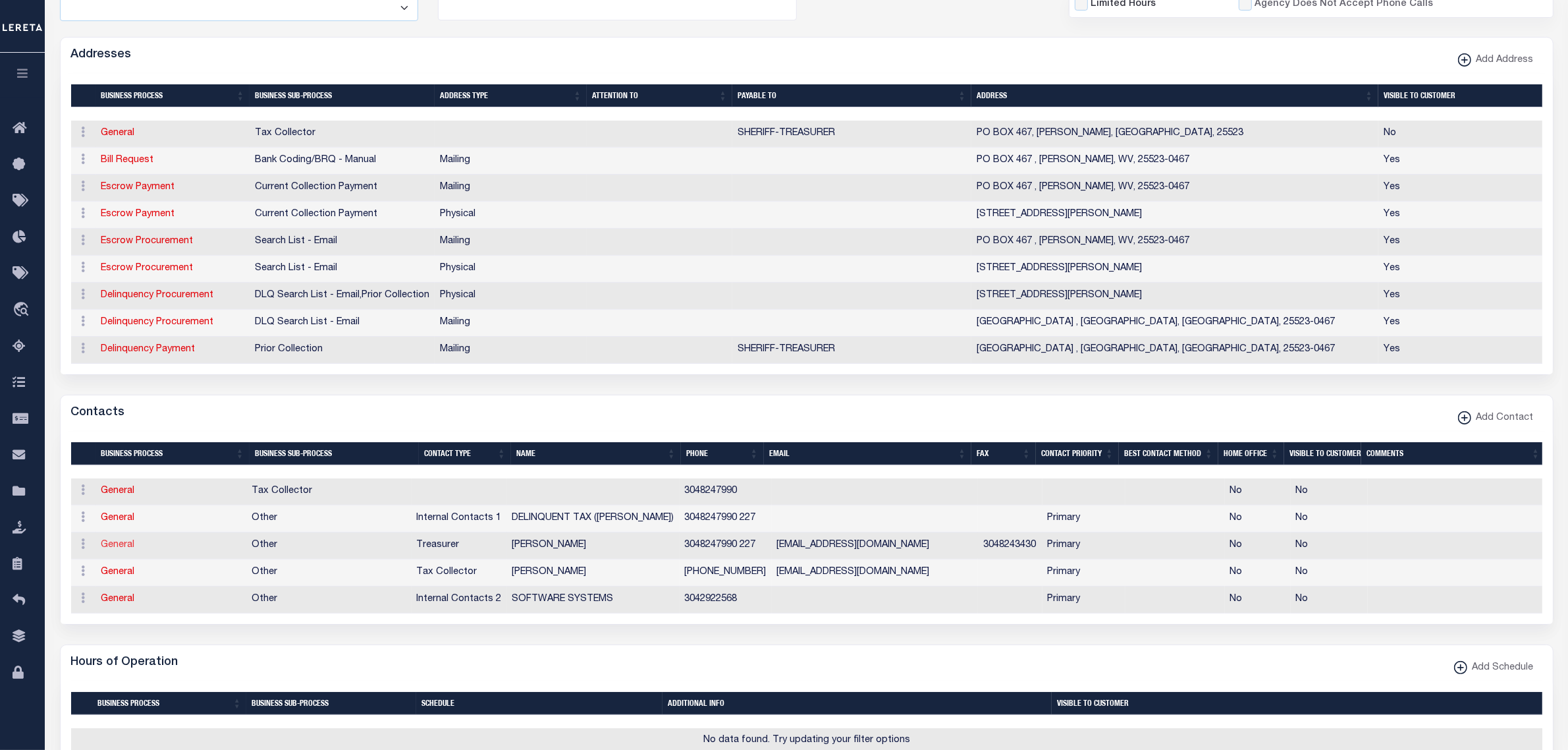
select select
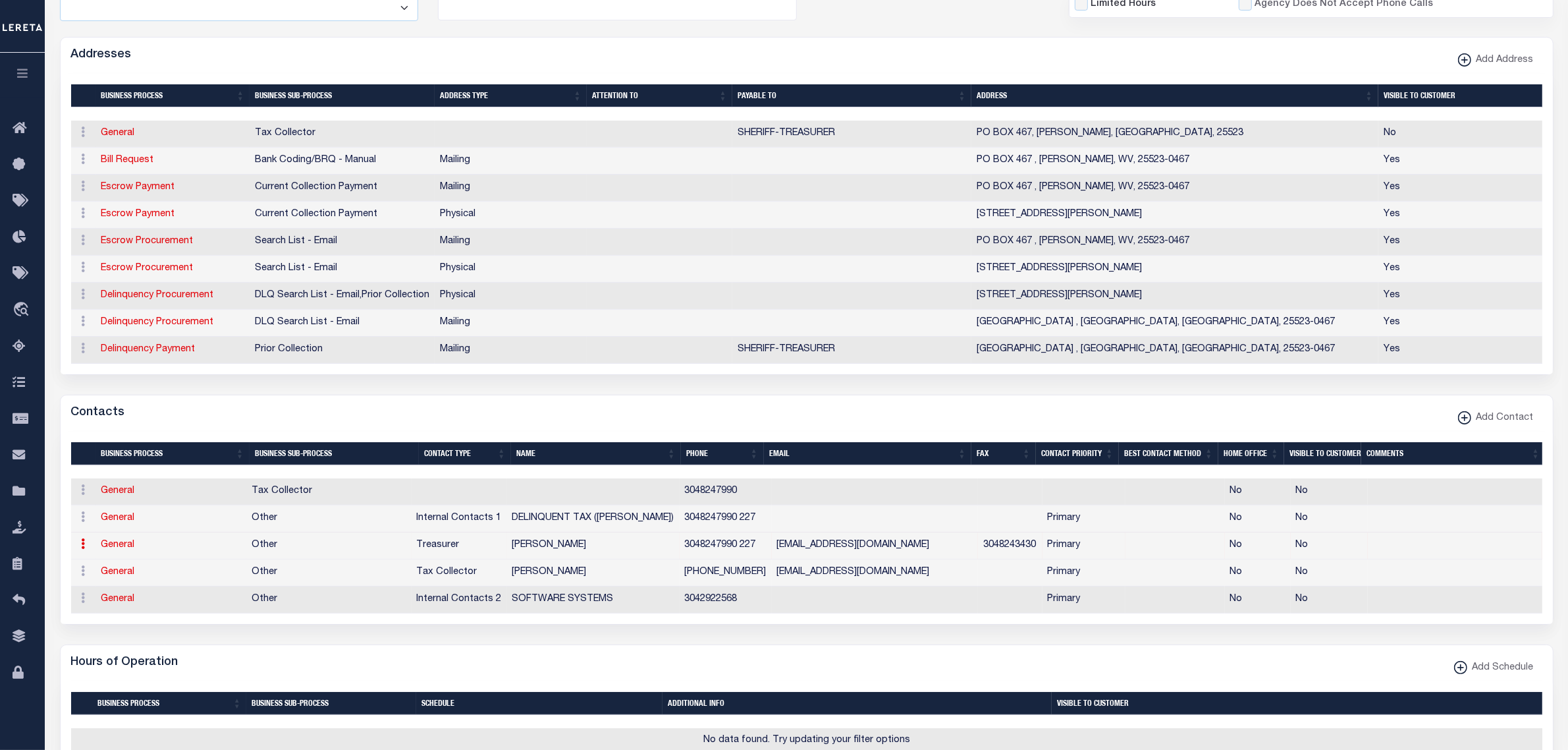
select select "3"
select select "1"
type input "GARY"
type input "LINVILLE"
type input "3048247990"
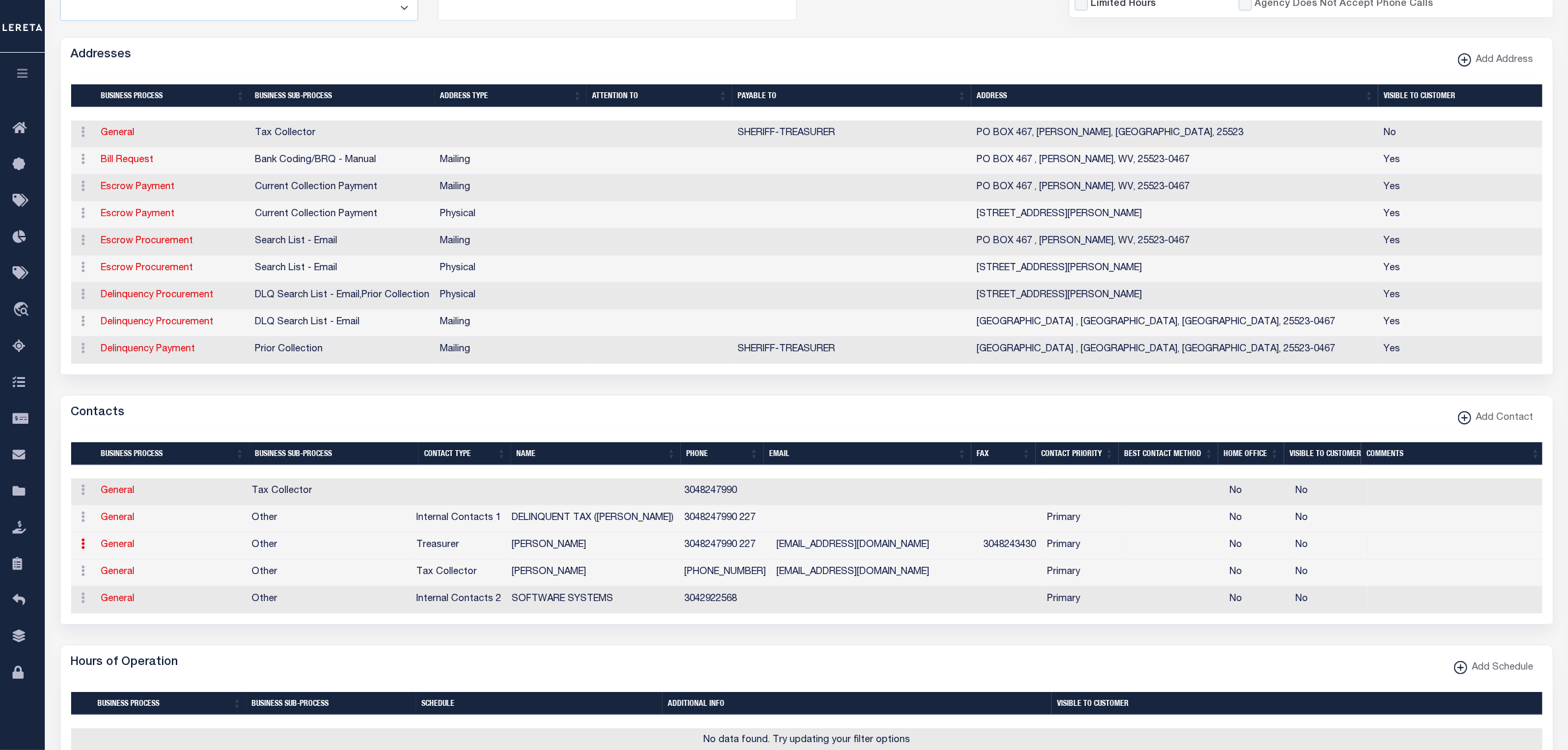
type input "227"
type input "3048243430"
type input "GENABOWMAN@LINCOLNCOUNTYWV.ORG"
select select "6"
select select "39"
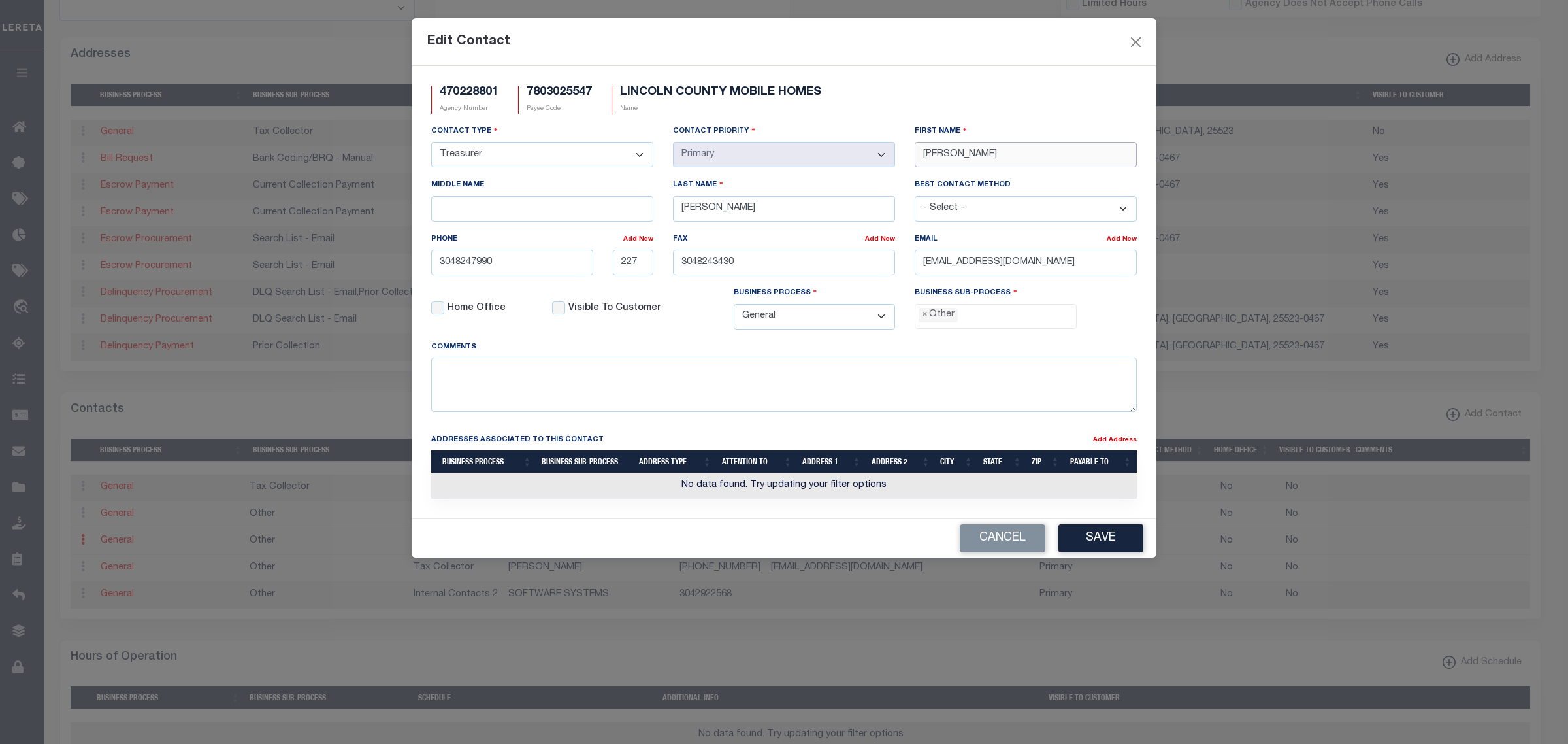
click at [936, 158] on input "GARY" at bounding box center [1026, 154] width 222 height 25
type input "BRIAN"
type input "GRALEY"
type input "304-824-7990"
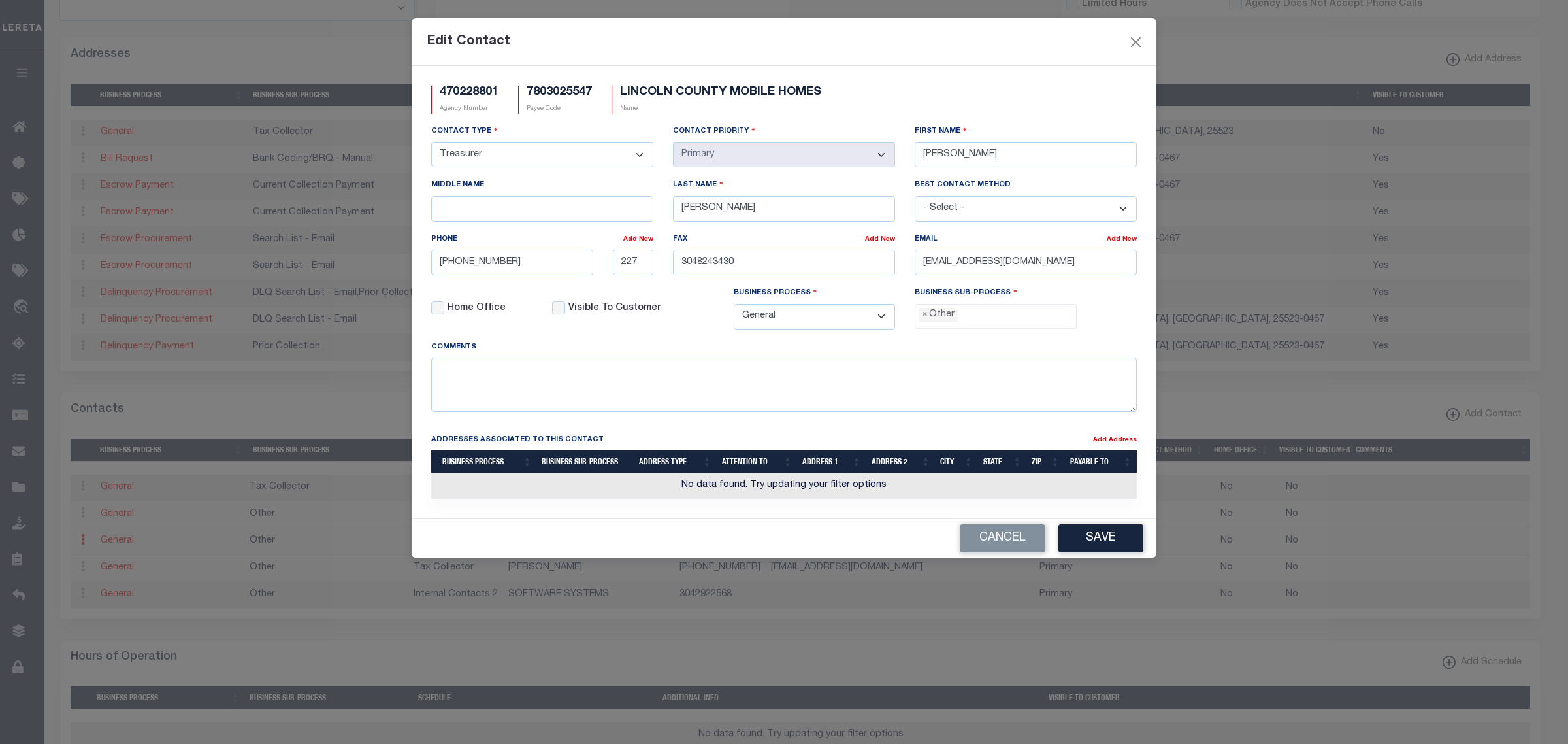
type input "304-824-3430"
drag, startPoint x: 923, startPoint y: 268, endPoint x: 1246, endPoint y: 270, distance: 323.0
click at [1246, 270] on div "Edit Contact 470228801 Agency Number 7803025547 Payee Code LINCOLN COUNTY MOBIL…" at bounding box center [784, 372] width 1568 height 744
paste input "BRIANGRALEY"
type input "BRIANGRALEY@LINCOLNCOUNTYWV.ORG"
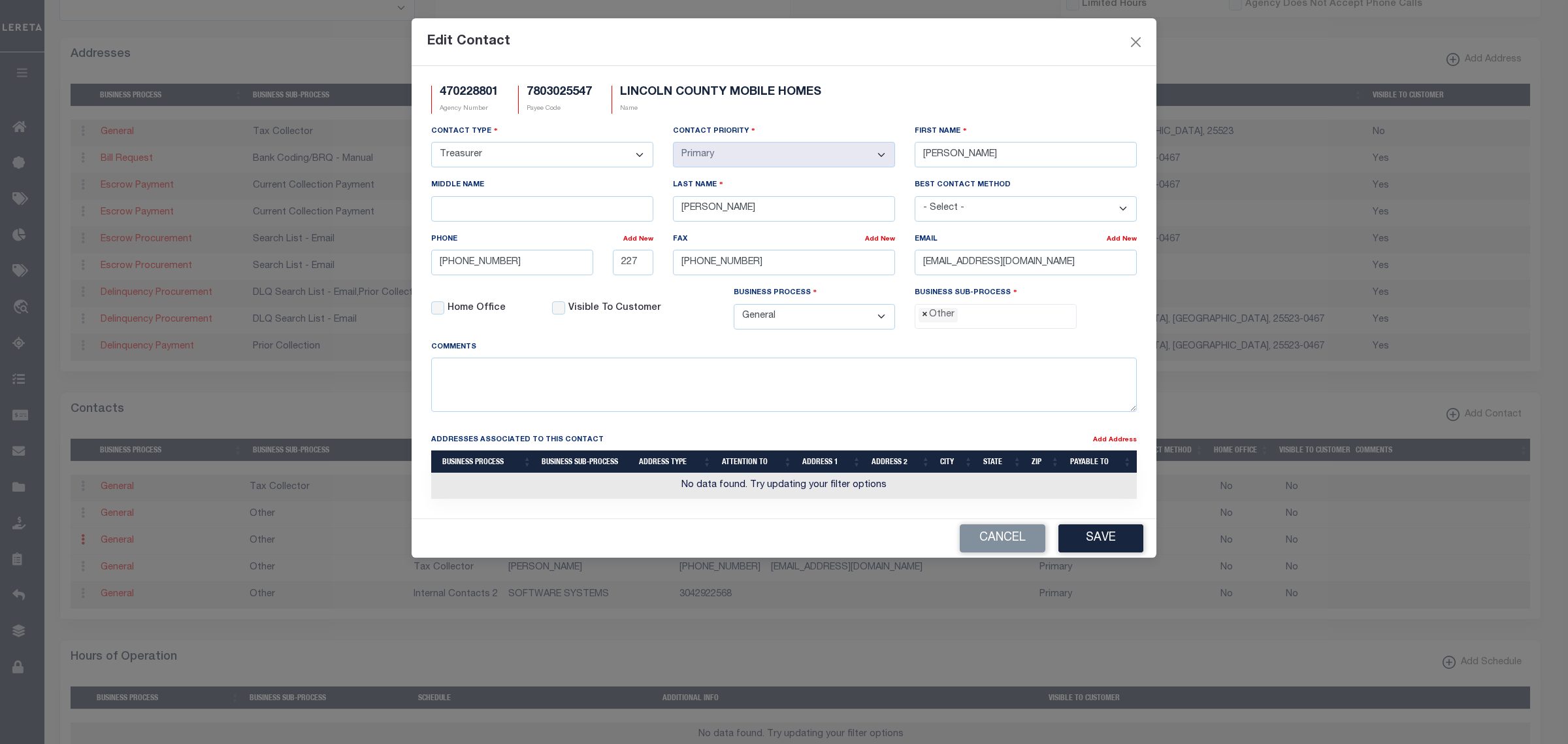
click at [925, 319] on span "×" at bounding box center [925, 315] width 6 height 15
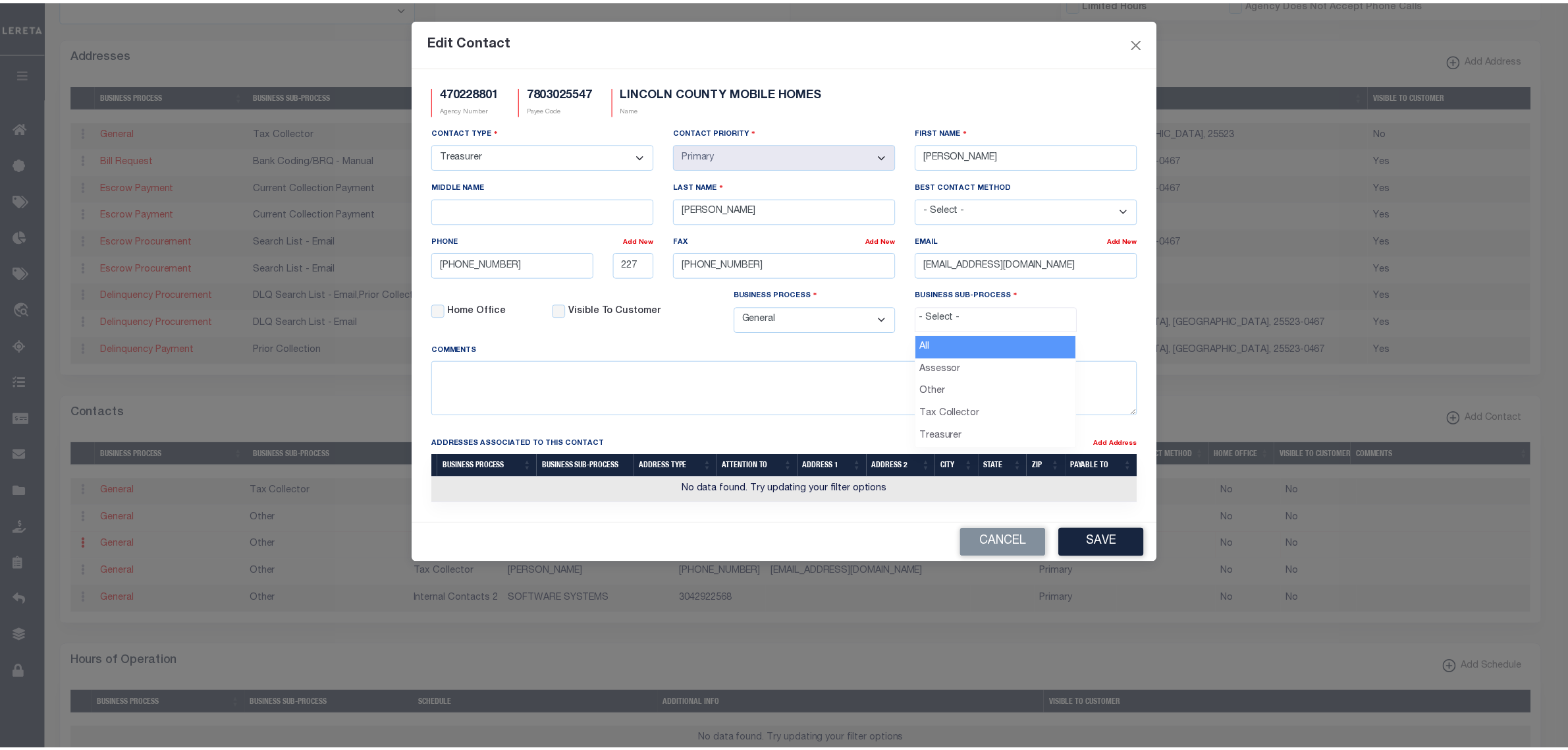
scroll to position [23, 0]
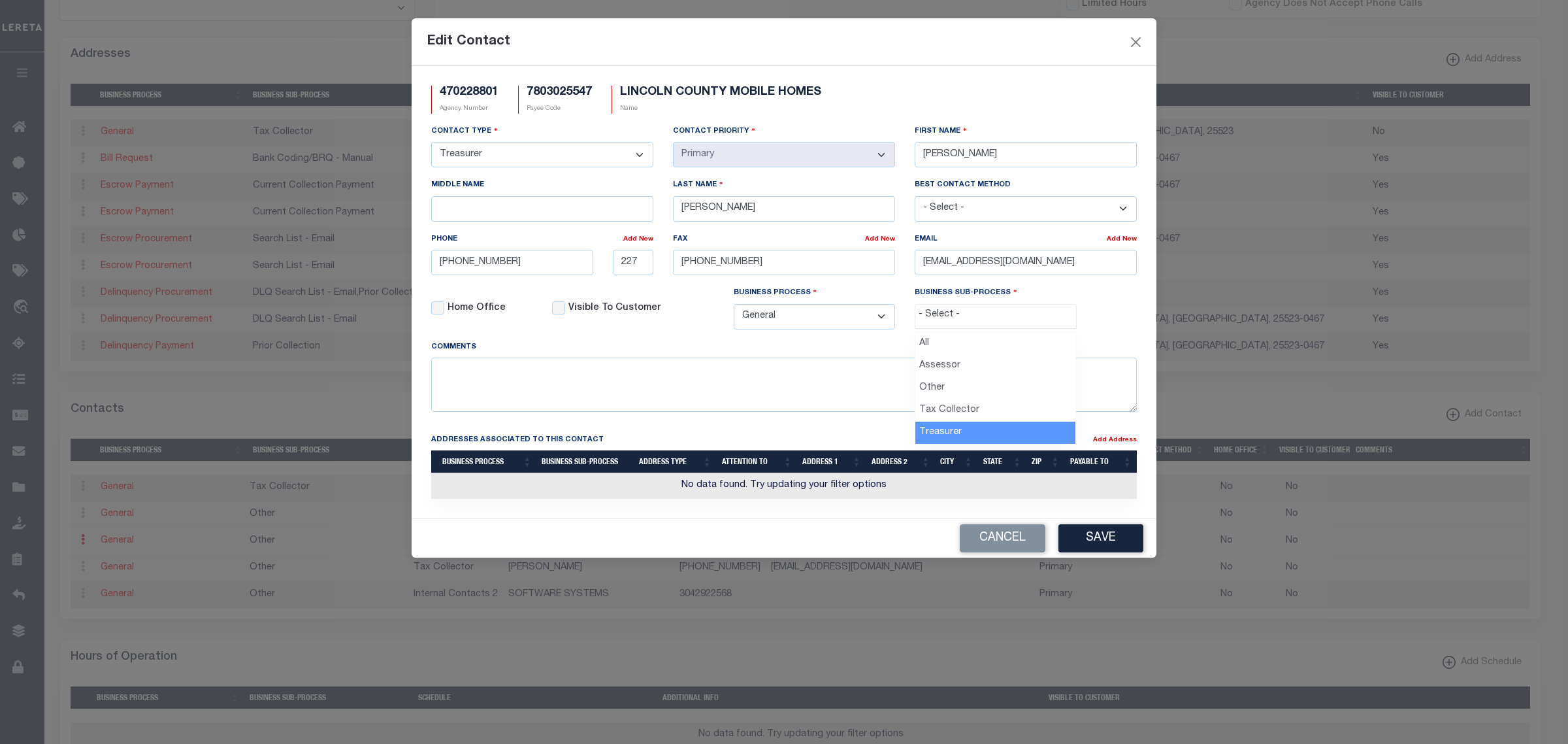
select select "32"
click at [1082, 558] on div "Cancel Save" at bounding box center [784, 538] width 745 height 38
click at [1080, 551] on button "Save" at bounding box center [1101, 538] width 85 height 28
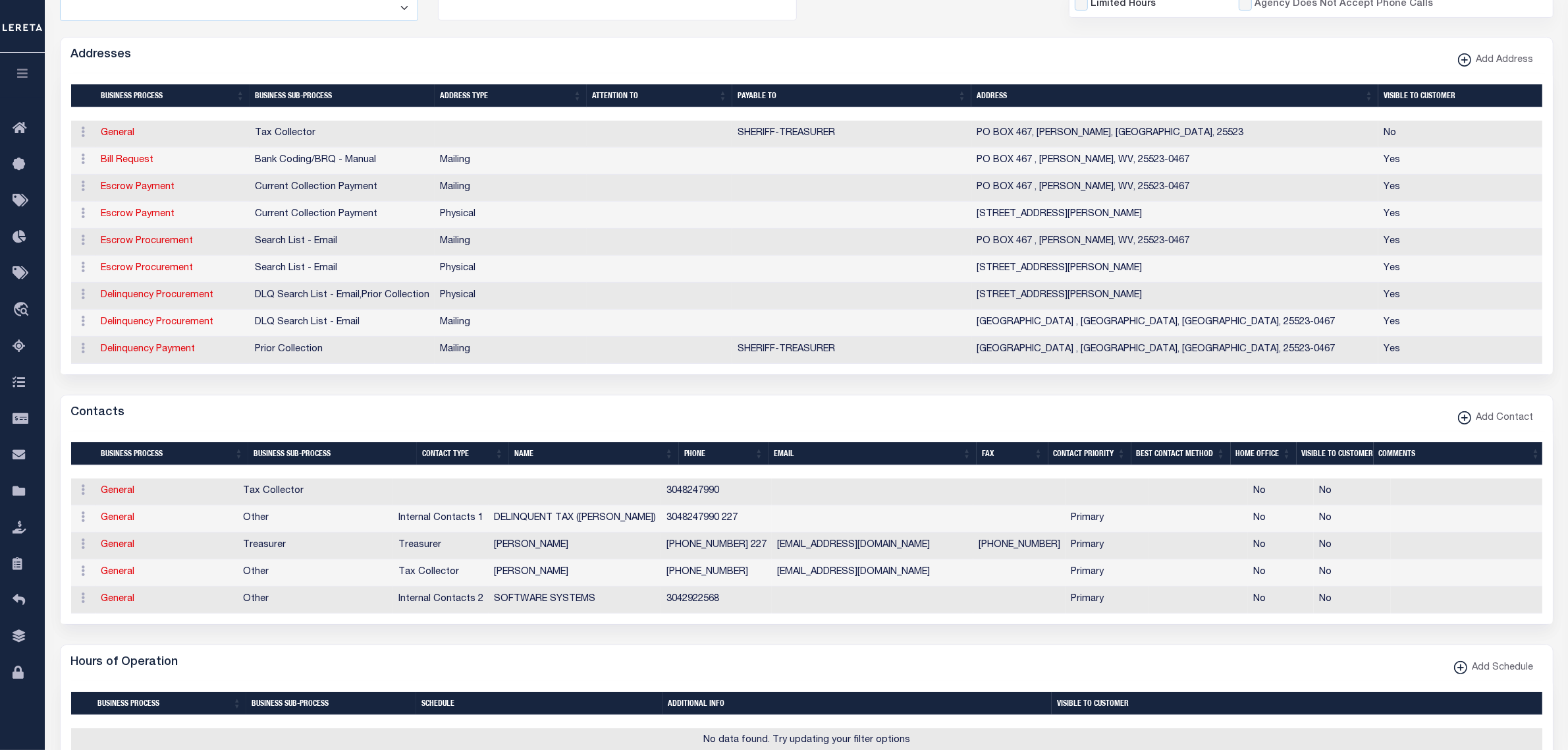
scroll to position [247, 0]
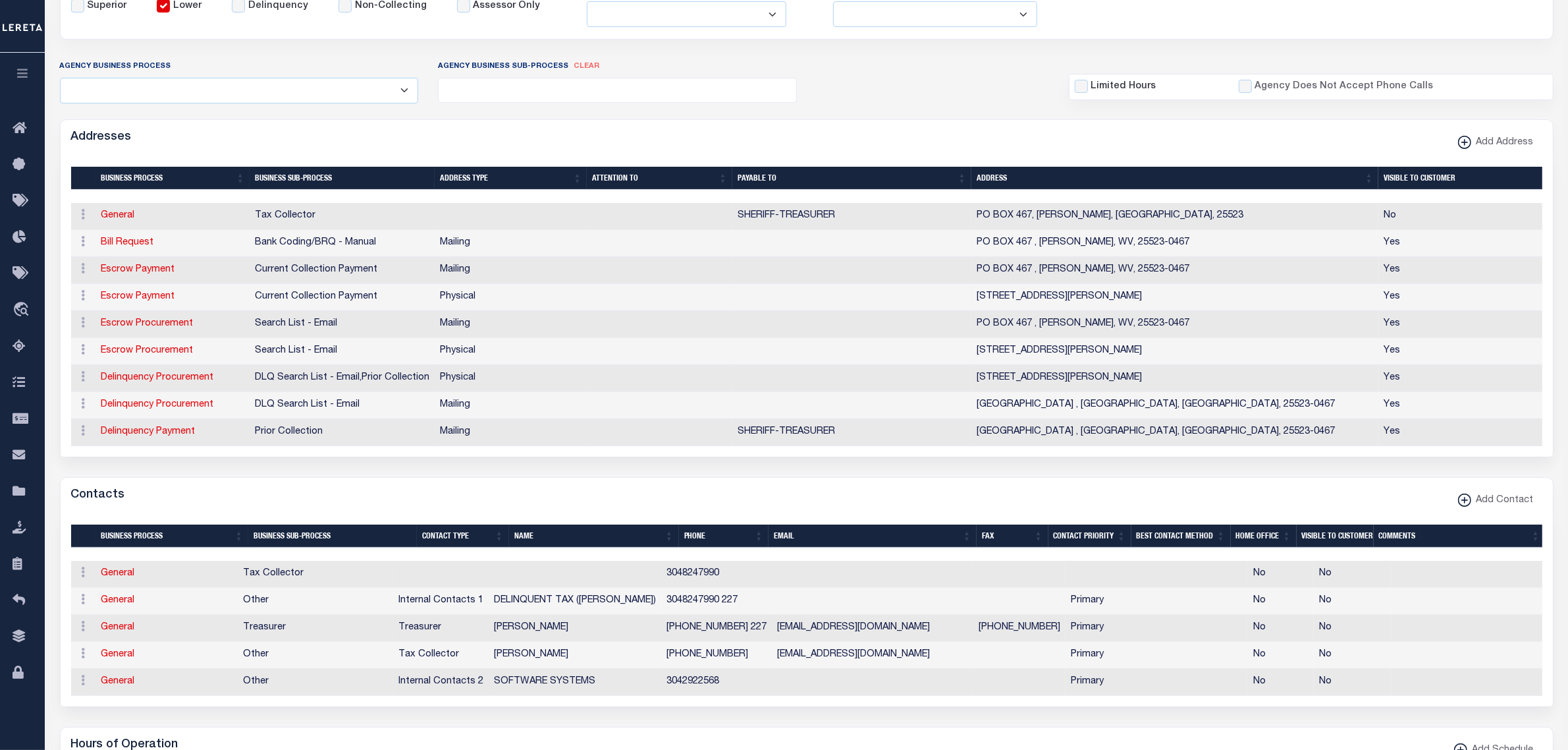
click at [608, 135] on div "Addresses Add Address" at bounding box center [806, 137] width 1492 height 36
click at [86, 579] on link at bounding box center [83, 574] width 15 height 11
click at [90, 648] on link "Delete Contact" at bounding box center [127, 636] width 100 height 22
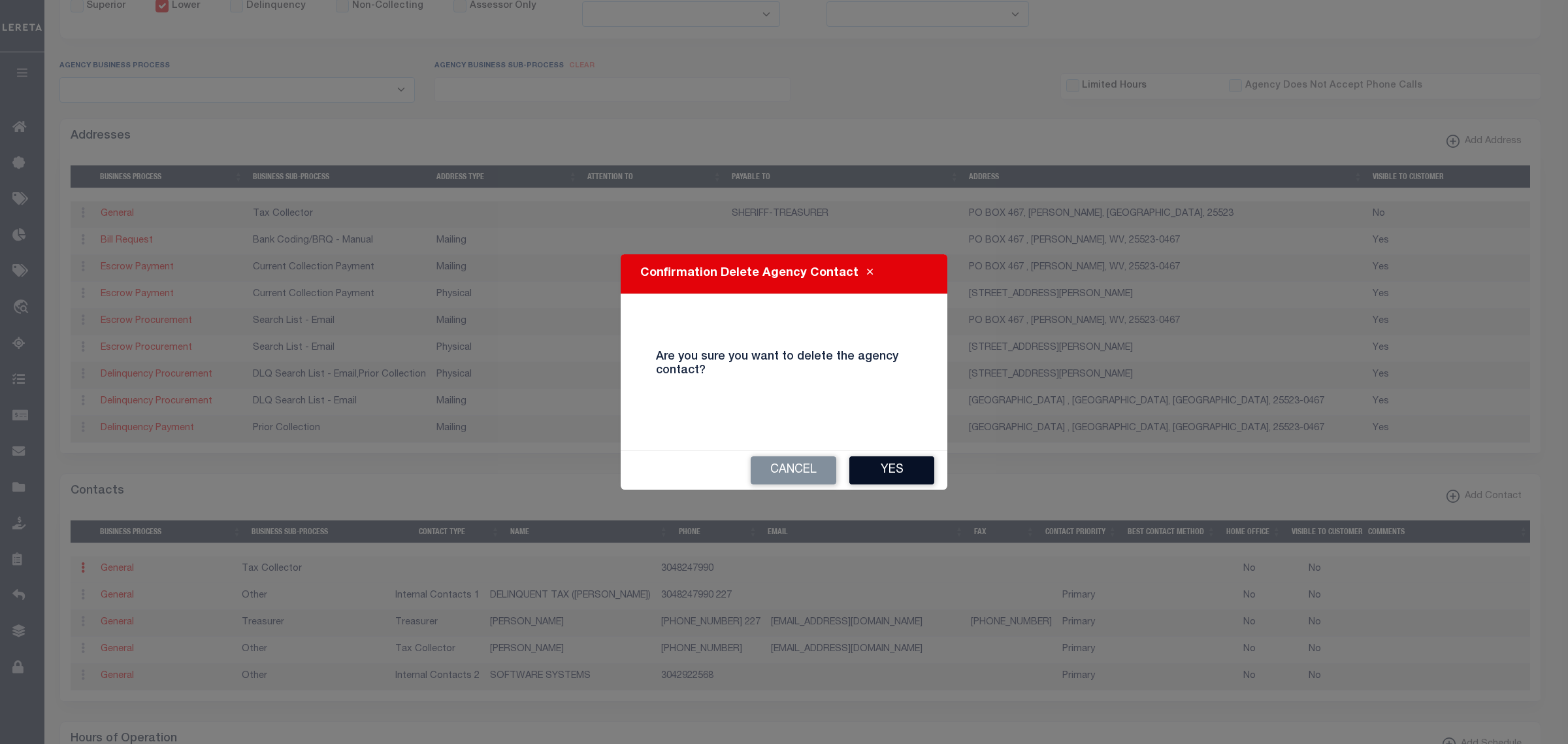
click at [870, 470] on button "Yes" at bounding box center [892, 470] width 85 height 28
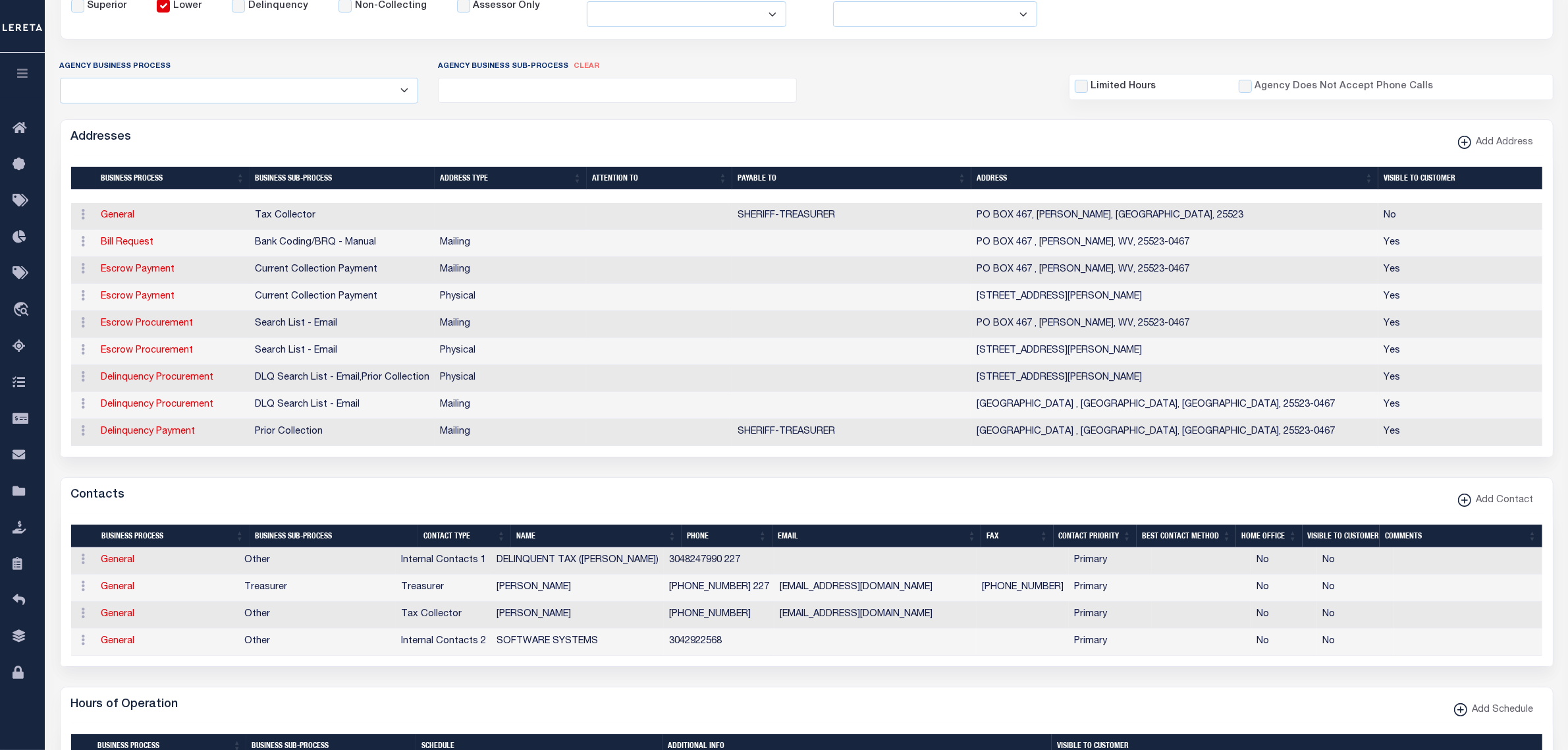
scroll to position [83, 0]
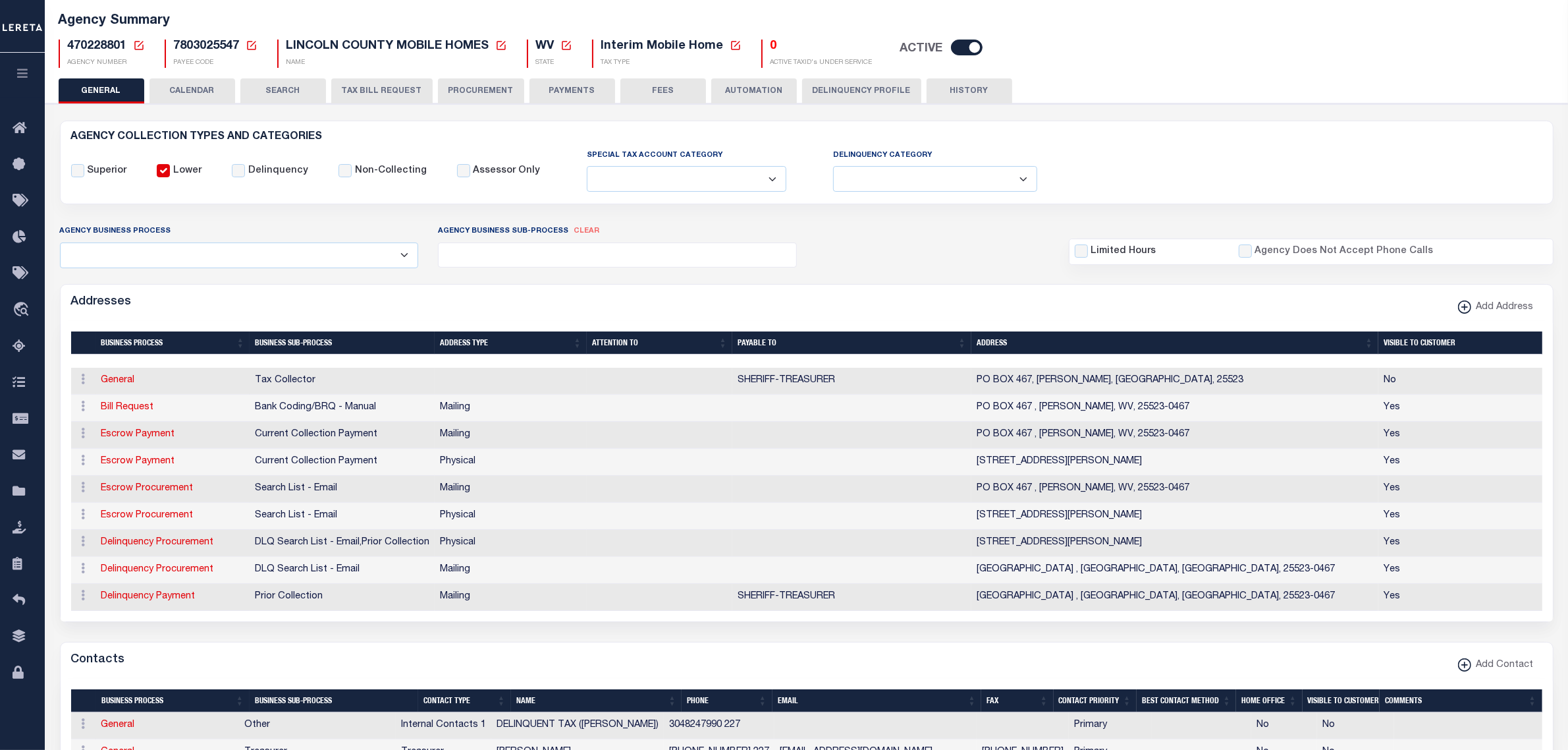
click at [575, 87] on button "PAYMENTS" at bounding box center [572, 91] width 86 height 25
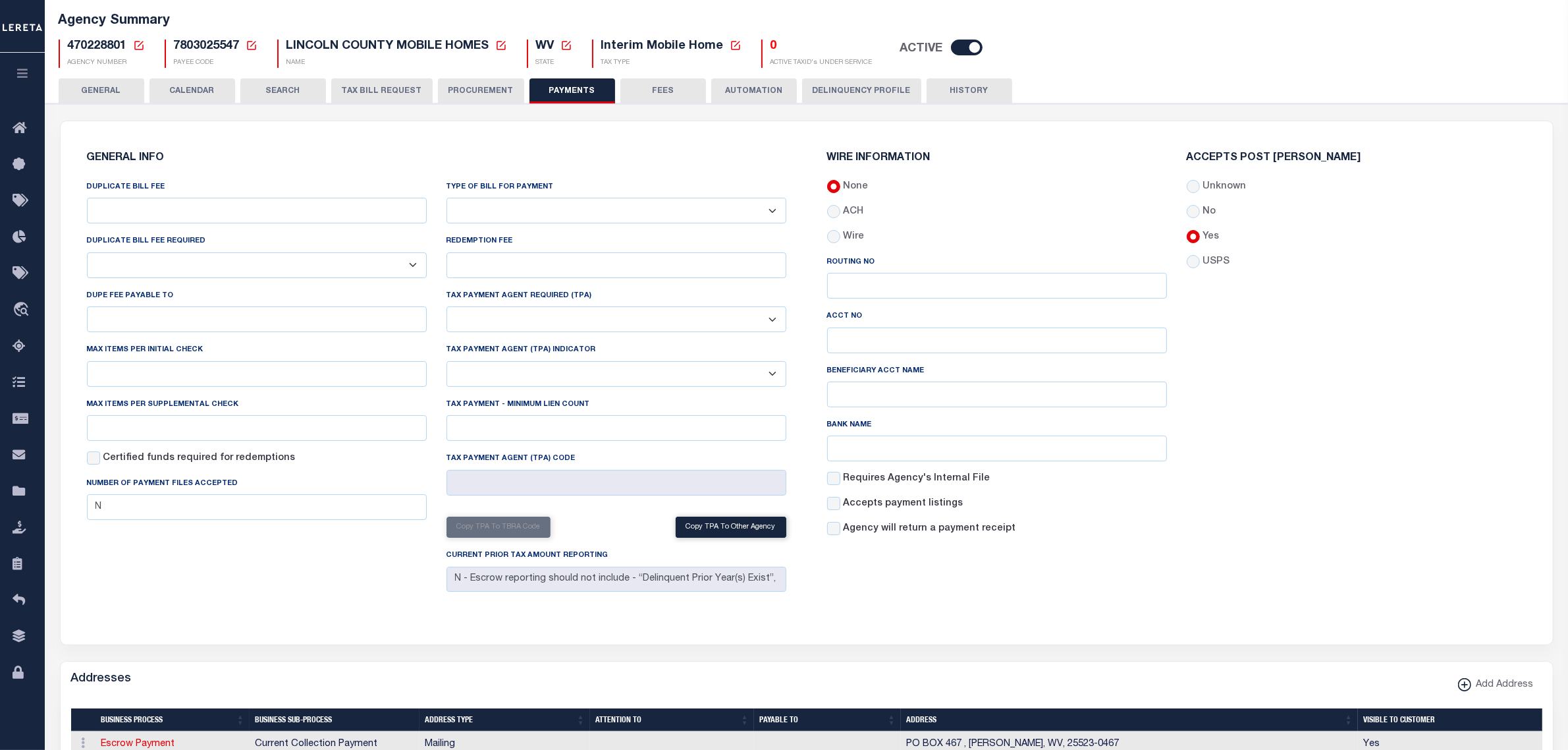
click at [523, 209] on select "Bar-Coded Tax Statement Print Tax Bills from Web. No DBF Required. Memo Bill Or…" at bounding box center [616, 210] width 340 height 25
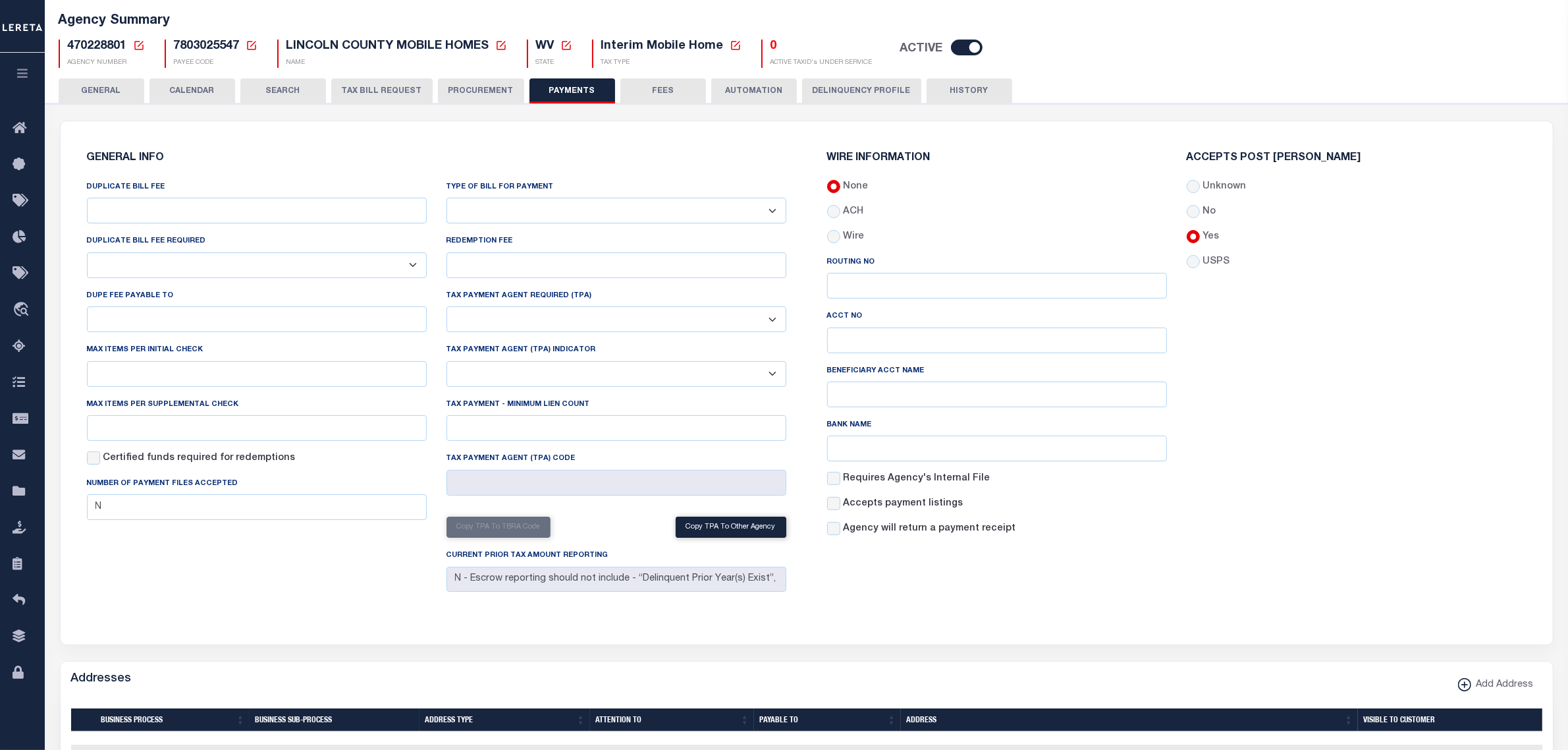
select select "35"
click at [446, 199] on select "Bar-Coded Tax Statement Print Tax Bills from Web. No DBF Required. Memo Bill Or…" at bounding box center [616, 210] width 340 height 25
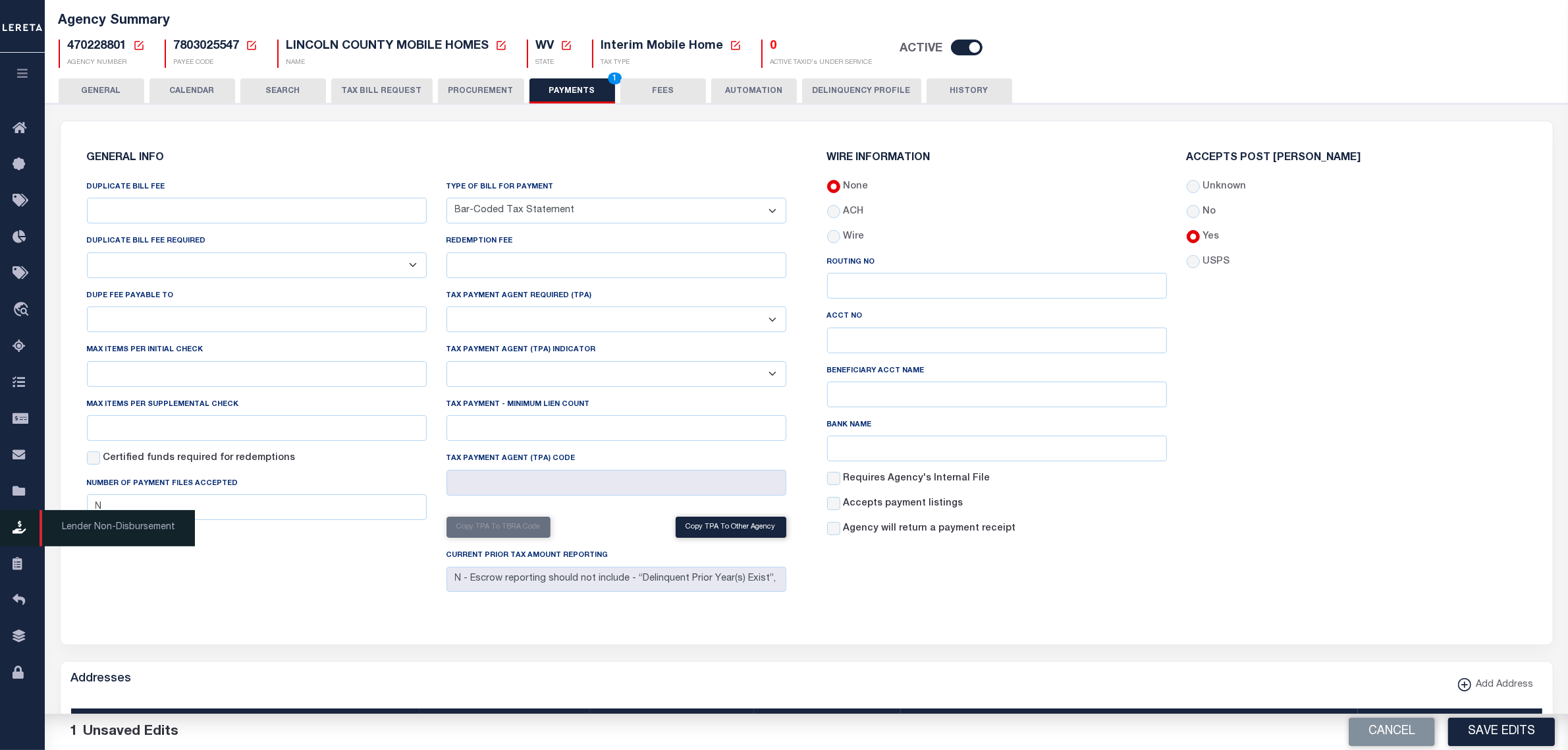
click at [1481, 738] on button "Save Edits" at bounding box center [1502, 731] width 107 height 29
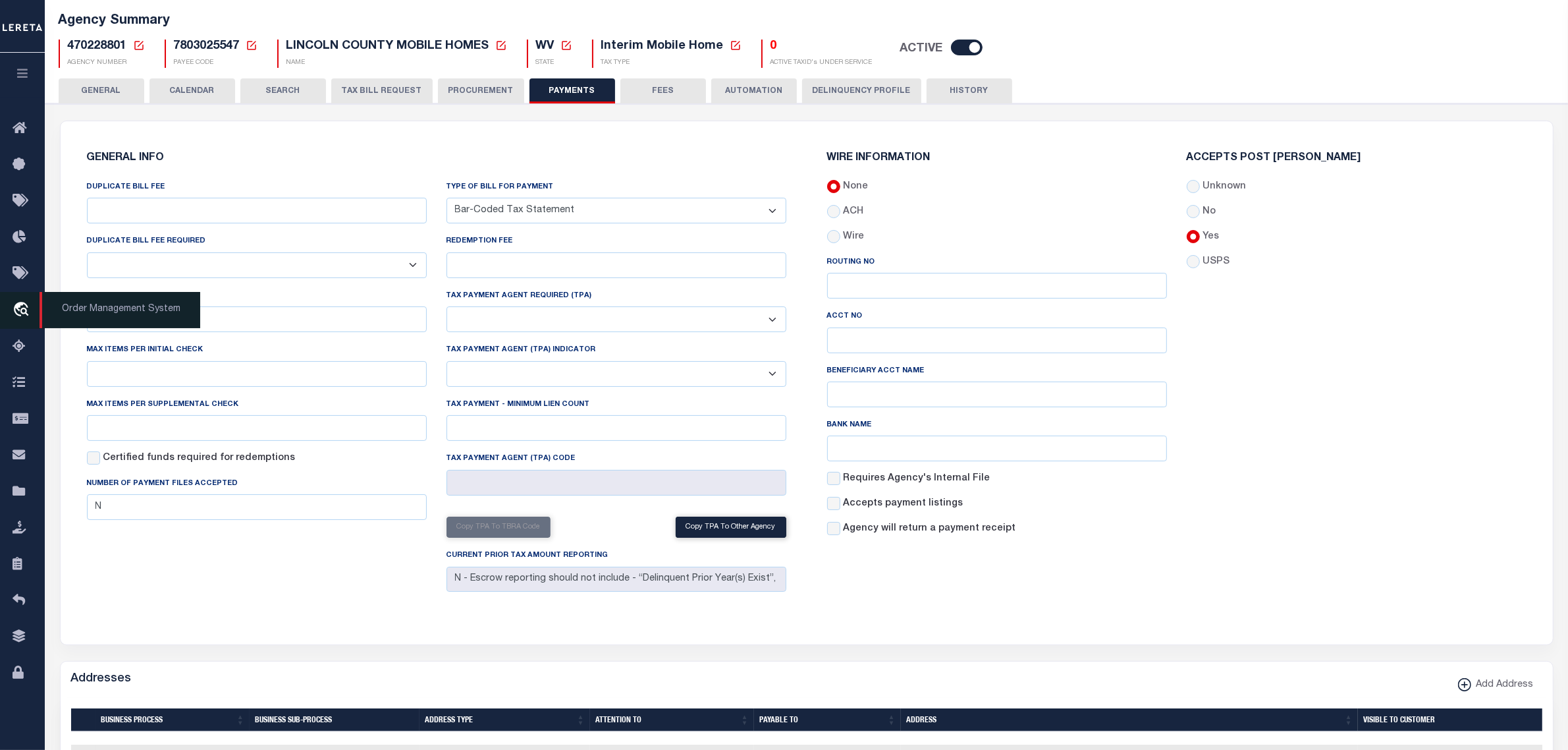
scroll to position [0, 0]
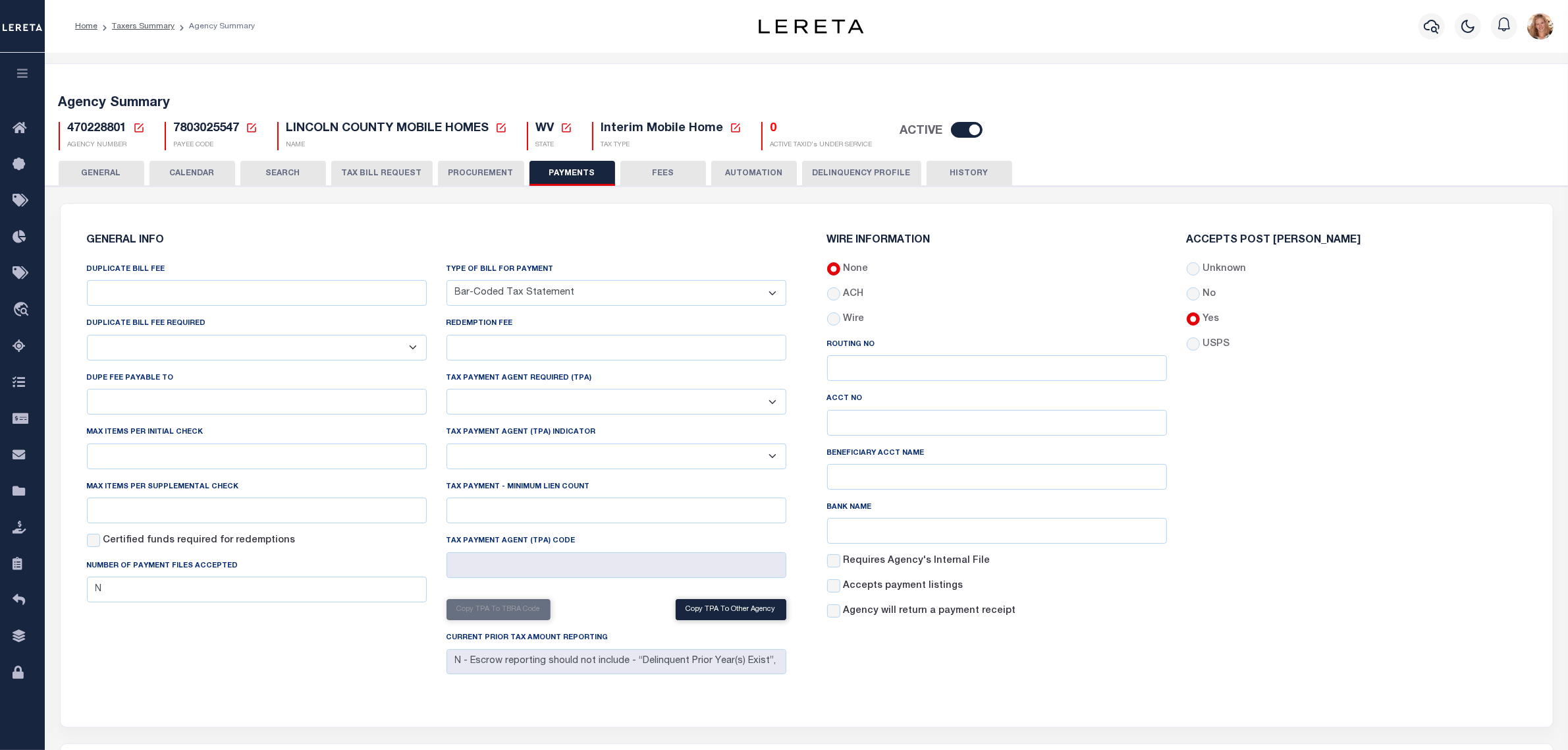
click at [19, 497] on icon at bounding box center [22, 491] width 21 height 16
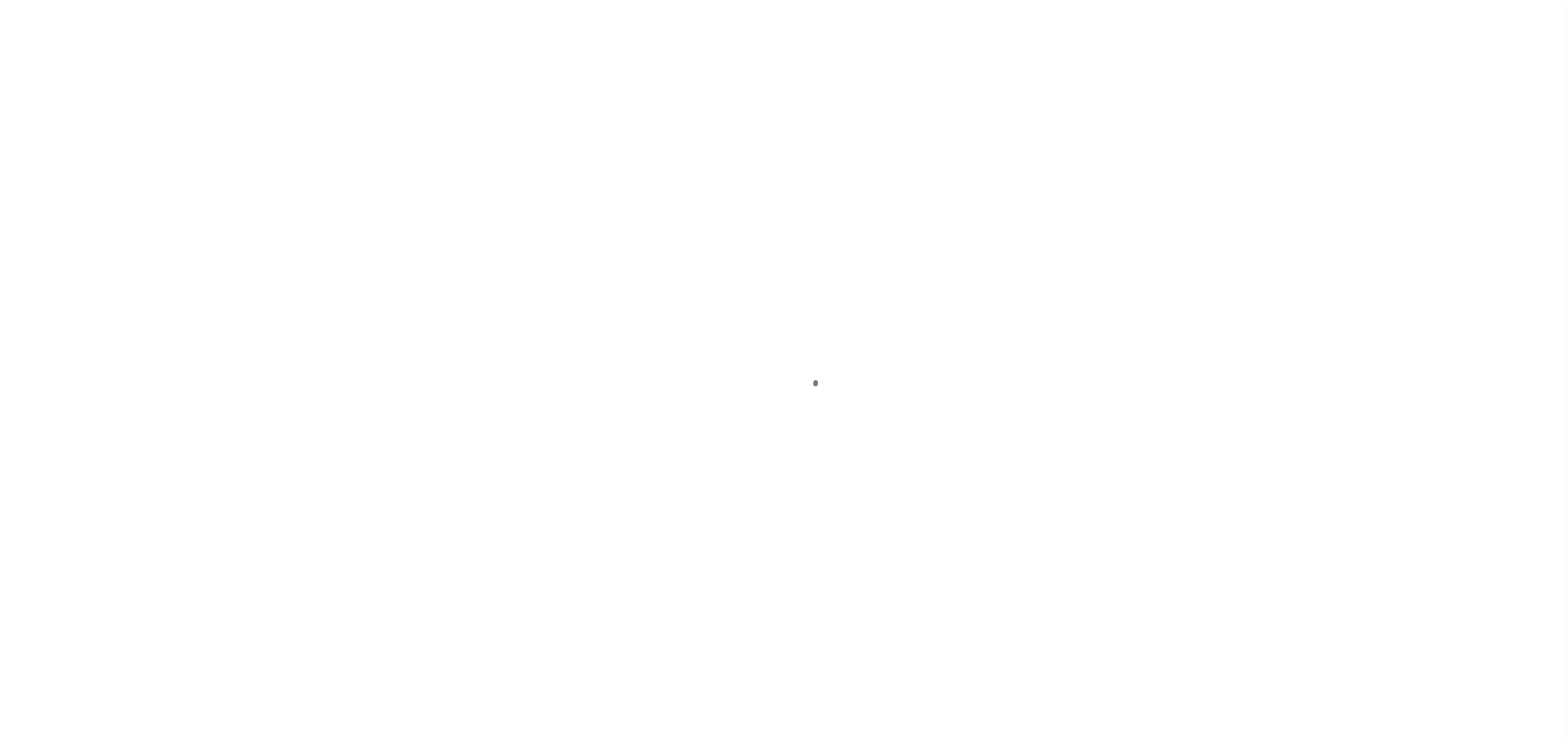
select select
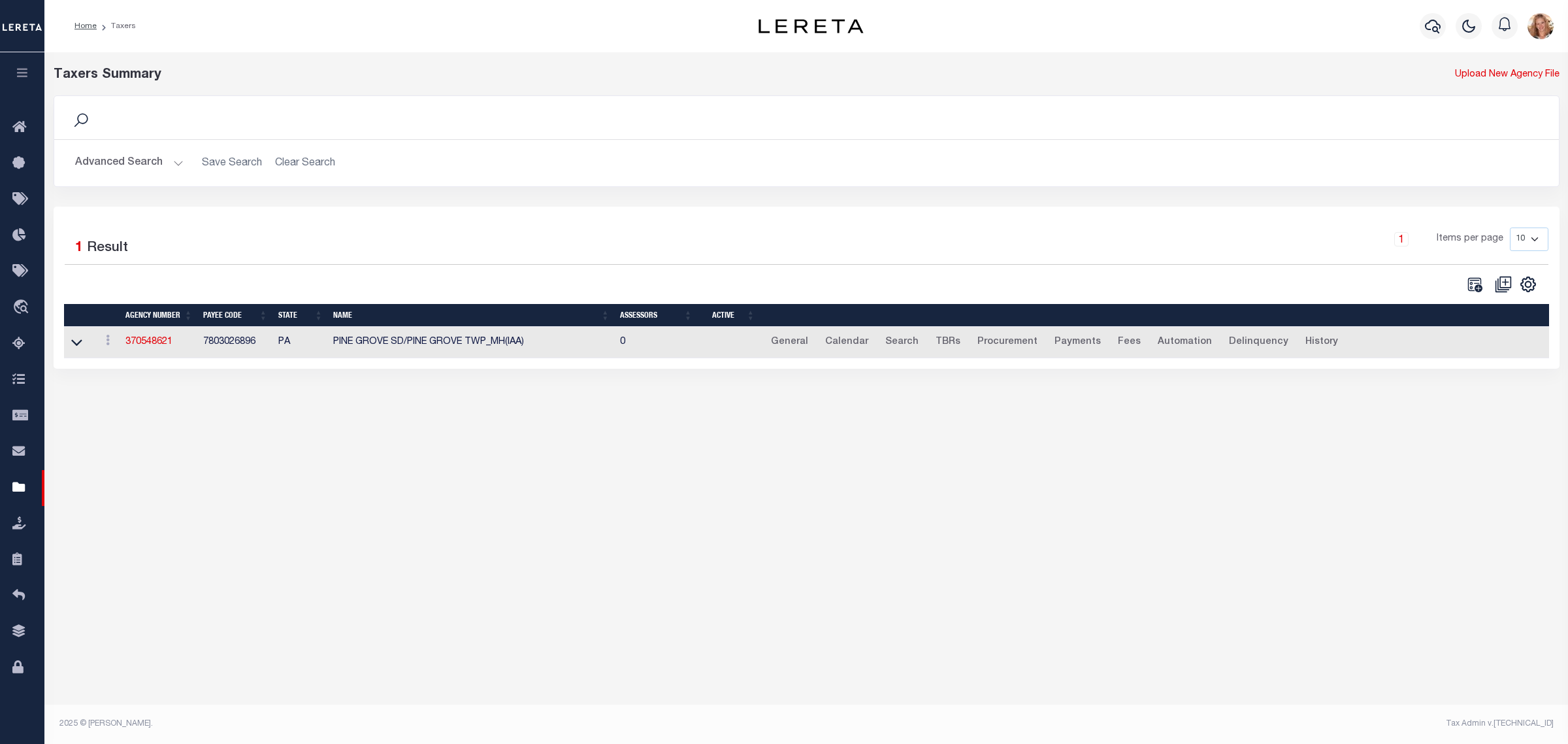
click at [137, 160] on button "Advanced Search" at bounding box center [129, 162] width 109 height 25
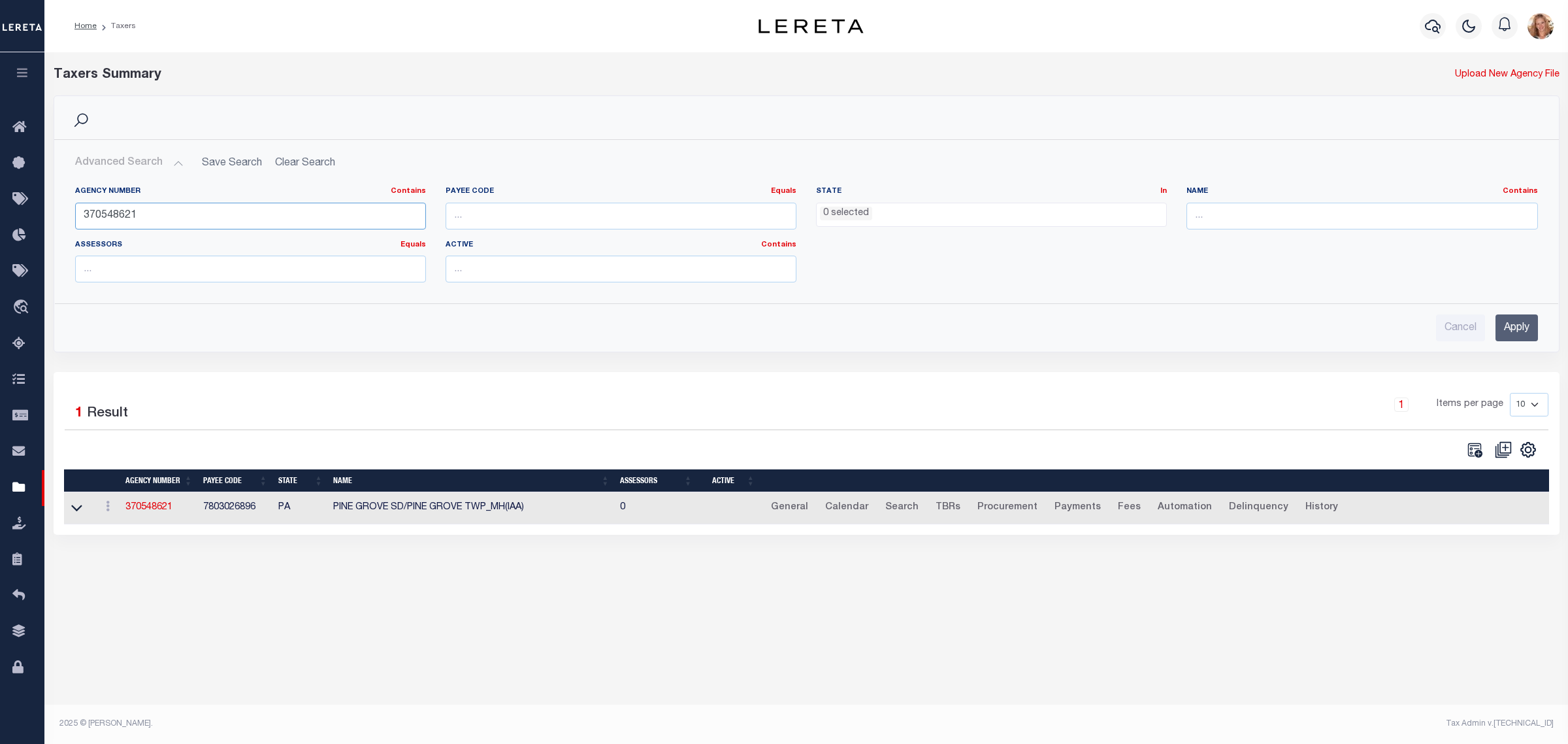
click at [108, 217] on input "370548621" at bounding box center [250, 215] width 351 height 27
click at [903, 217] on ul "0 selected" at bounding box center [991, 211] width 349 height 18
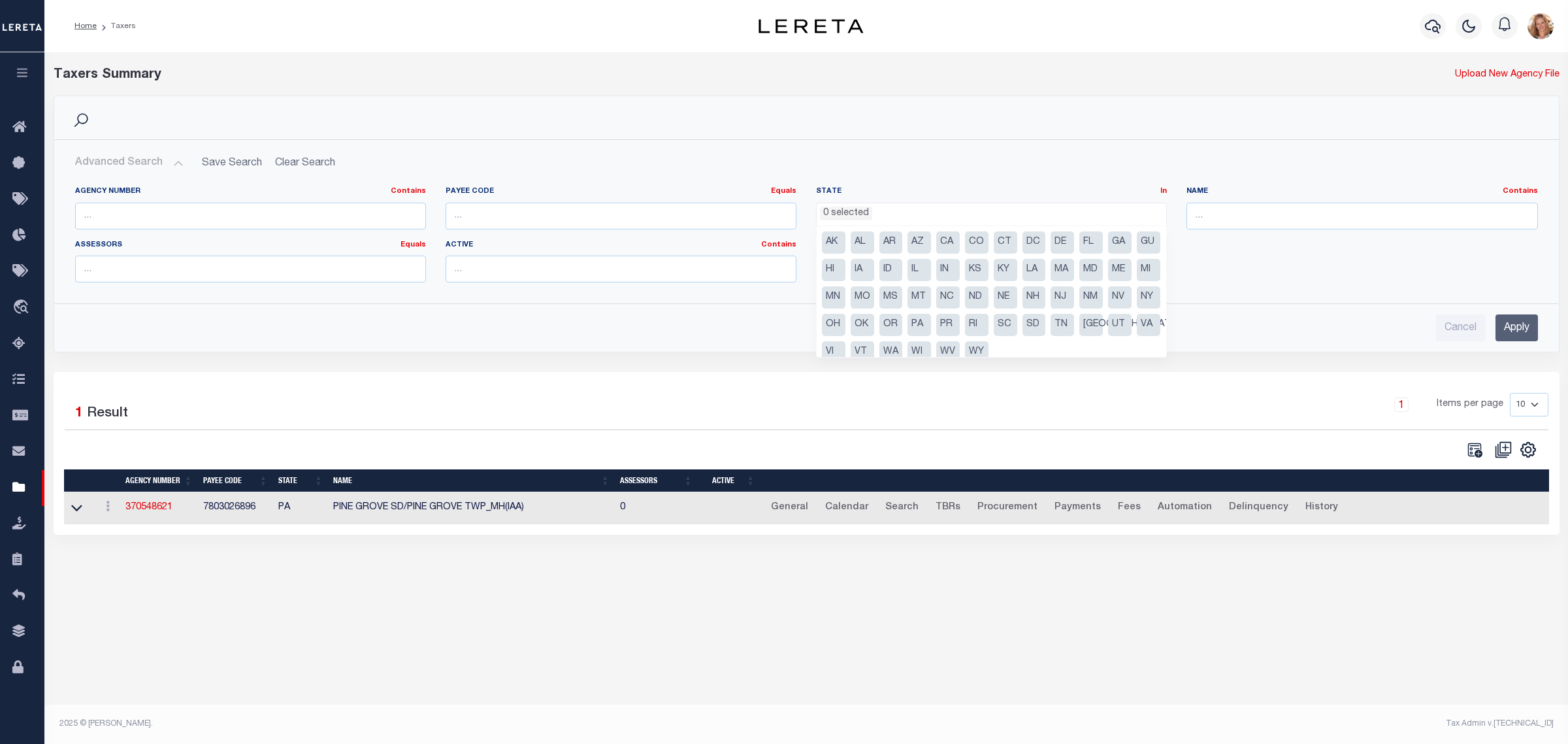
click at [1137, 309] on li "NY" at bounding box center [1148, 297] width 24 height 22
select select "NY"
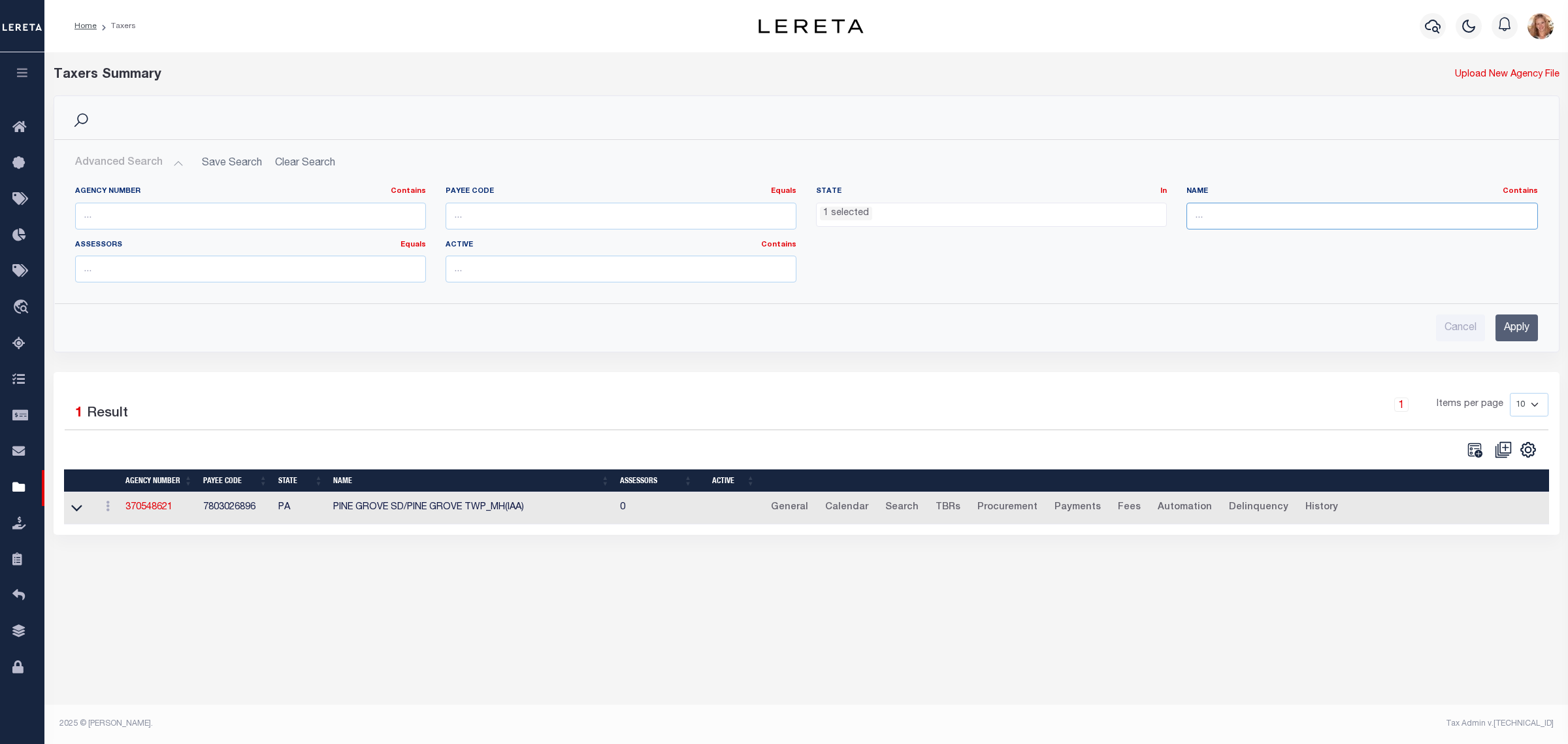
click at [1207, 220] on input "text" at bounding box center [1362, 215] width 351 height 27
type input "[GEOGRAPHIC_DATA]"
click at [1534, 327] on input "Apply" at bounding box center [1517, 327] width 42 height 27
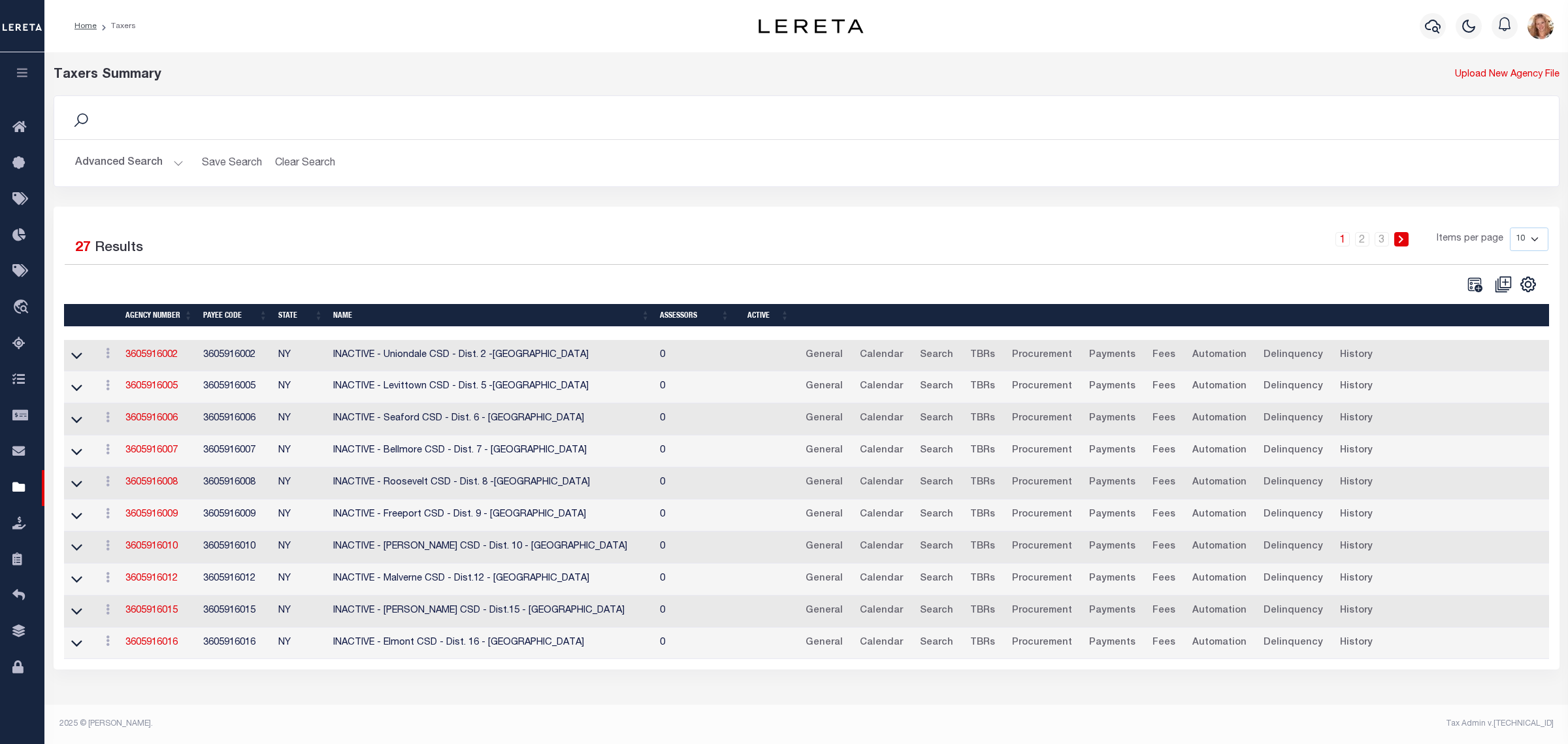
click at [1526, 235] on select "10 25 50 100" at bounding box center [1530, 239] width 38 height 24
select select "100"
click at [1511, 228] on select "10 25 50 100" at bounding box center [1530, 239] width 38 height 24
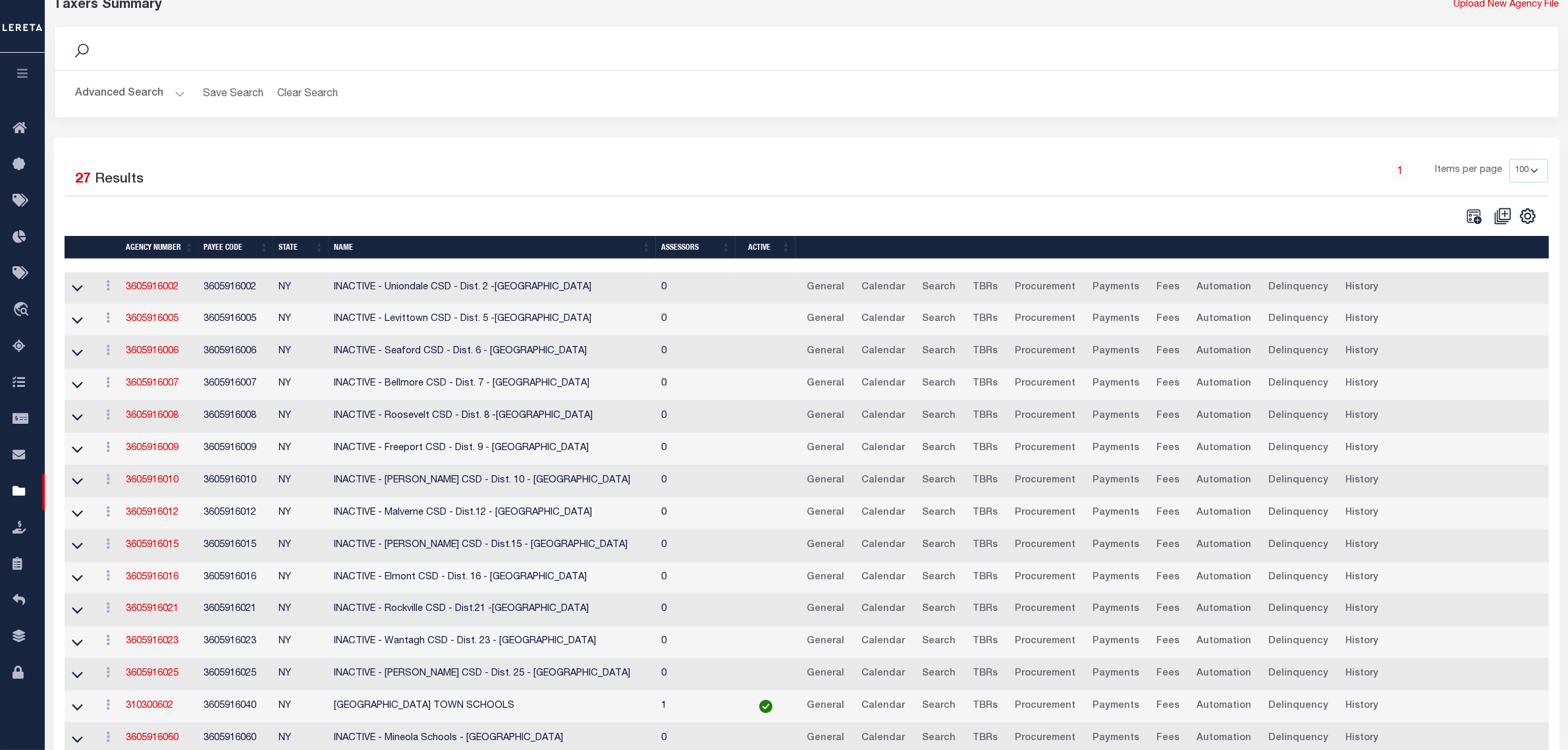
scroll to position [0, 0]
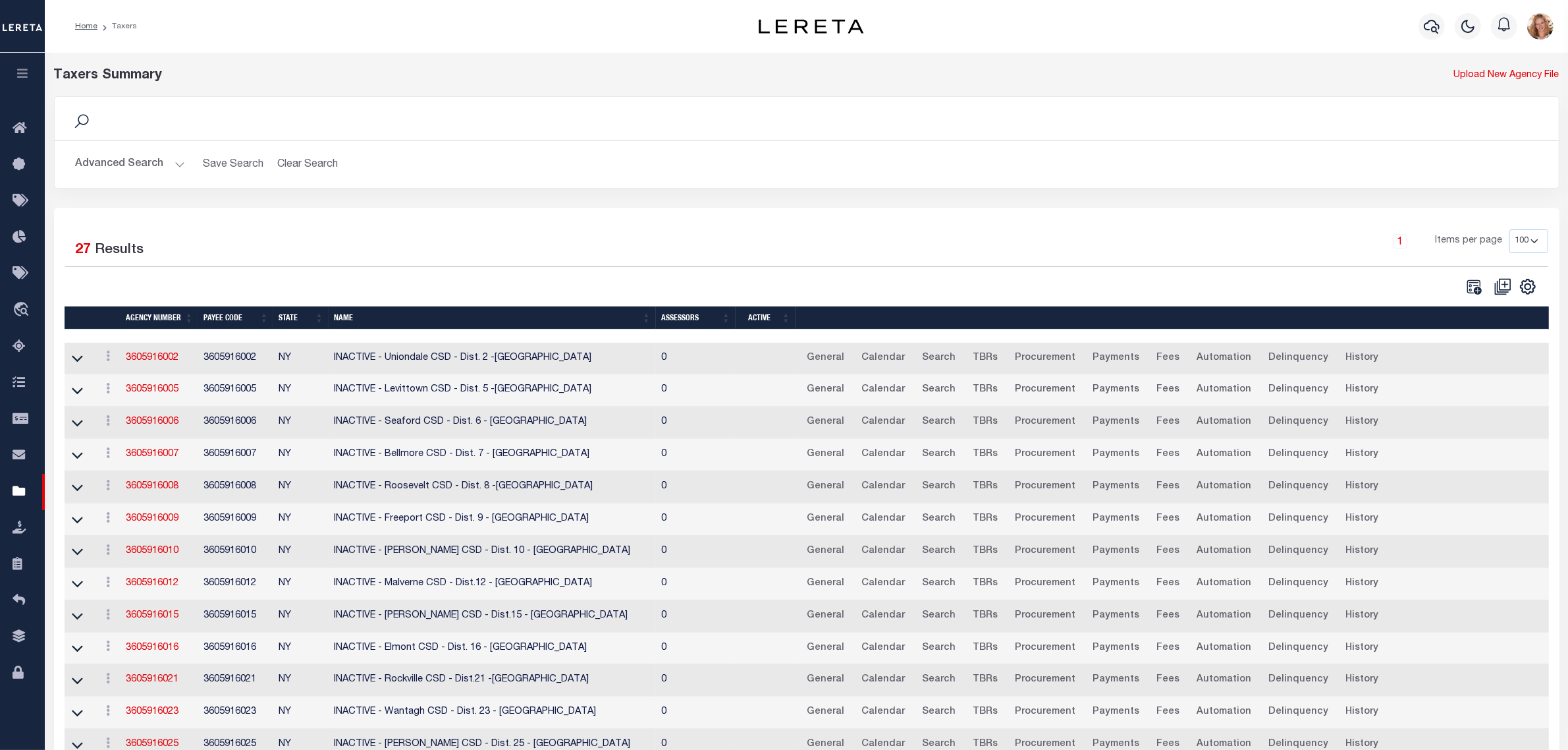
click at [158, 168] on button "Advanced Search" at bounding box center [130, 164] width 110 height 25
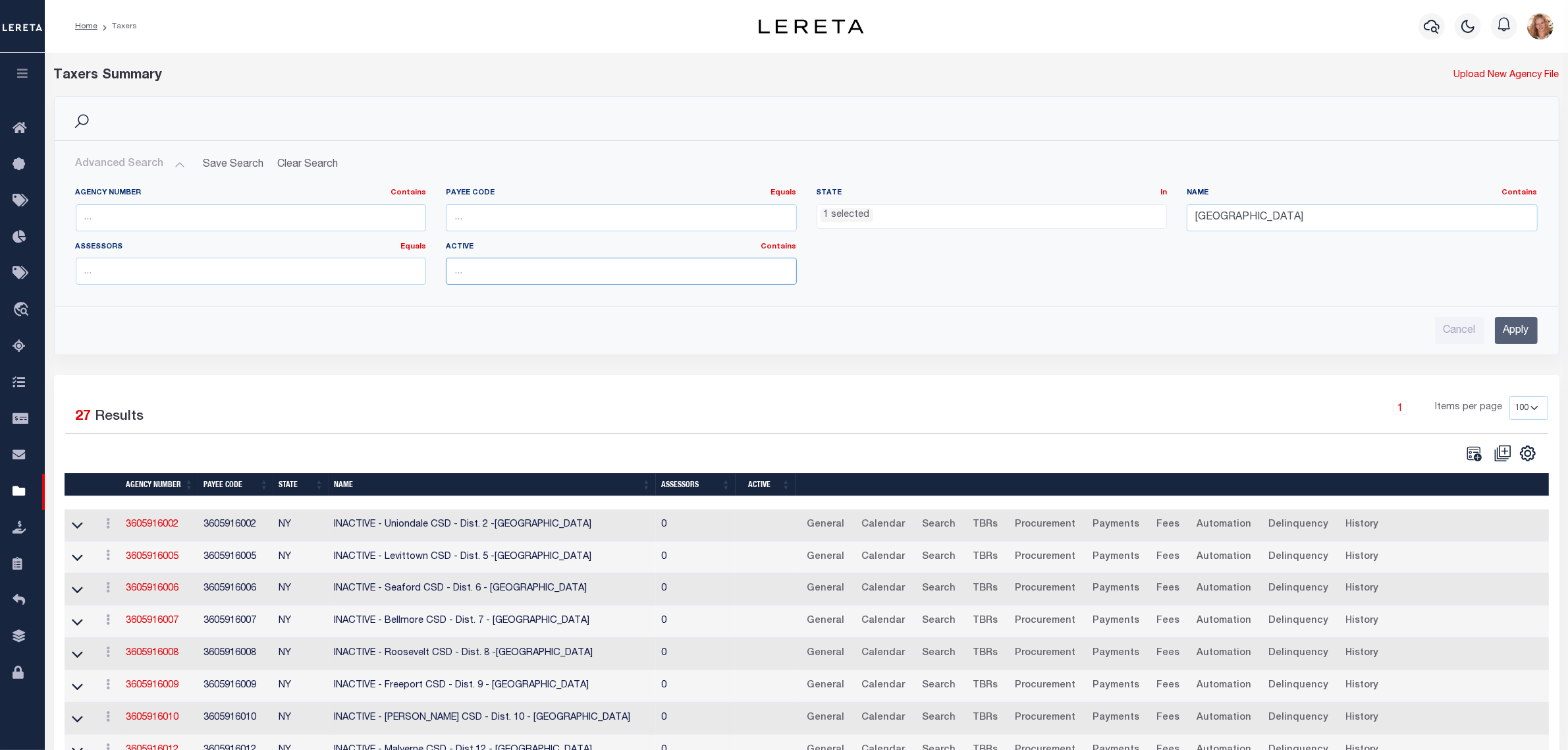
click at [554, 270] on input "text" at bounding box center [621, 271] width 351 height 27
type input "true"
click at [991, 338] on div "Cancel Apply" at bounding box center [807, 330] width 1462 height 27
click at [1522, 334] on input "Apply" at bounding box center [1516, 330] width 42 height 27
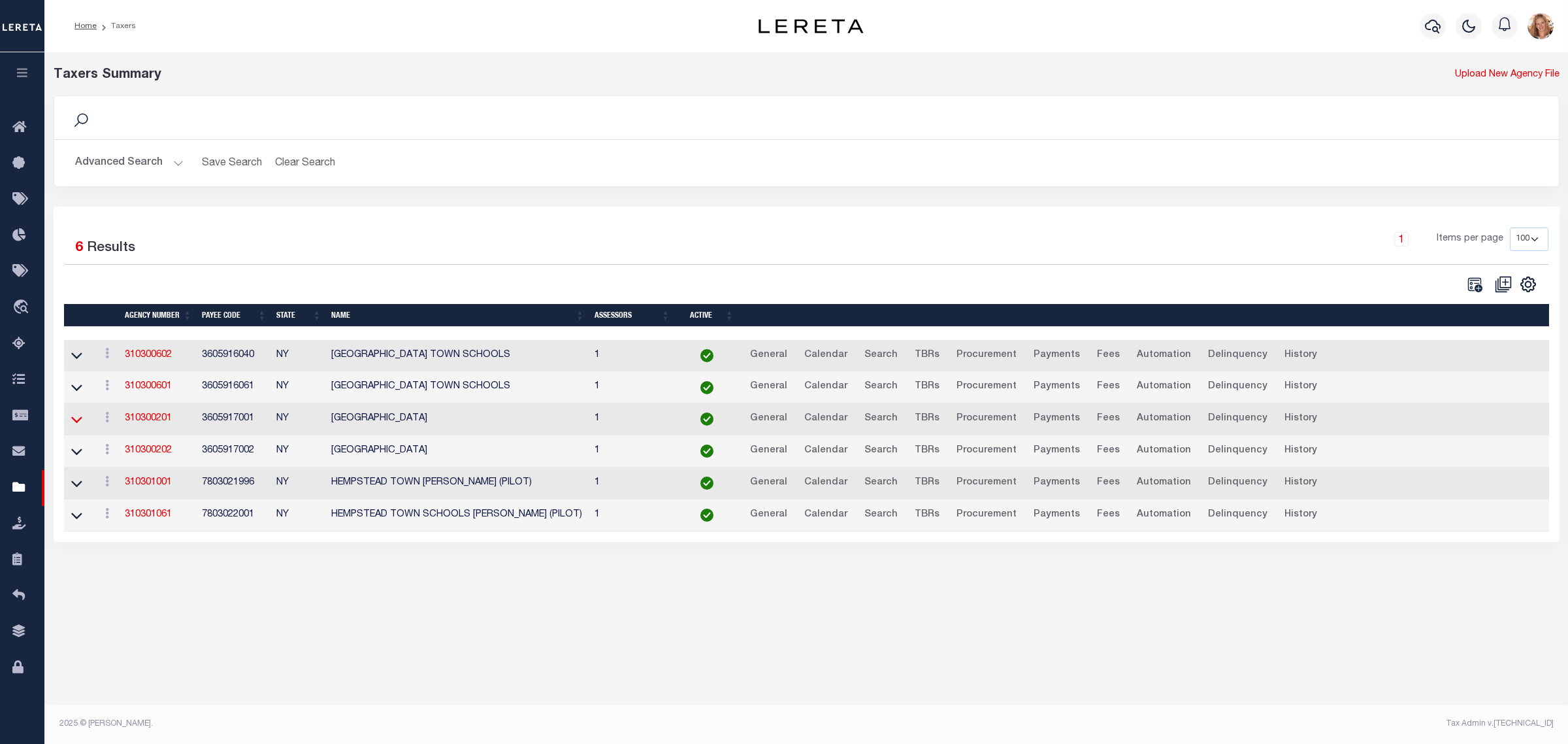
click at [77, 423] on icon at bounding box center [77, 419] width 11 height 7
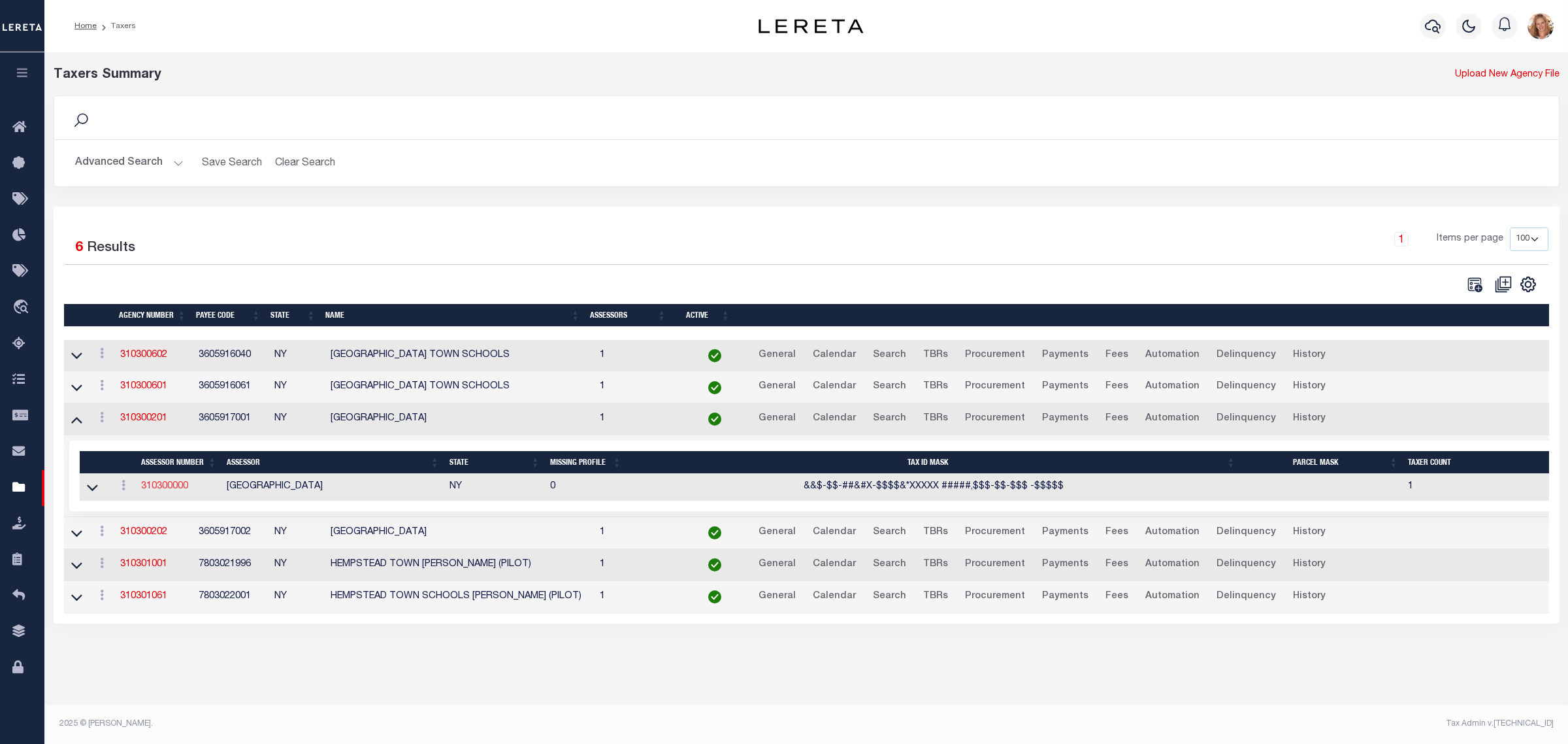
click at [155, 491] on link "310300000" at bounding box center [164, 487] width 47 height 9
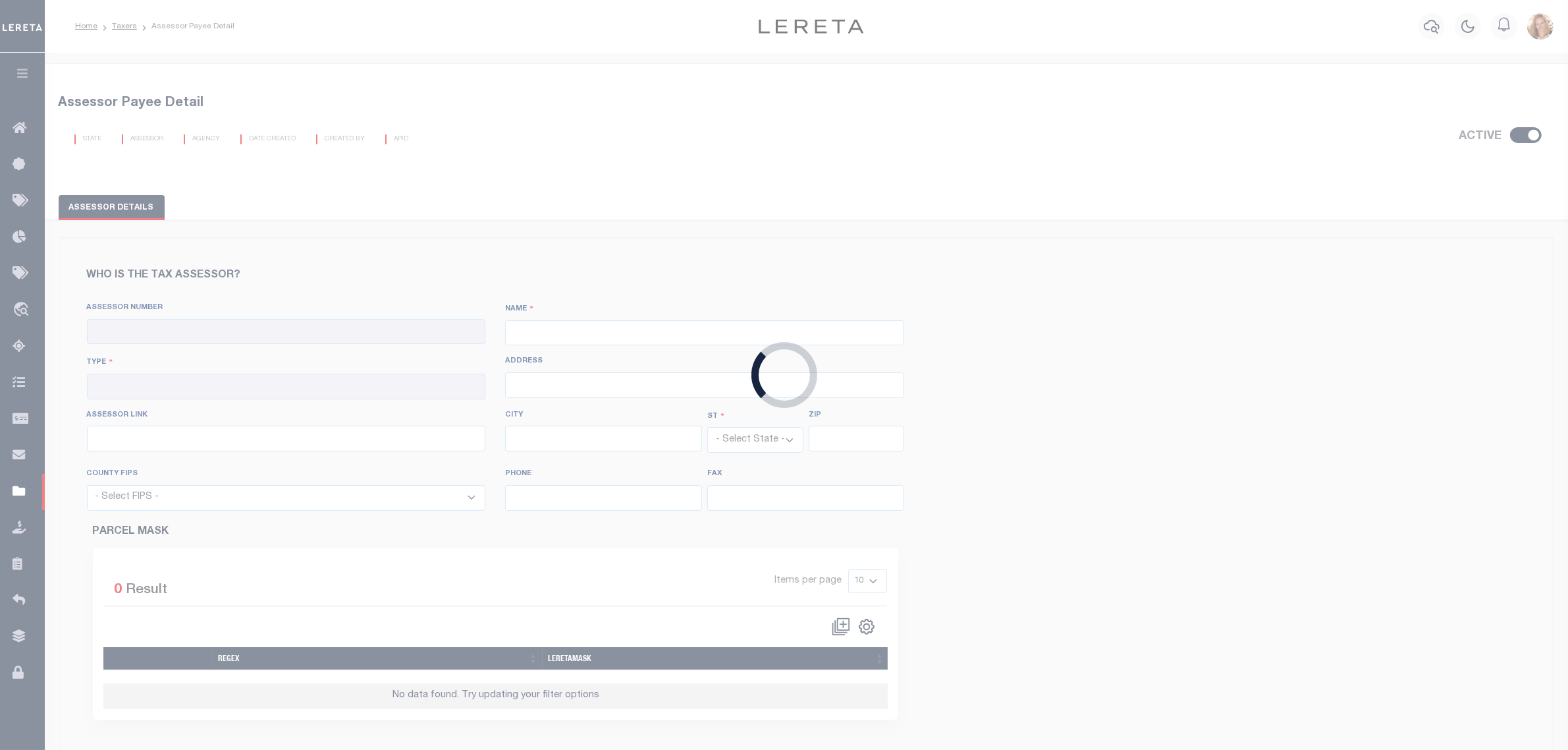
checkbox input "true"
type input "310300000"
type input "[GEOGRAPHIC_DATA]"
type input "00 - County"
type input "[STREET_ADDRESS]"
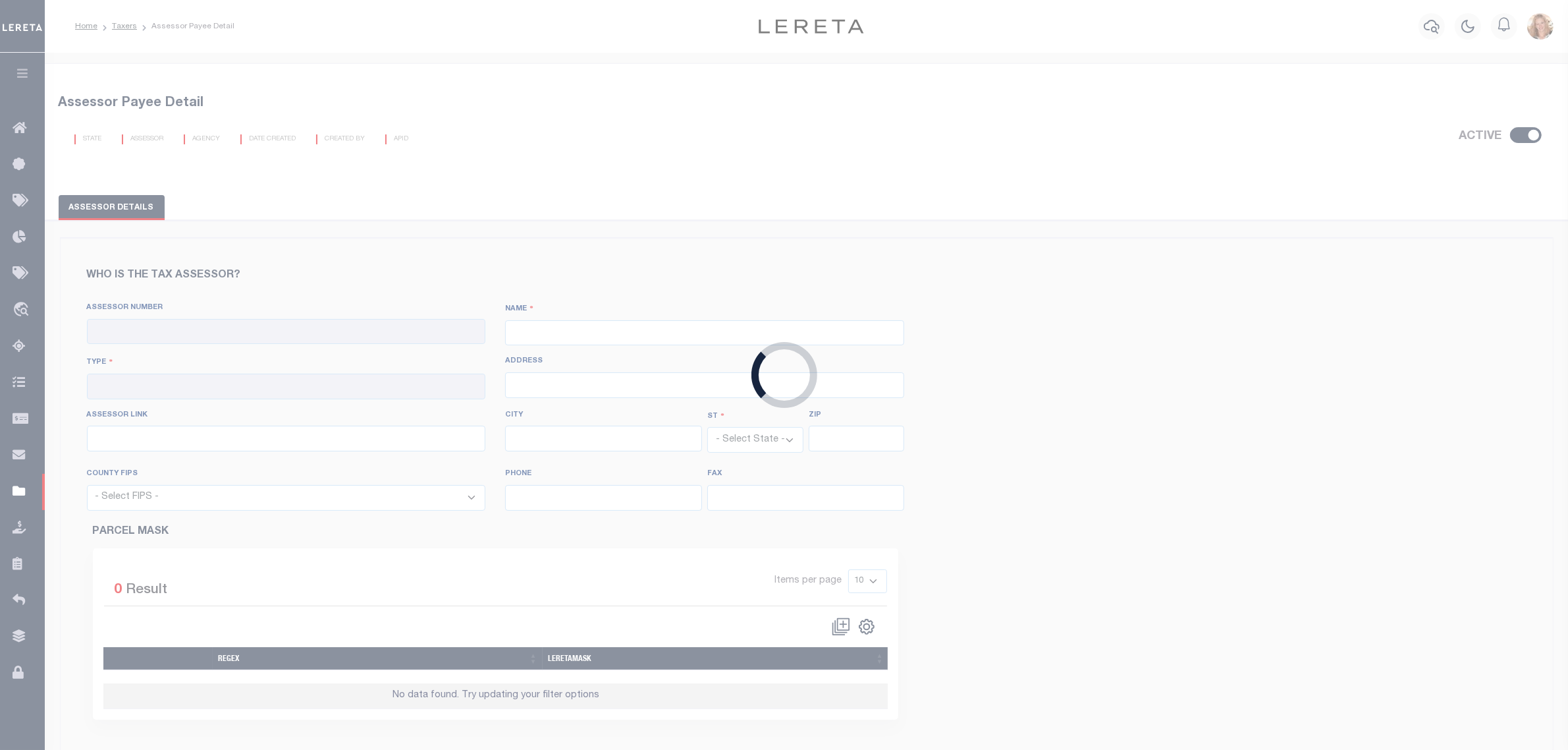
type input "[URL][DOMAIN_NAME]"
type input "Mineola"
select select "NY"
type input "11501"
select select "36059"
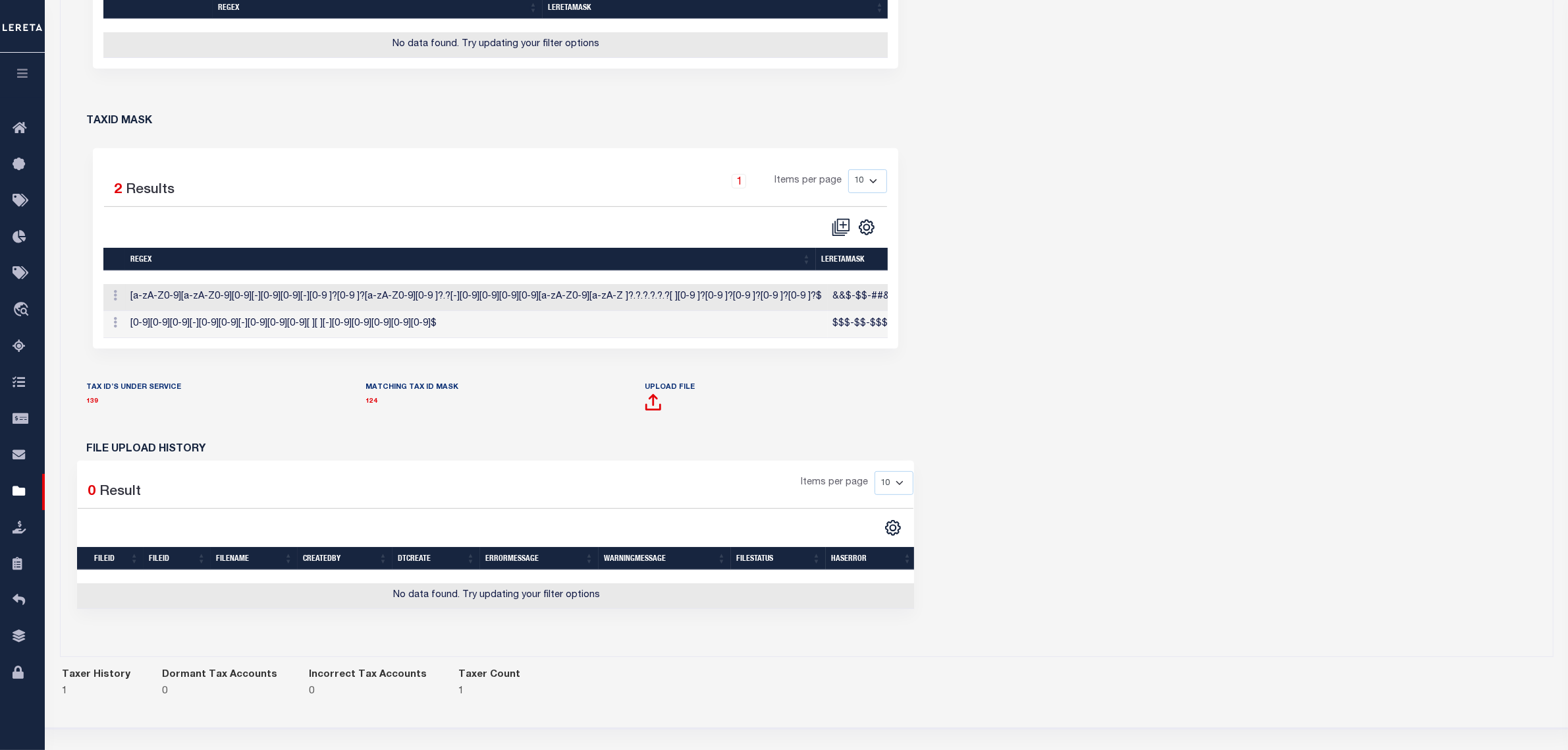
scroll to position [0, 158]
drag, startPoint x: 320, startPoint y: 357, endPoint x: 90, endPoint y: 357, distance: 230.0
click at [90, 348] on div "Selected 2 Results 1 Items per page 10 25 50 100" at bounding box center [496, 248] width 826 height 200
click at [845, 236] on icon "" at bounding box center [841, 227] width 19 height 19
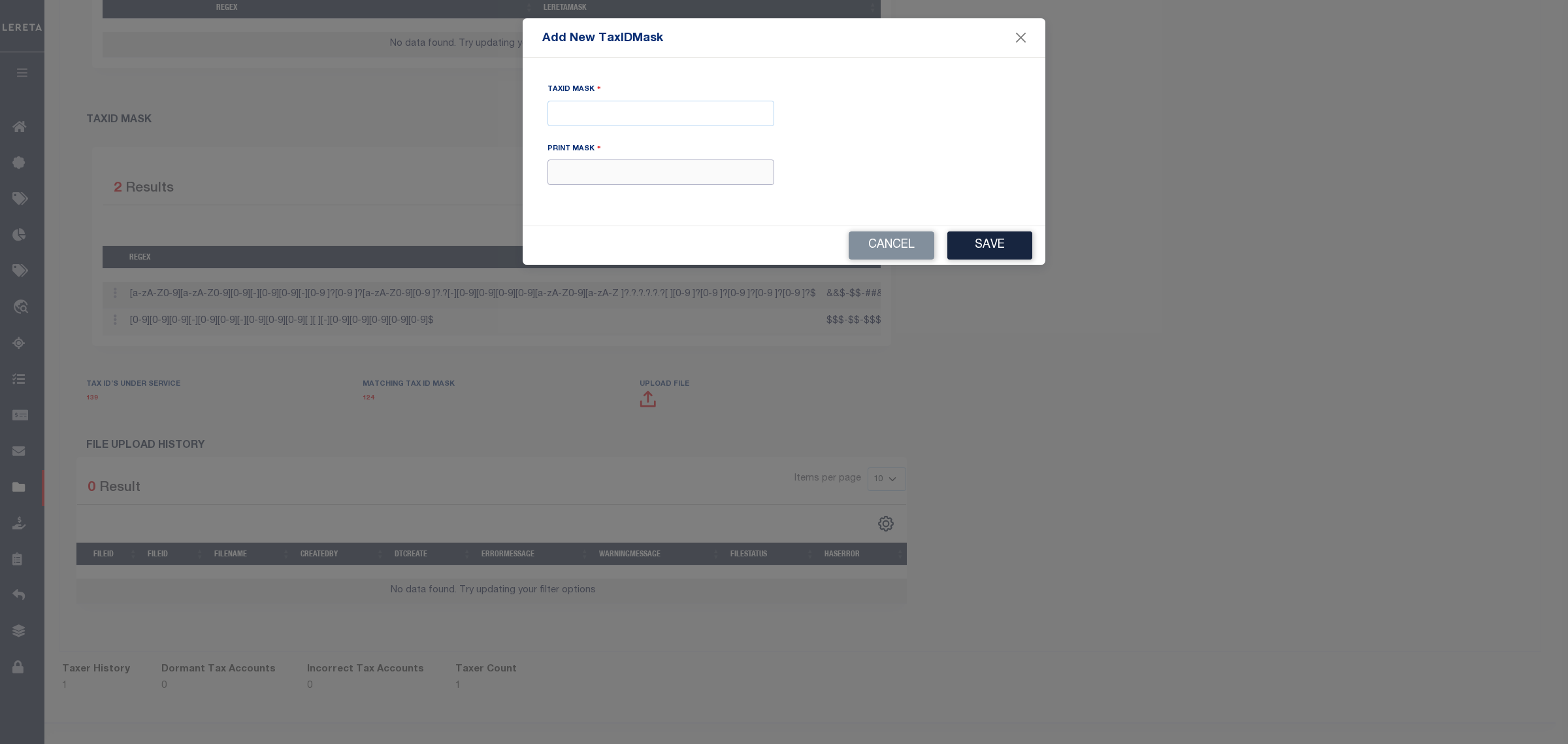
click at [618, 177] on input "text" at bounding box center [661, 172] width 227 height 25
paste input "XXXXXXXXXXXXXXXXXXXXXXXXXXXXXX*"
type input "XXXXXXXXXXXXXXXXXXXXXXXXXXXXXX*"
drag, startPoint x: 746, startPoint y: 177, endPoint x: 502, endPoint y: 172, distance: 244.1
click at [502, 172] on form "Add New TaxIDMask TaxID Mask Print Mask XXXXXXXXXXXXXXXXXXXXXXXXXXXXXX* Cancel …" at bounding box center [784, 142] width 1568 height 247
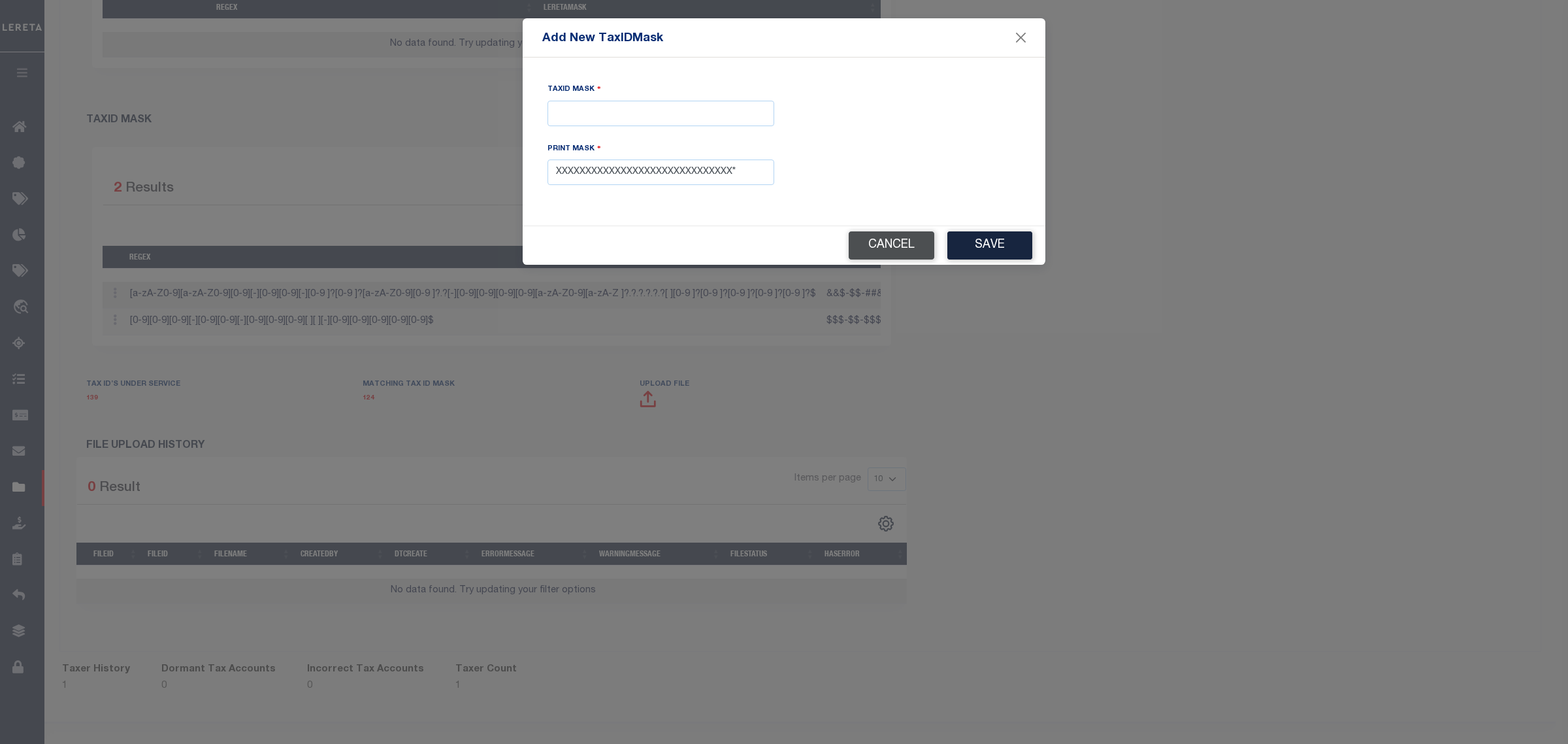
click at [860, 244] on button "Cancel" at bounding box center [892, 245] width 86 height 28
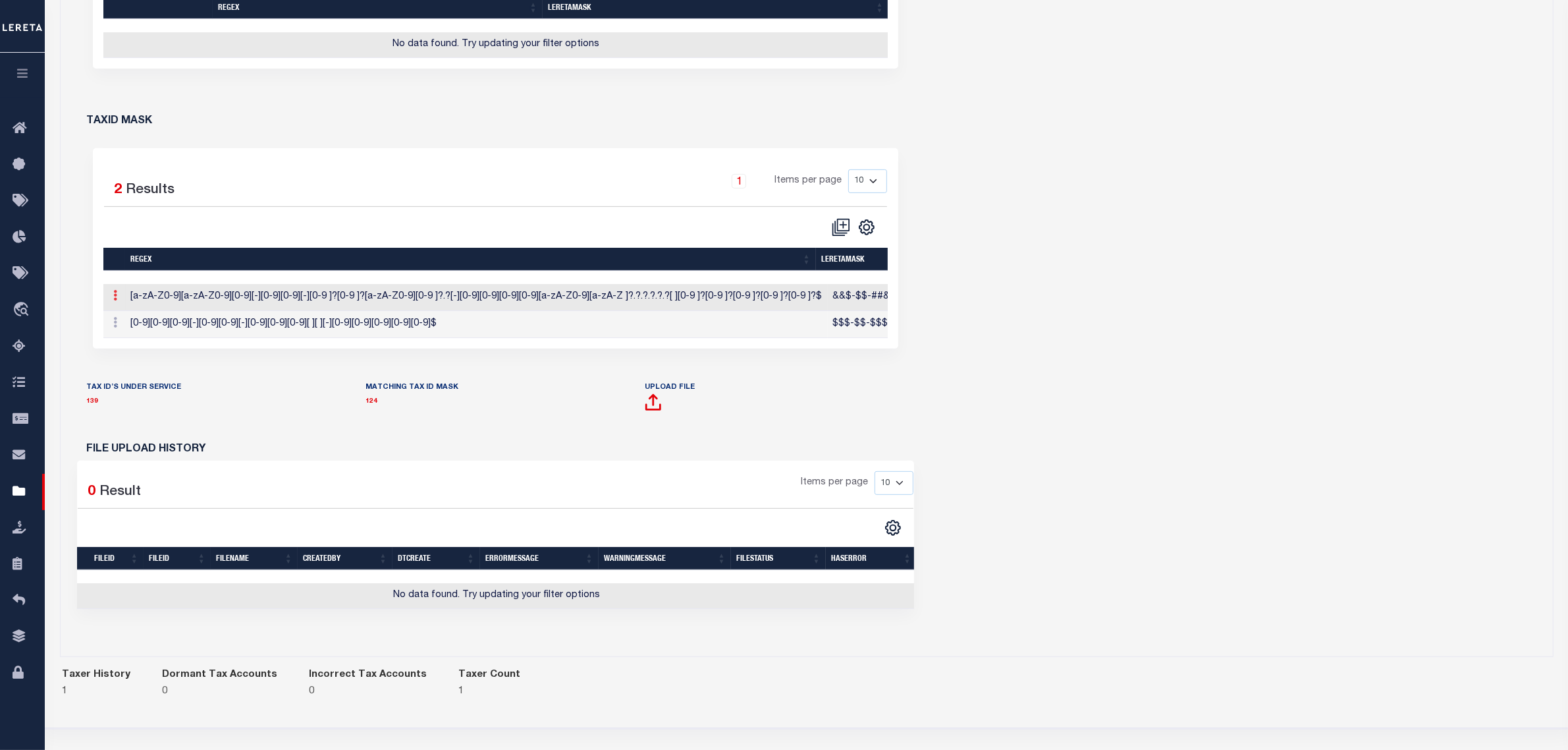
click at [114, 300] on icon at bounding box center [116, 295] width 4 height 11
click at [124, 327] on link "Edit TaxID Mask" at bounding box center [161, 317] width 103 height 22
type input "&&$-$$-##&#X-$$$$&*XXXXX #####"
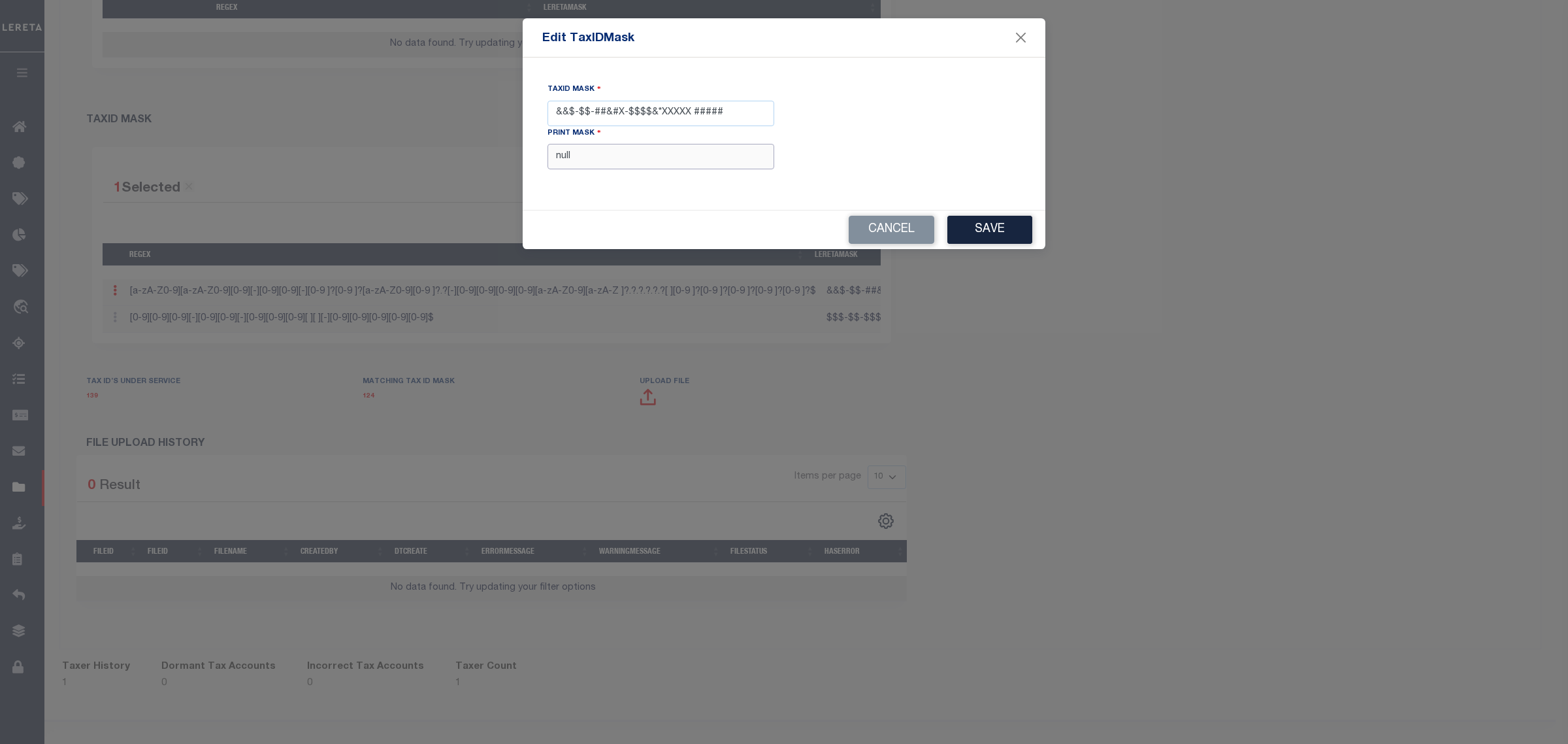
drag, startPoint x: 592, startPoint y: 163, endPoint x: 522, endPoint y: 160, distance: 70.1
click at [522, 160] on form "Edit TaxIDMask TaxID Mask &&$-$$-##&#X-$$$$&*XXXXX ##### Print Mask null Cancel…" at bounding box center [784, 133] width 1568 height 231
paste input "XXXXXXXXXXXXXXXXXXXXXXXXXXXXXX*"
type input "XXXXXXXXXXXXXXXXXXXXXXXXXXXXXX*"
click at [959, 226] on button "Save" at bounding box center [990, 230] width 85 height 28
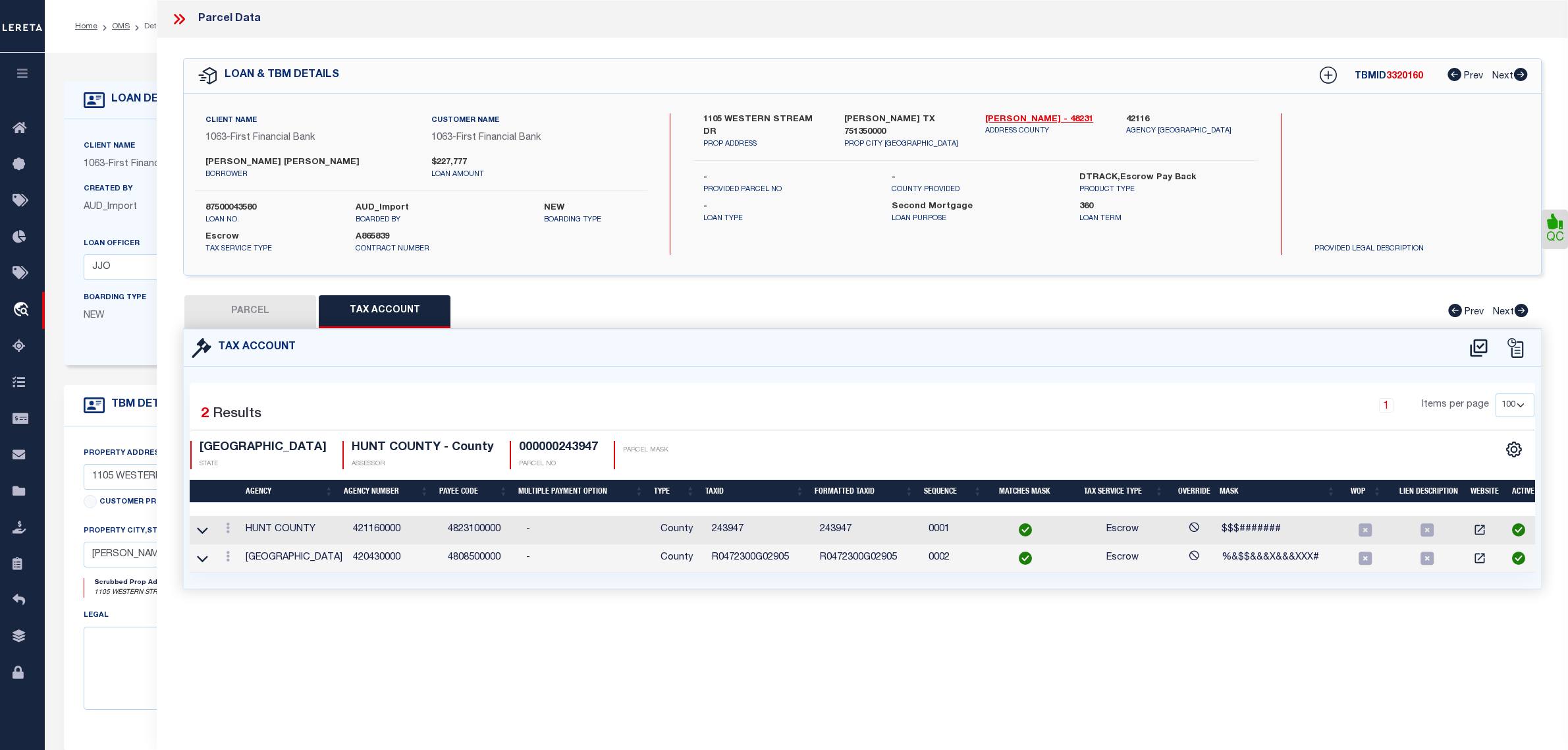
select select "200"
select select "100"
select select "10120"
select select "535"
select select "100"
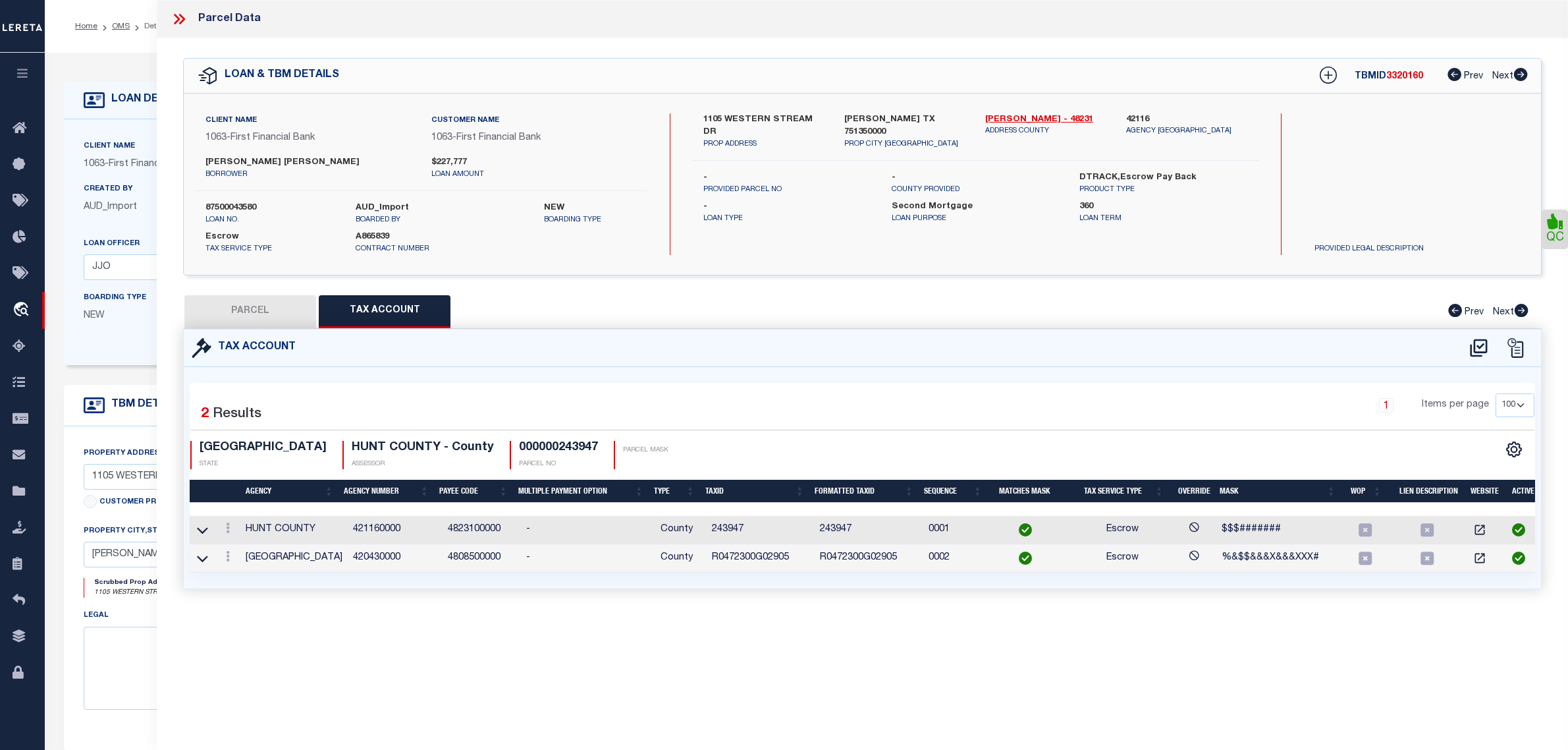
select select "Escrow"
click at [97, 352] on div "Client Name 1063 - First Financial Bank Customer Name 1063 - First Financial Ba…" at bounding box center [618, 242] width 1109 height 246
